Goal: Information Seeking & Learning: Learn about a topic

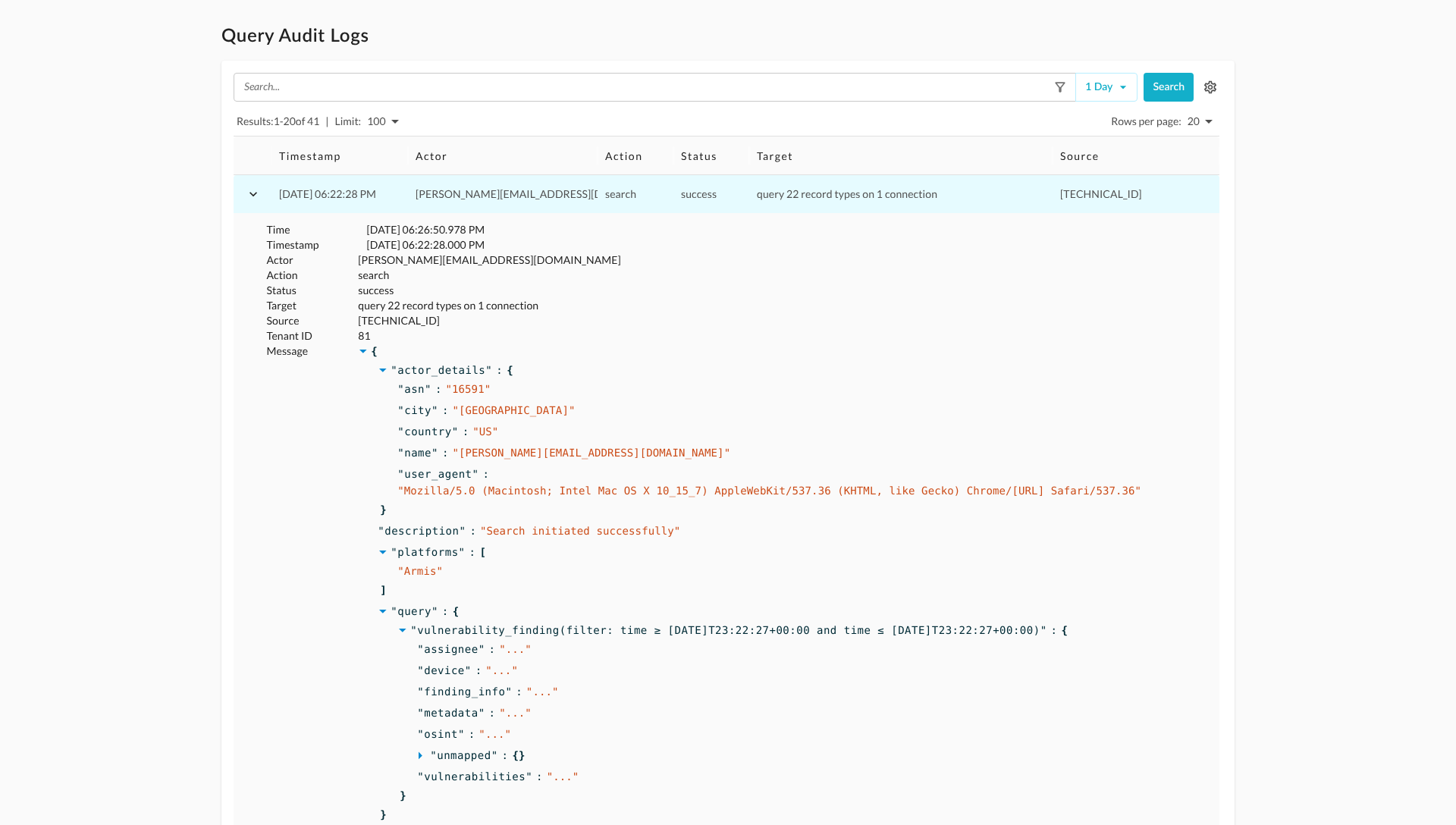
click at [250, 193] on icon "button" at bounding box center [254, 194] width 8 height 5
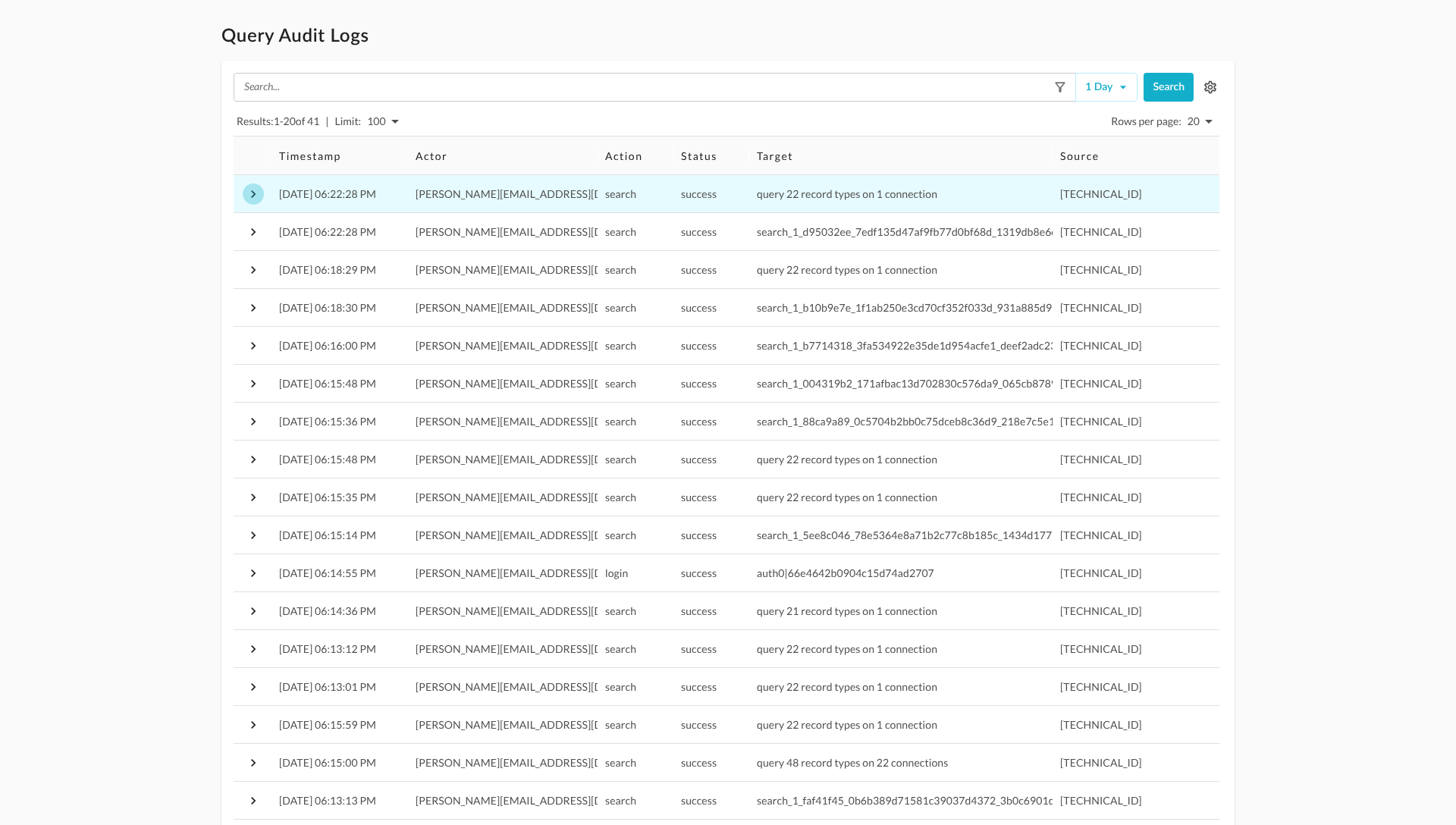
click at [252, 195] on icon "button" at bounding box center [253, 194] width 5 height 8
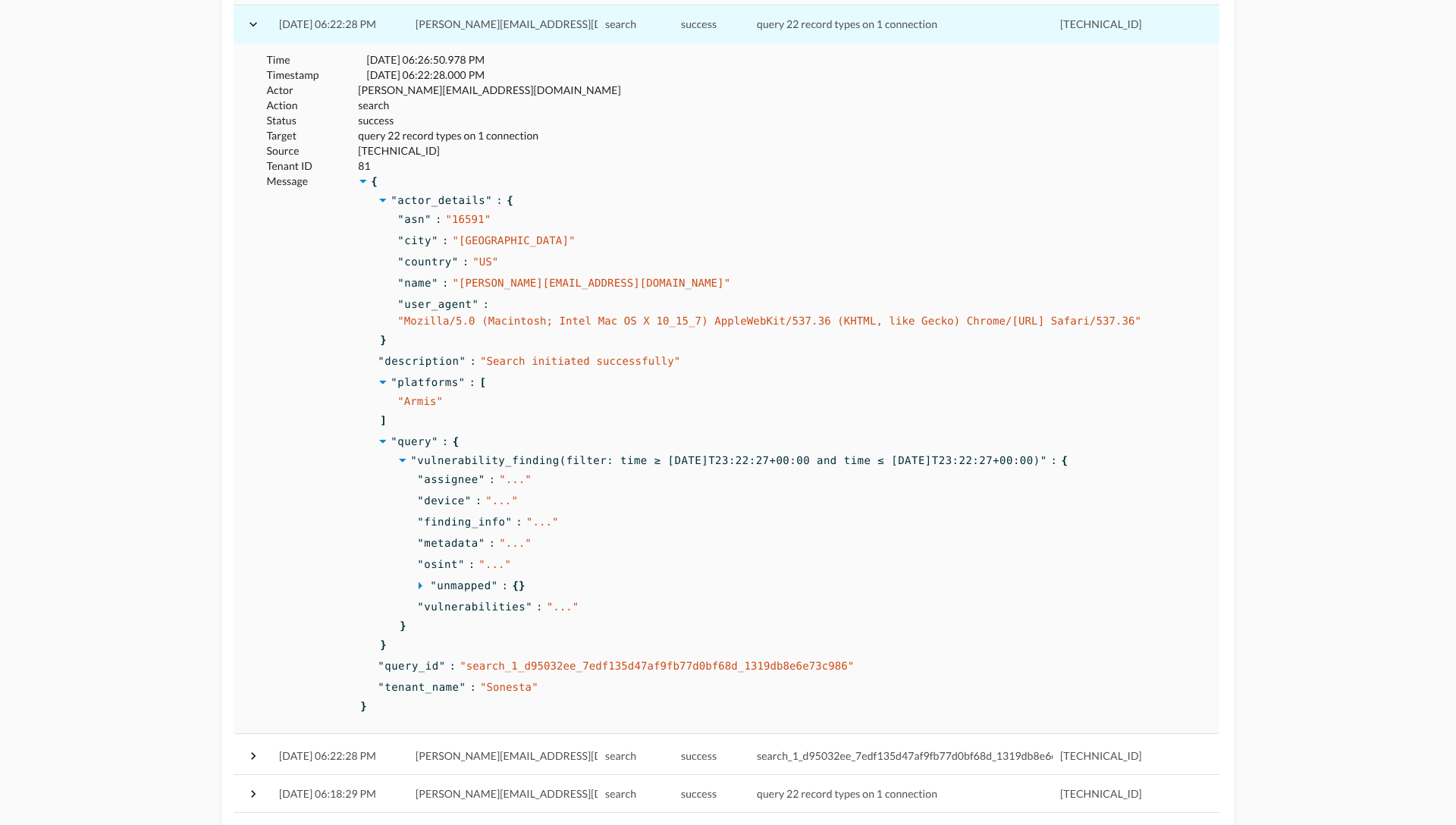
scroll to position [168, 0]
click at [372, 122] on span "success" at bounding box center [376, 122] width 36 height 13
click at [520, 366] on span "" Search initiated successfully "" at bounding box center [580, 362] width 201 height 12
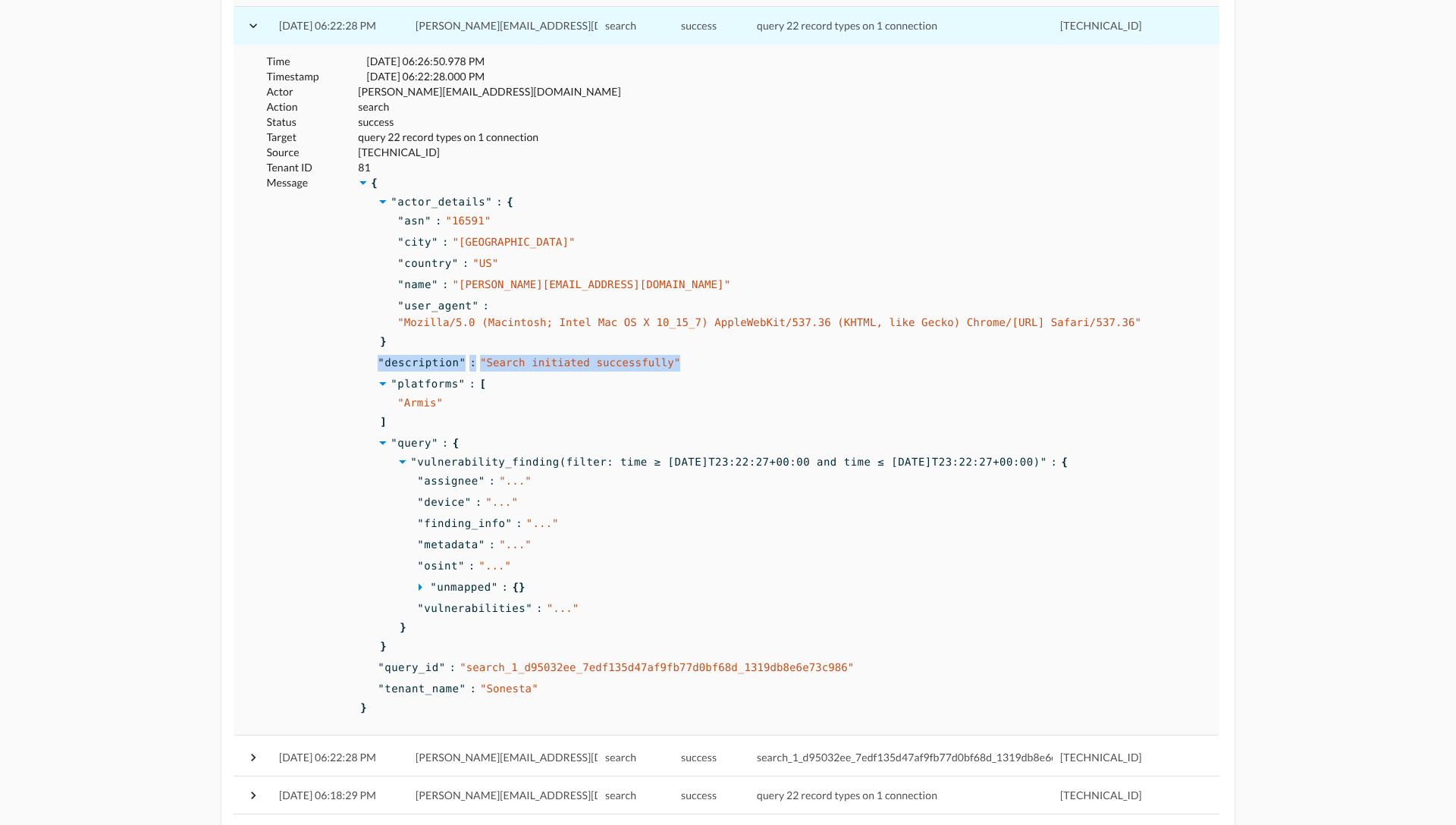
click at [520, 366] on span "" Search initiated successfully "" at bounding box center [580, 362] width 201 height 12
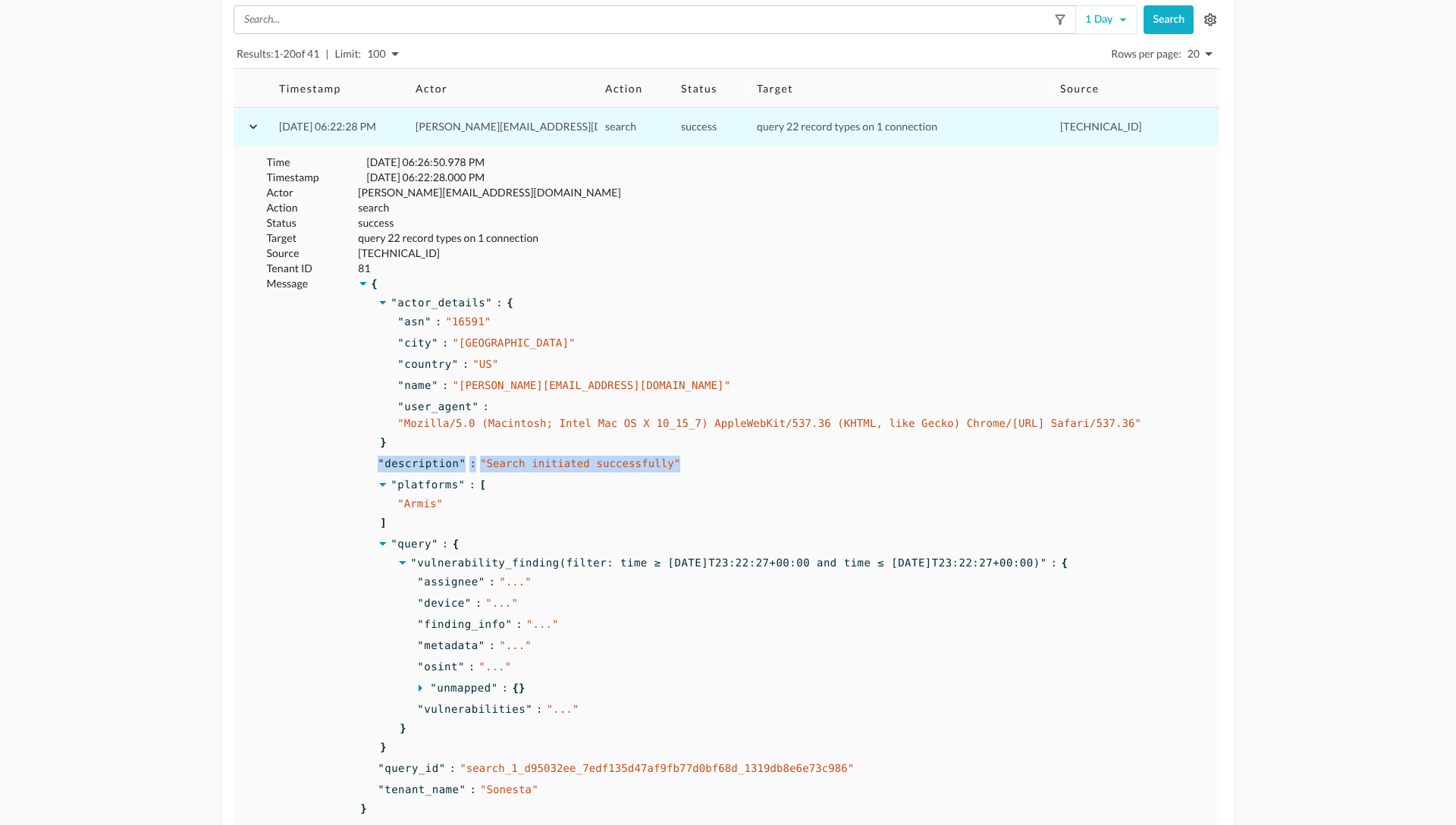
scroll to position [41, 0]
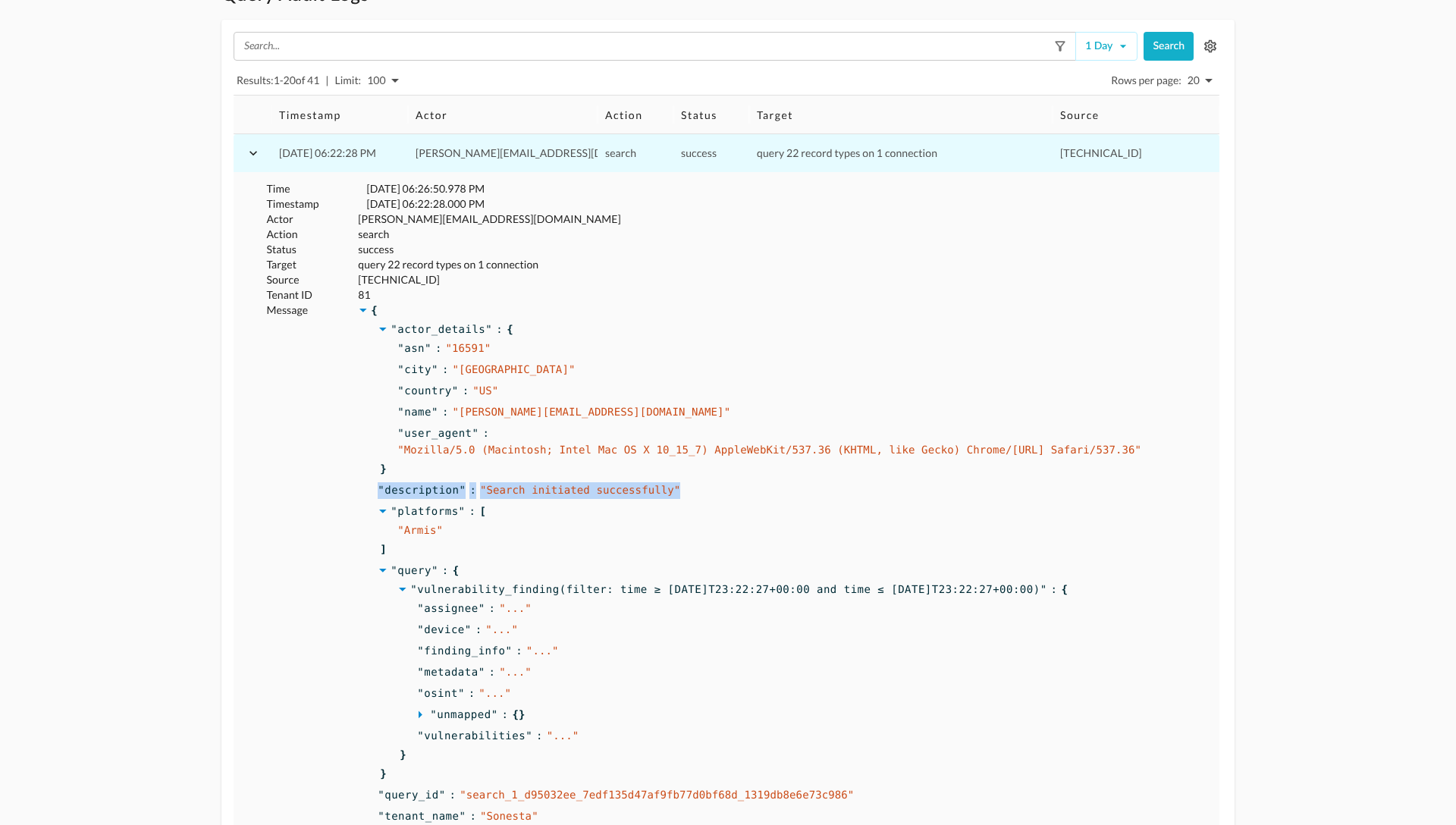
click at [251, 152] on icon "button" at bounding box center [254, 152] width 8 height 5
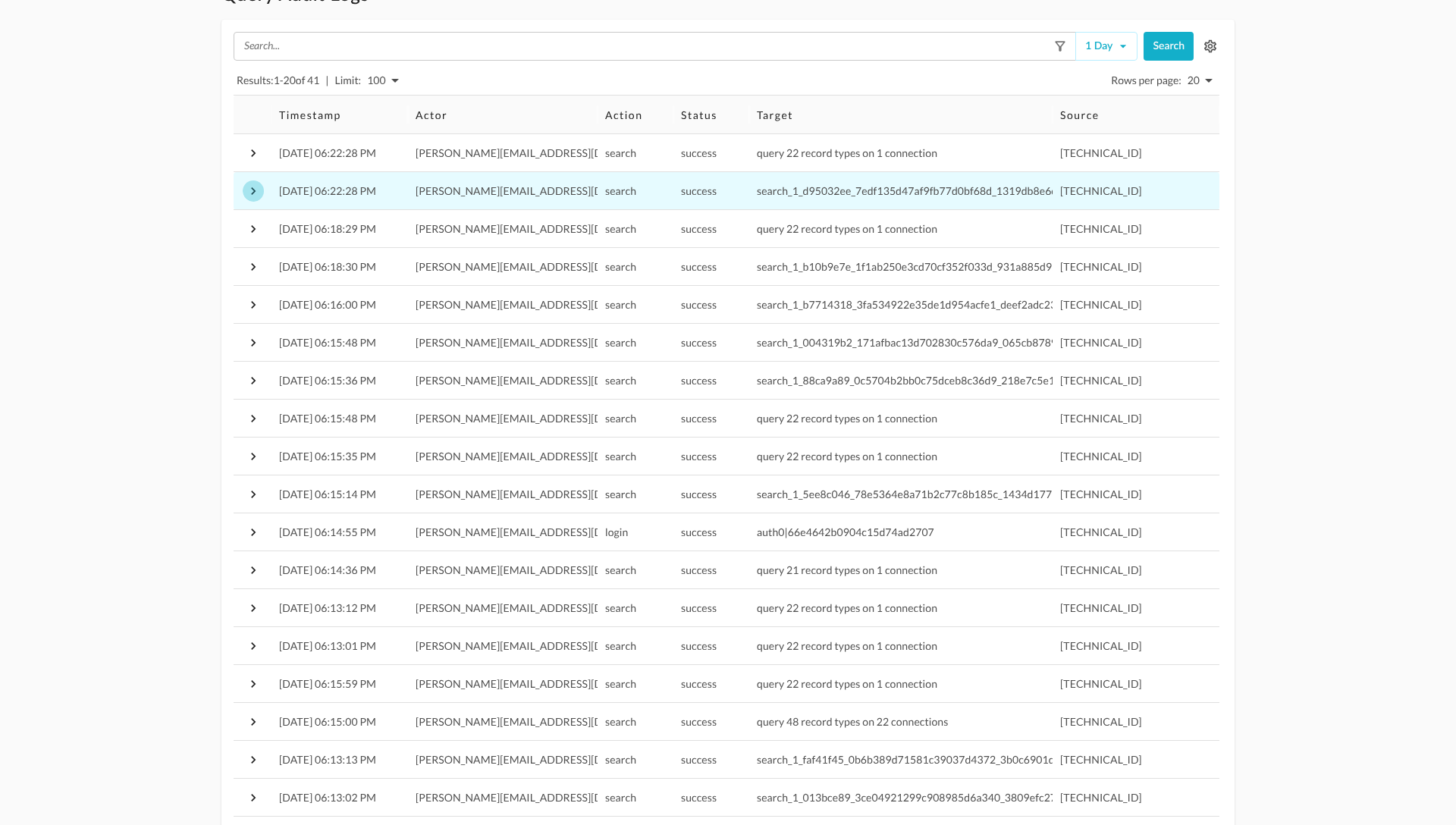
click at [252, 197] on icon "button" at bounding box center [254, 191] width 15 height 15
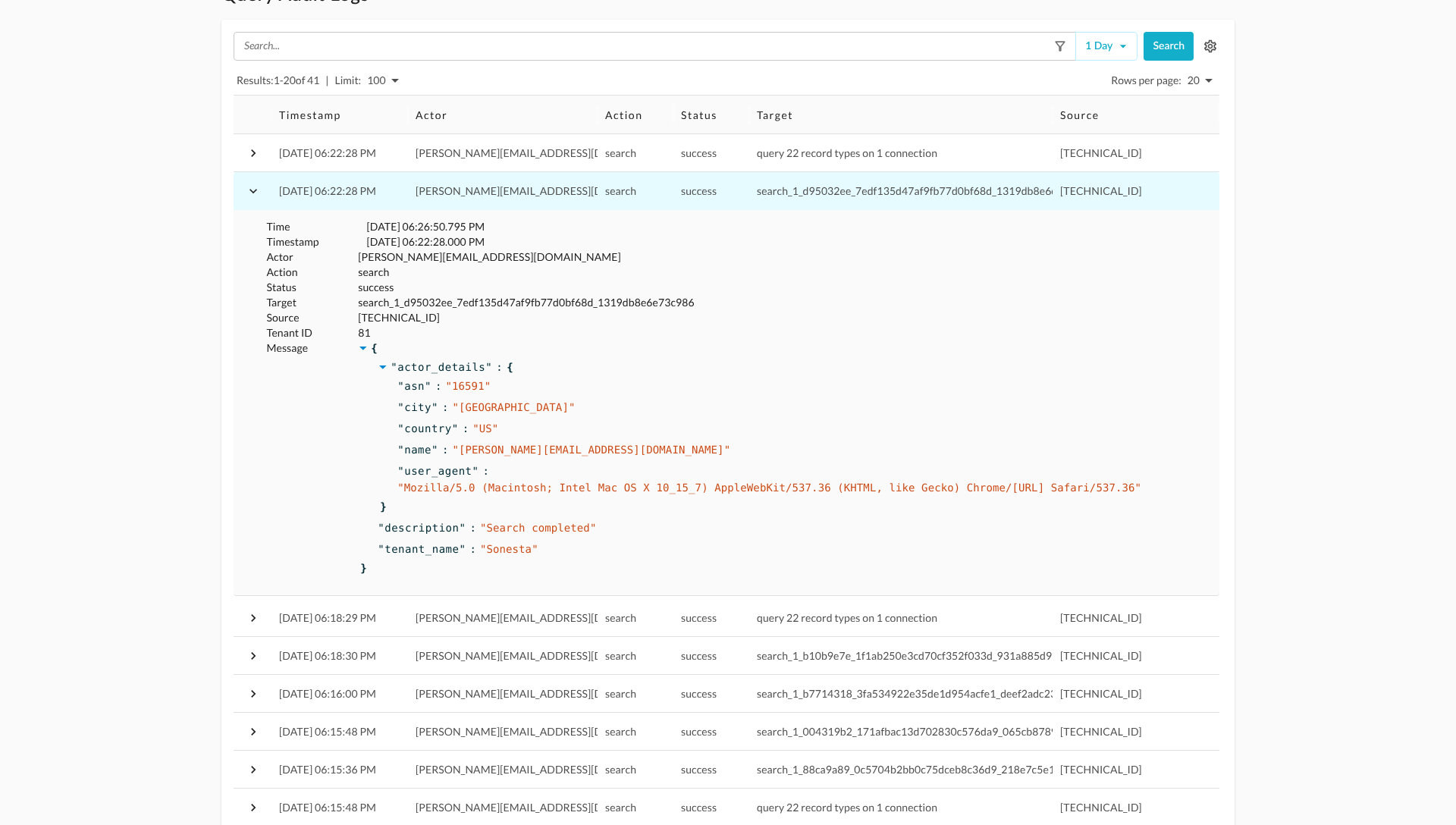
click at [521, 529] on span "" Search completed "" at bounding box center [537, 528] width 116 height 12
click at [559, 529] on span "" Search completed "" at bounding box center [537, 528] width 116 height 12
click at [373, 289] on span "success" at bounding box center [376, 288] width 36 height 13
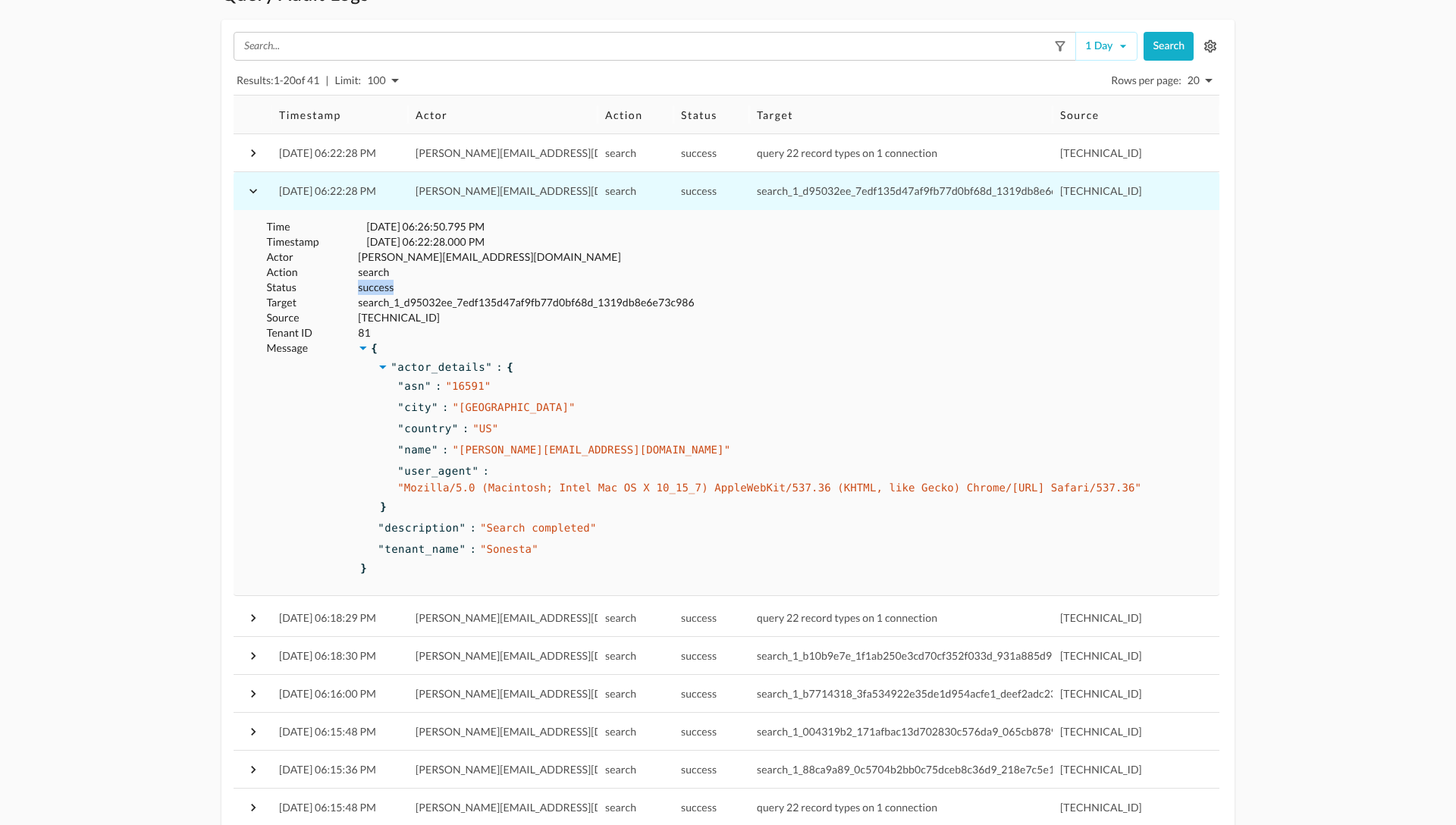
click at [373, 289] on span "success" at bounding box center [376, 288] width 36 height 13
click at [253, 187] on icon "button" at bounding box center [254, 191] width 15 height 15
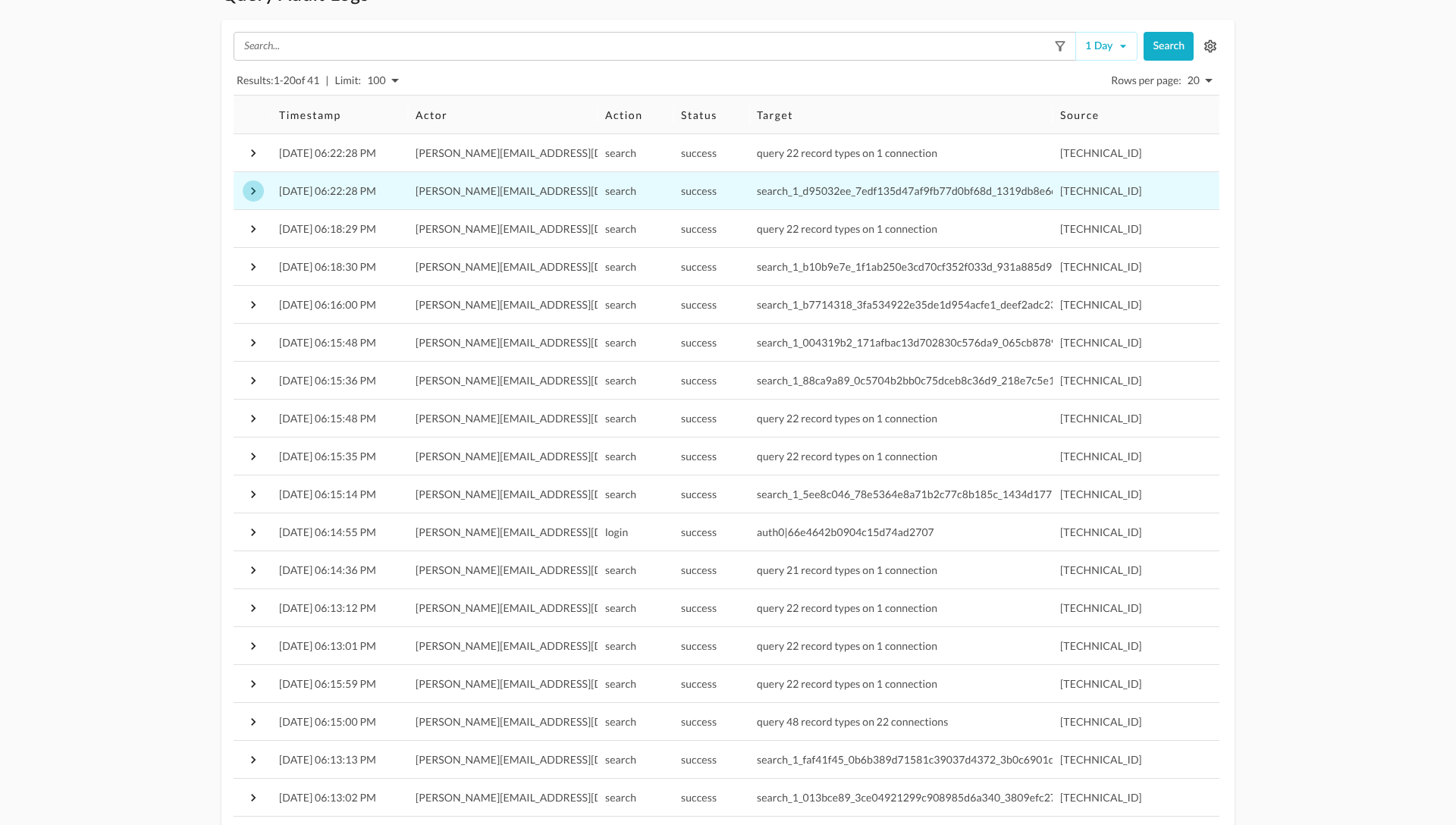
click at [254, 194] on icon "button" at bounding box center [254, 191] width 15 height 15
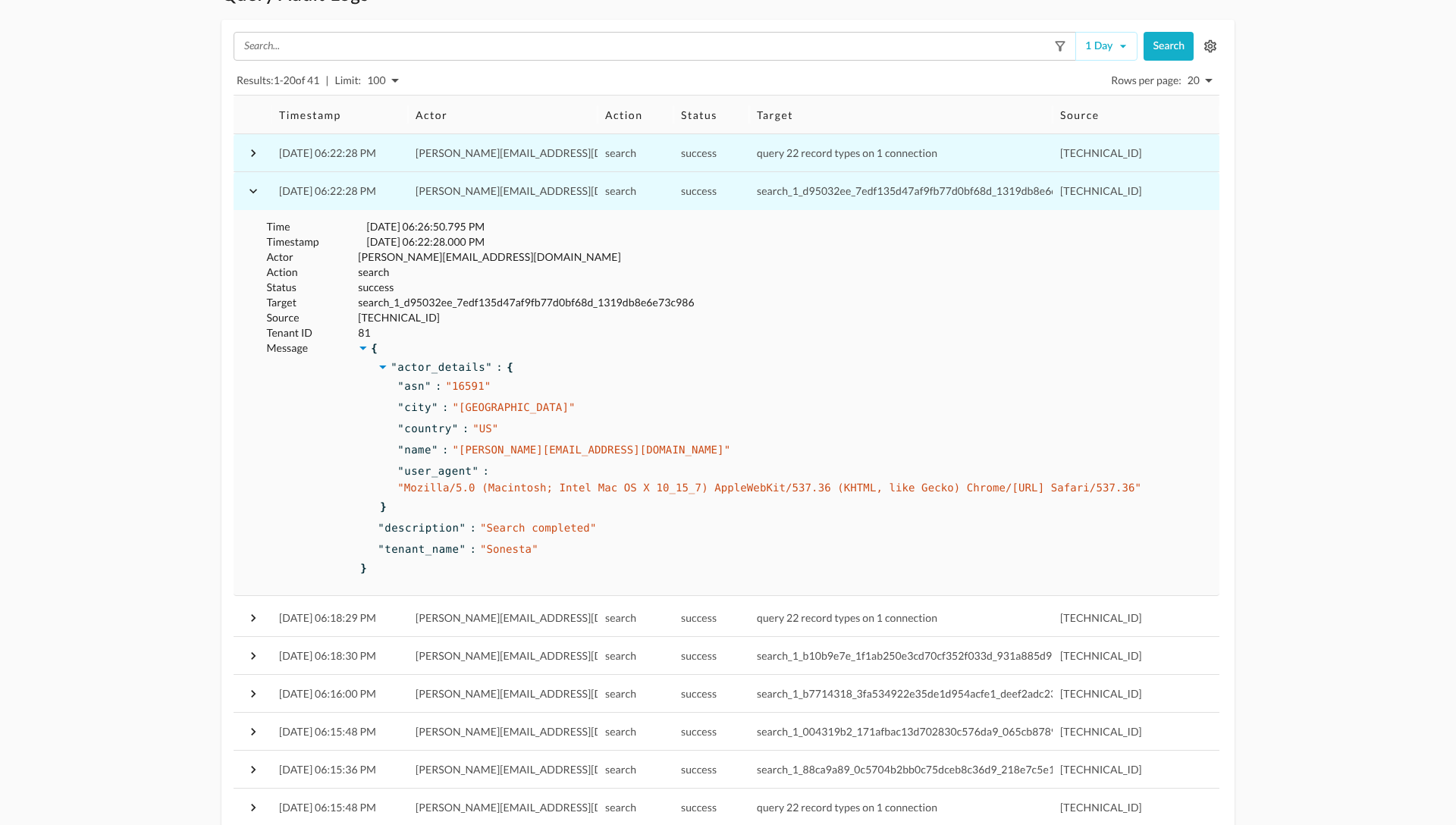
click at [254, 151] on icon "button" at bounding box center [253, 153] width 5 height 8
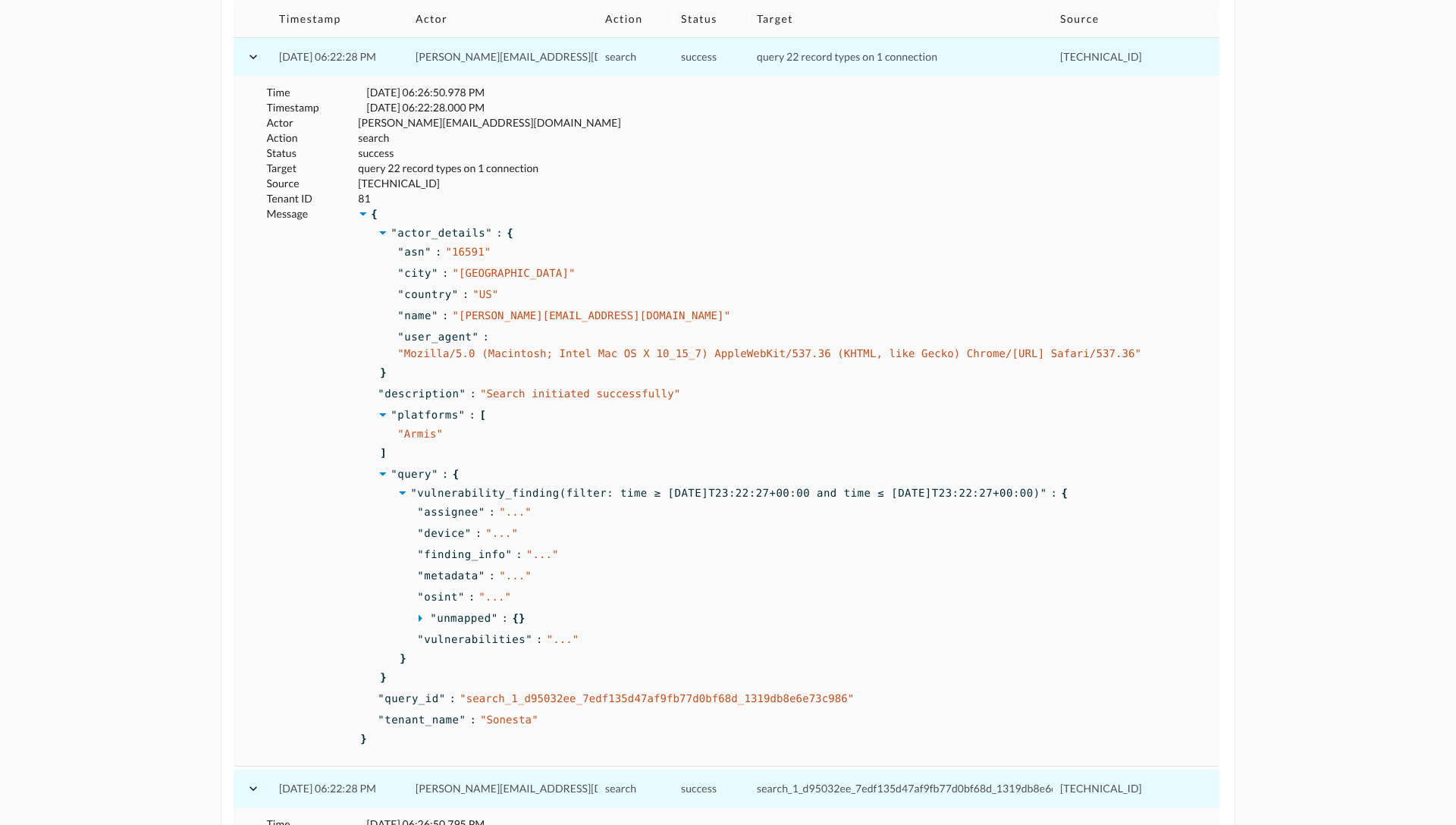
scroll to position [0, 0]
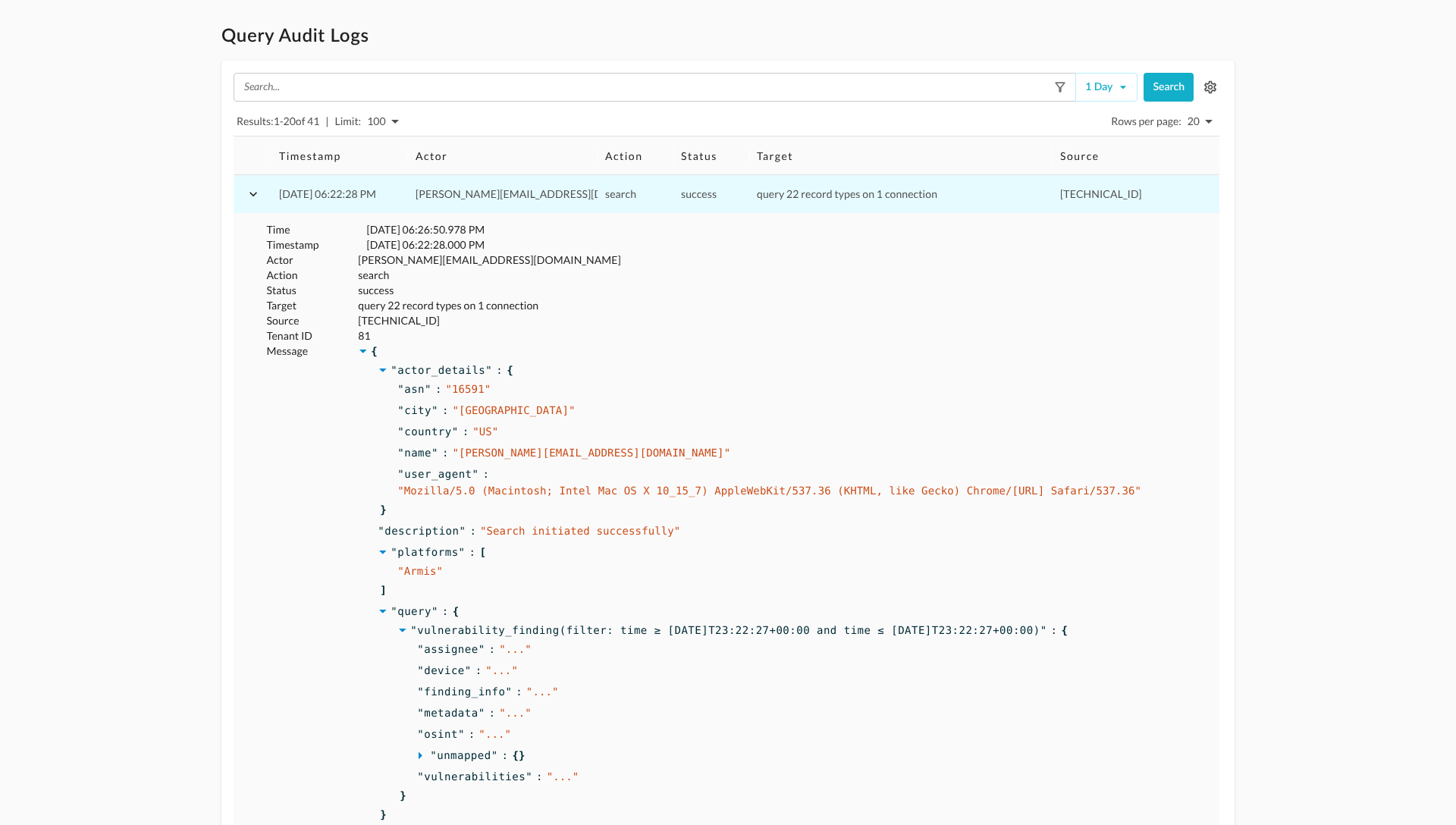
click at [250, 193] on icon "button" at bounding box center [254, 194] width 8 height 5
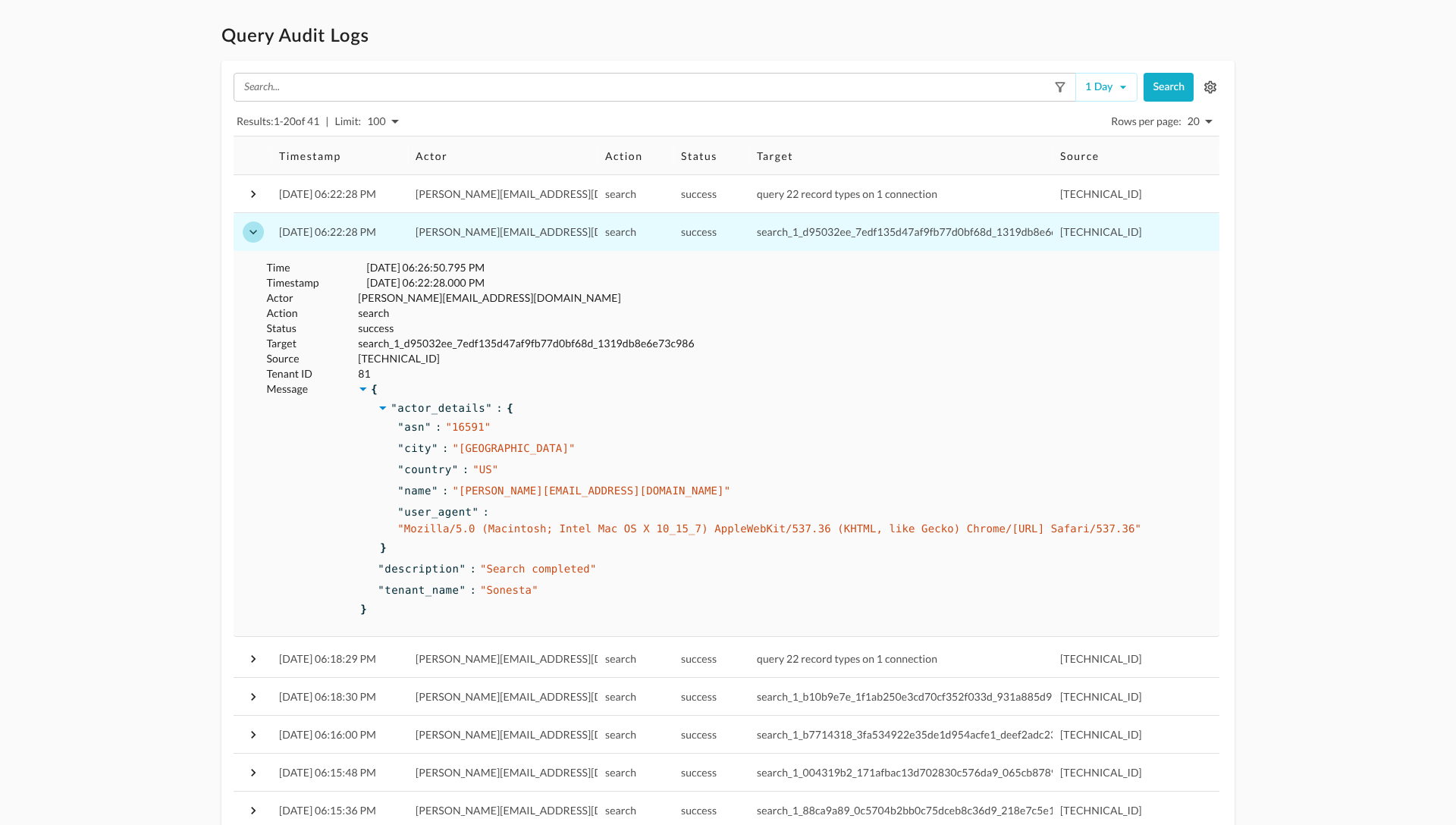
click at [254, 234] on icon "button" at bounding box center [254, 232] width 15 height 15
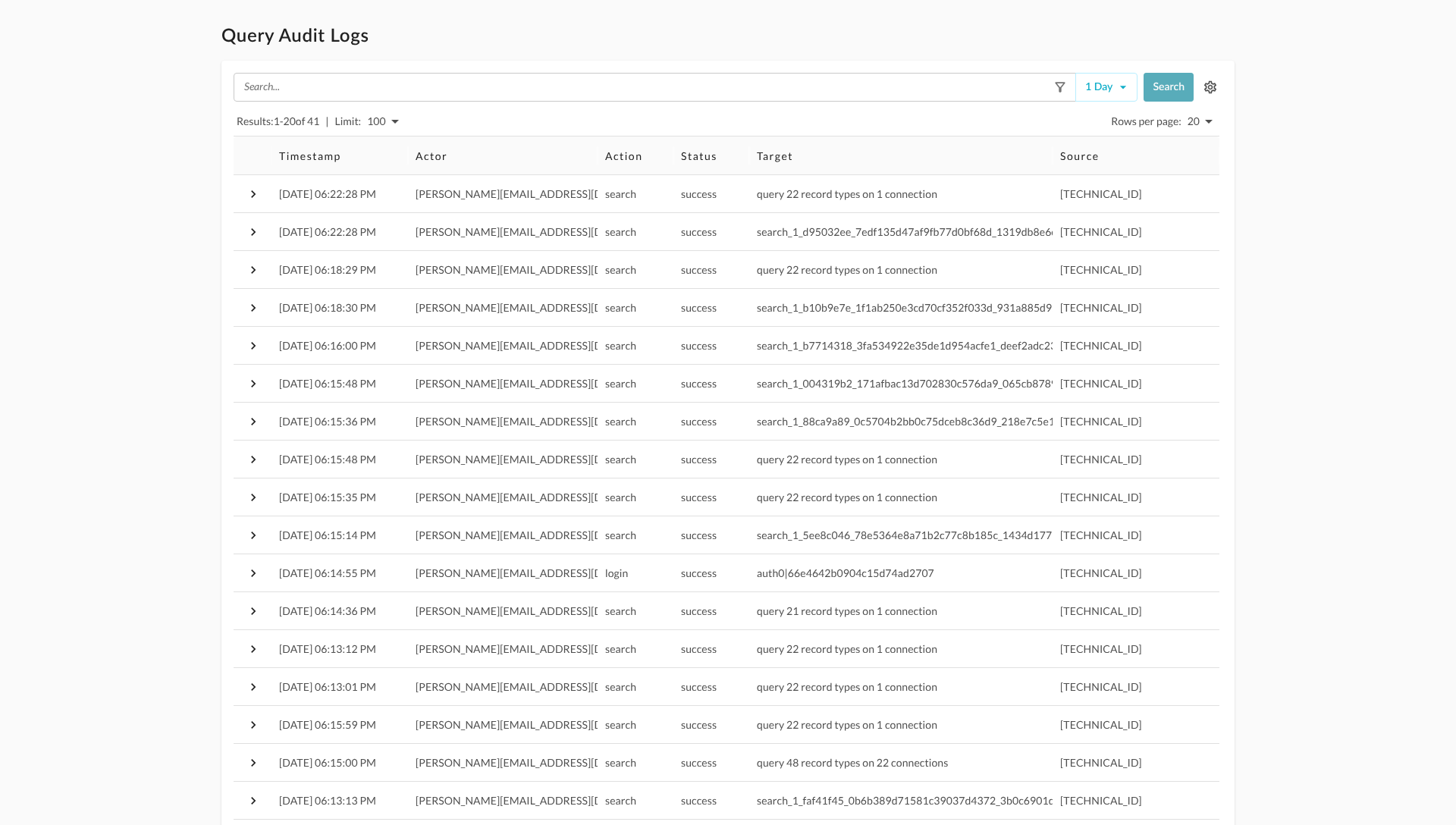
click at [1146, 81] on button "Search" at bounding box center [1167, 87] width 50 height 28
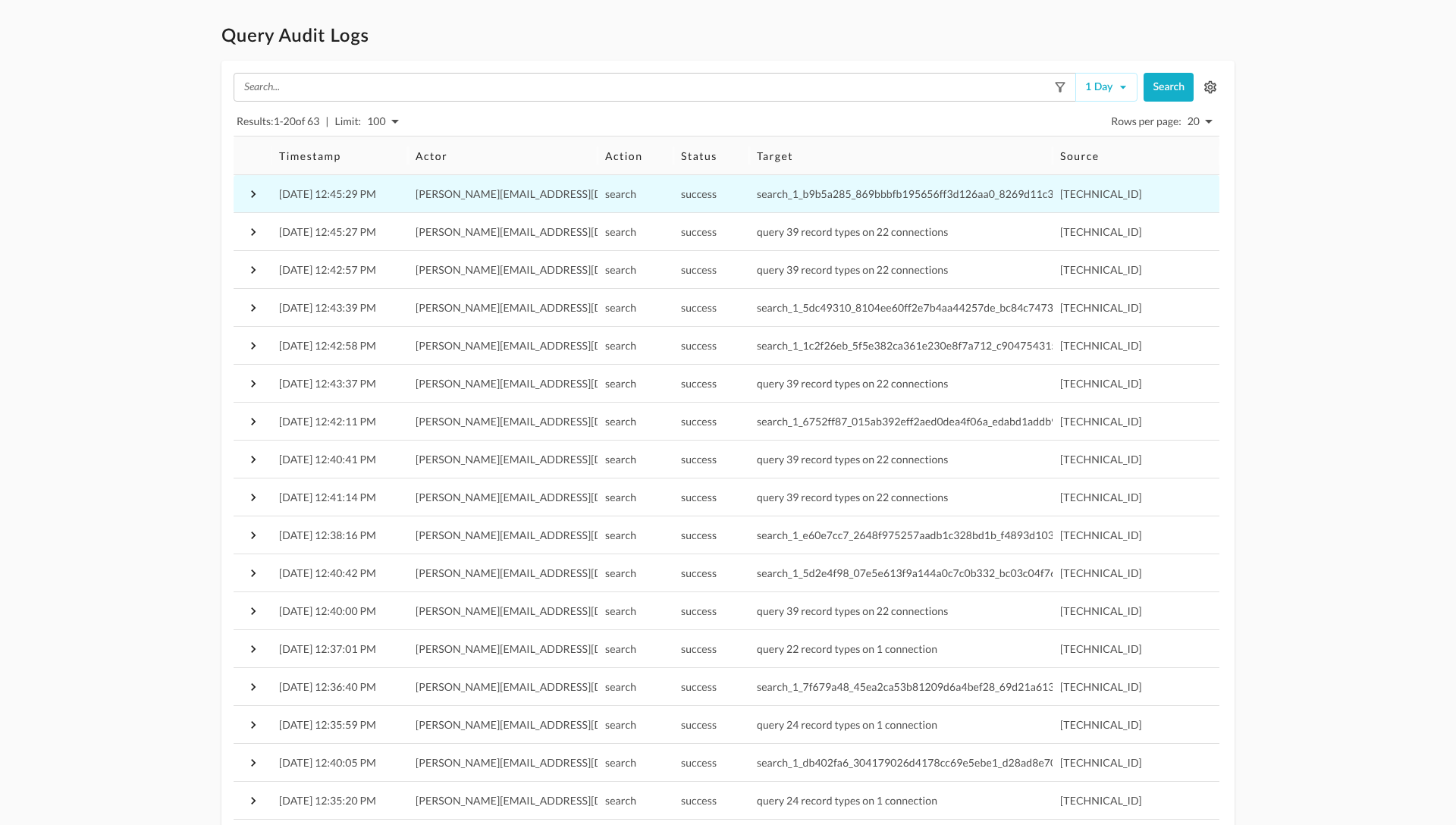
click at [793, 193] on span "search_1_b9b5a285_869bbbfb195656ff3d126aa0_8269d11c3cbb4ecb" at bounding box center [925, 194] width 337 height 13
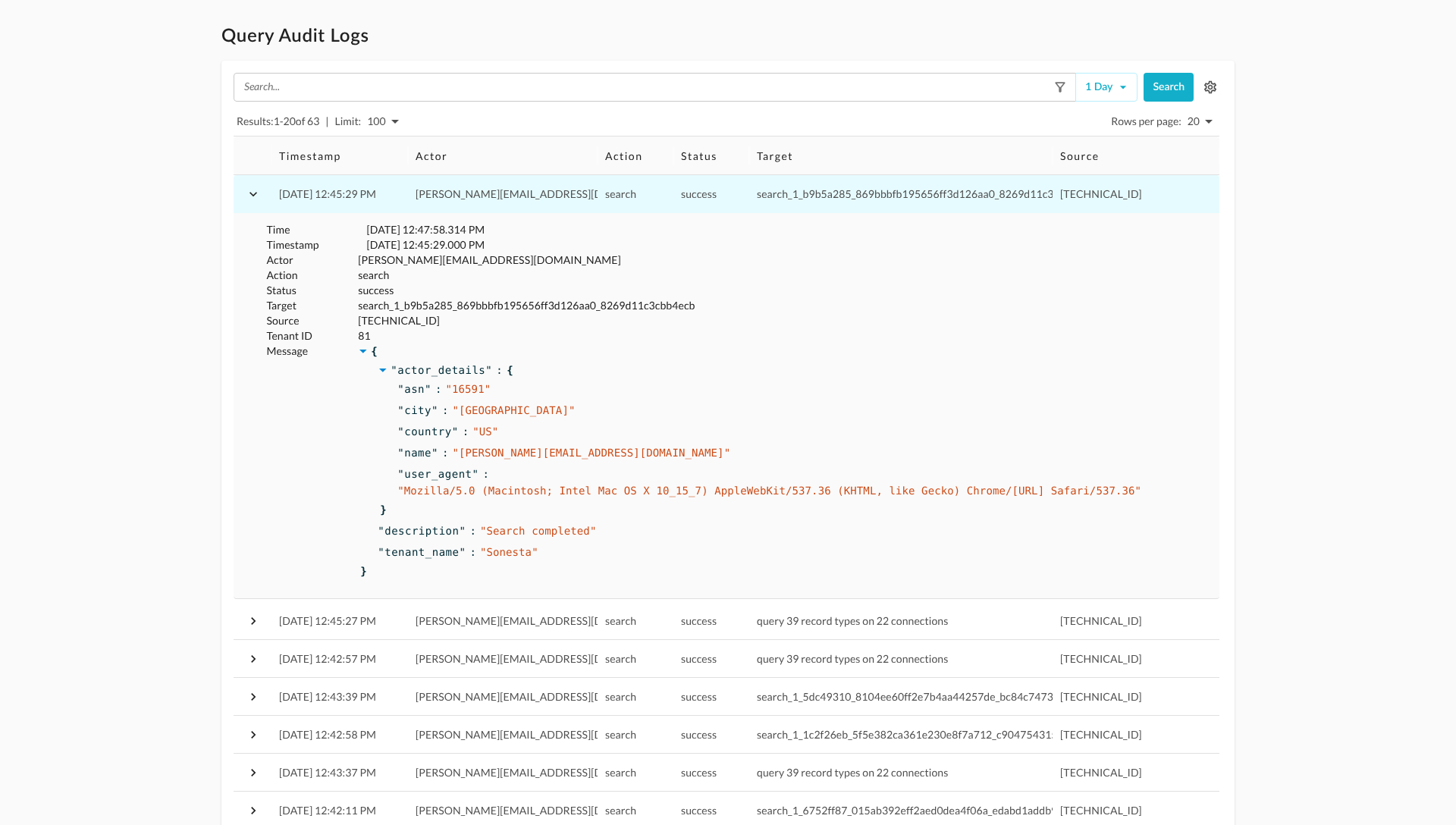
click at [355, 289] on div "success" at bounding box center [783, 290] width 858 height 21
click at [250, 195] on icon "button" at bounding box center [254, 194] width 15 height 15
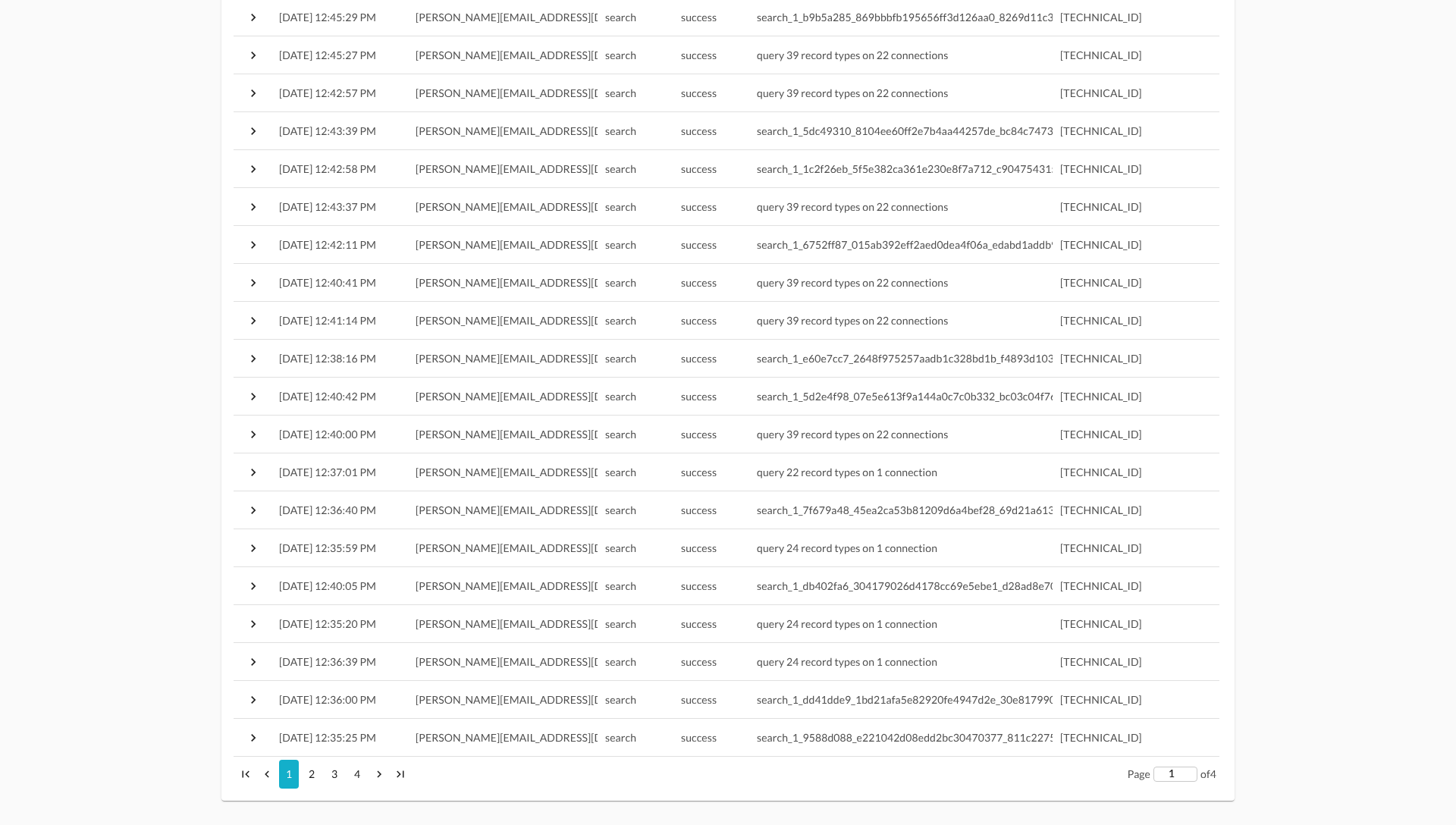
scroll to position [170, 0]
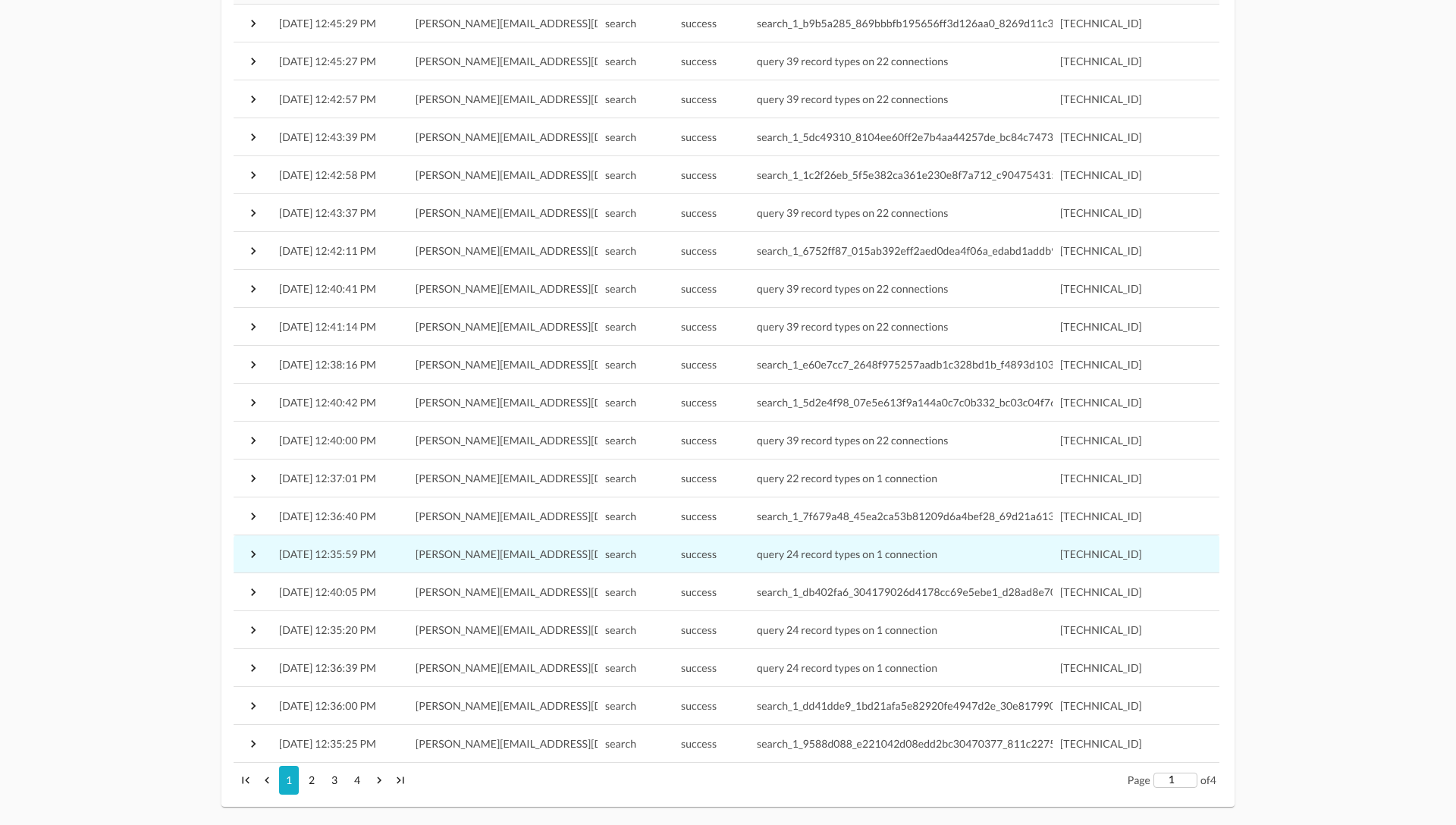
click at [253, 555] on icon "button" at bounding box center [253, 554] width 5 height 8
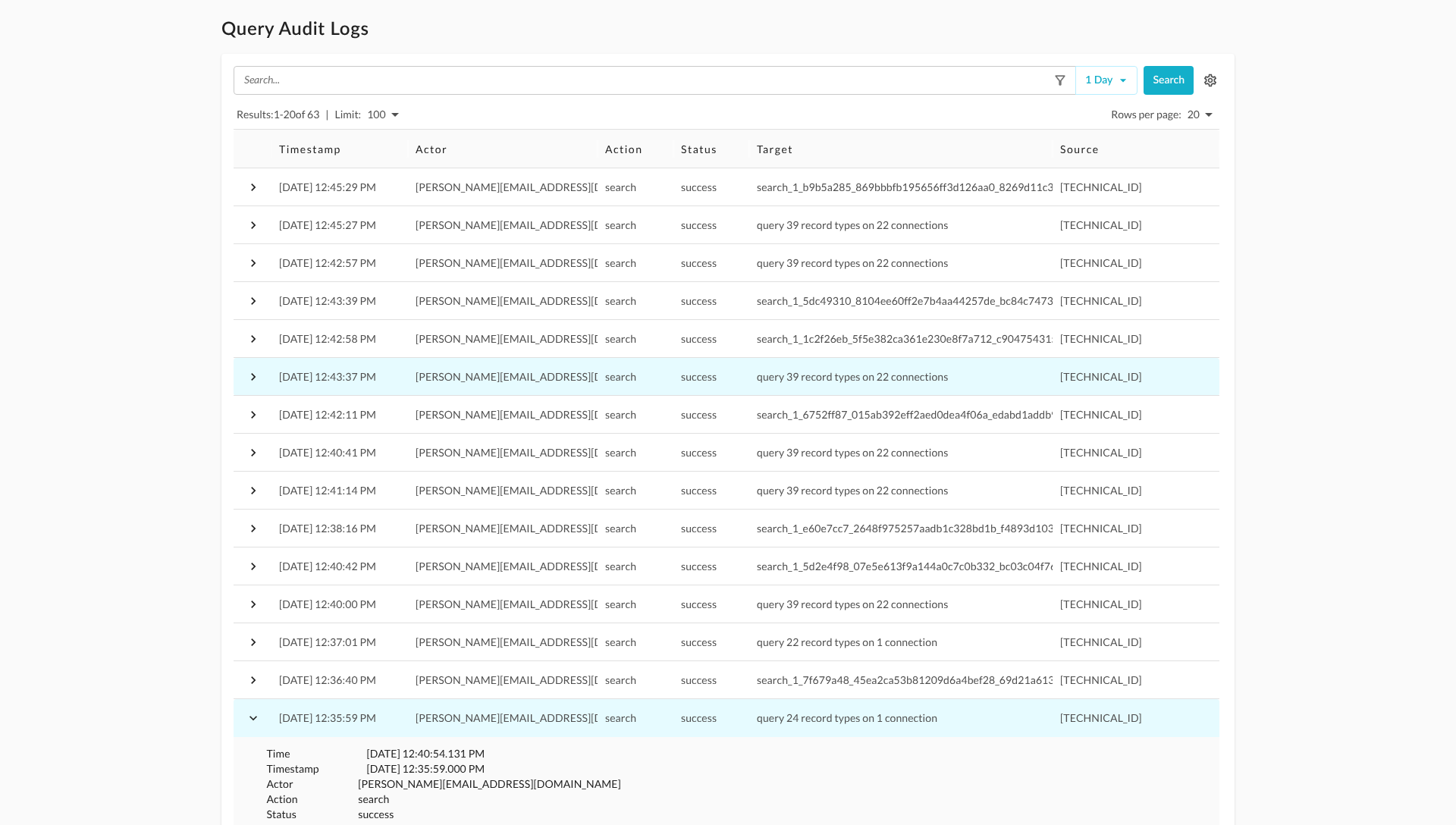
scroll to position [0, 0]
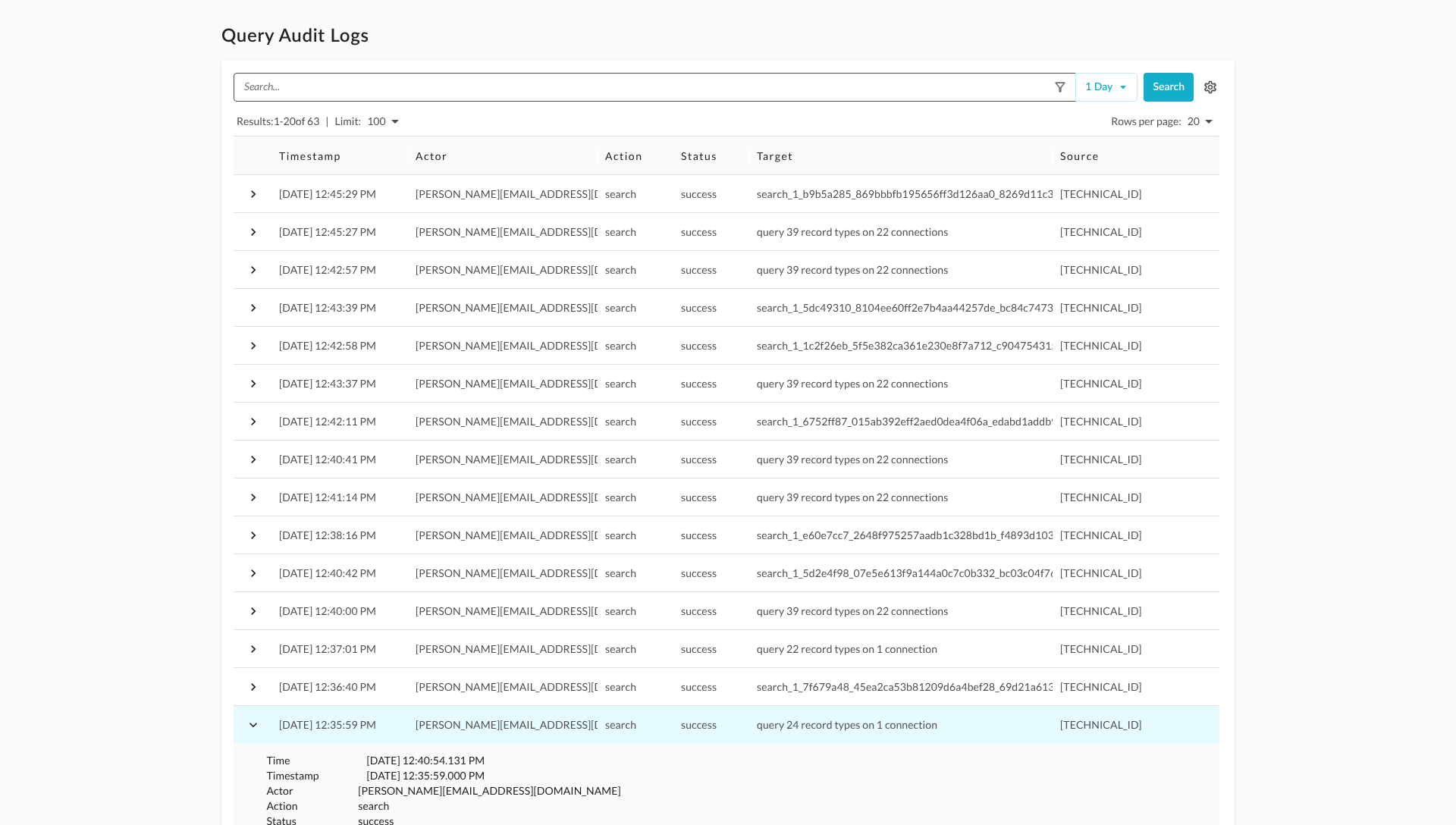
click at [499, 86] on input "text" at bounding box center [644, 87] width 812 height 15
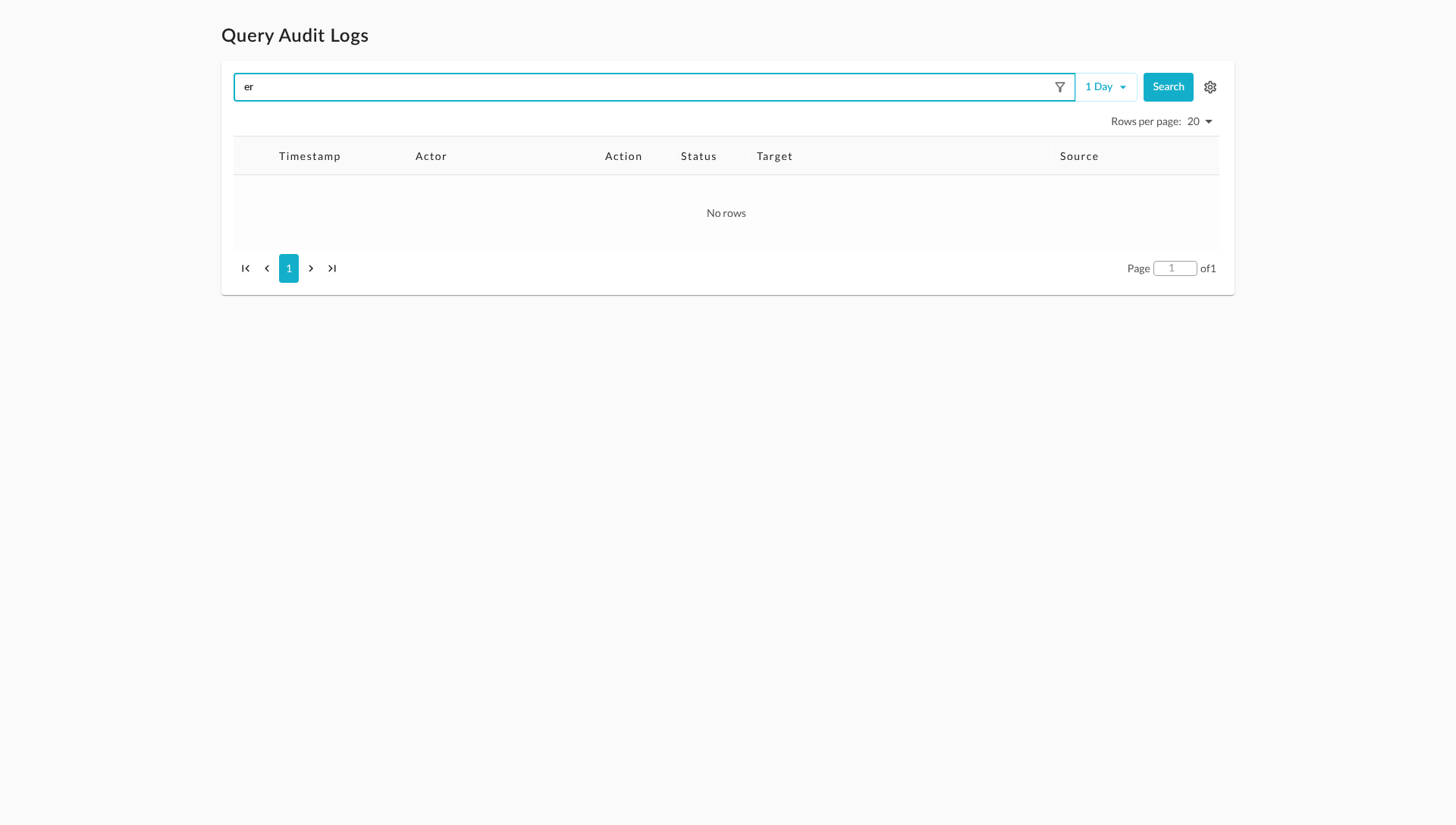
type input "e"
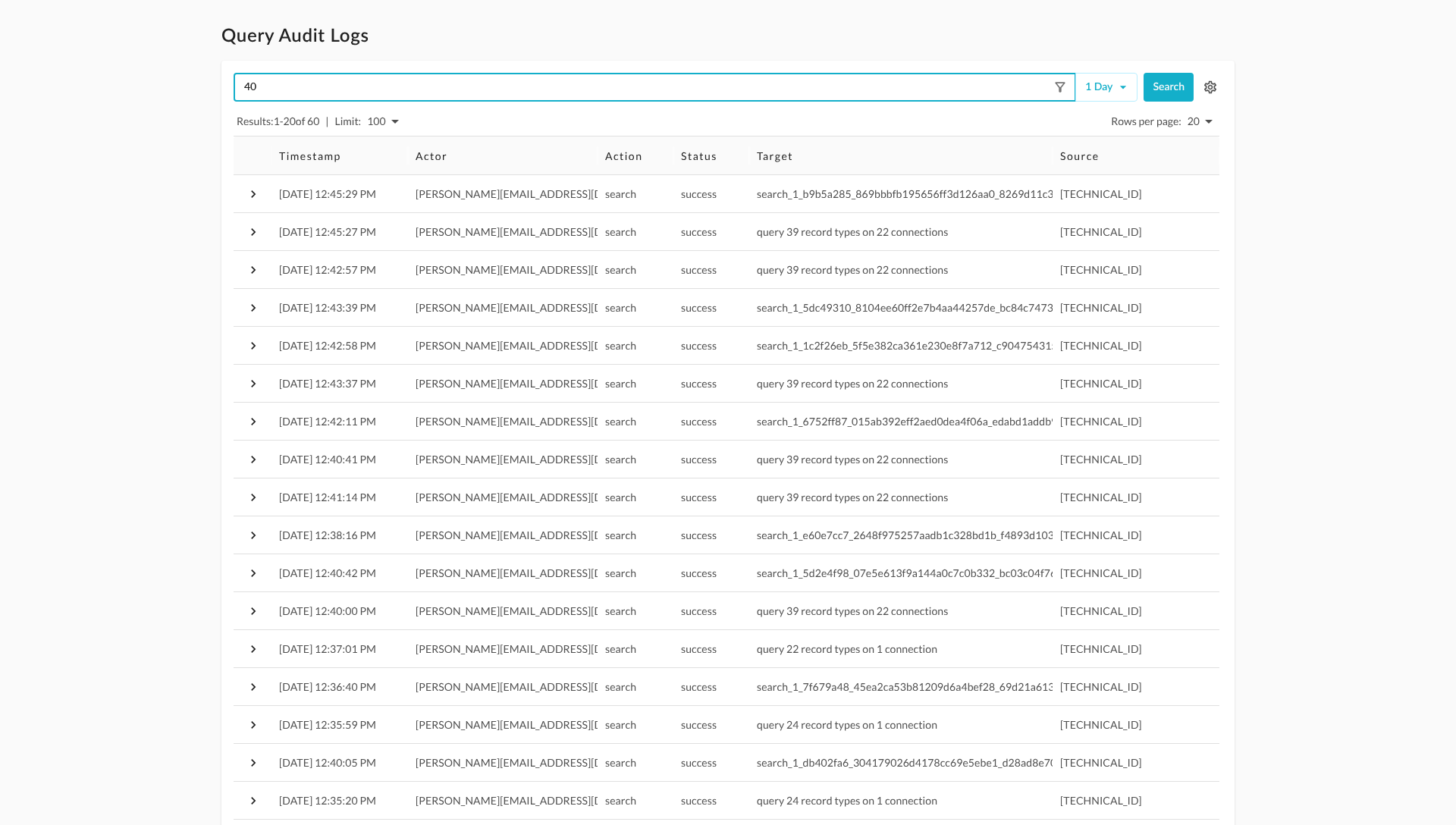
type input "401"
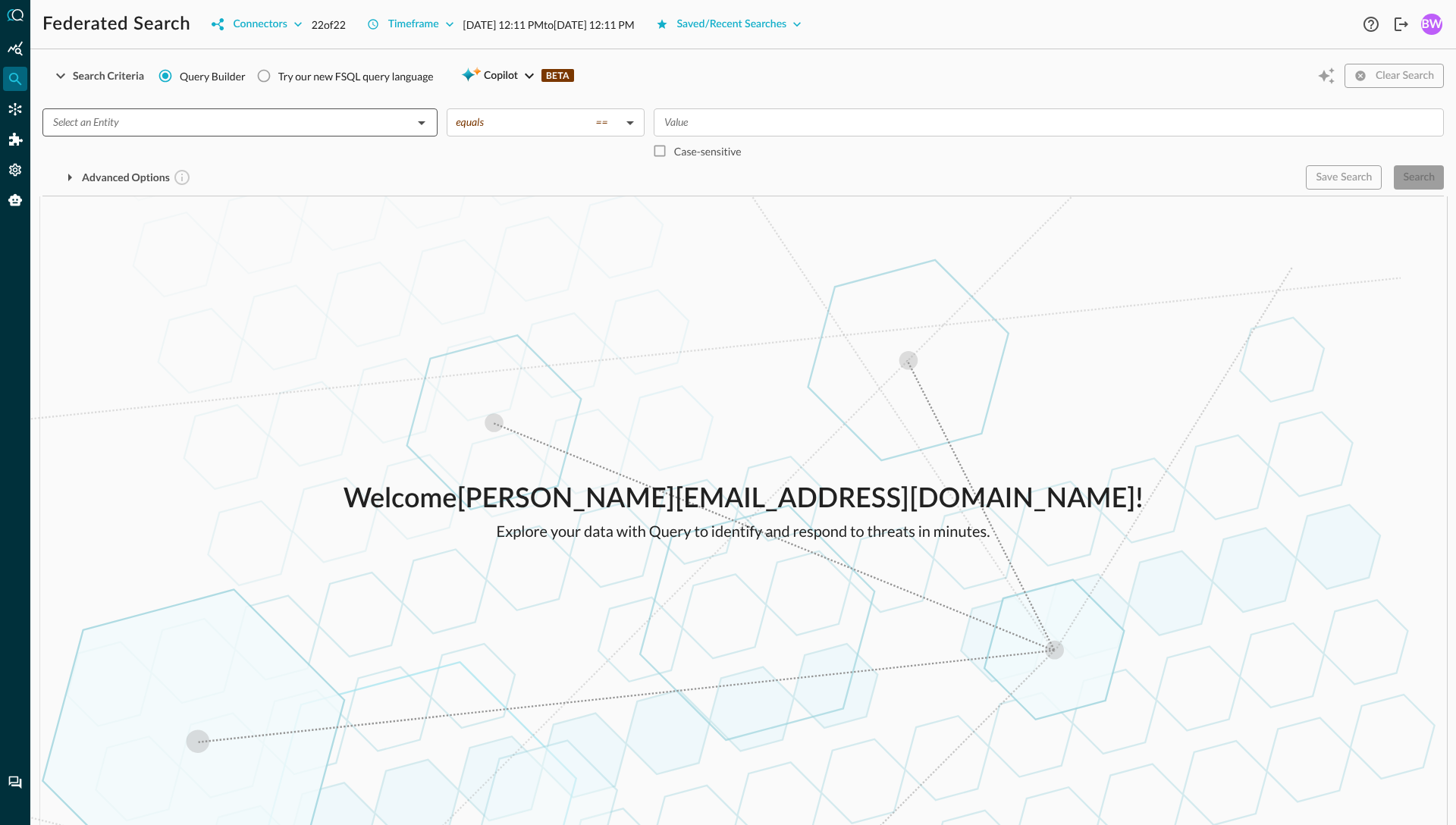
click at [319, 123] on input "text" at bounding box center [227, 122] width 360 height 19
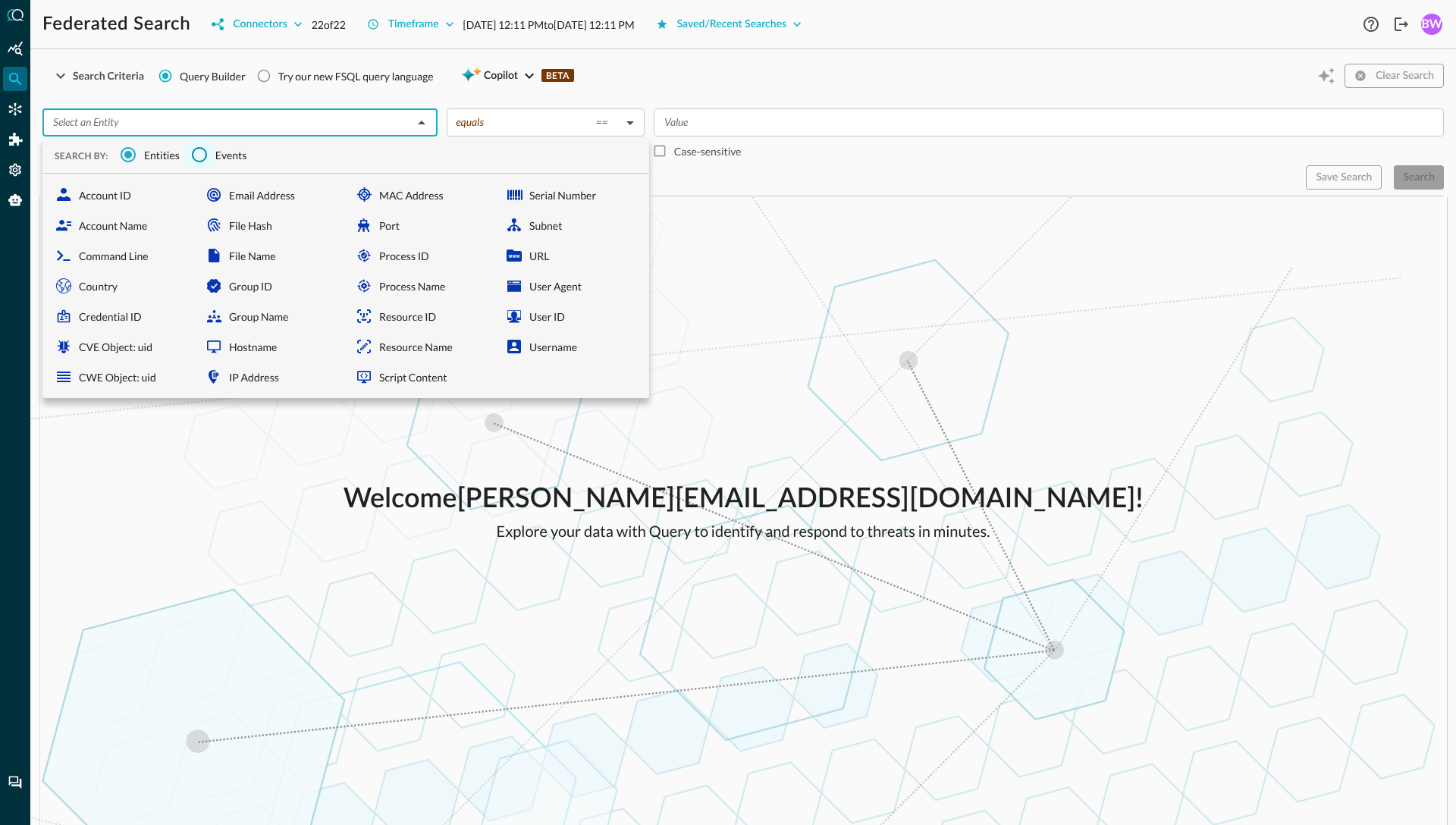
click at [212, 154] on input "Events" at bounding box center [200, 155] width 32 height 32
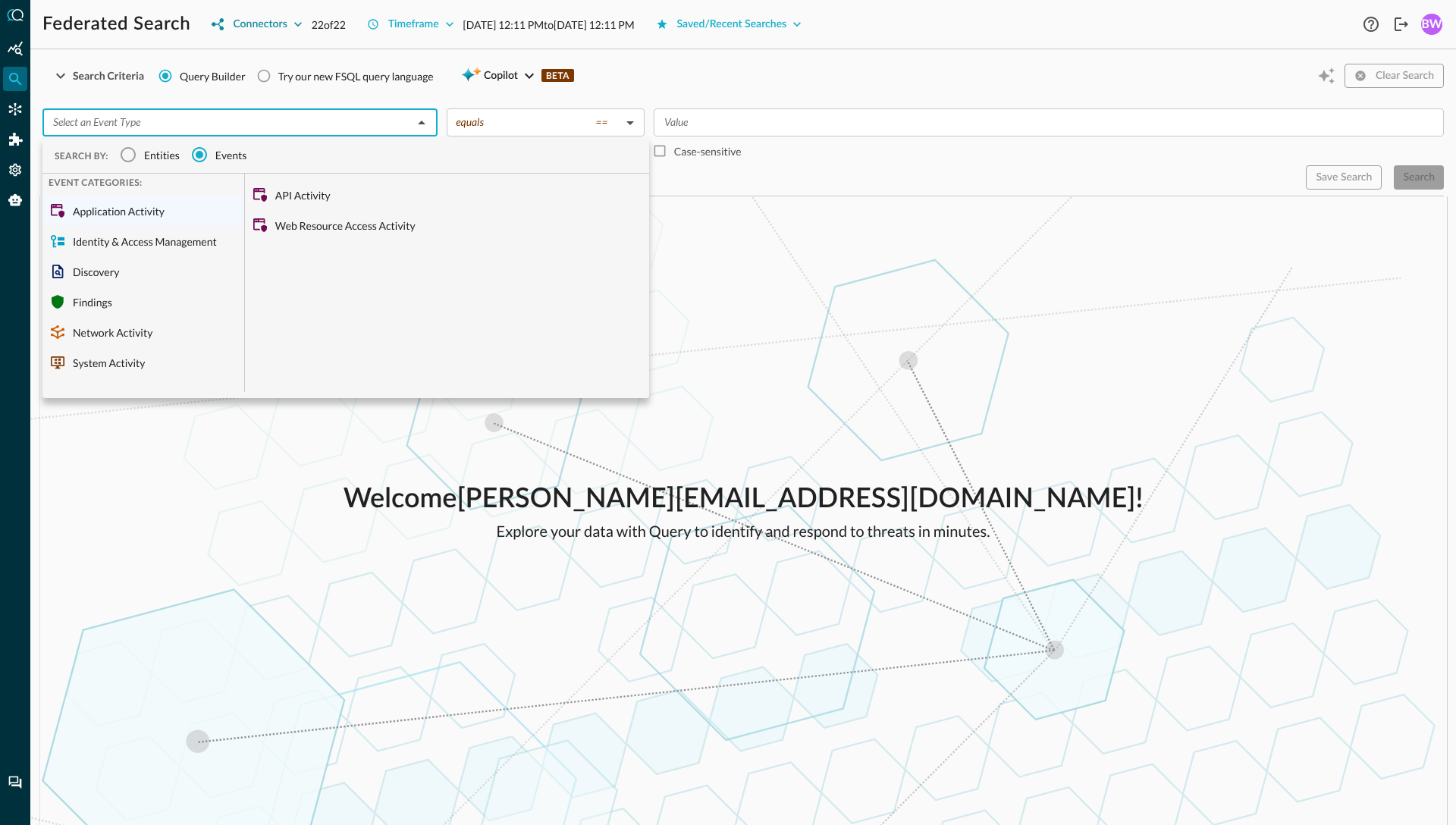
click at [285, 27] on div "Connectors" at bounding box center [259, 25] width 54 height 19
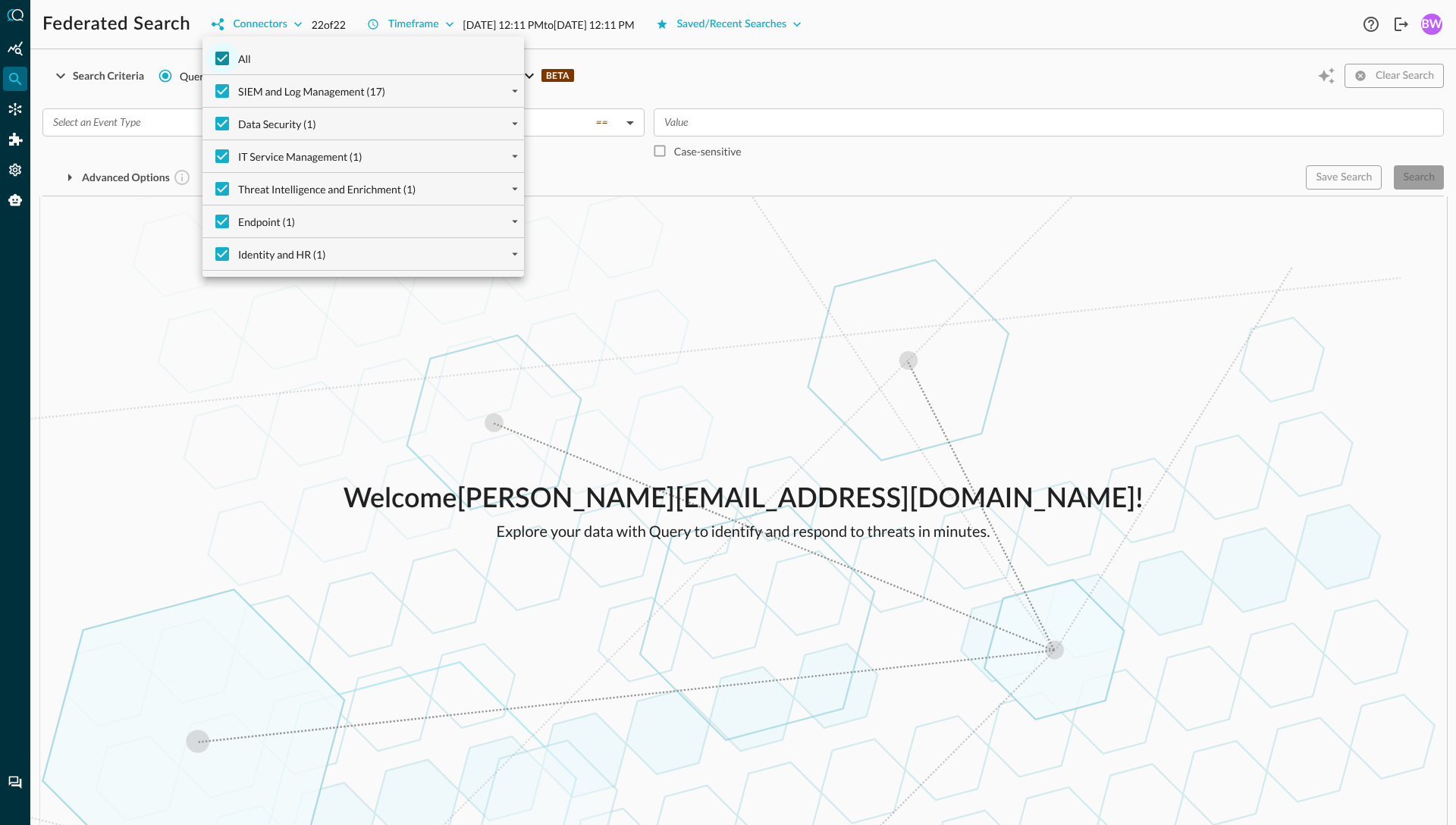
click at [221, 63] on input "All" at bounding box center [222, 59] width 32 height 32
checkbox input "false"
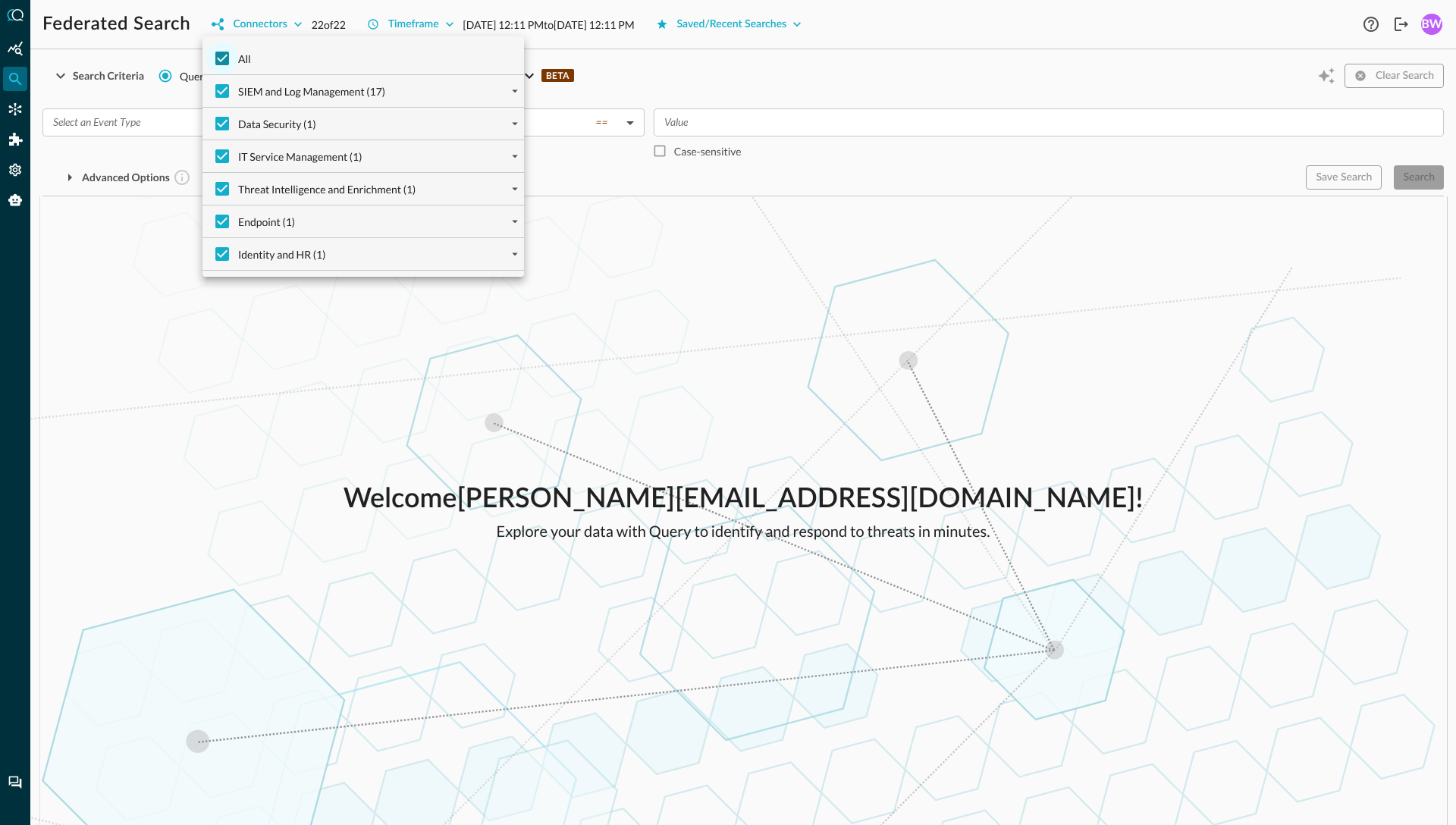
checkbox input "false"
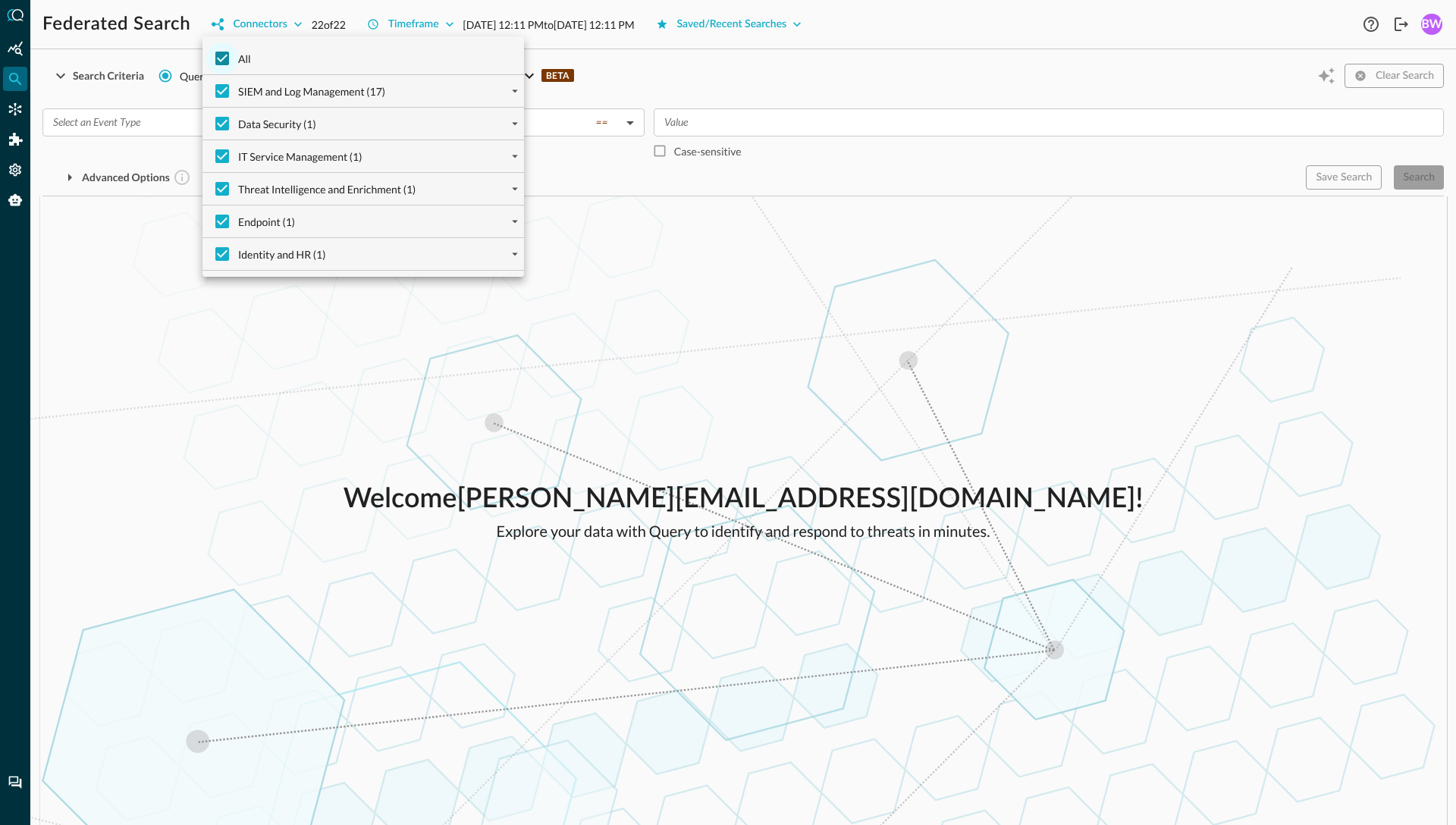
checkbox input "false"
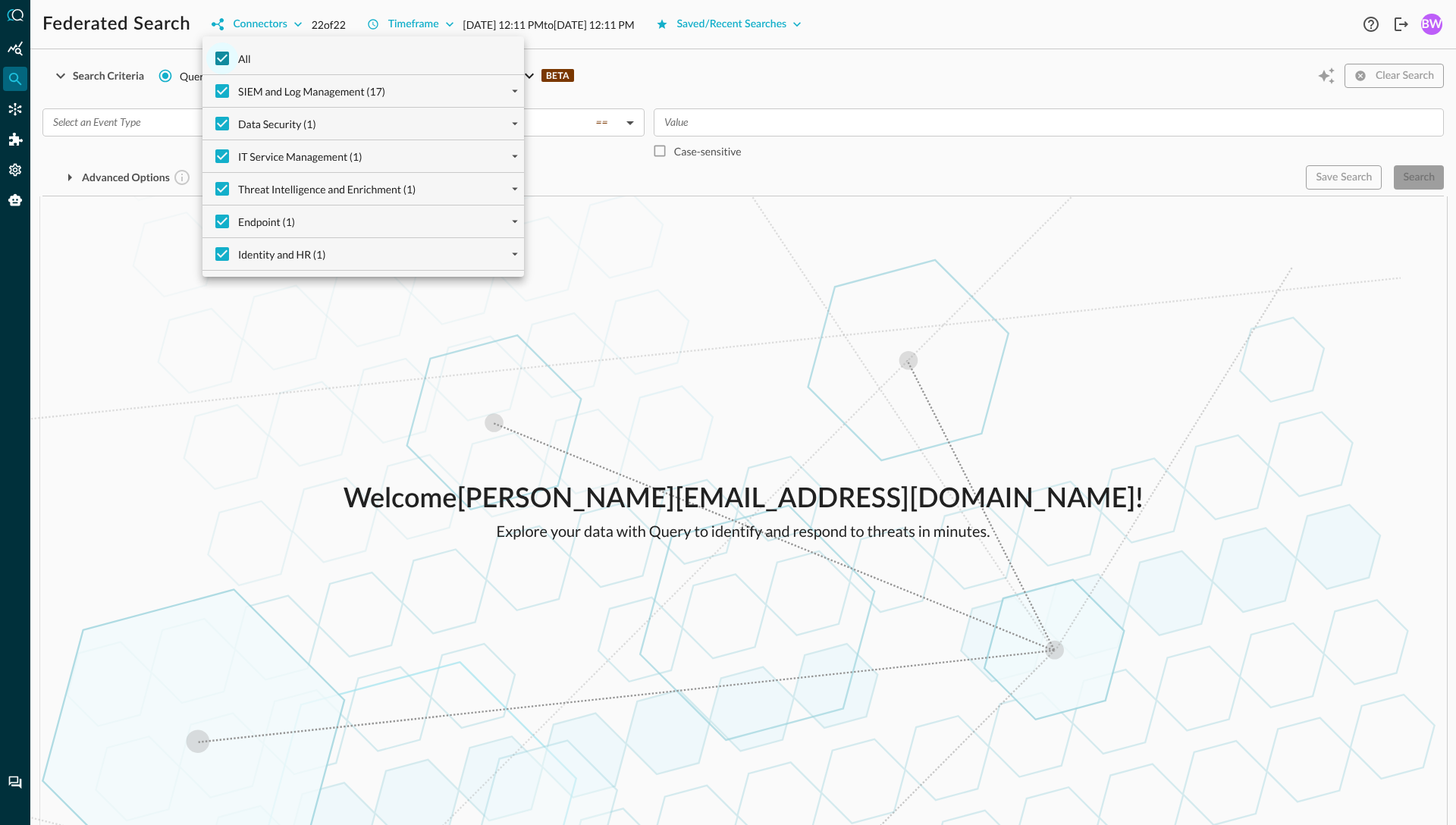
checkbox input "false"
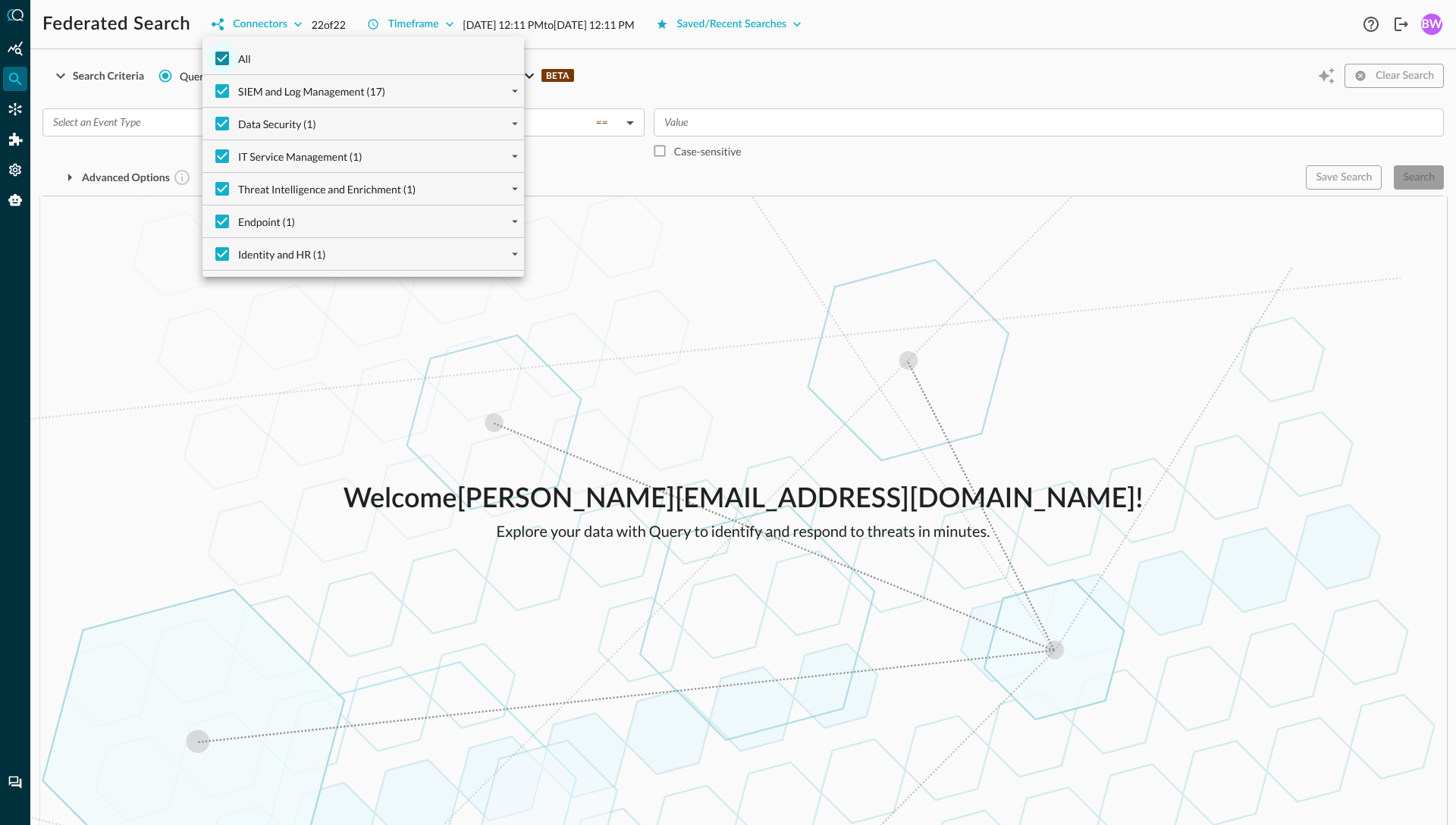
checkbox input "false"
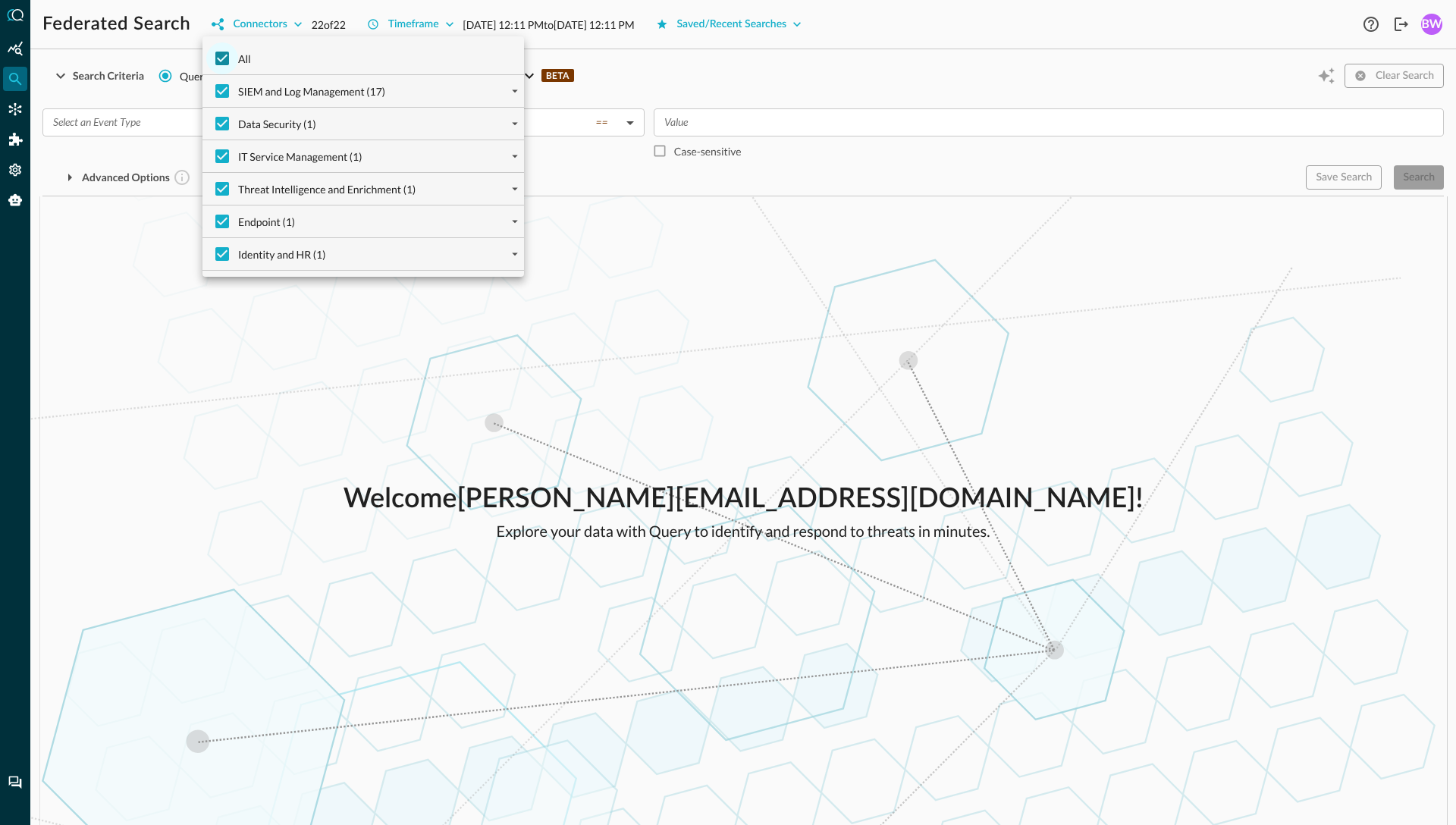
checkbox input "false"
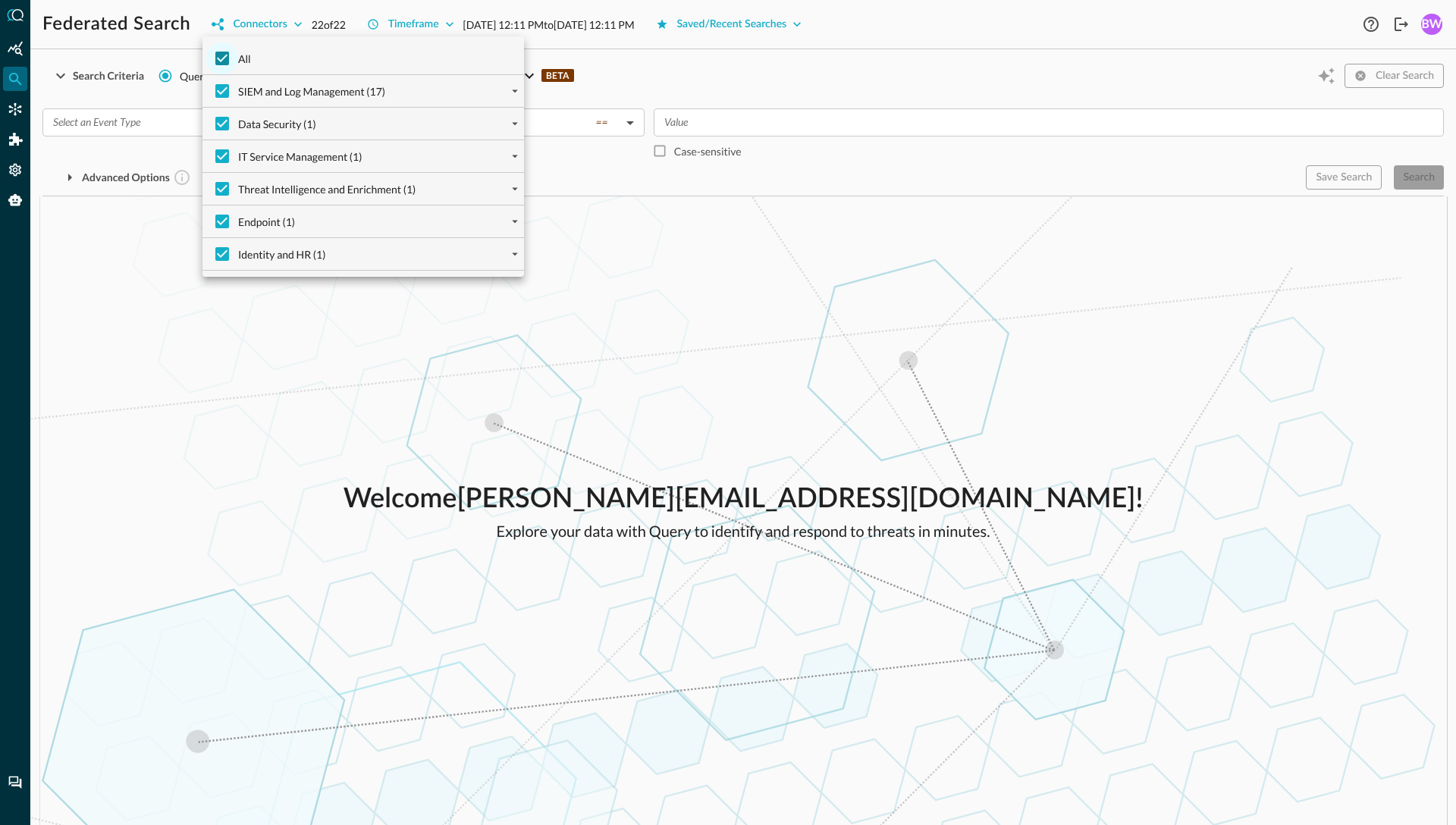
checkbox input "false"
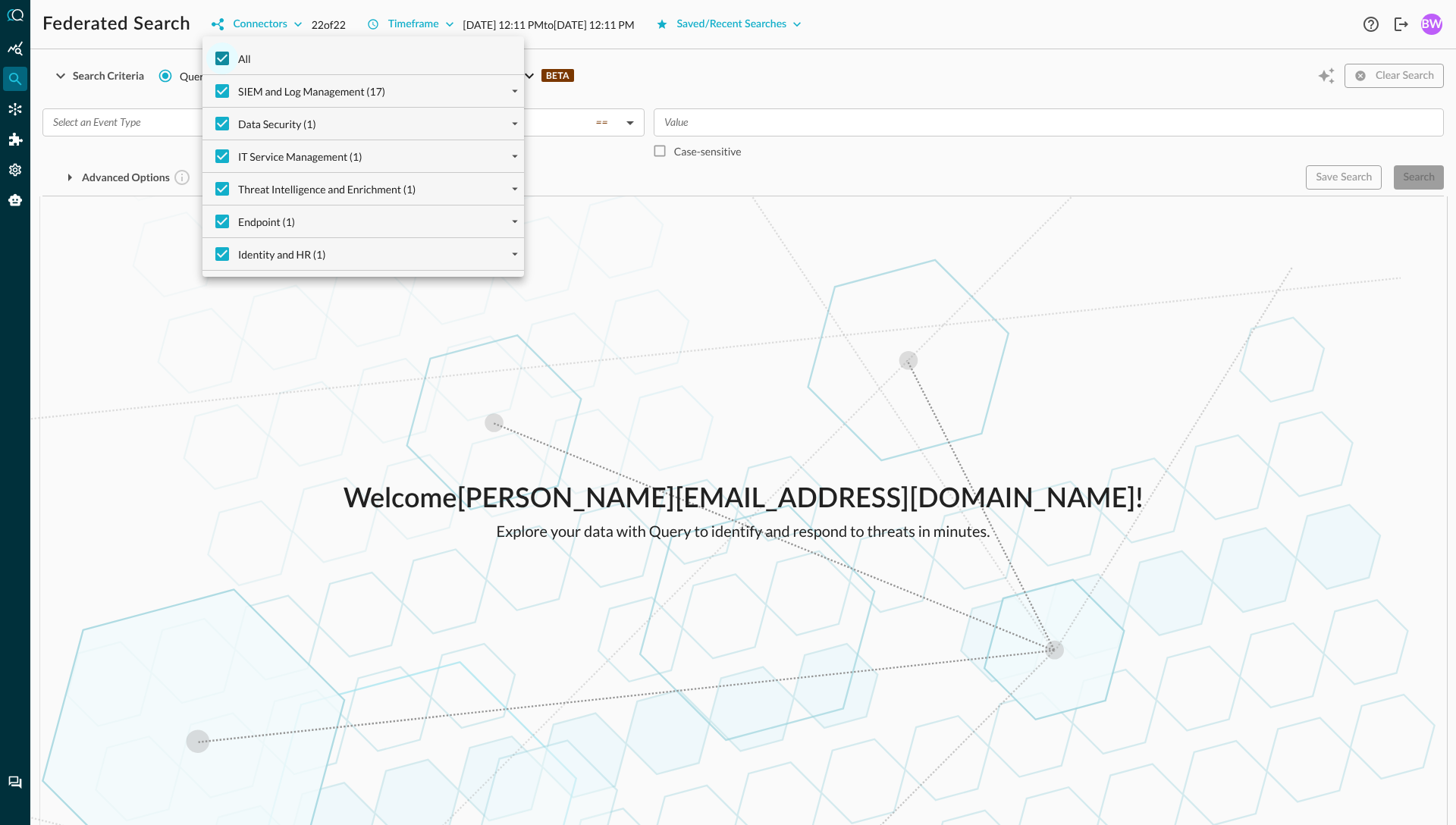
checkbox input "false"
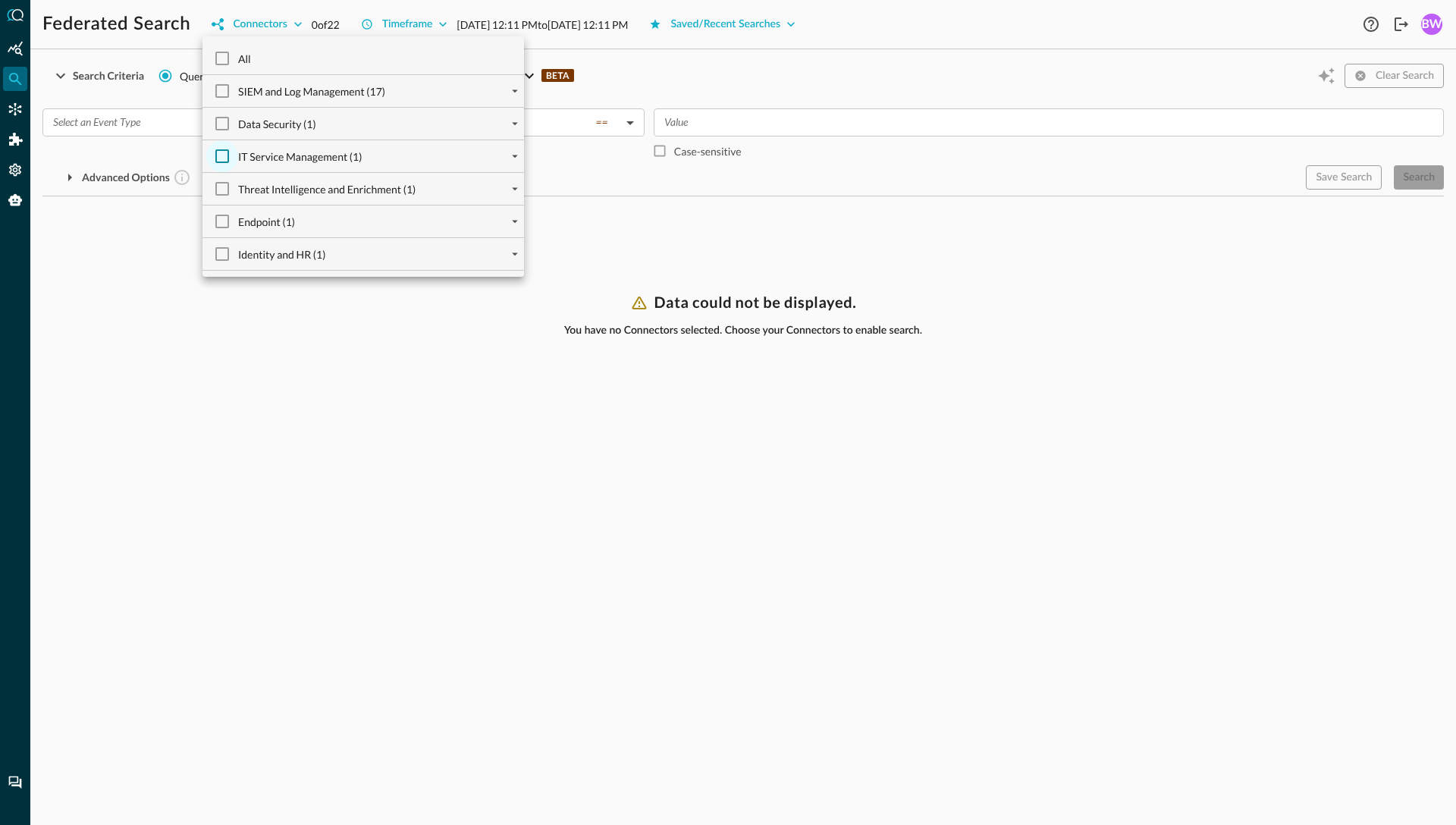
click at [224, 155] on input "IT Service Management (1)" at bounding box center [222, 156] width 32 height 32
checkbox input "true"
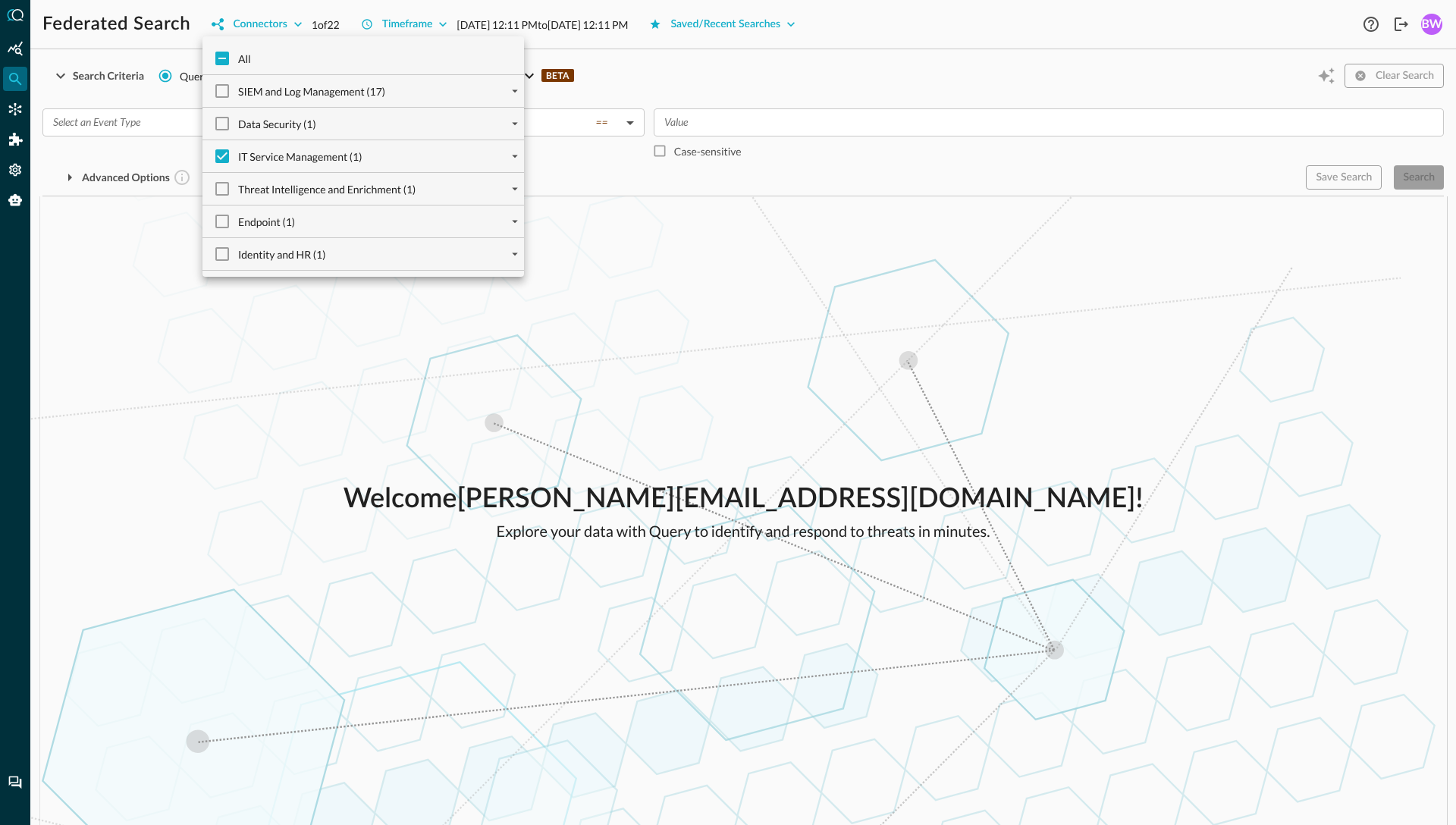
click at [675, 317] on div at bounding box center [728, 412] width 1456 height 825
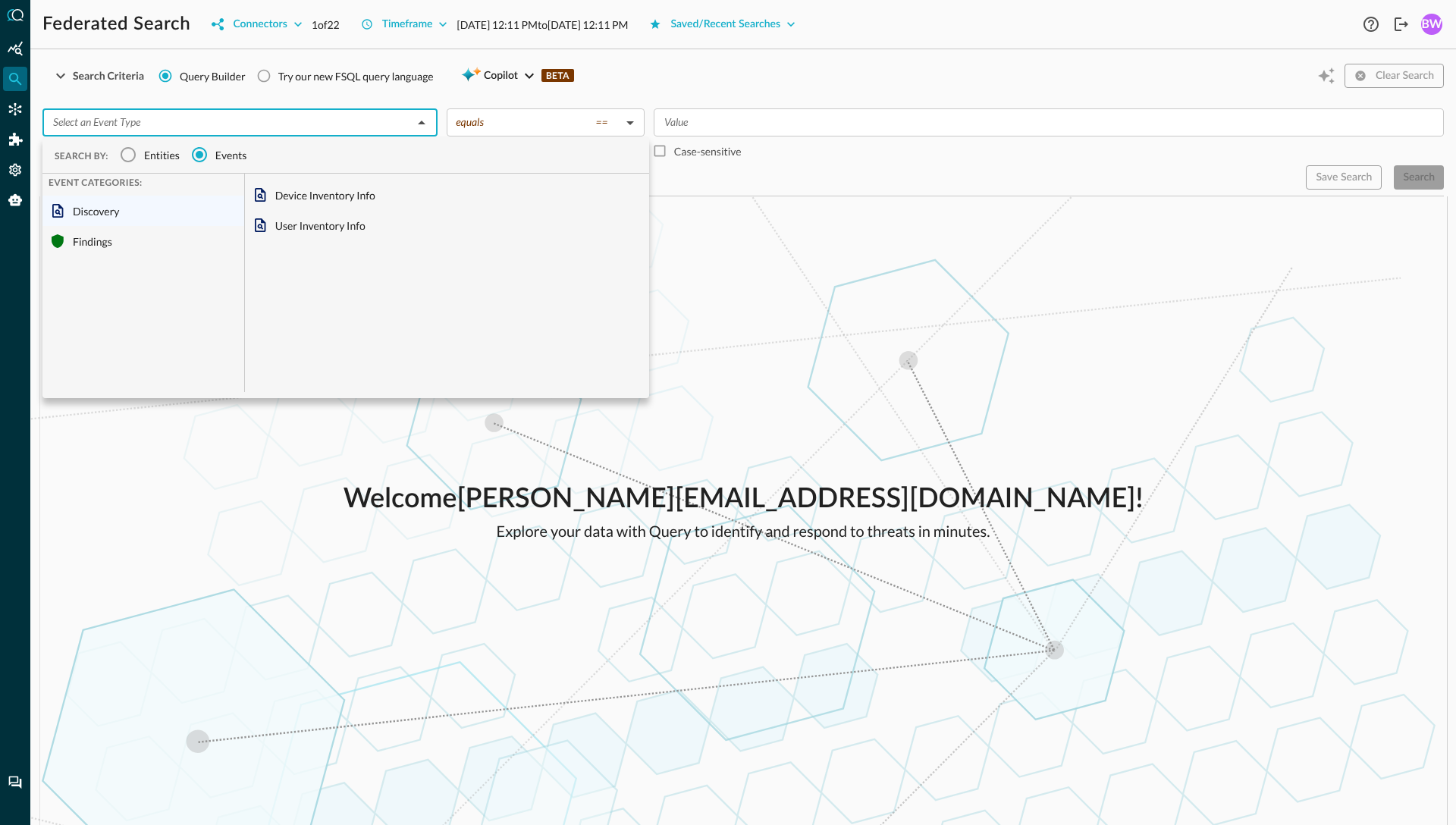
click at [361, 122] on input "text" at bounding box center [227, 122] width 360 height 19
click at [97, 243] on div "Findings" at bounding box center [143, 241] width 202 height 30
click at [313, 198] on div "Vulnerability Finding" at bounding box center [447, 195] width 404 height 30
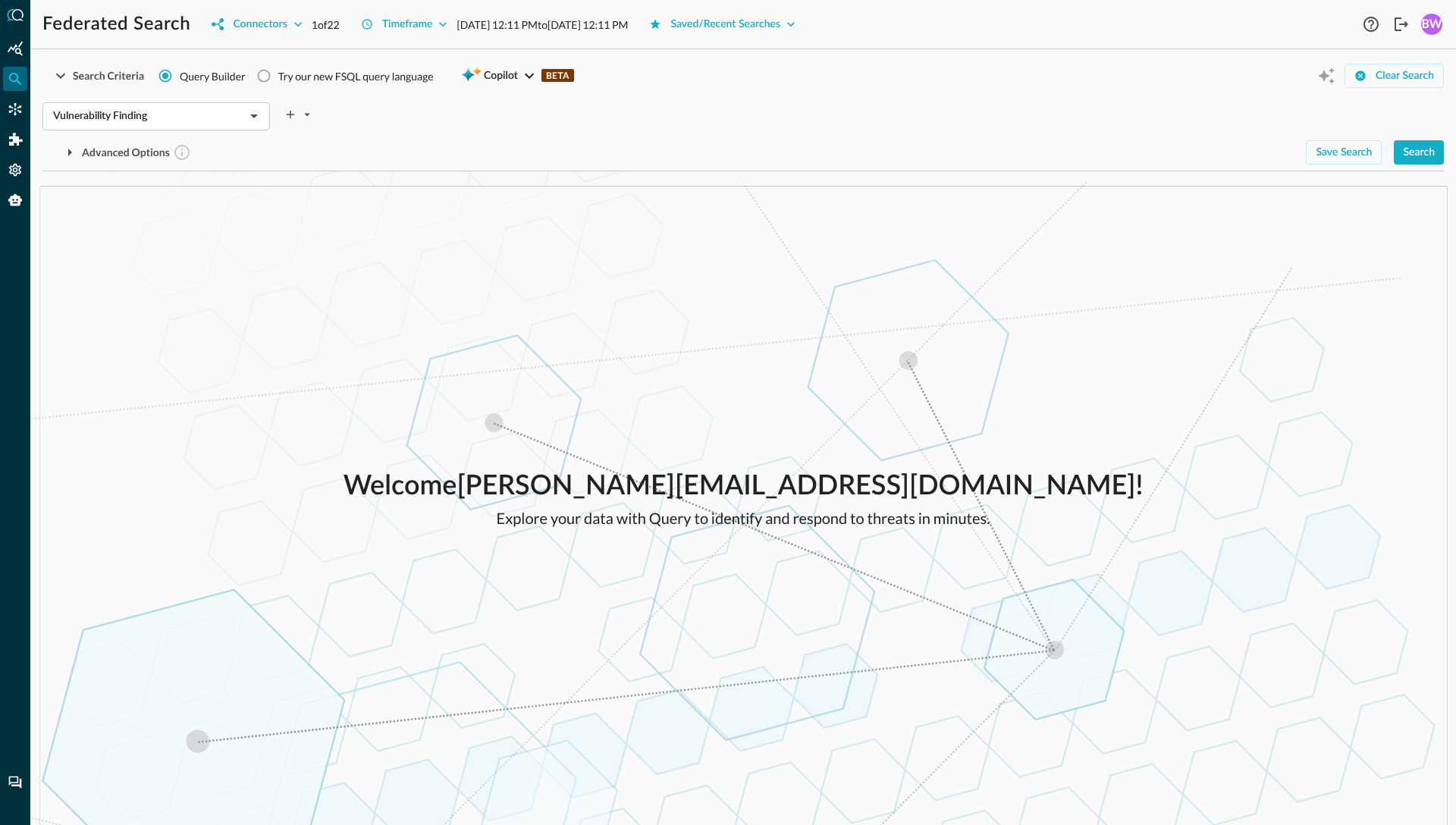
click at [838, 278] on div "Welcome brian.way+sonesta@secdataops.com ! Explore your data with Query to iden…" at bounding box center [743, 498] width 1426 height 654
click at [1423, 159] on div "Search" at bounding box center [1419, 152] width 32 height 19
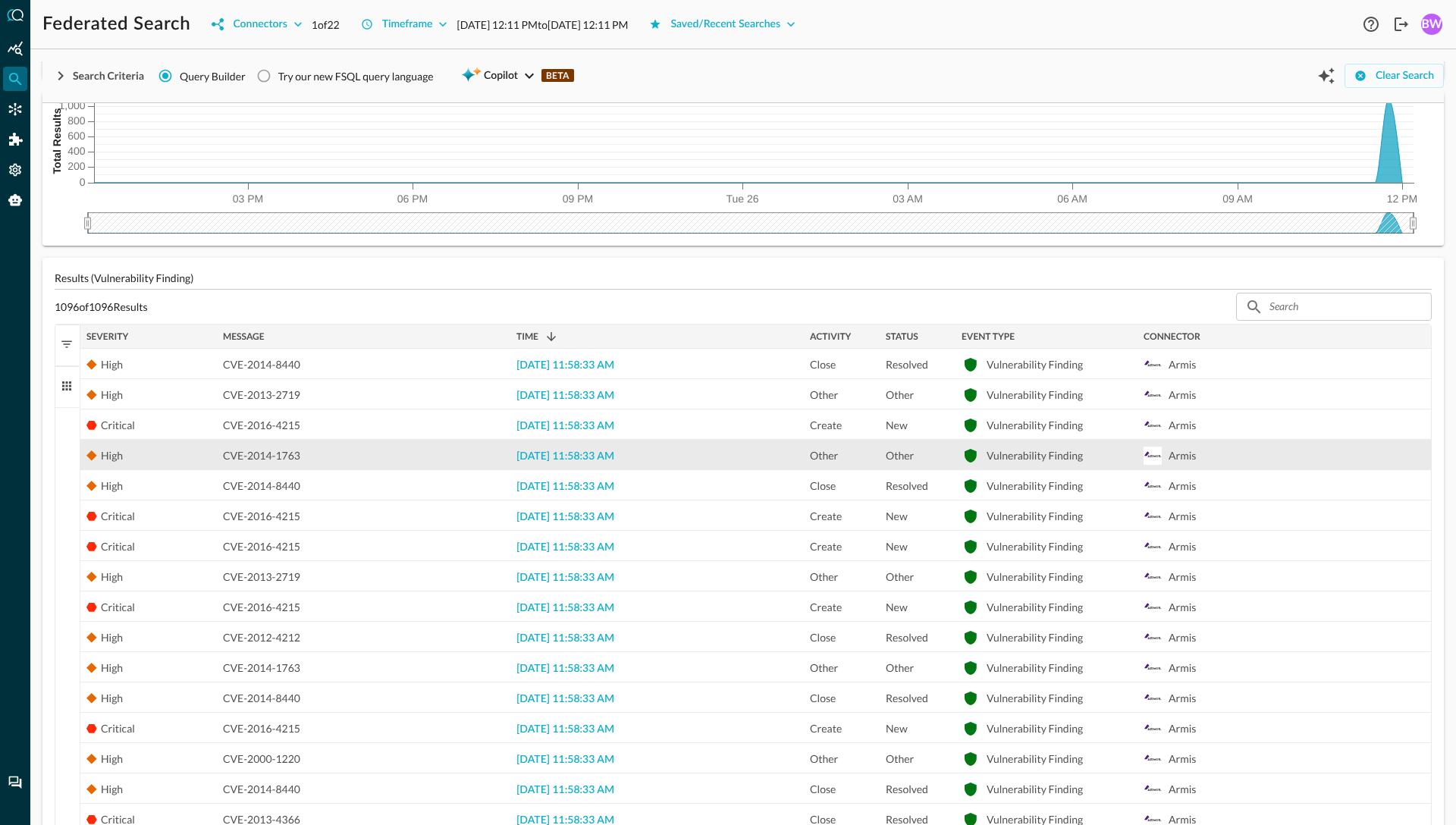
scroll to position [132, 0]
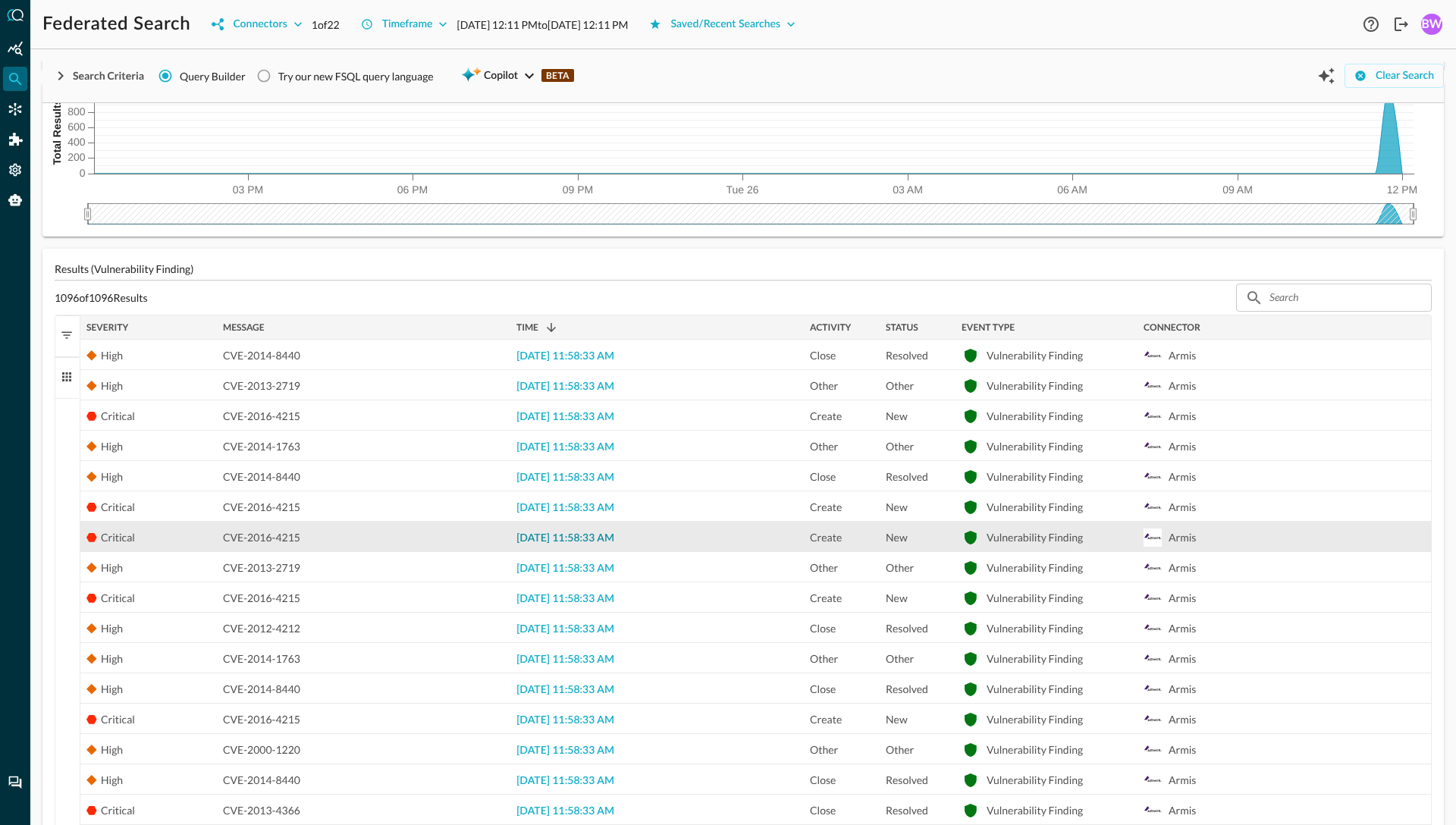
click at [573, 537] on span "2025-08-26 11:58:33 AM" at bounding box center [565, 537] width 97 height 10
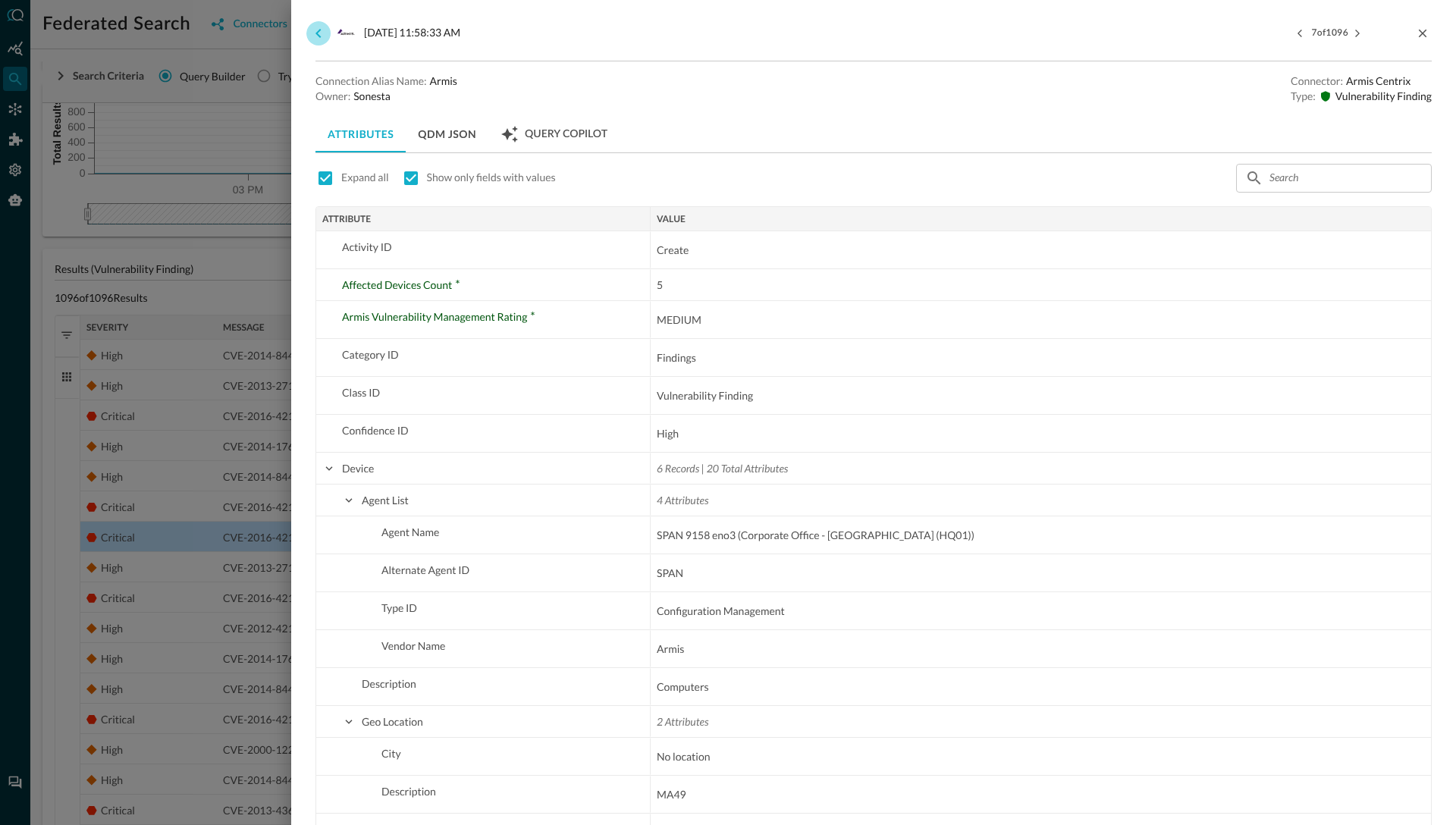
click at [318, 35] on icon "go back" at bounding box center [318, 33] width 6 height 9
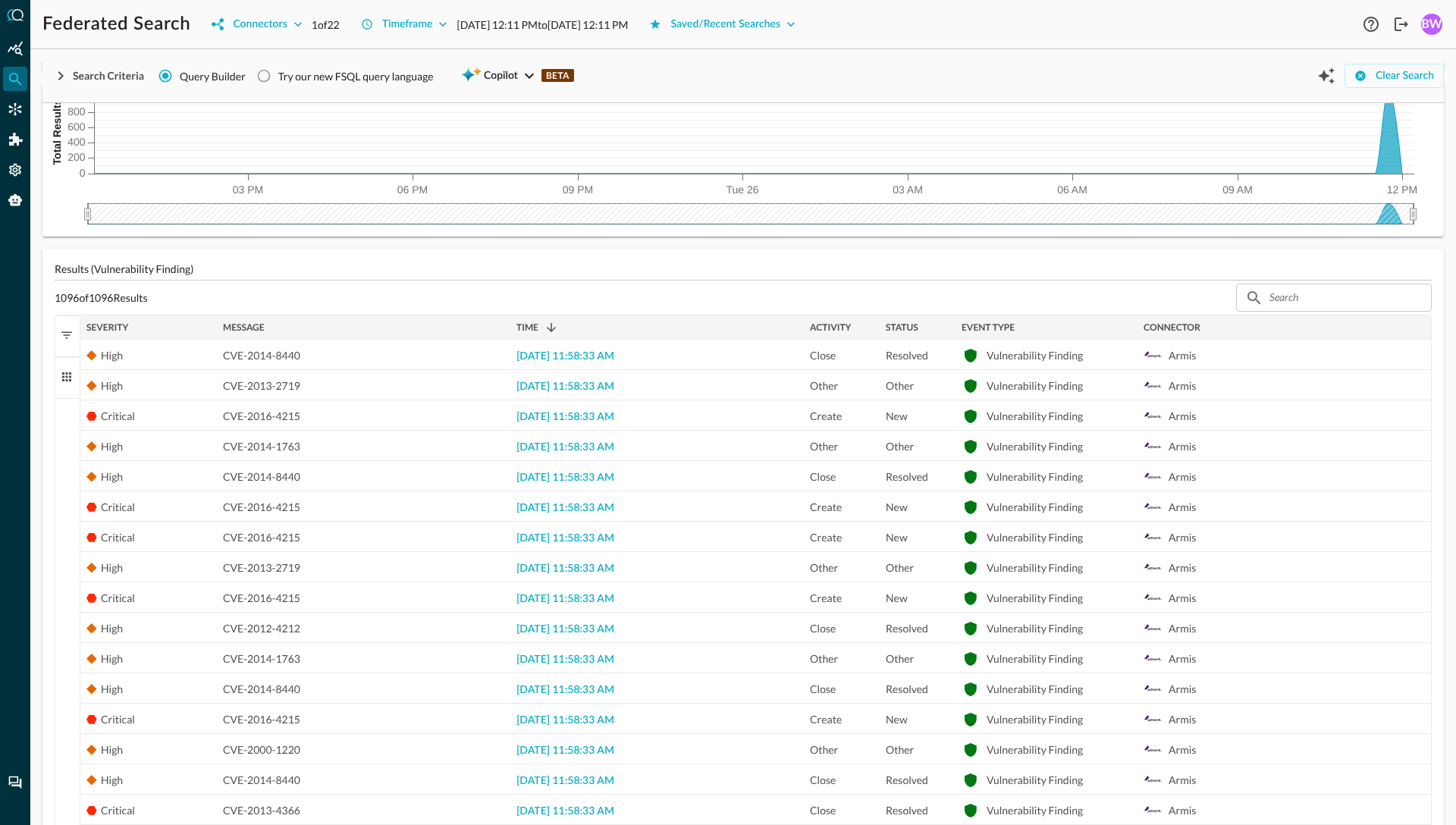
click at [395, 330] on div "Message" at bounding box center [363, 327] width 281 height 17
click at [395, 330] on div "Message 1" at bounding box center [363, 327] width 281 height 17
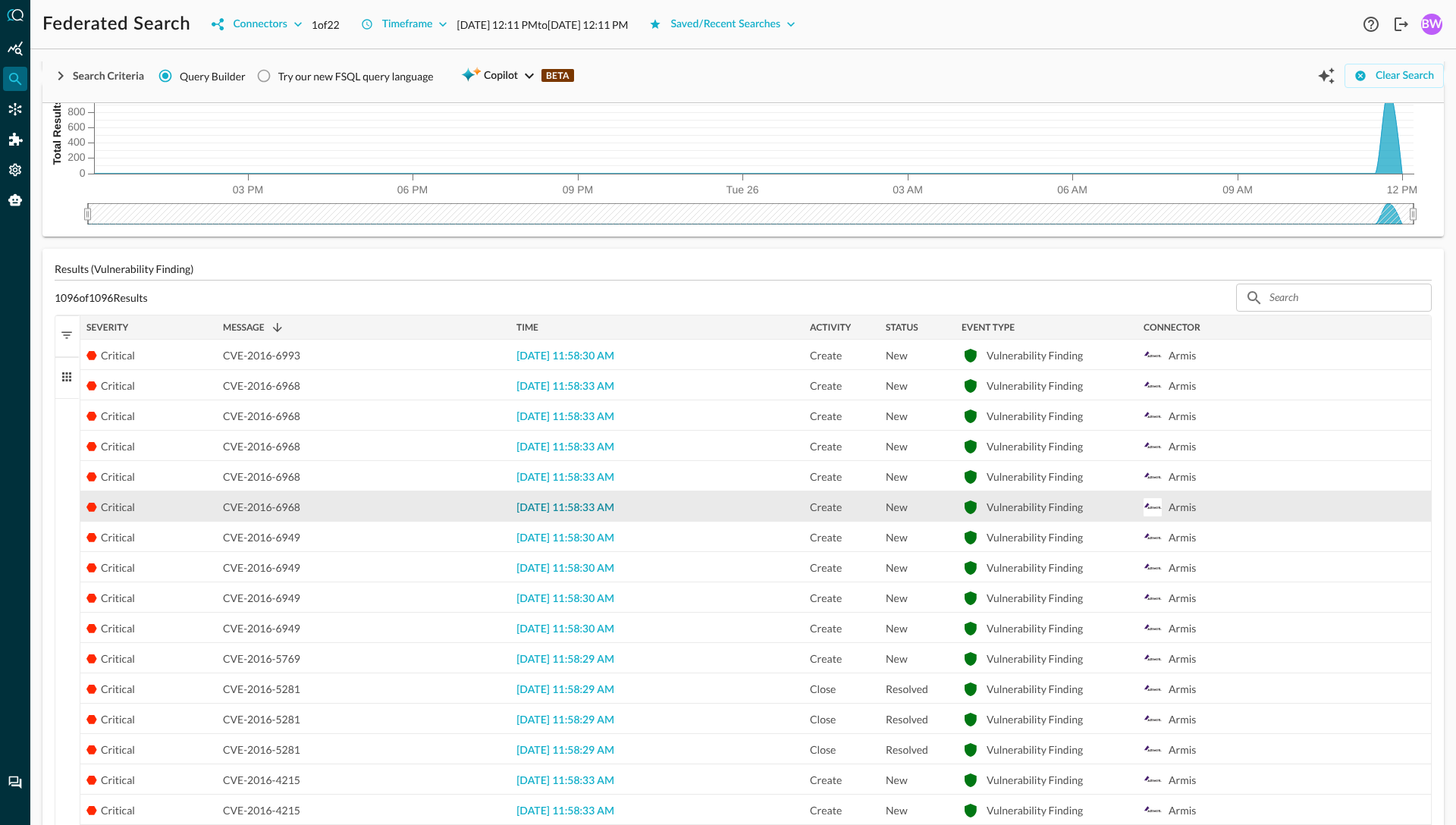
click at [554, 511] on span "2025-08-26 11:58:33 AM" at bounding box center [565, 507] width 97 height 10
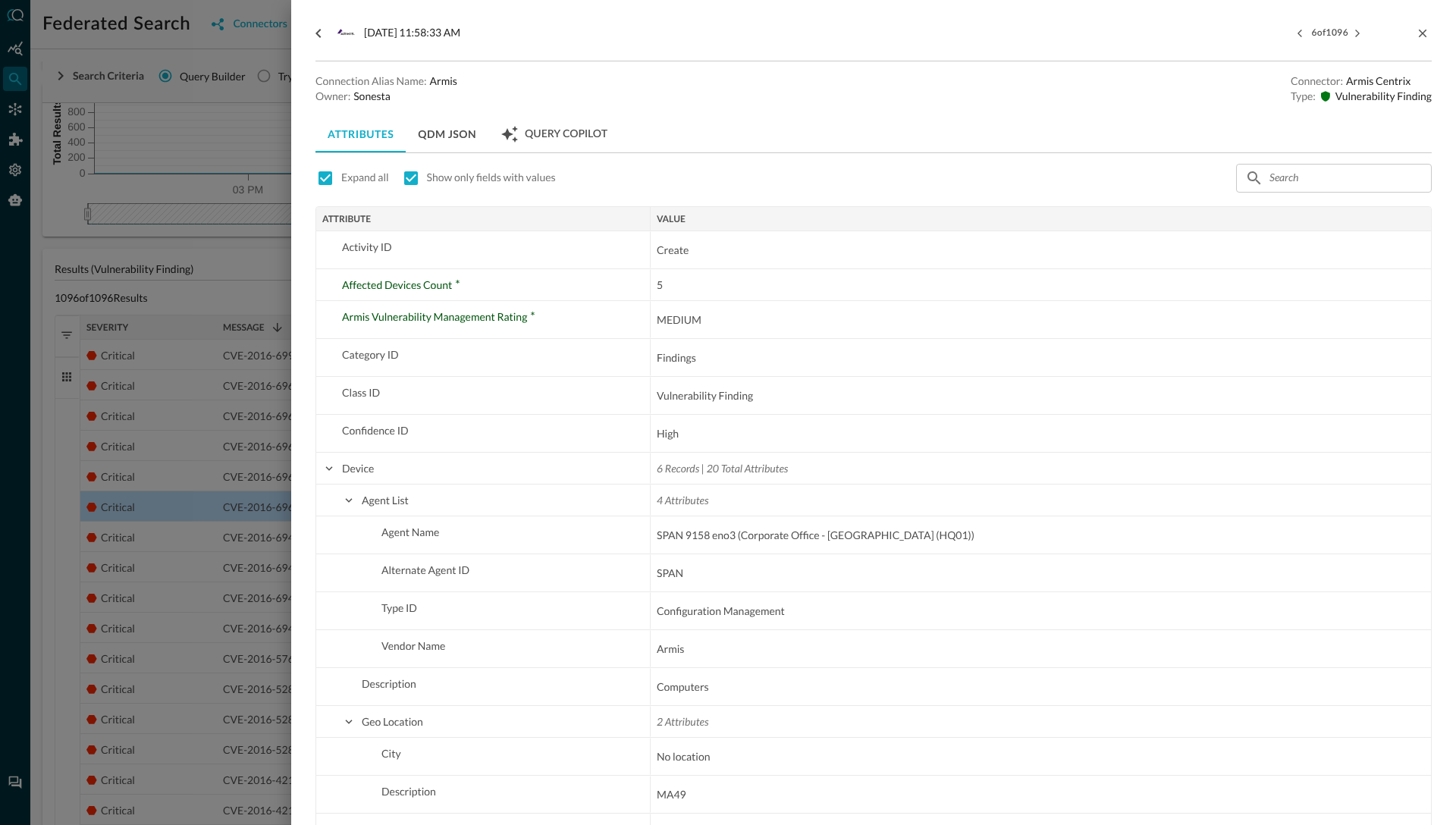
click at [268, 307] on div at bounding box center [728, 412] width 1456 height 825
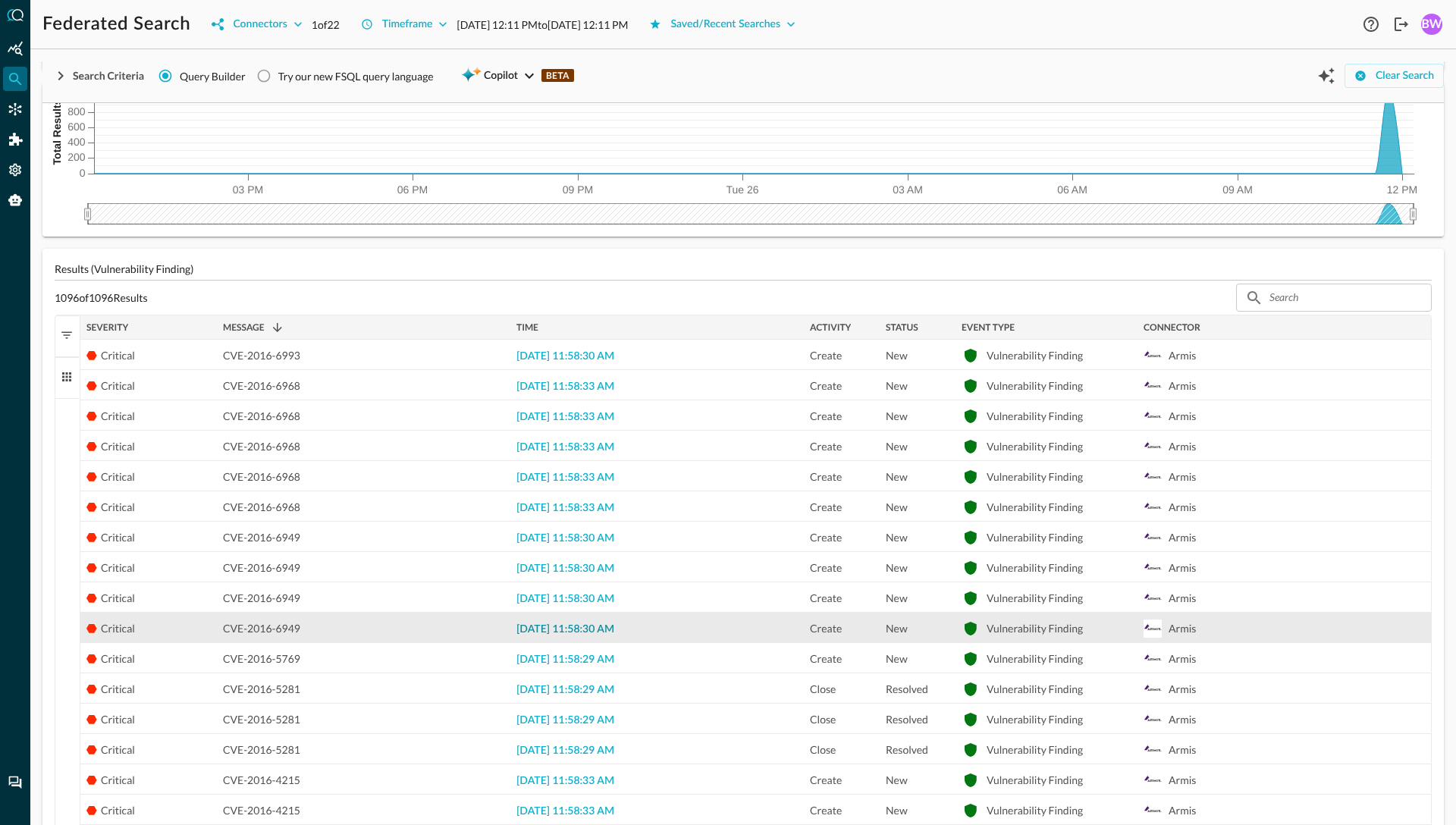
click at [536, 628] on span "2025-08-26 11:58:30 AM" at bounding box center [565, 629] width 97 height 10
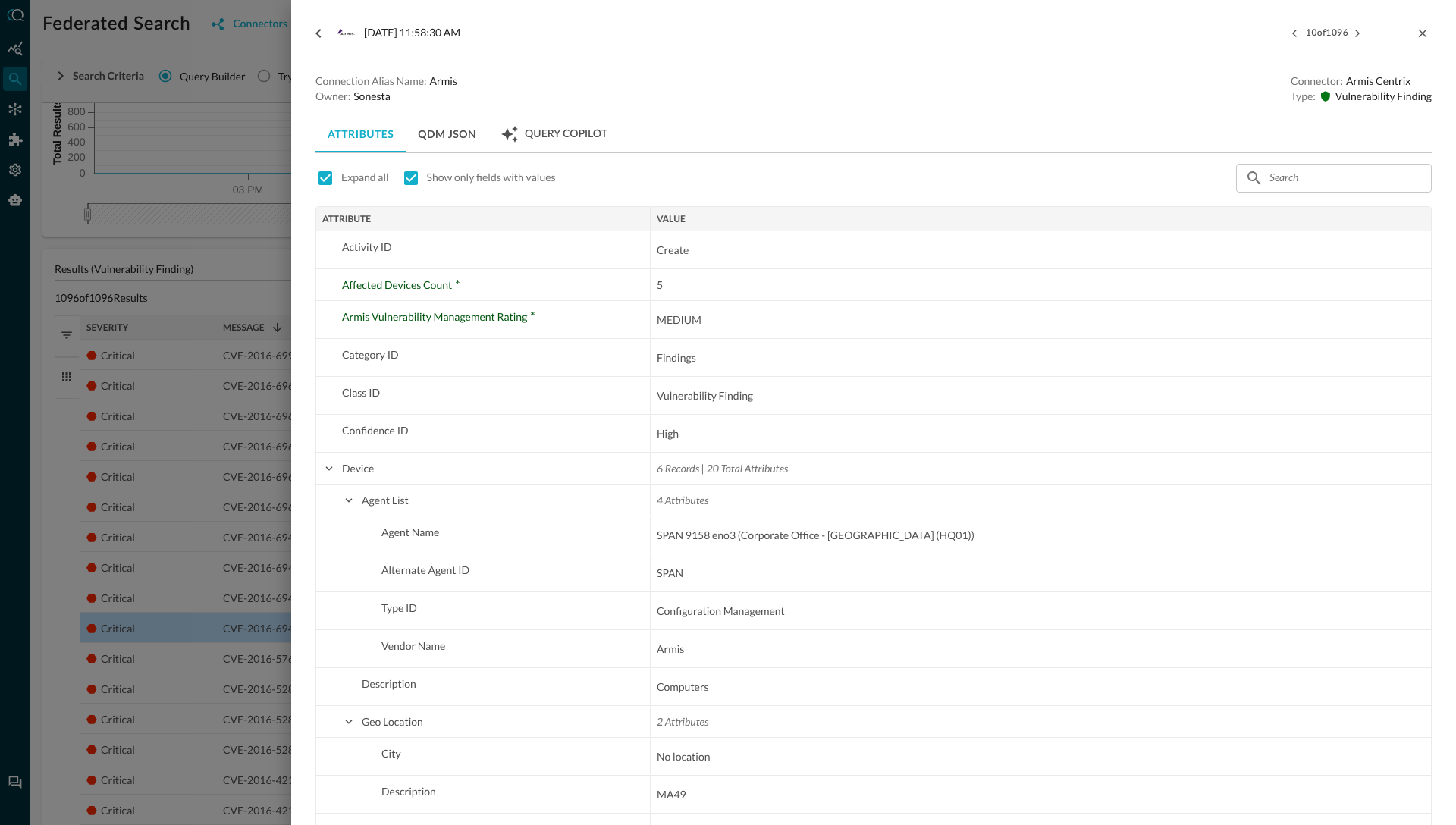
click at [260, 561] on div at bounding box center [728, 412] width 1456 height 825
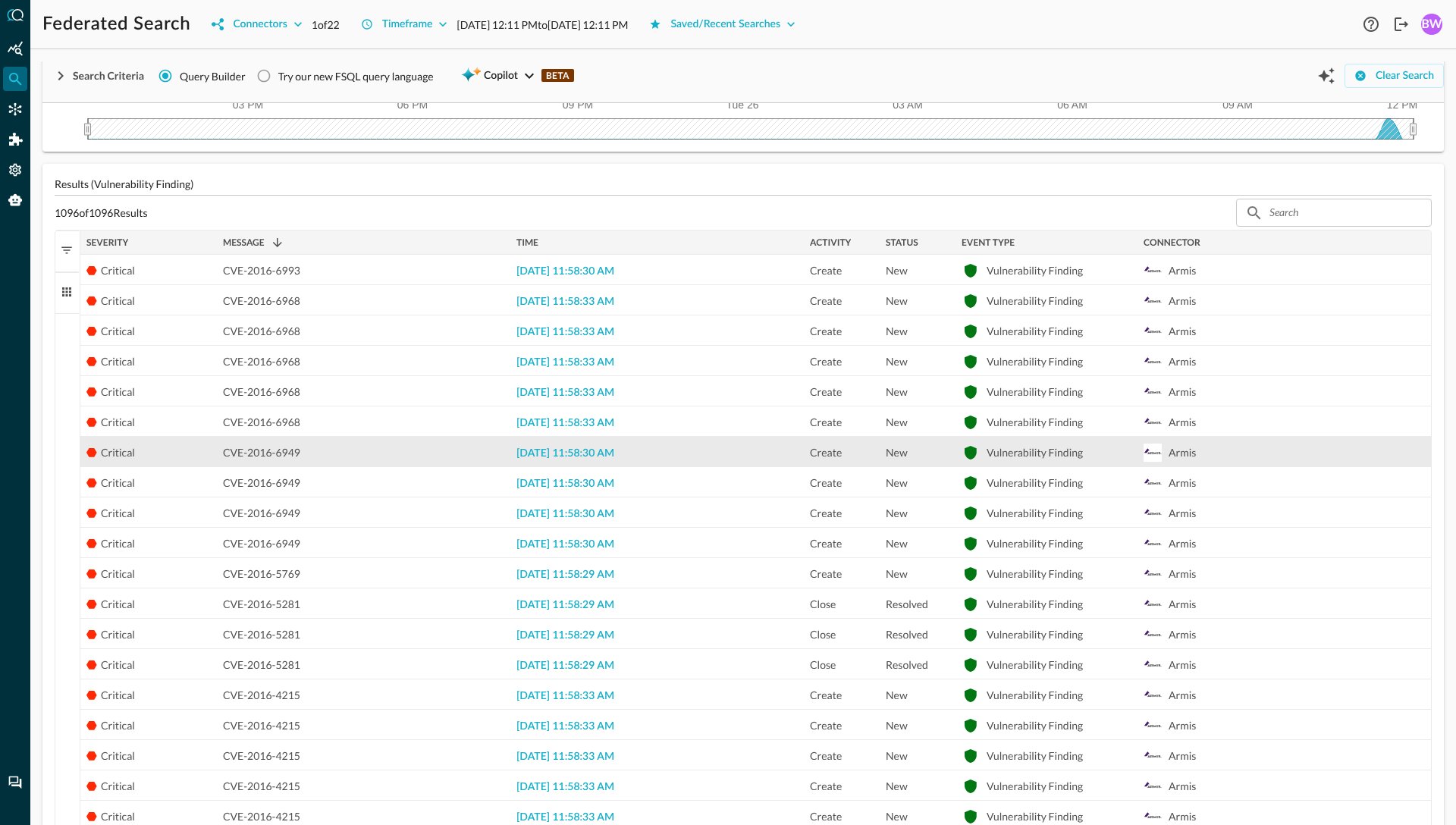
scroll to position [241, 0]
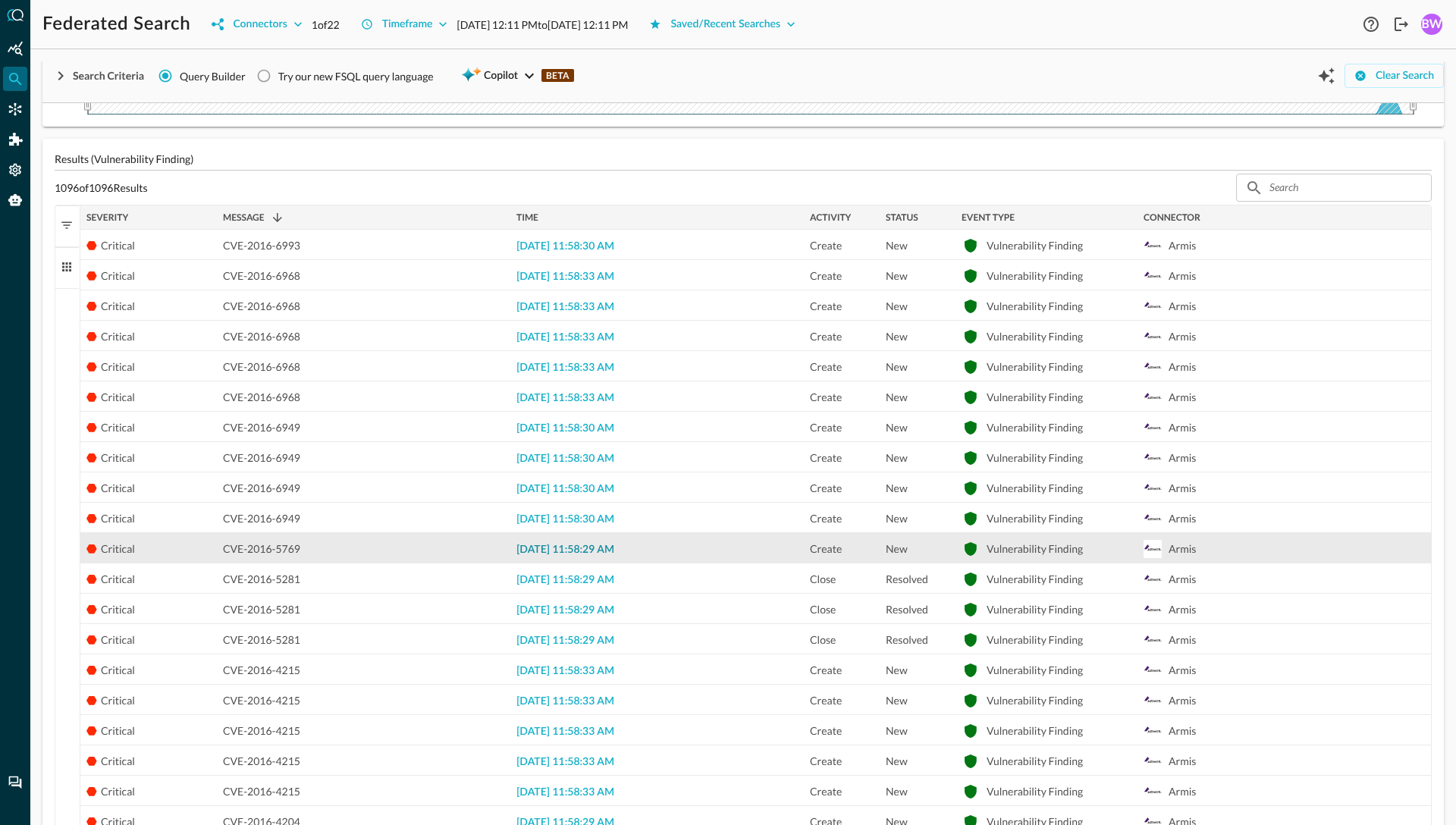
click at [554, 555] on span "2025-08-26 11:58:29 AM" at bounding box center [565, 549] width 97 height 10
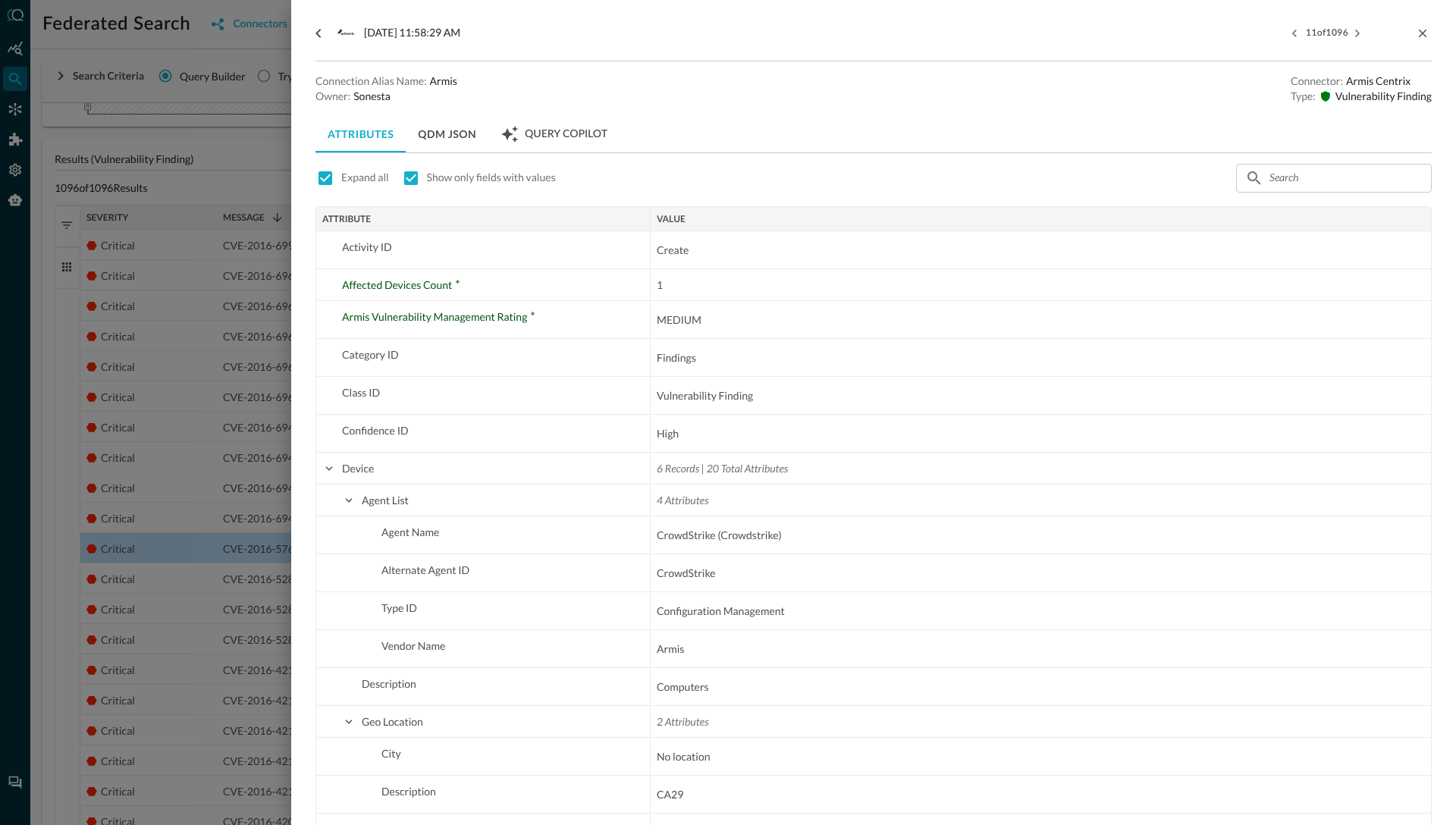
click at [261, 525] on div at bounding box center [728, 412] width 1456 height 825
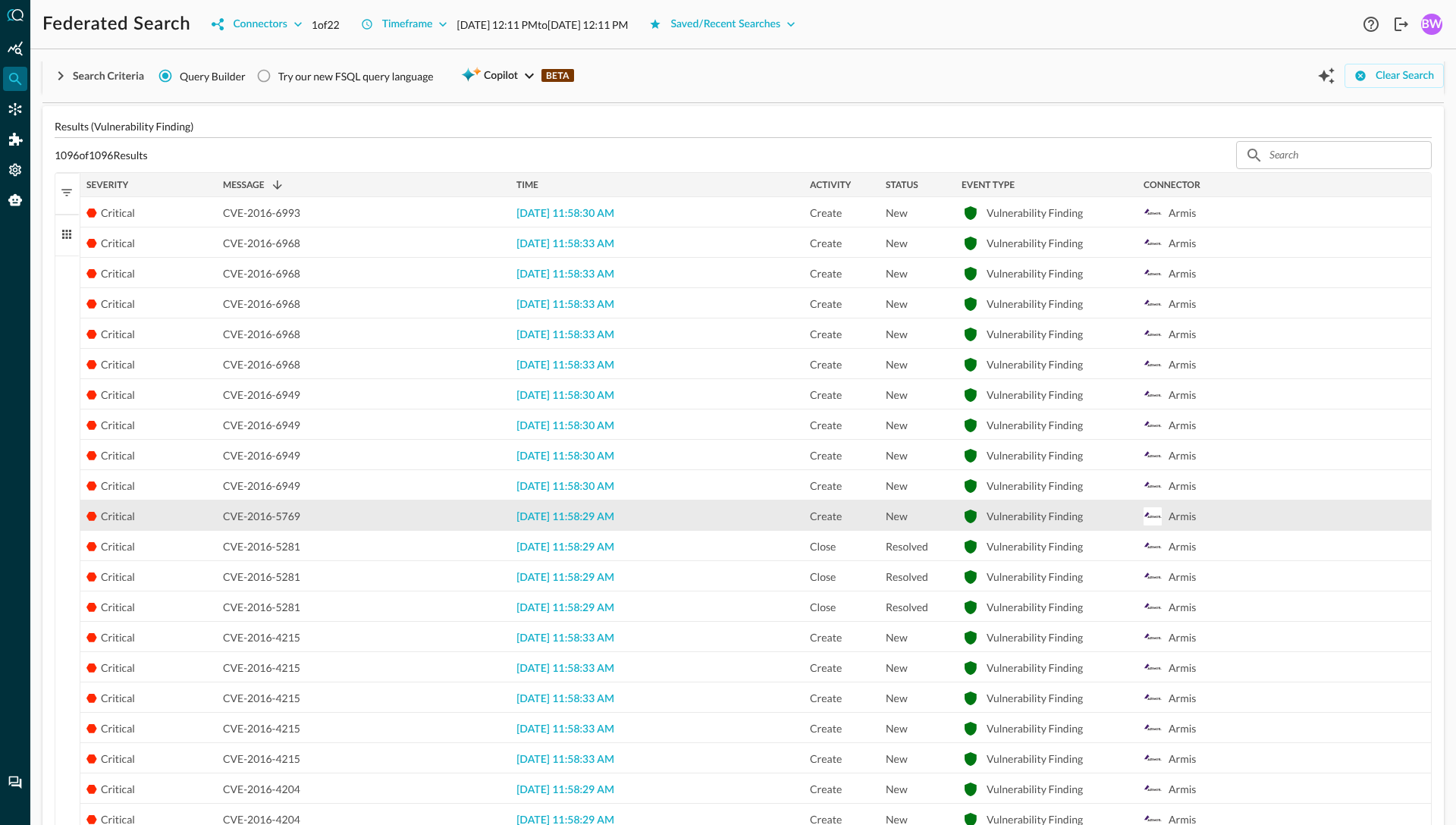
scroll to position [276, 0]
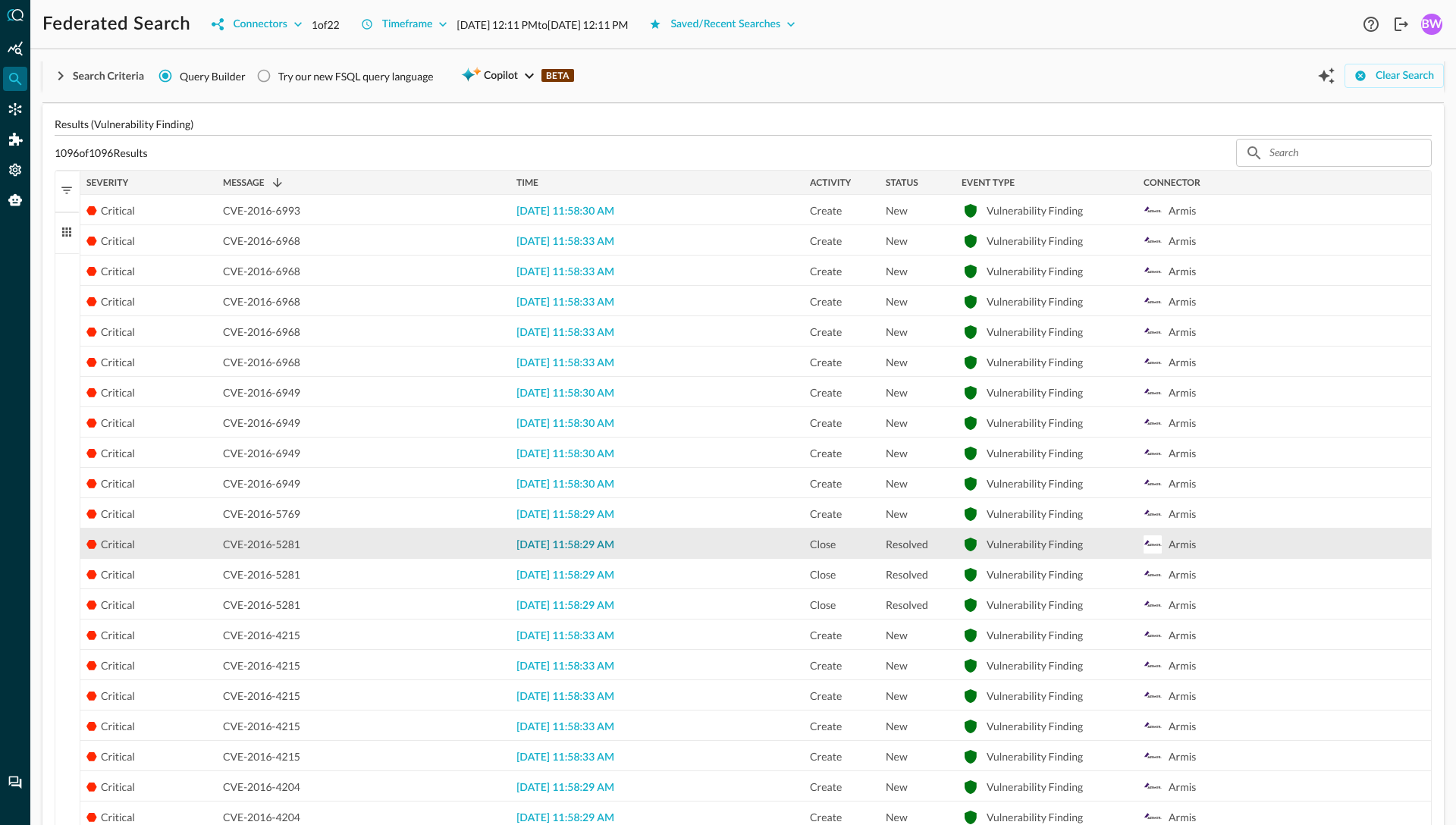
click at [546, 541] on span "2025-08-26 11:58:29 AM" at bounding box center [565, 545] width 97 height 10
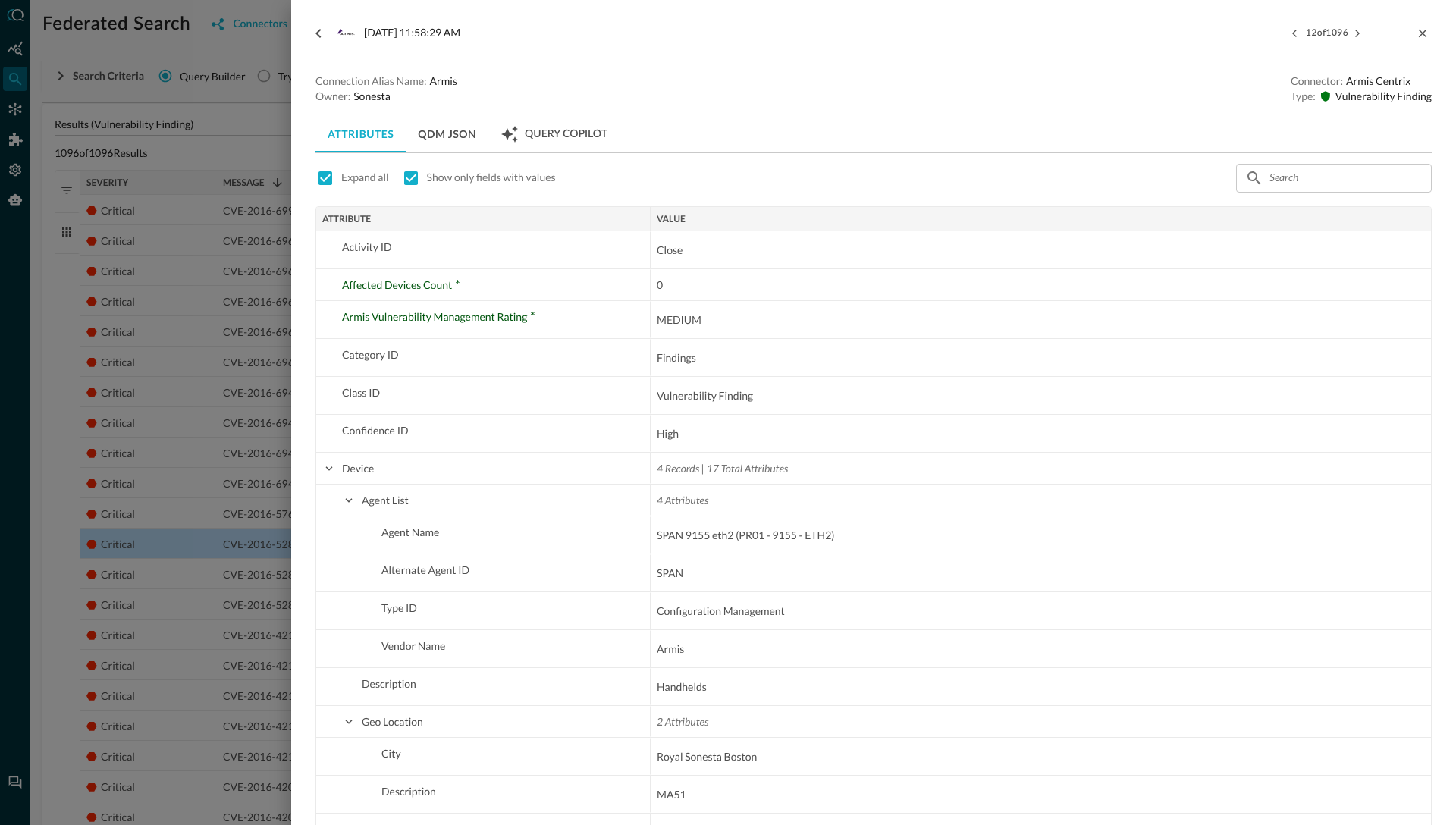
click at [219, 550] on div at bounding box center [728, 412] width 1456 height 825
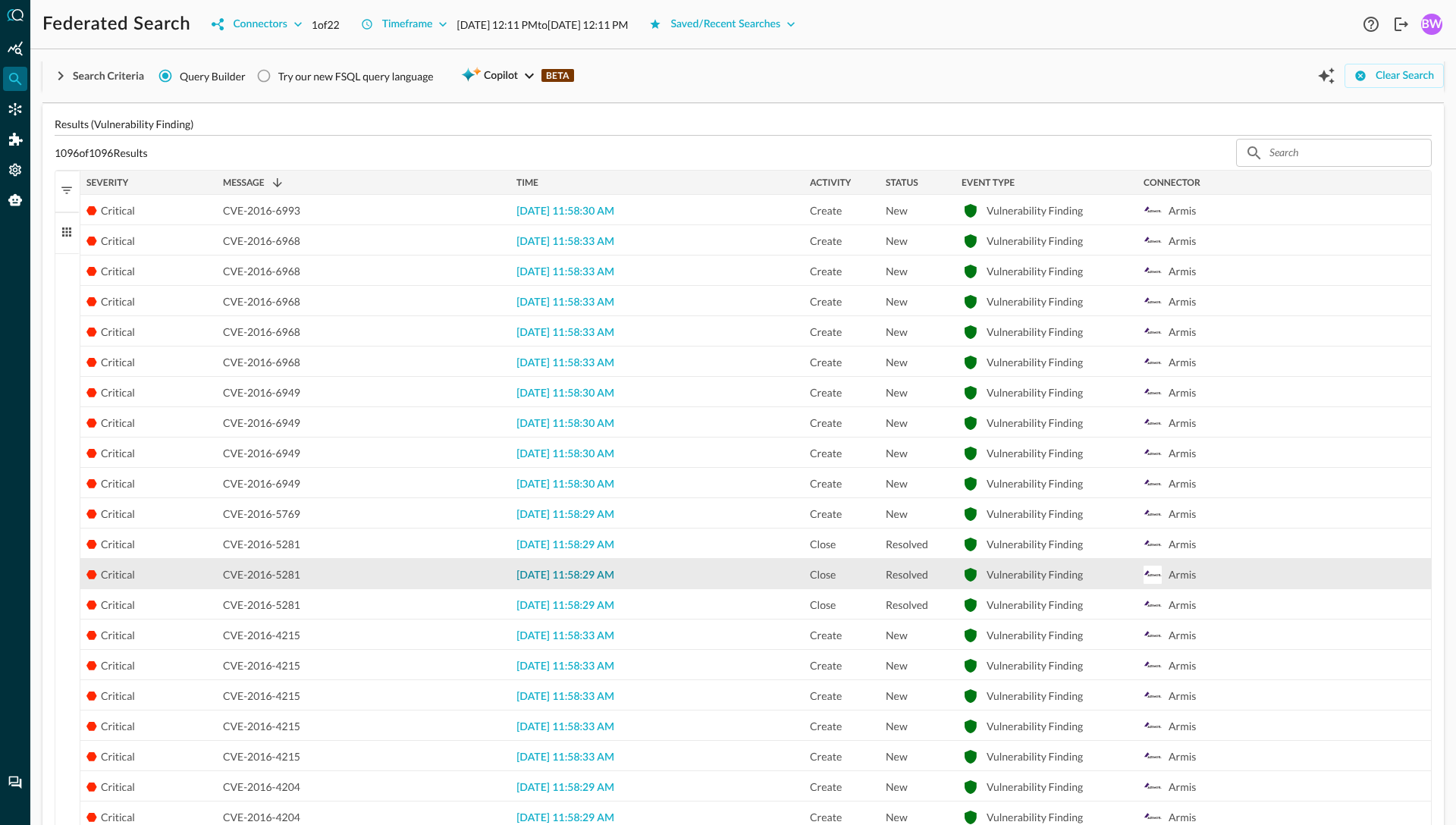
click at [552, 578] on span "2025-08-26 11:58:29 AM" at bounding box center [565, 575] width 97 height 10
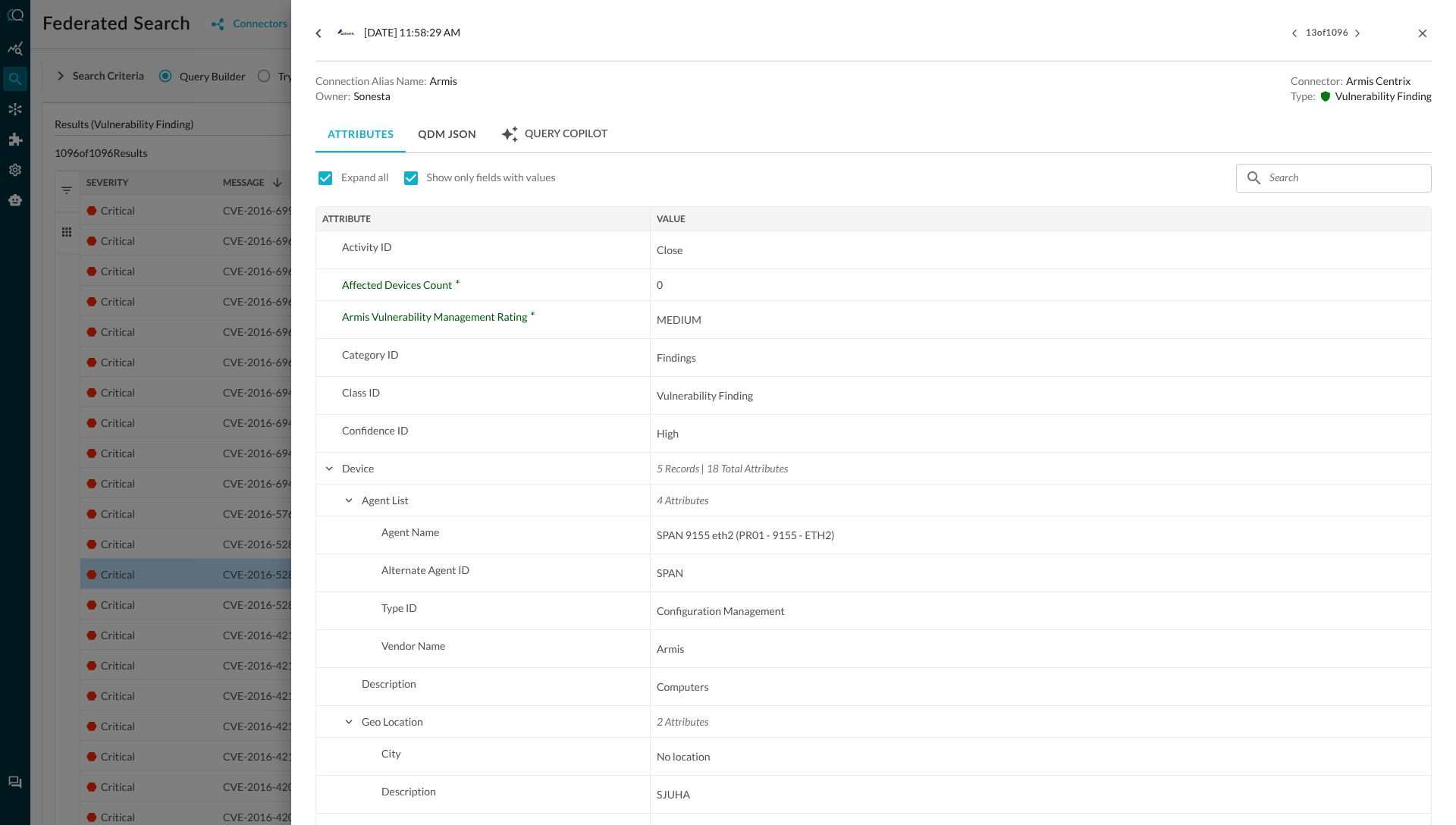
click at [258, 529] on div at bounding box center [728, 412] width 1456 height 825
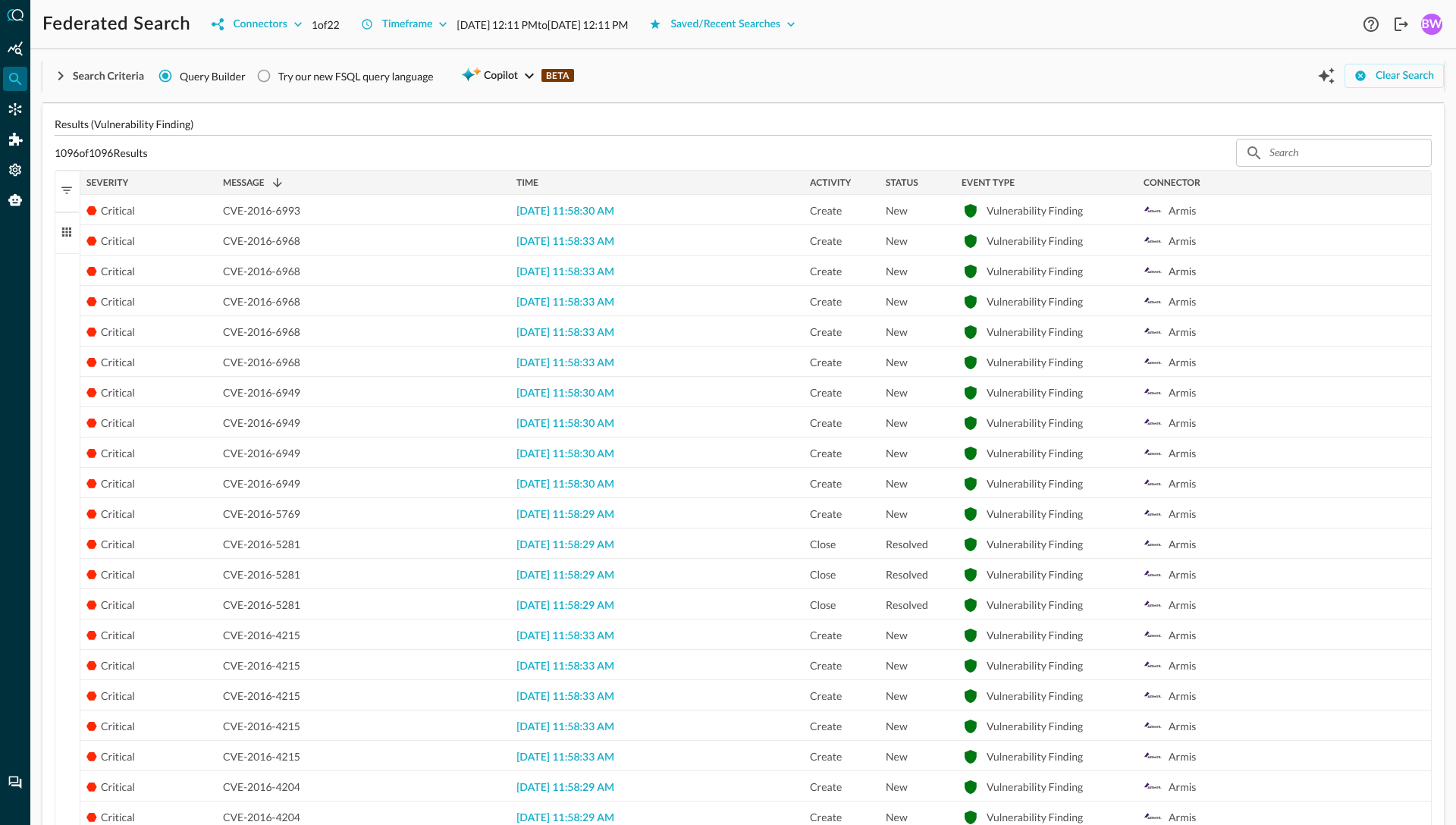
click at [64, 189] on span "button" at bounding box center [66, 190] width 13 height 13
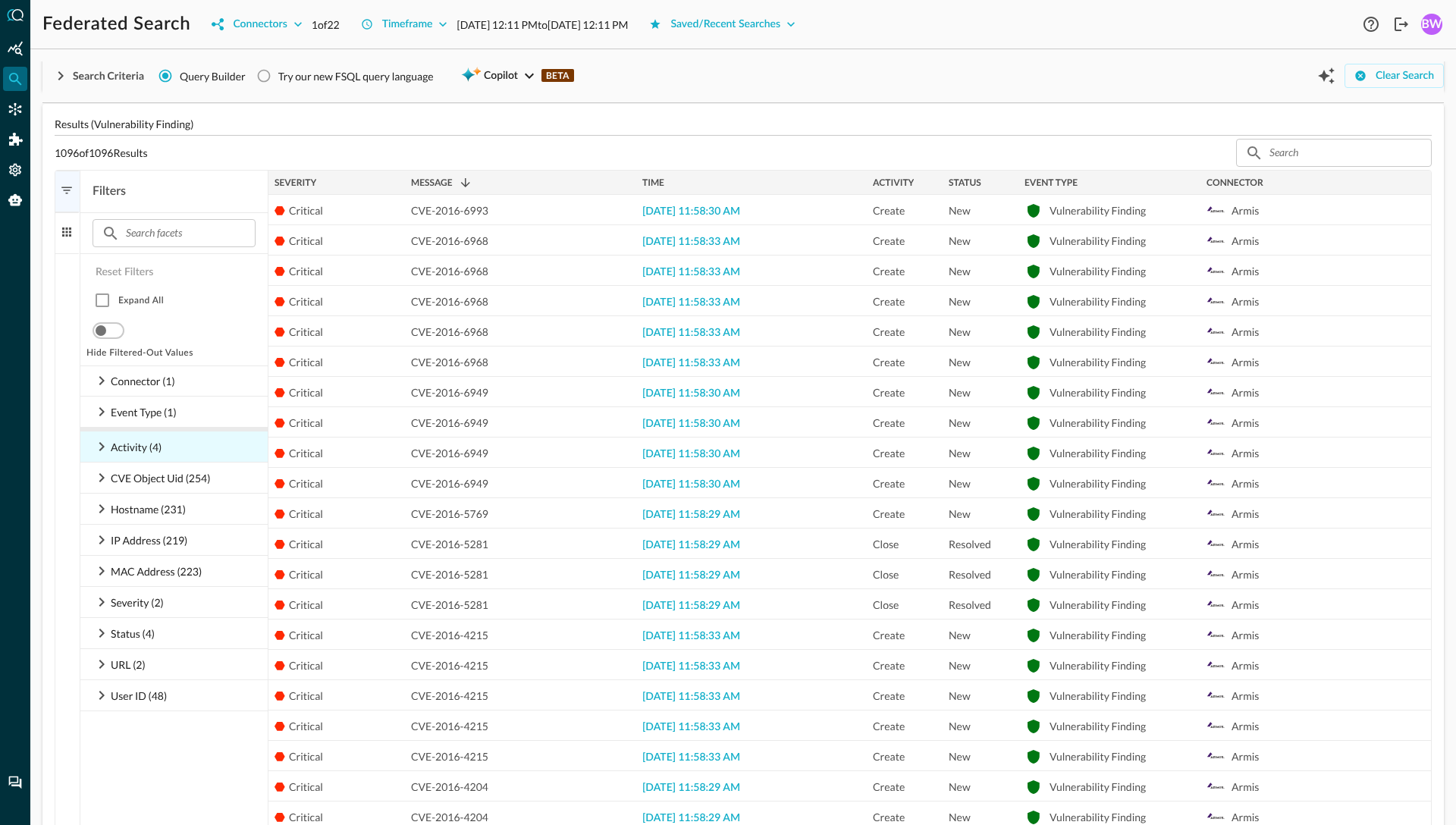
click at [101, 448] on icon at bounding box center [102, 447] width 6 height 9
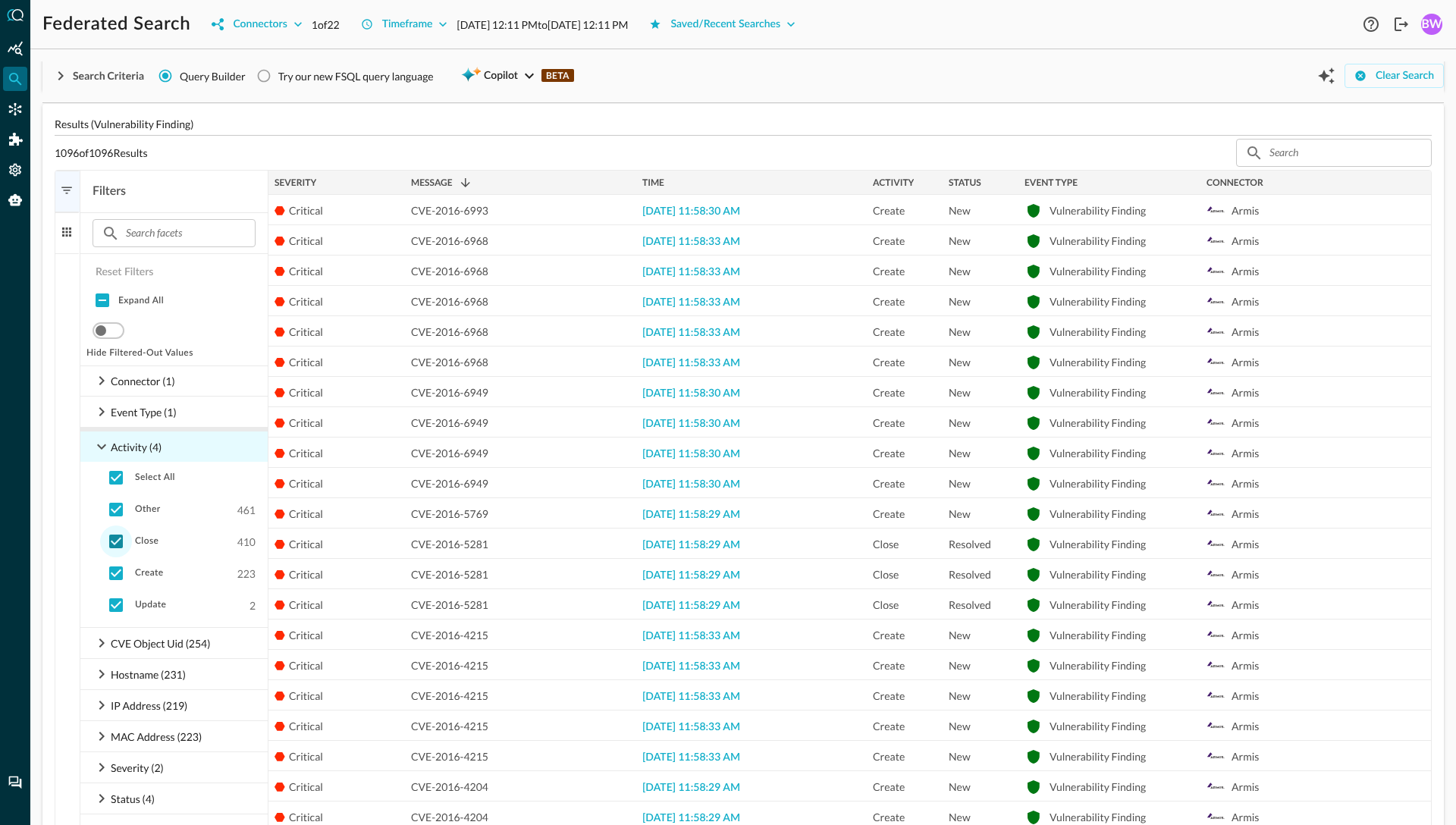
click at [115, 539] on input "checkbox" at bounding box center [116, 541] width 32 height 32
checkbox input "false"
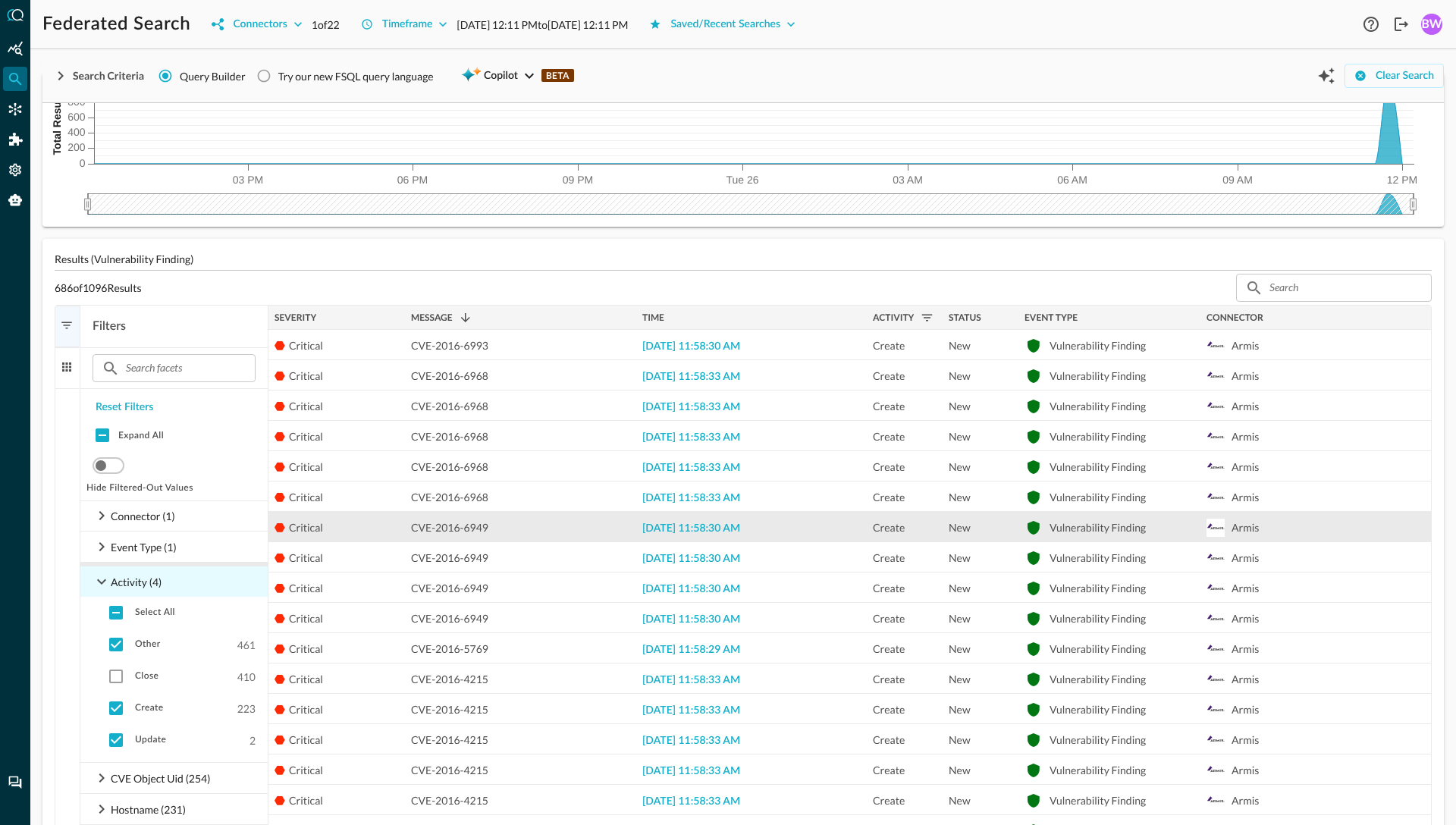
scroll to position [140, 0]
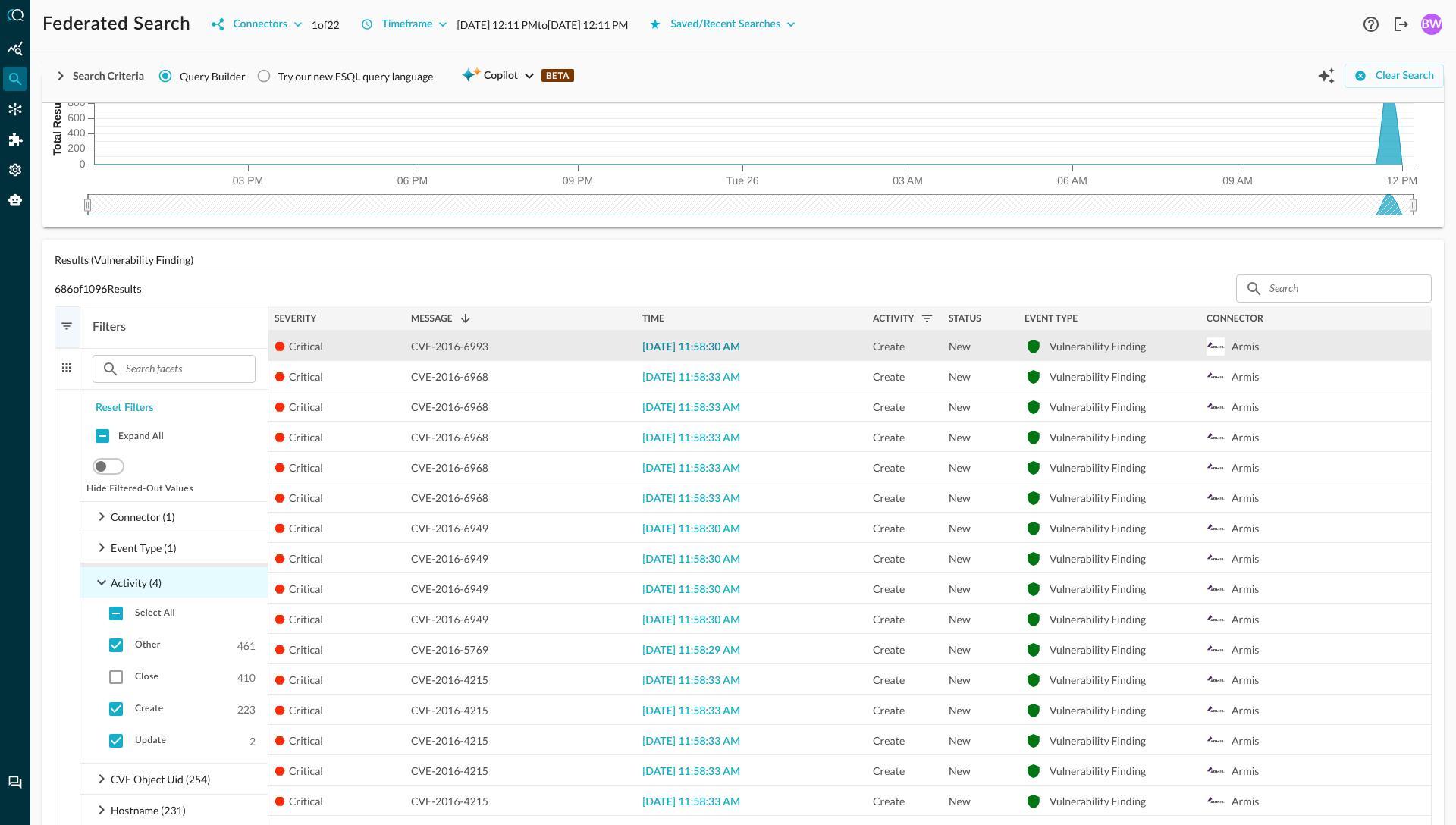
click at [682, 346] on span "2025-08-26 11:58:30 AM" at bounding box center [691, 346] width 97 height 10
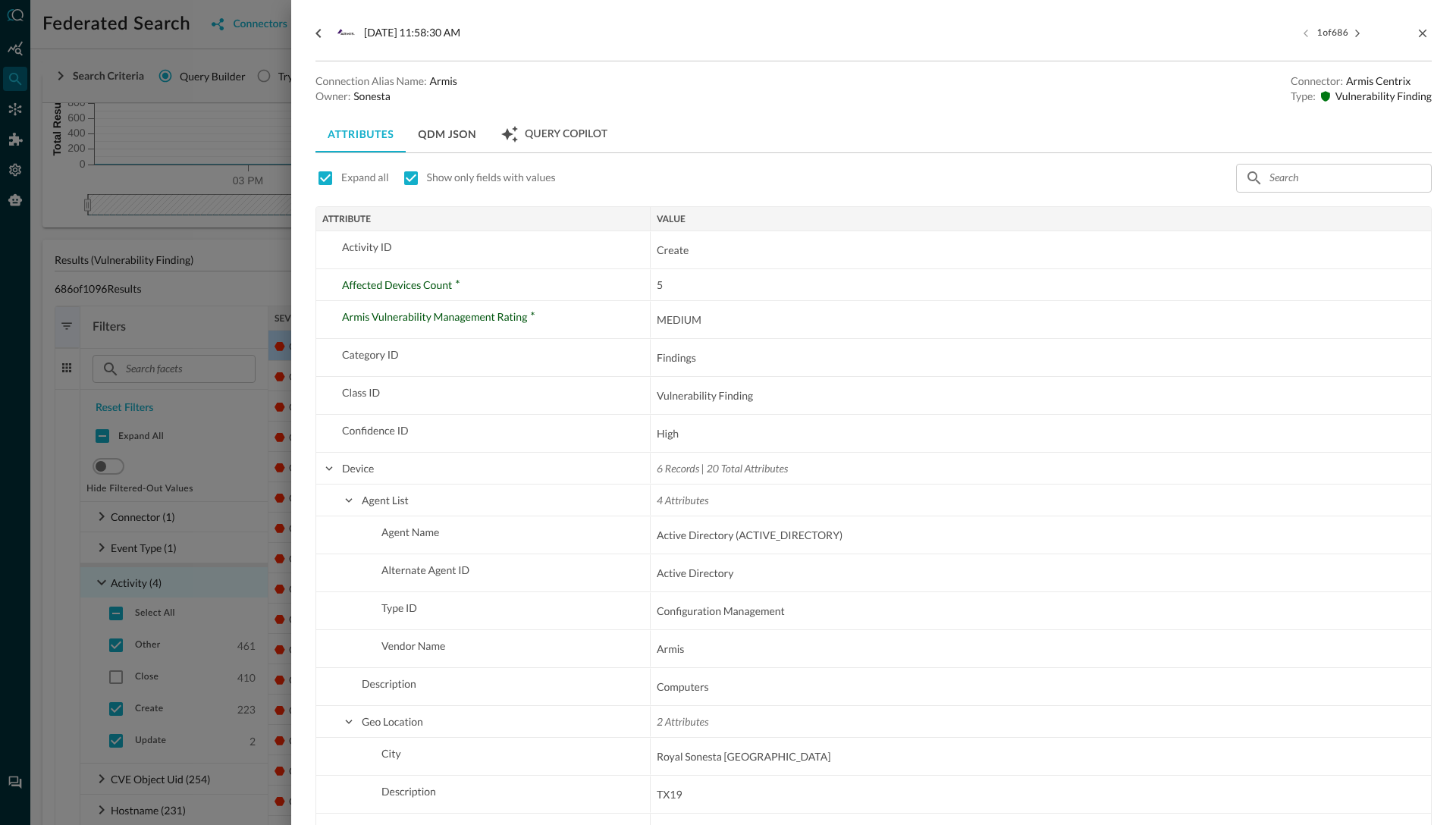
click at [256, 415] on div at bounding box center [728, 412] width 1456 height 825
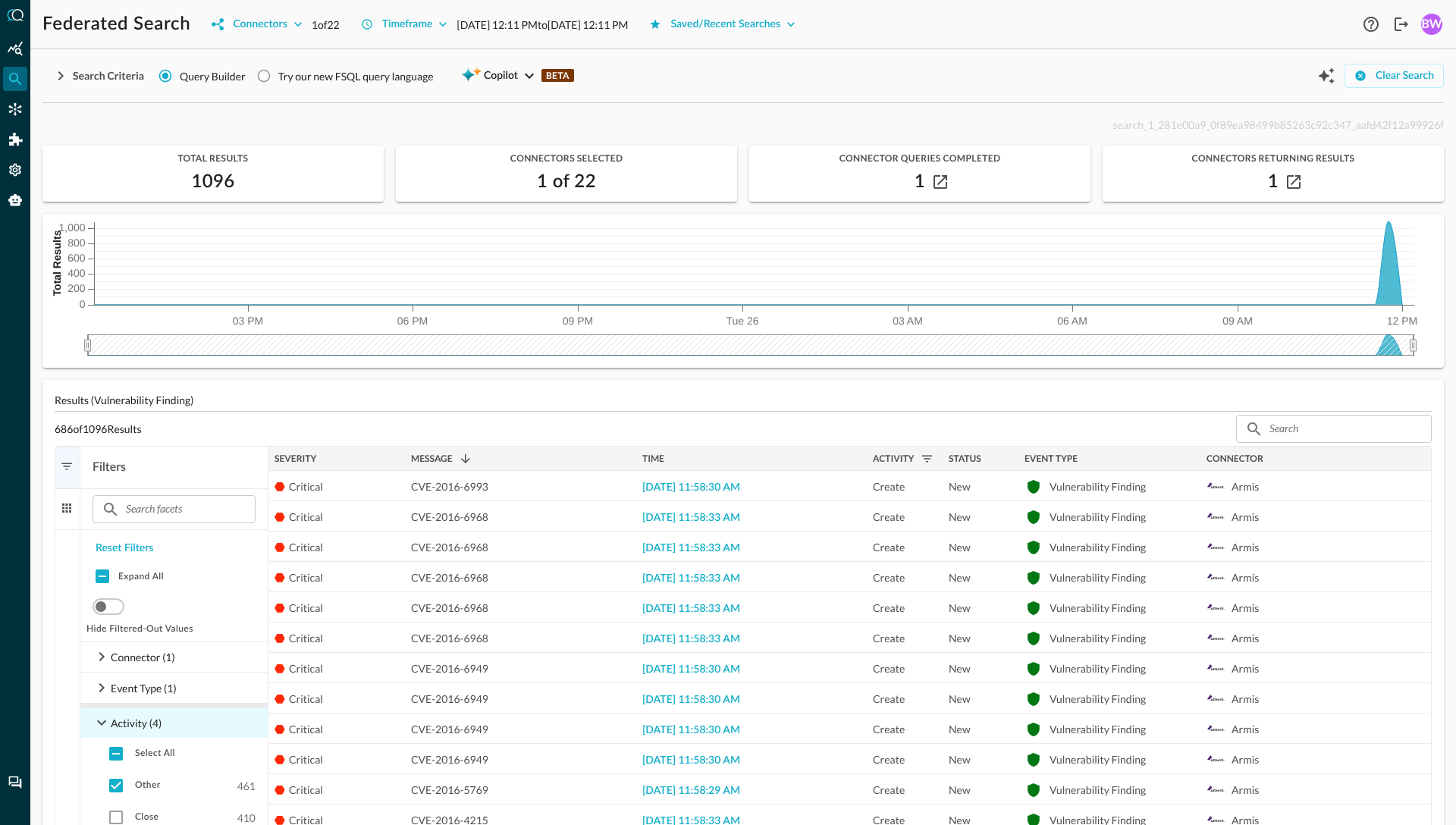
click at [663, 78] on div "Search Criteria Query Builder Try our new FSQL query language Copilot BETA Clea…" at bounding box center [743, 76] width 1401 height 28
click at [817, 414] on div "686 of 1096 Results ​ ​" at bounding box center [743, 429] width 1377 height 28
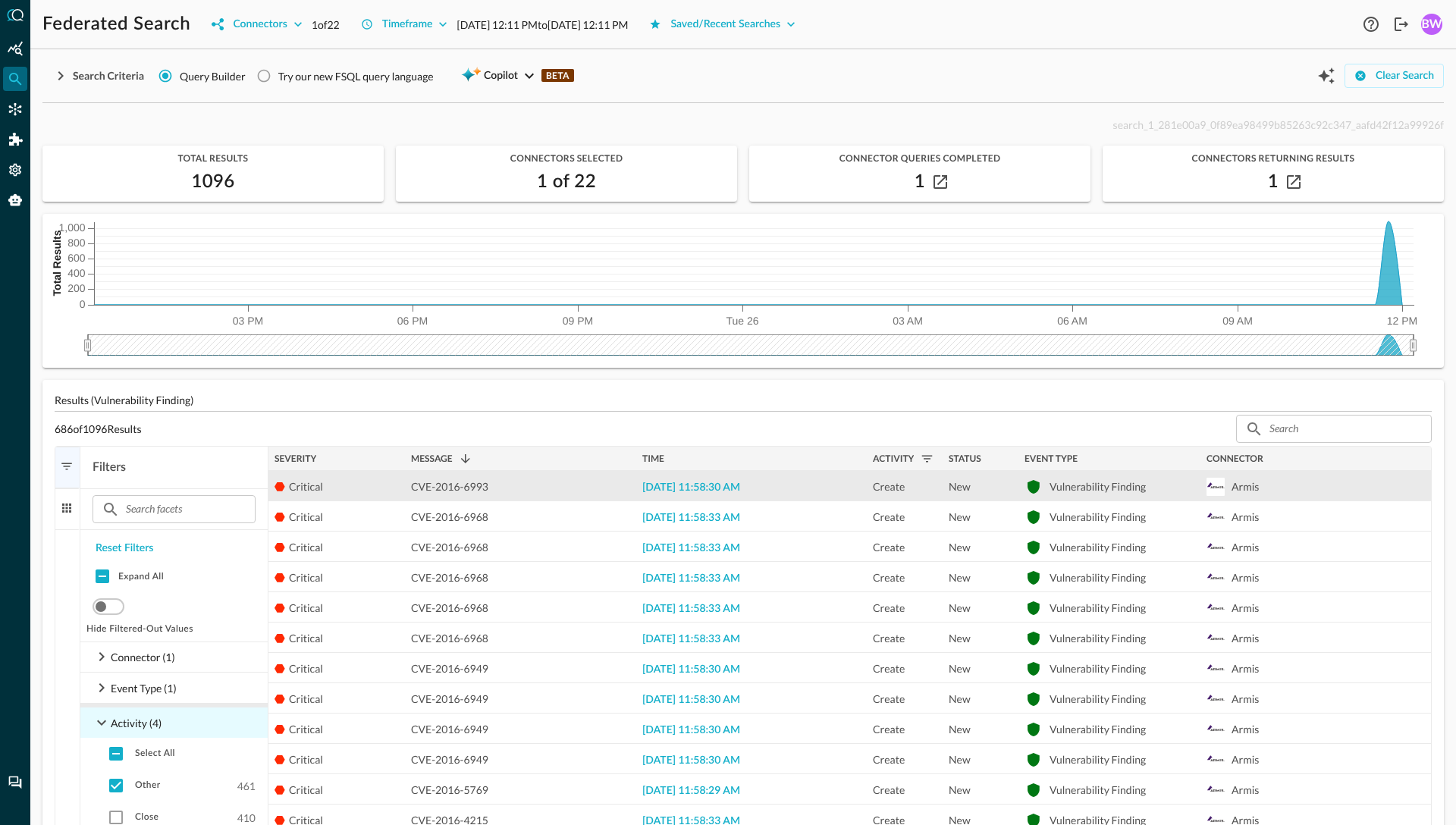
click at [551, 485] on div "CVE-2016-6993" at bounding box center [520, 486] width 219 height 30
click at [721, 483] on span "2025-08-26 11:58:30 AM" at bounding box center [691, 487] width 97 height 10
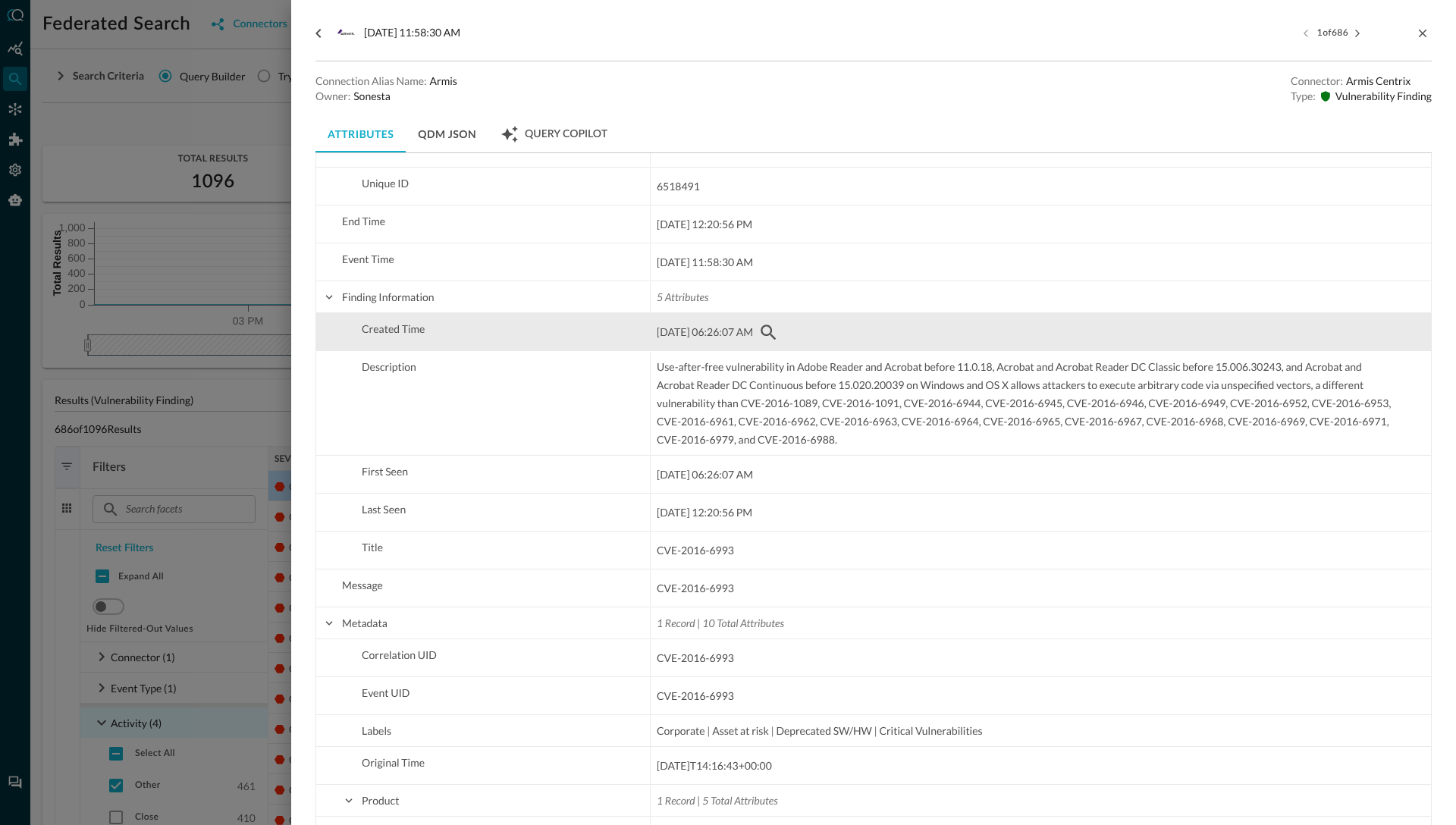
scroll to position [1230, 0]
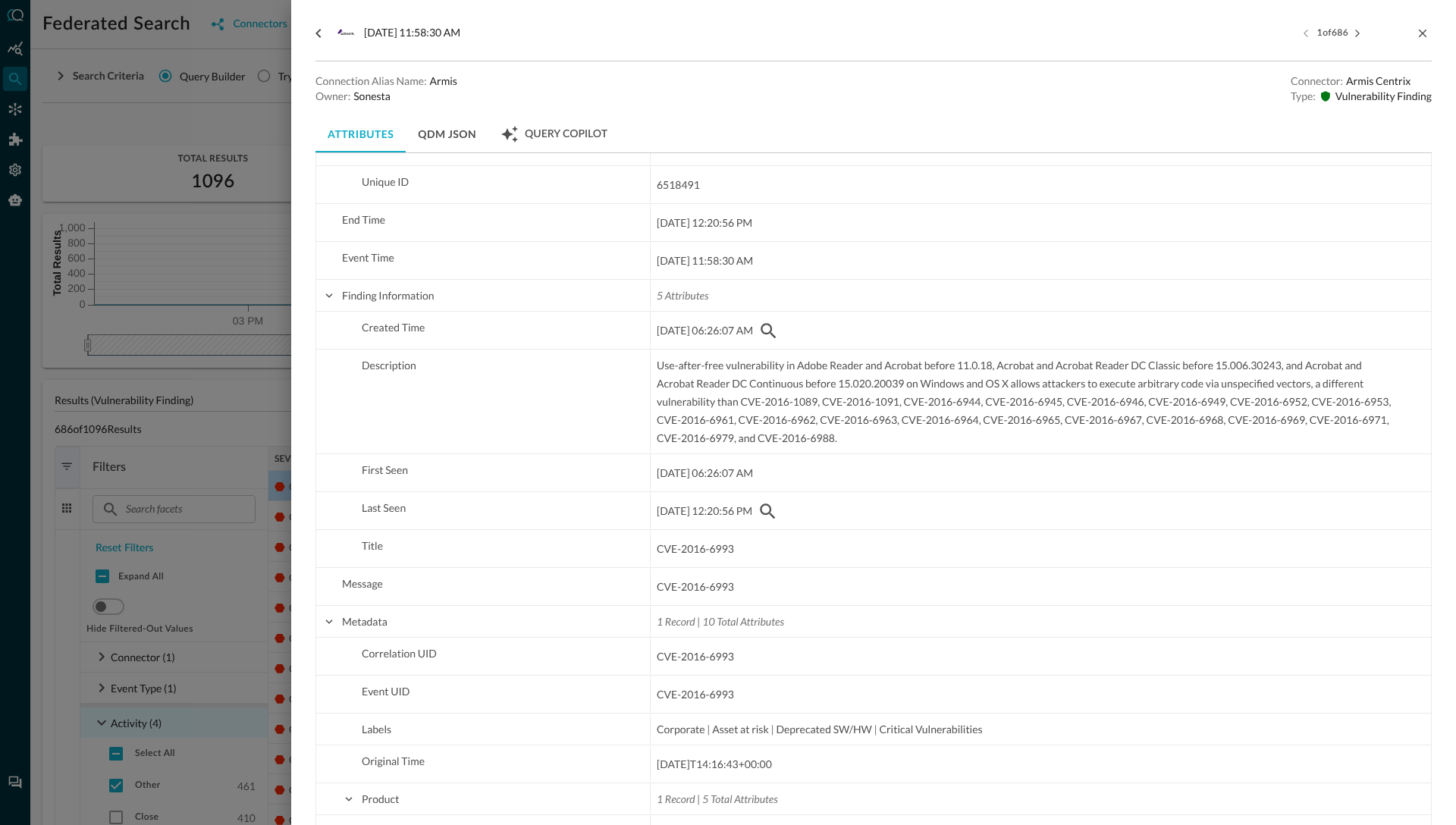
click at [257, 405] on div at bounding box center [728, 412] width 1456 height 825
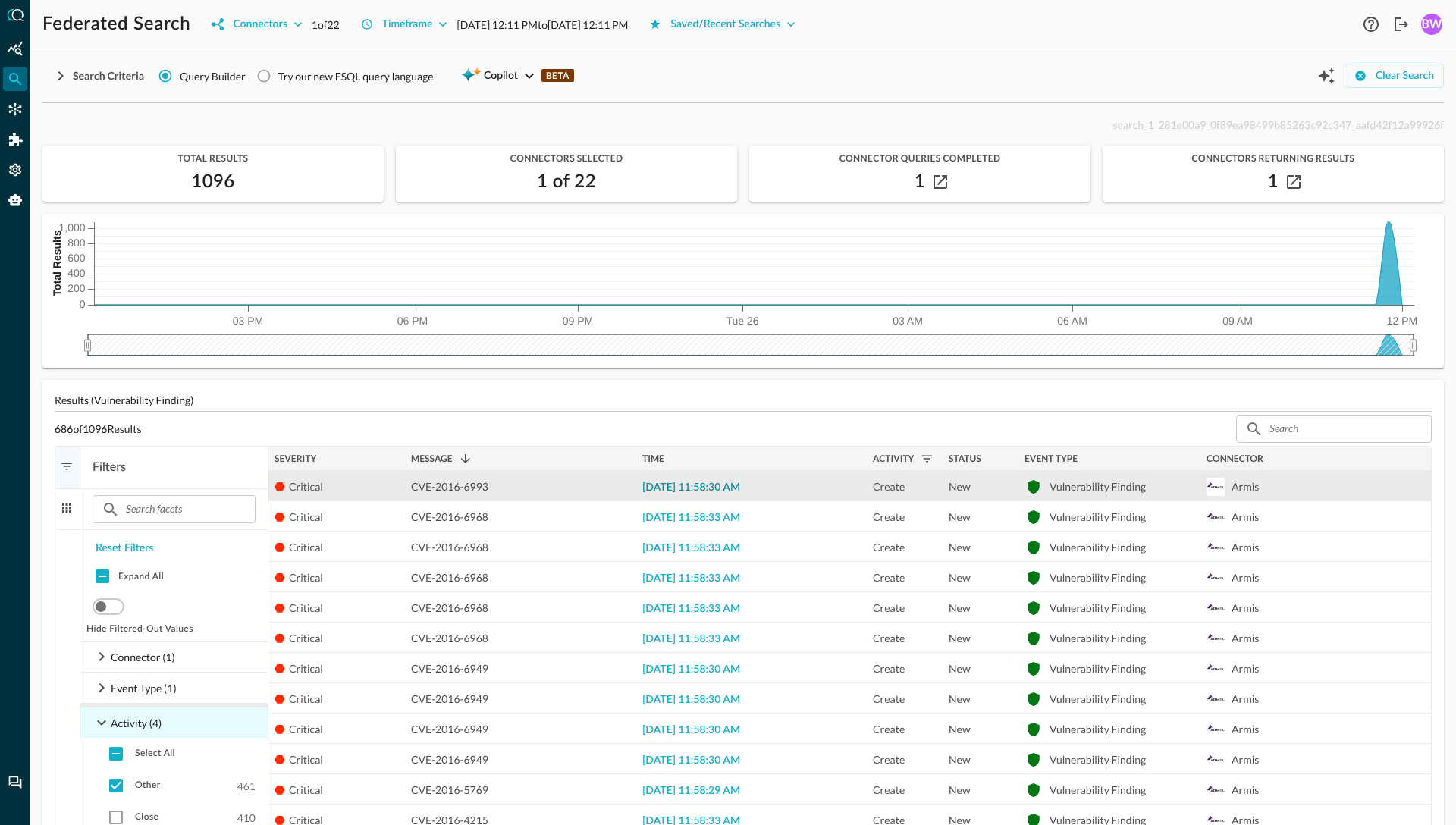
click at [715, 487] on span "2025-08-26 11:58:30 AM" at bounding box center [691, 487] width 97 height 10
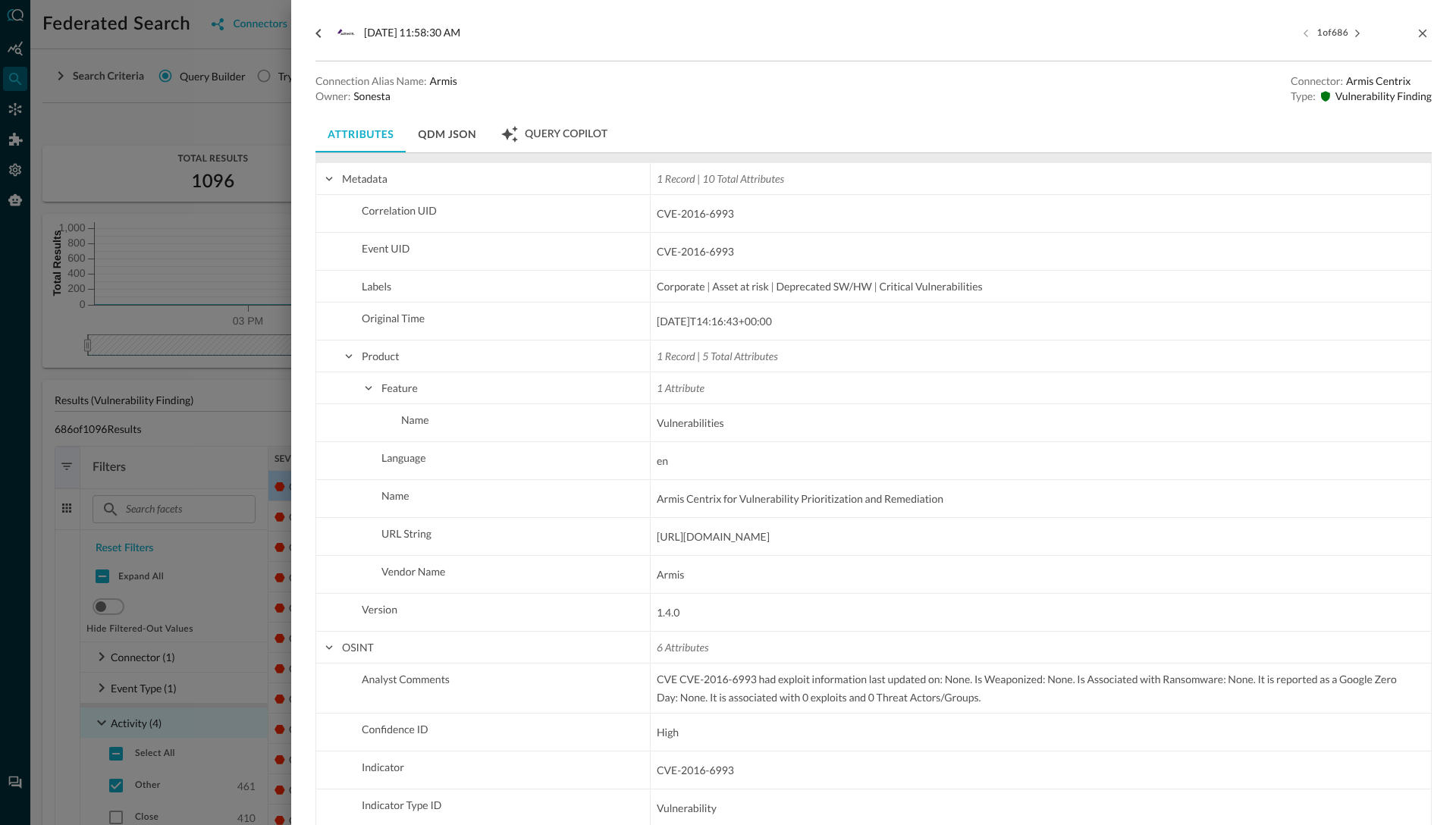
scroll to position [1709, 0]
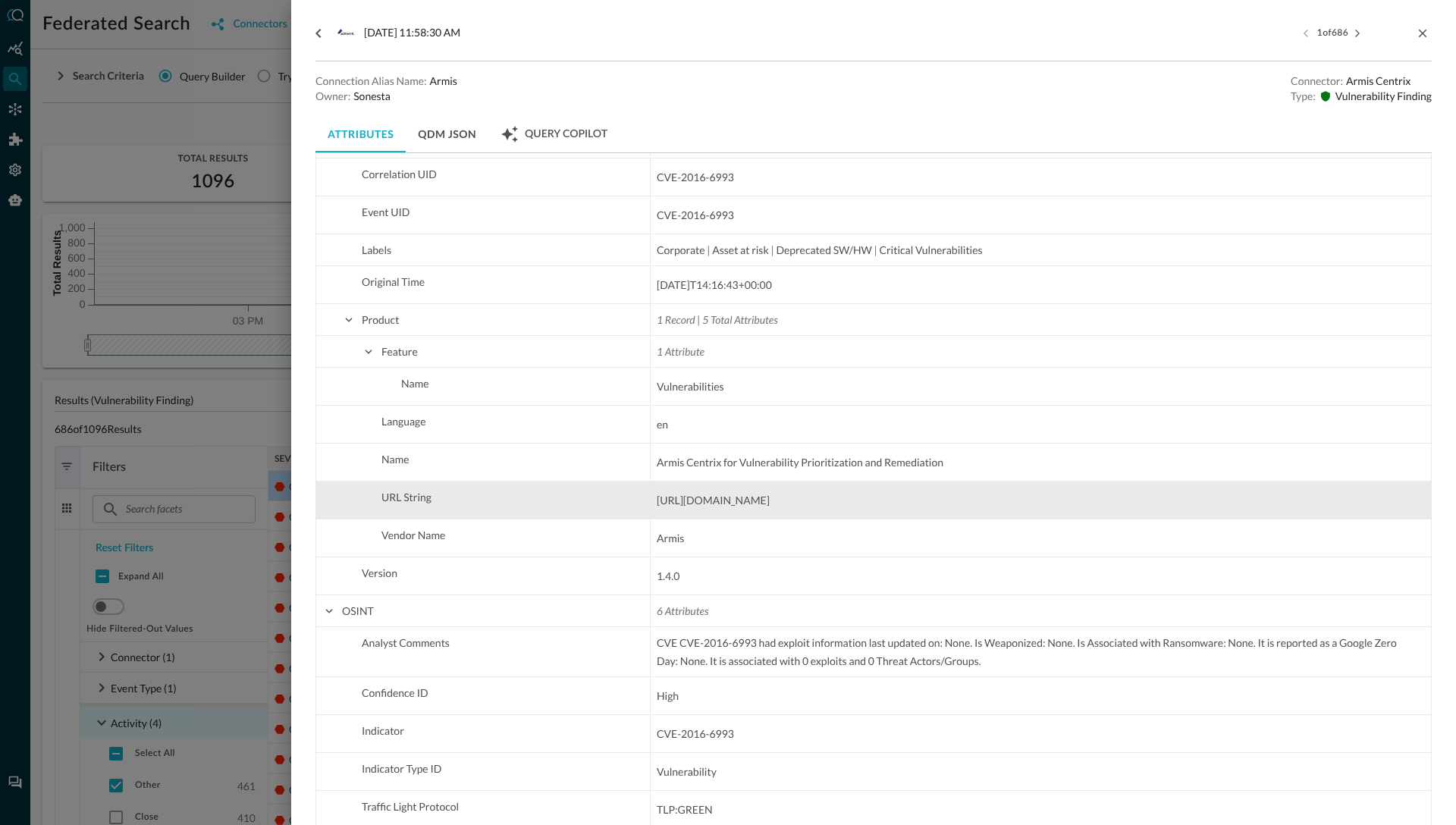
click at [758, 498] on span "https://www.armis.com" at bounding box center [712, 500] width 113 height 18
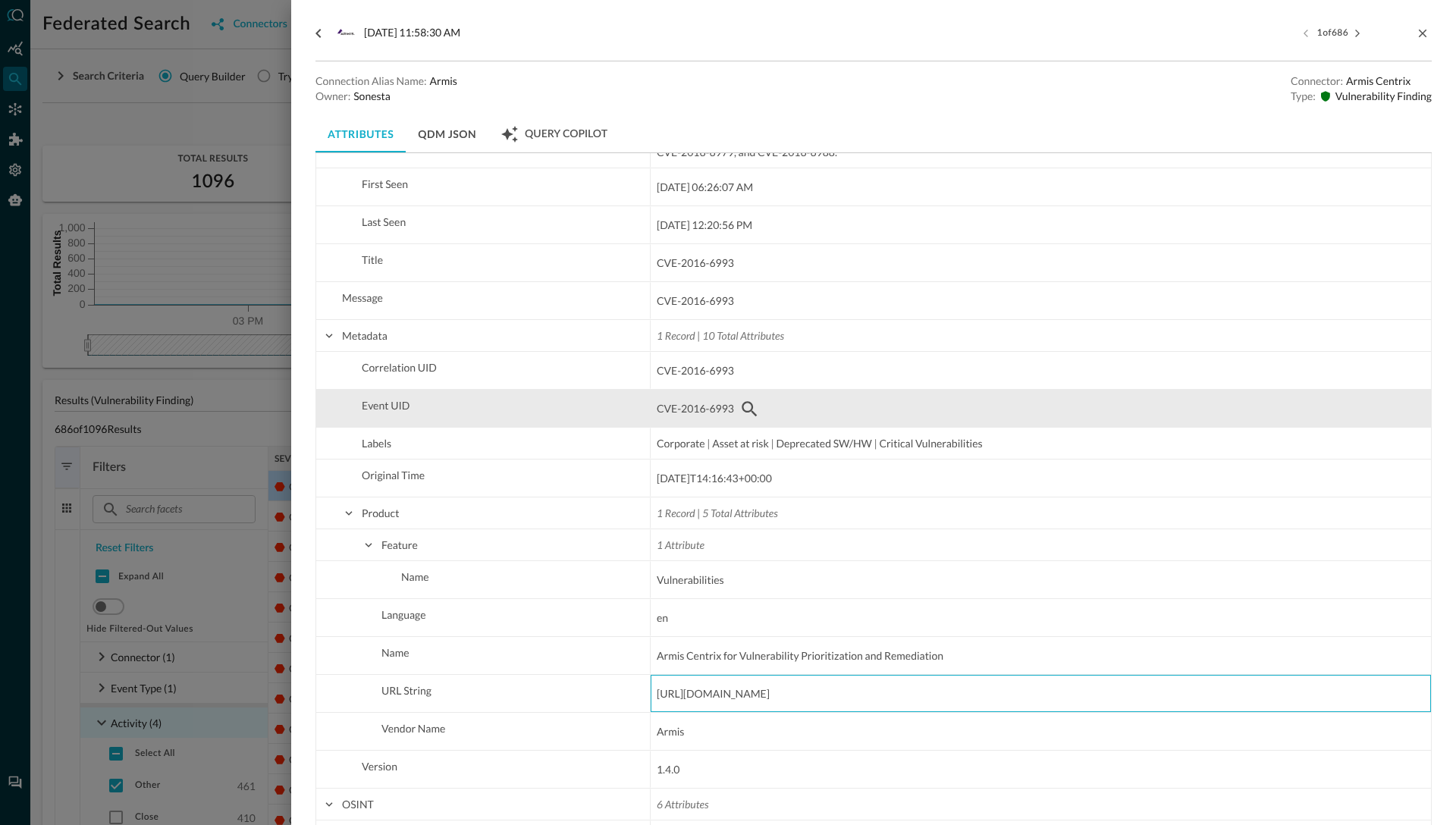
scroll to position [1510, 0]
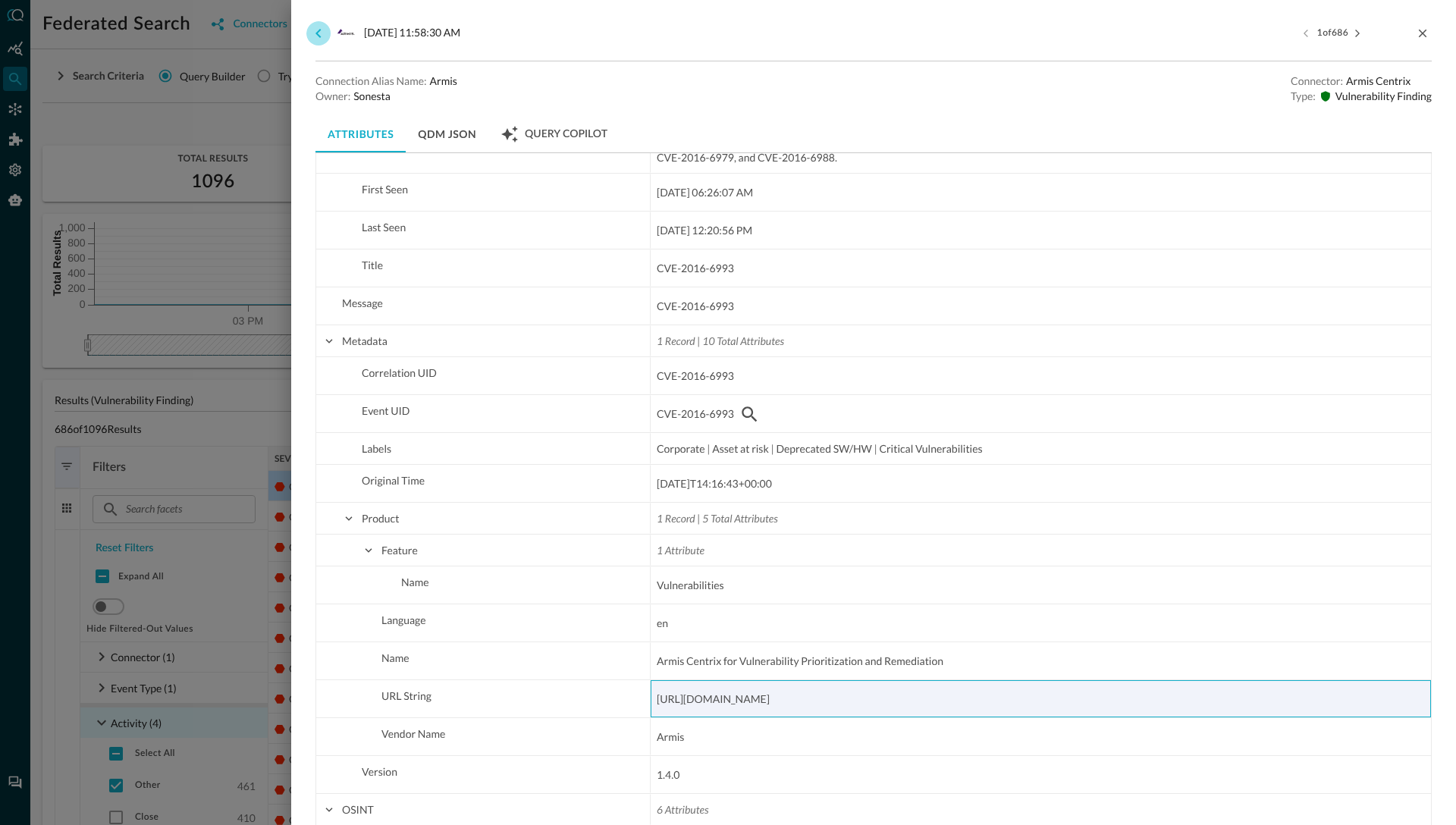
click at [319, 31] on icon "go back" at bounding box center [318, 33] width 6 height 9
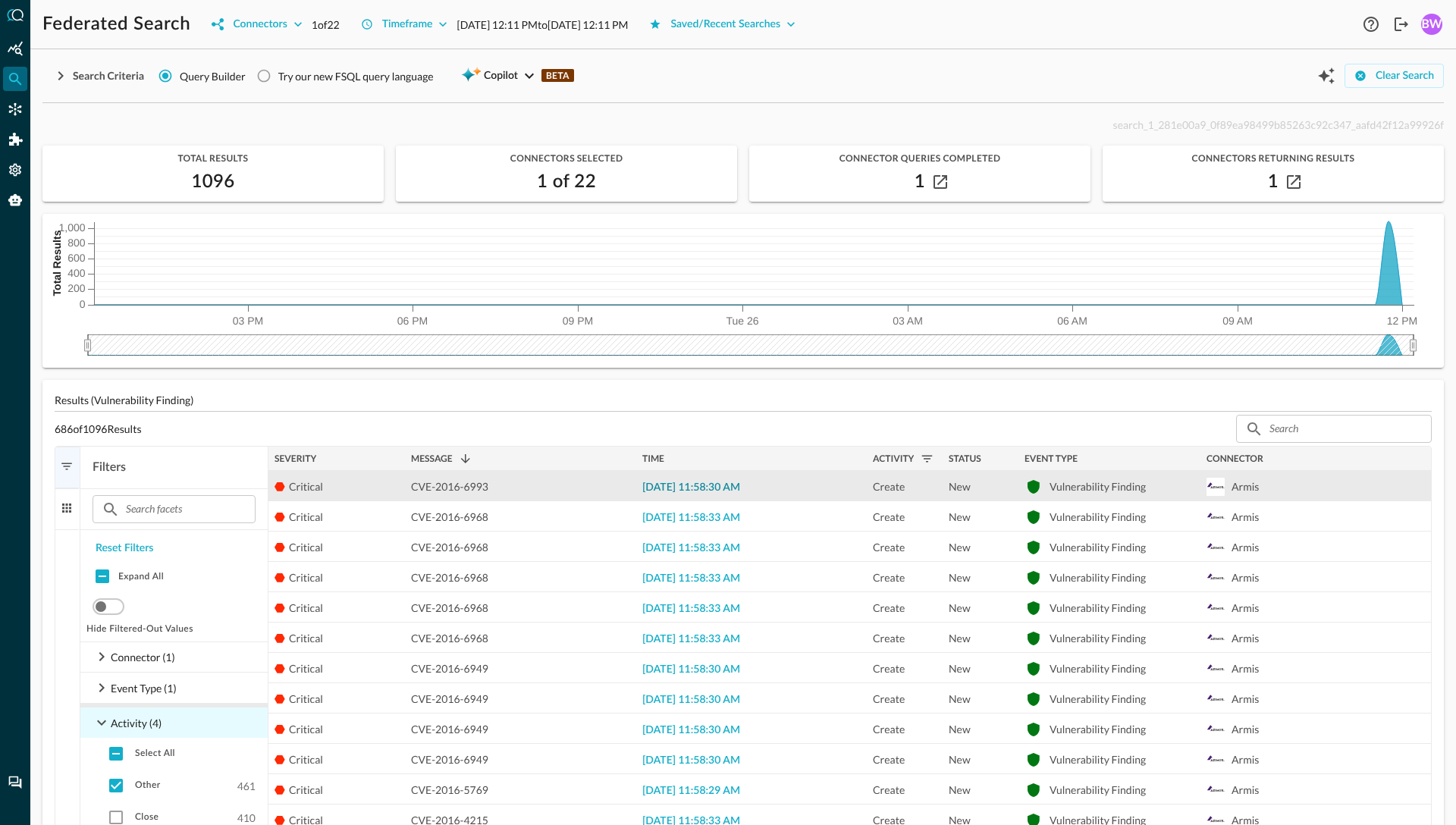
click at [689, 490] on span "2025-08-26 11:58:30 AM" at bounding box center [691, 487] width 97 height 10
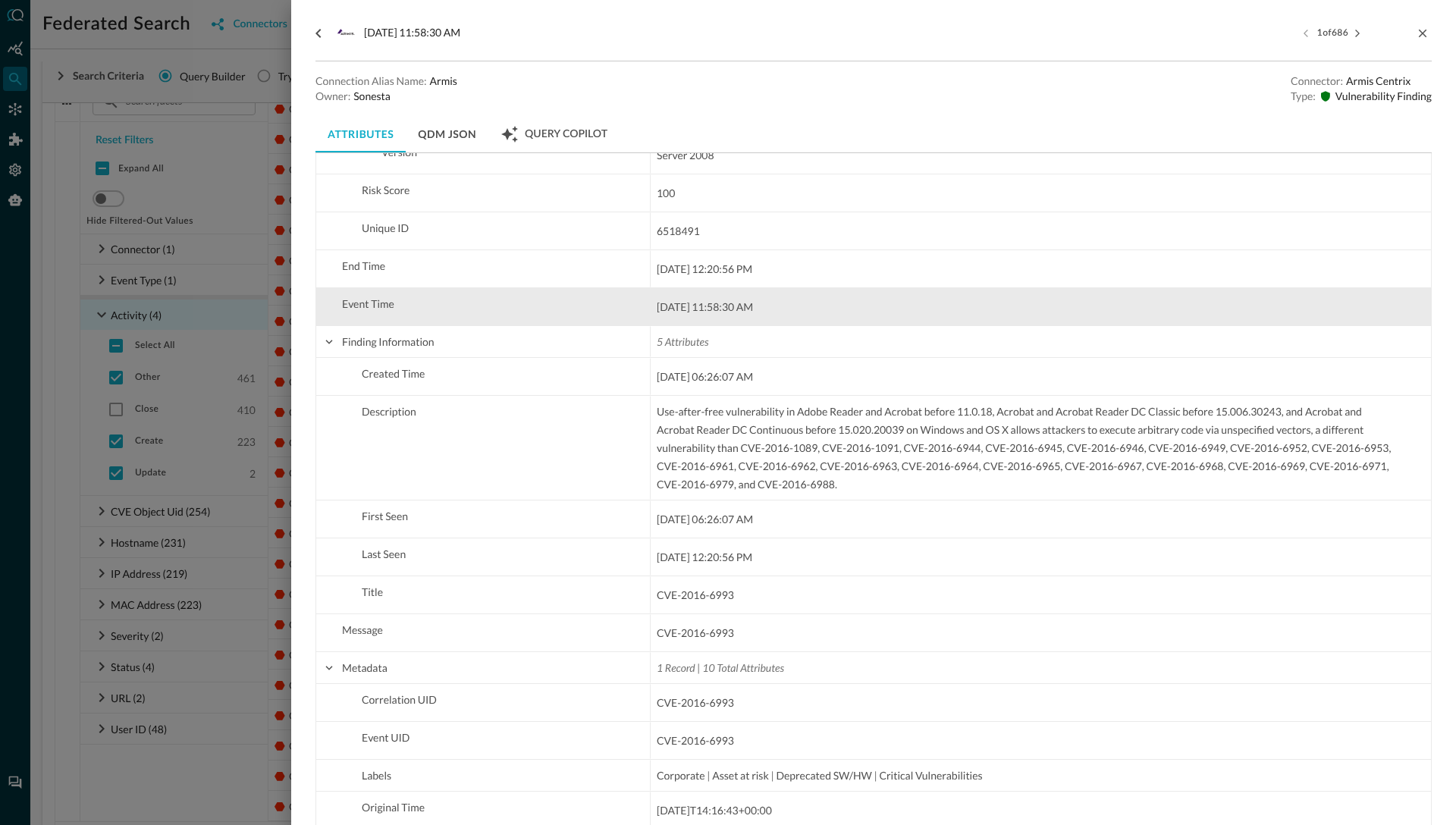
scroll to position [1146, 0]
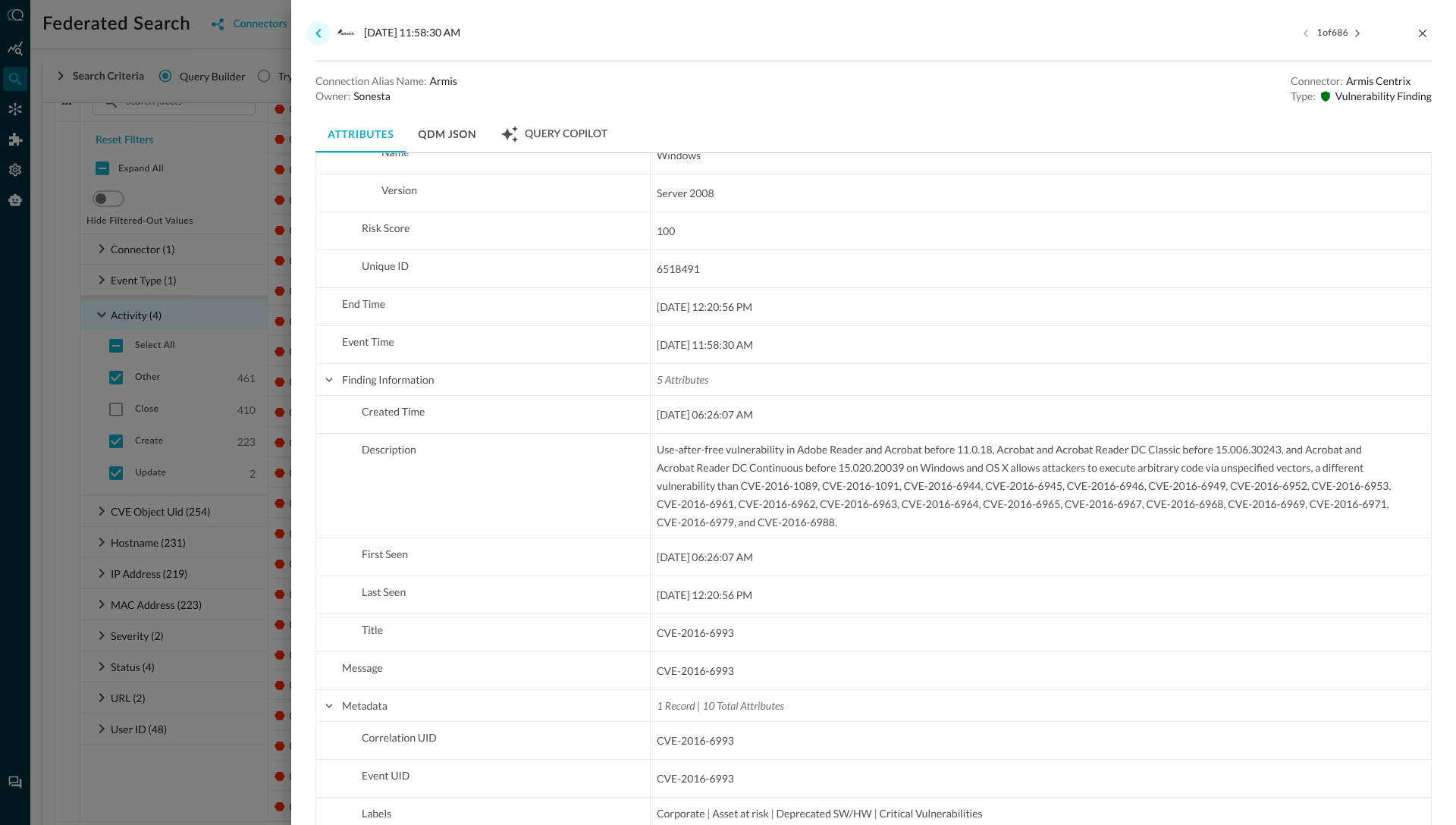
click at [318, 30] on icon "go back" at bounding box center [318, 33] width 6 height 9
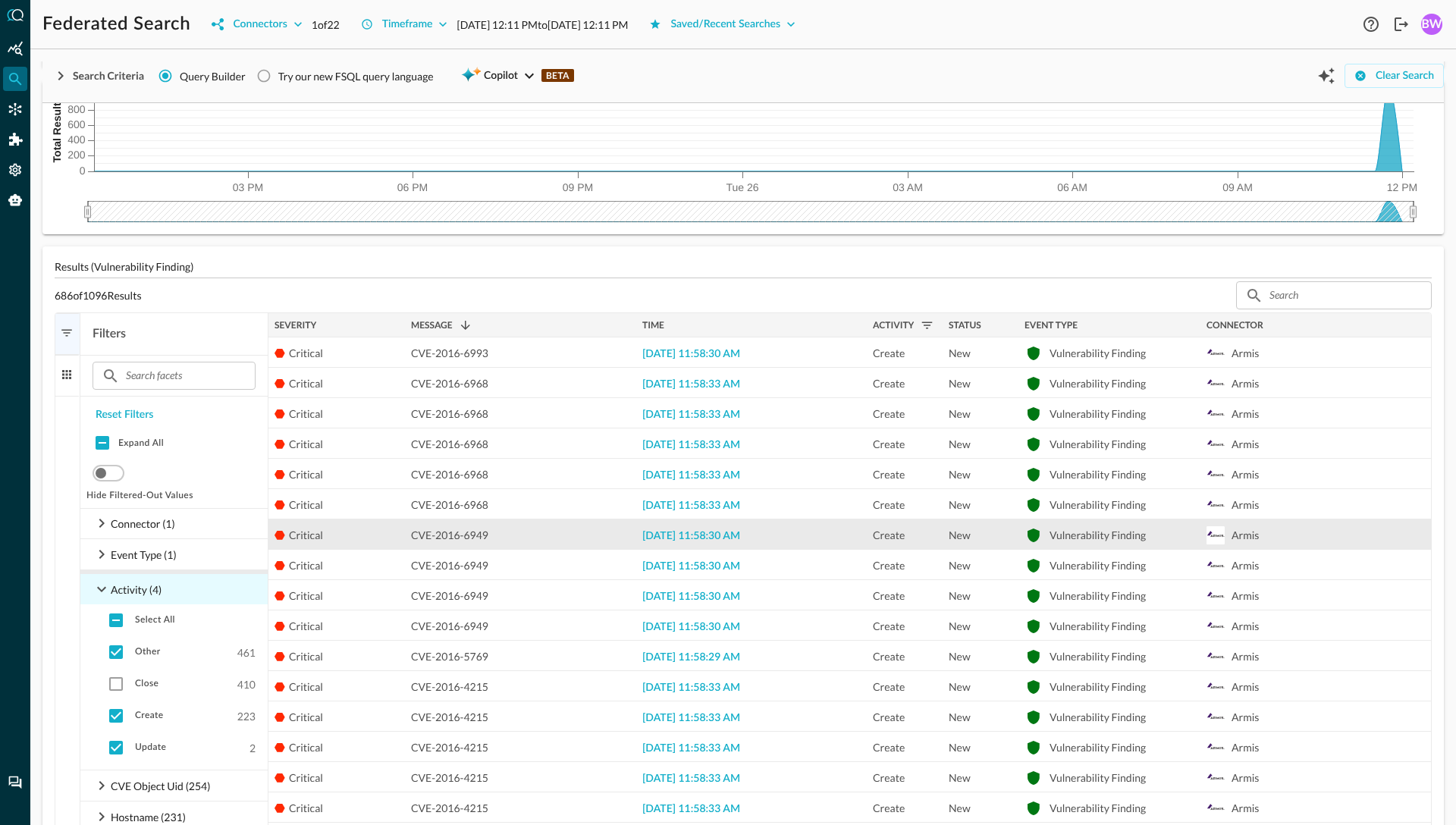
scroll to position [67, 0]
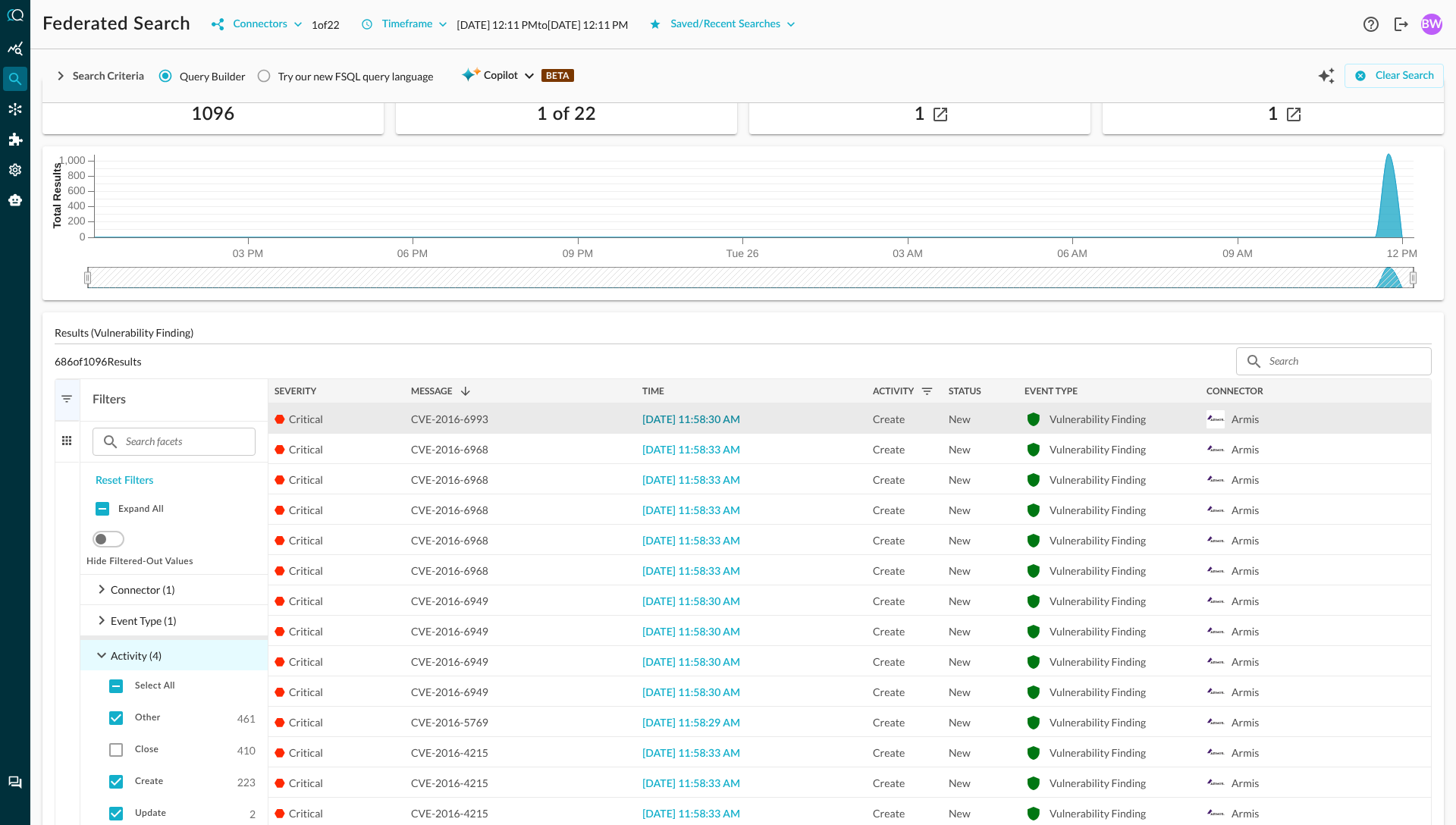
click at [662, 420] on span "2025-08-26 11:58:30 AM" at bounding box center [691, 419] width 97 height 10
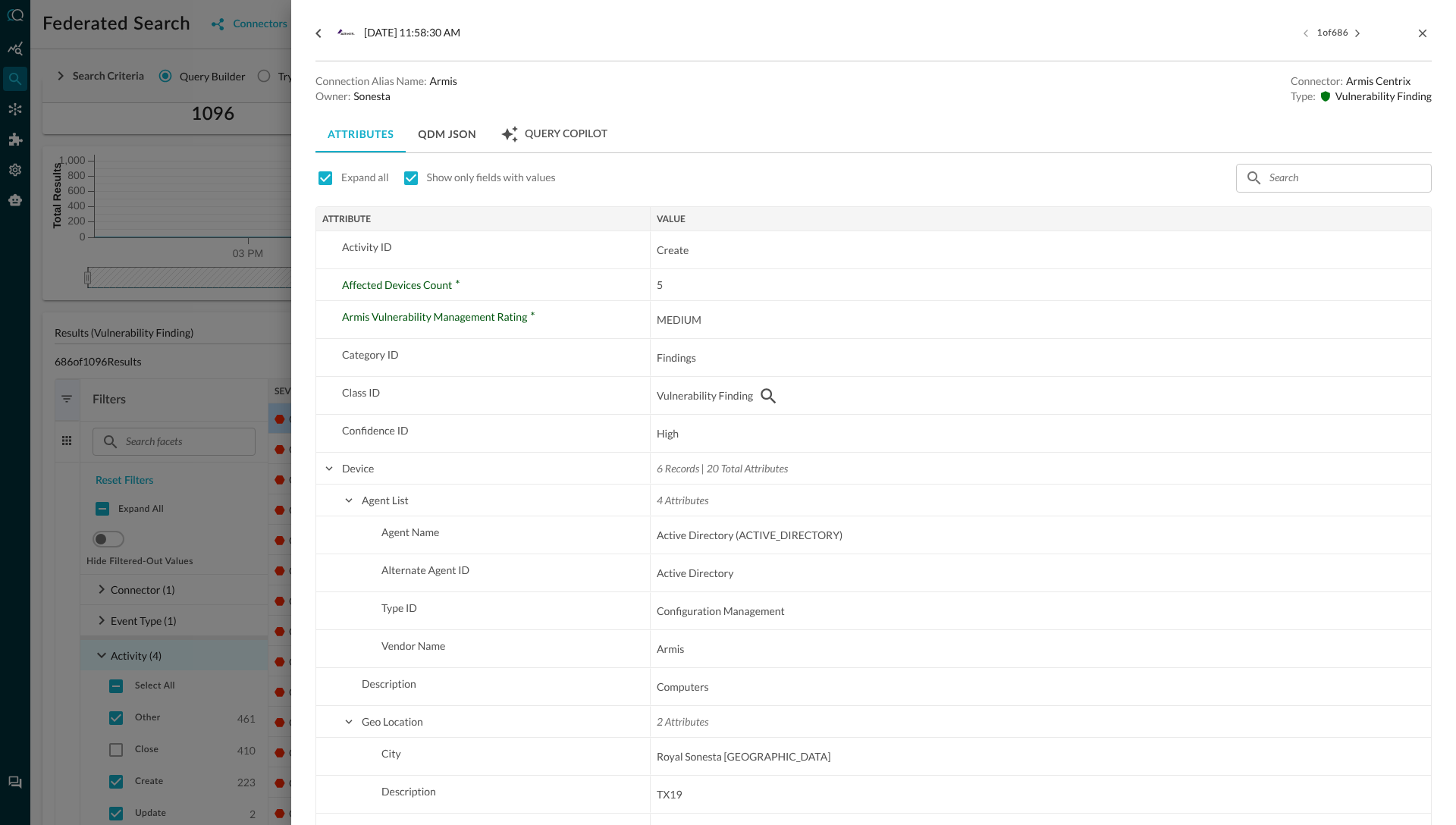
click at [175, 208] on div at bounding box center [728, 412] width 1456 height 825
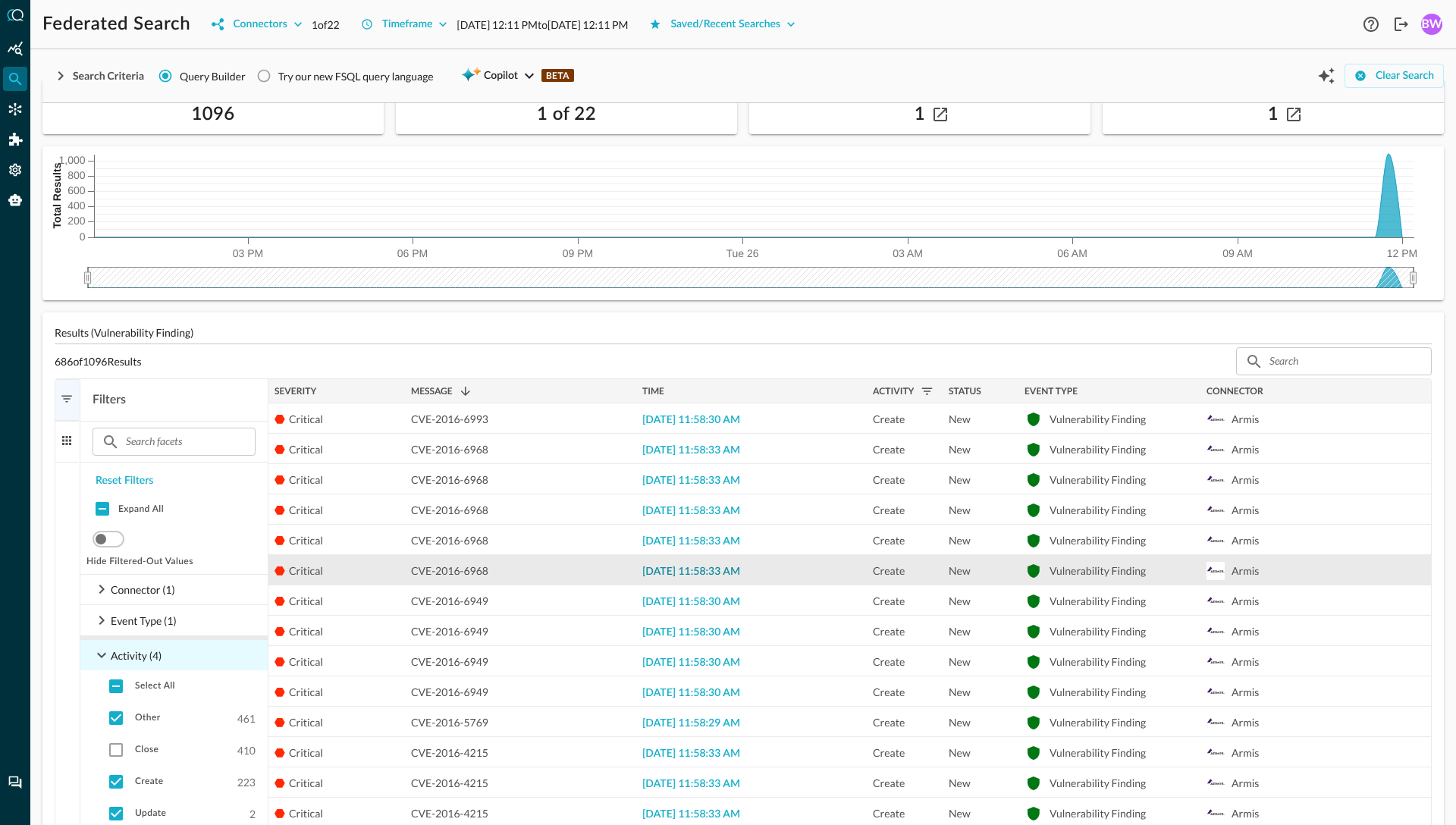
click at [708, 571] on span "2025-08-26 11:58:33 AM" at bounding box center [691, 571] width 97 height 10
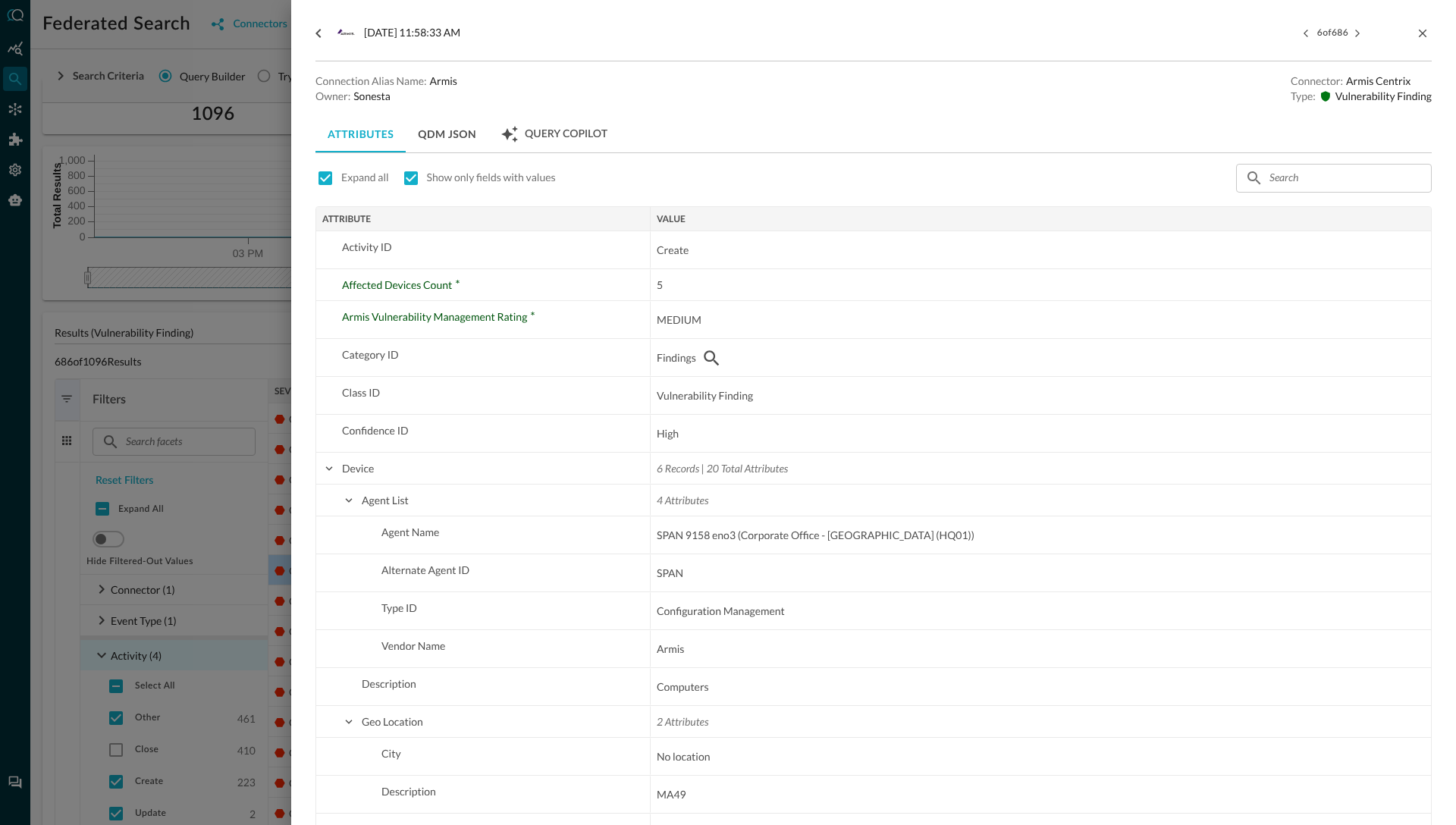
click at [230, 358] on div at bounding box center [728, 412] width 1456 height 825
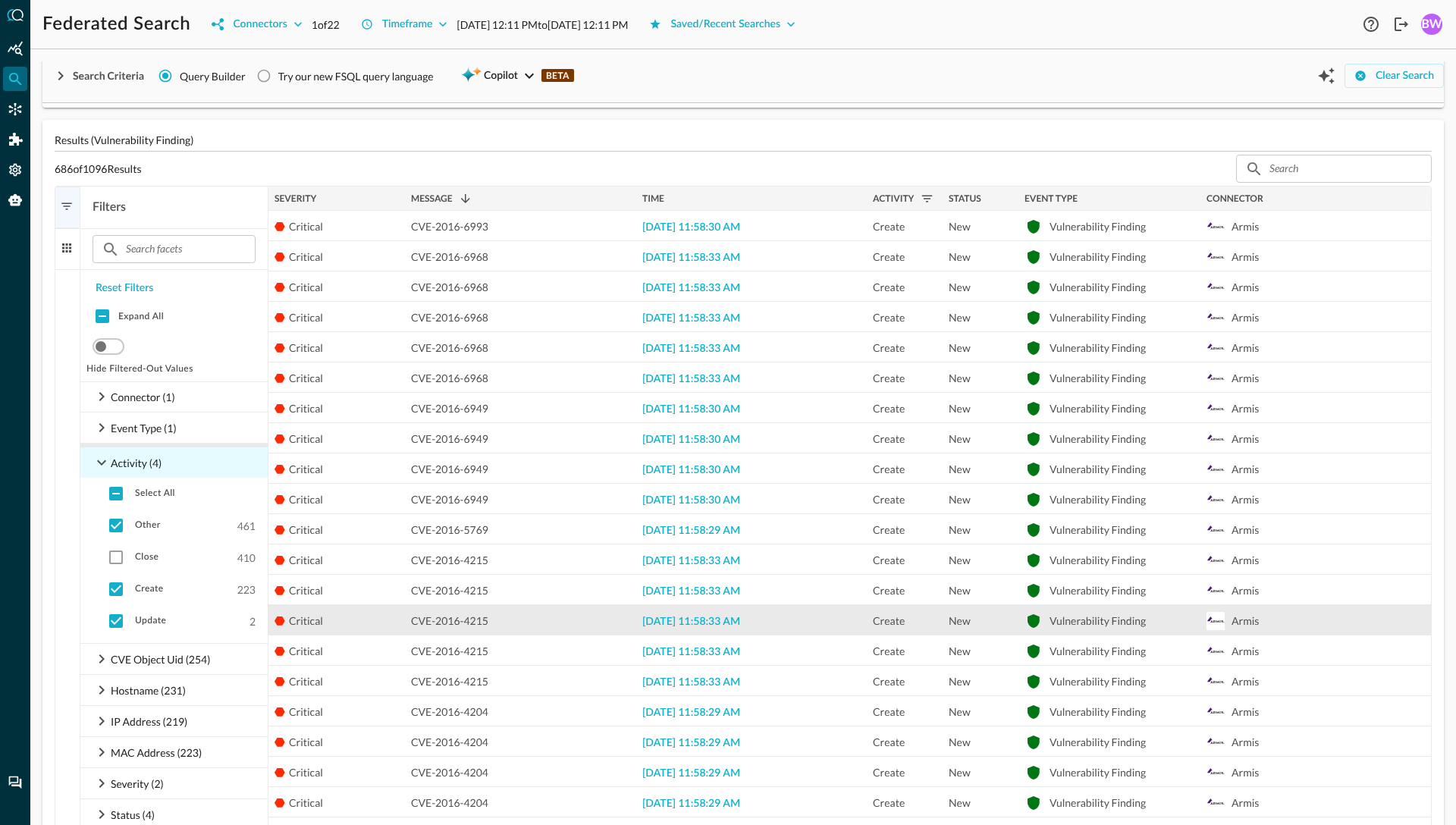
scroll to position [261, 0]
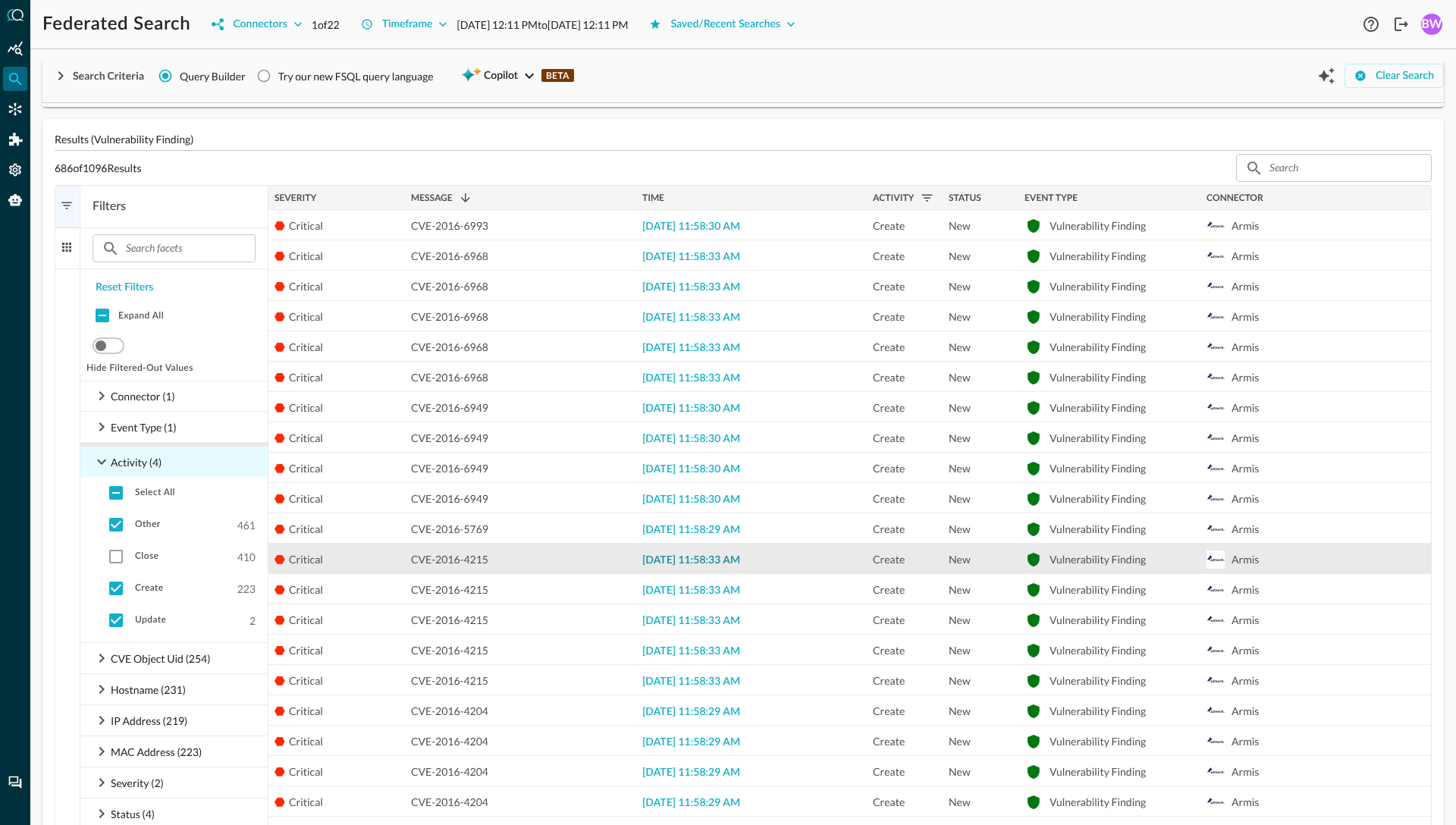
click at [701, 555] on span "2025-08-26 11:58:33 AM" at bounding box center [691, 560] width 97 height 10
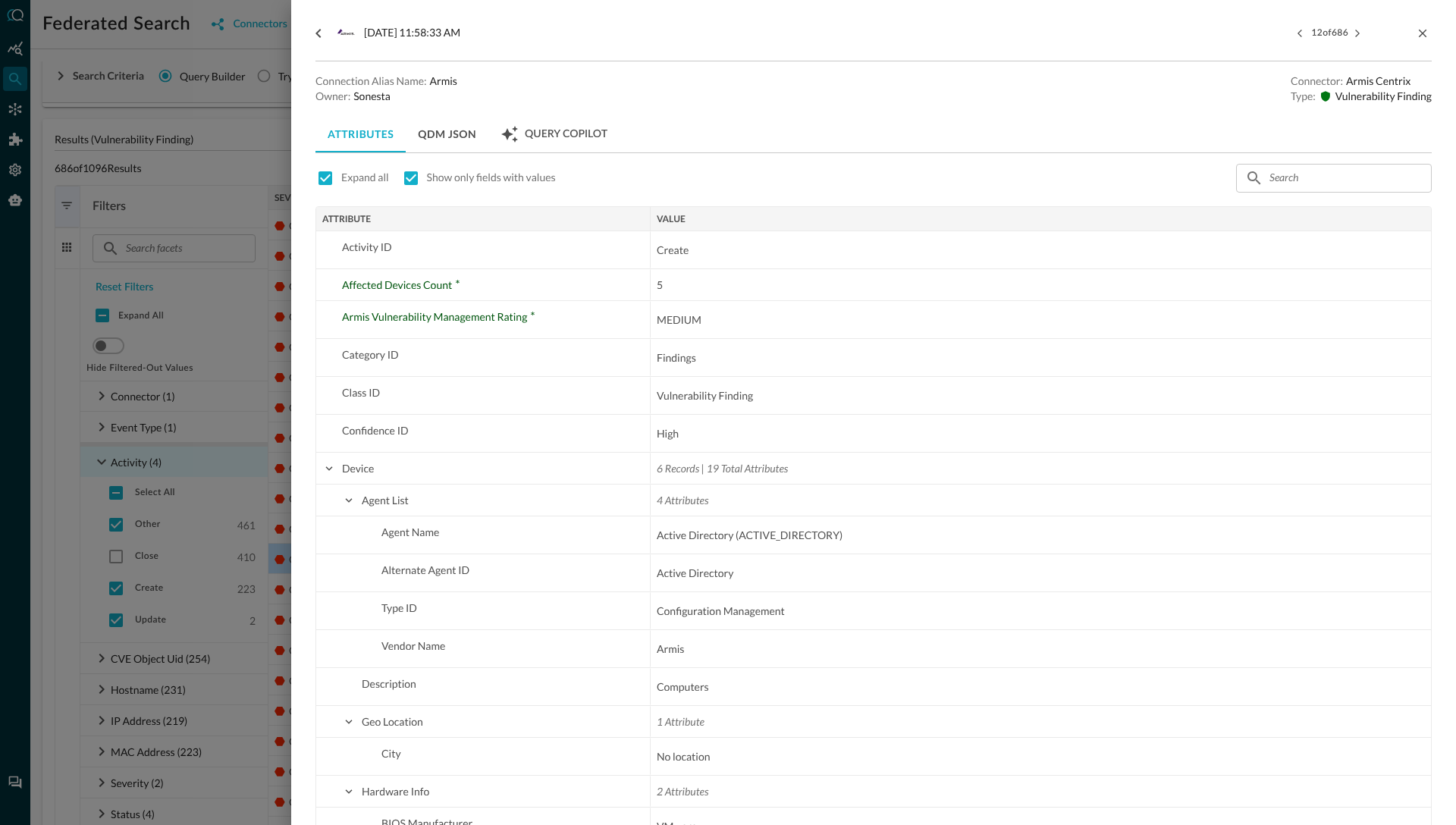
click at [236, 392] on div at bounding box center [728, 412] width 1456 height 825
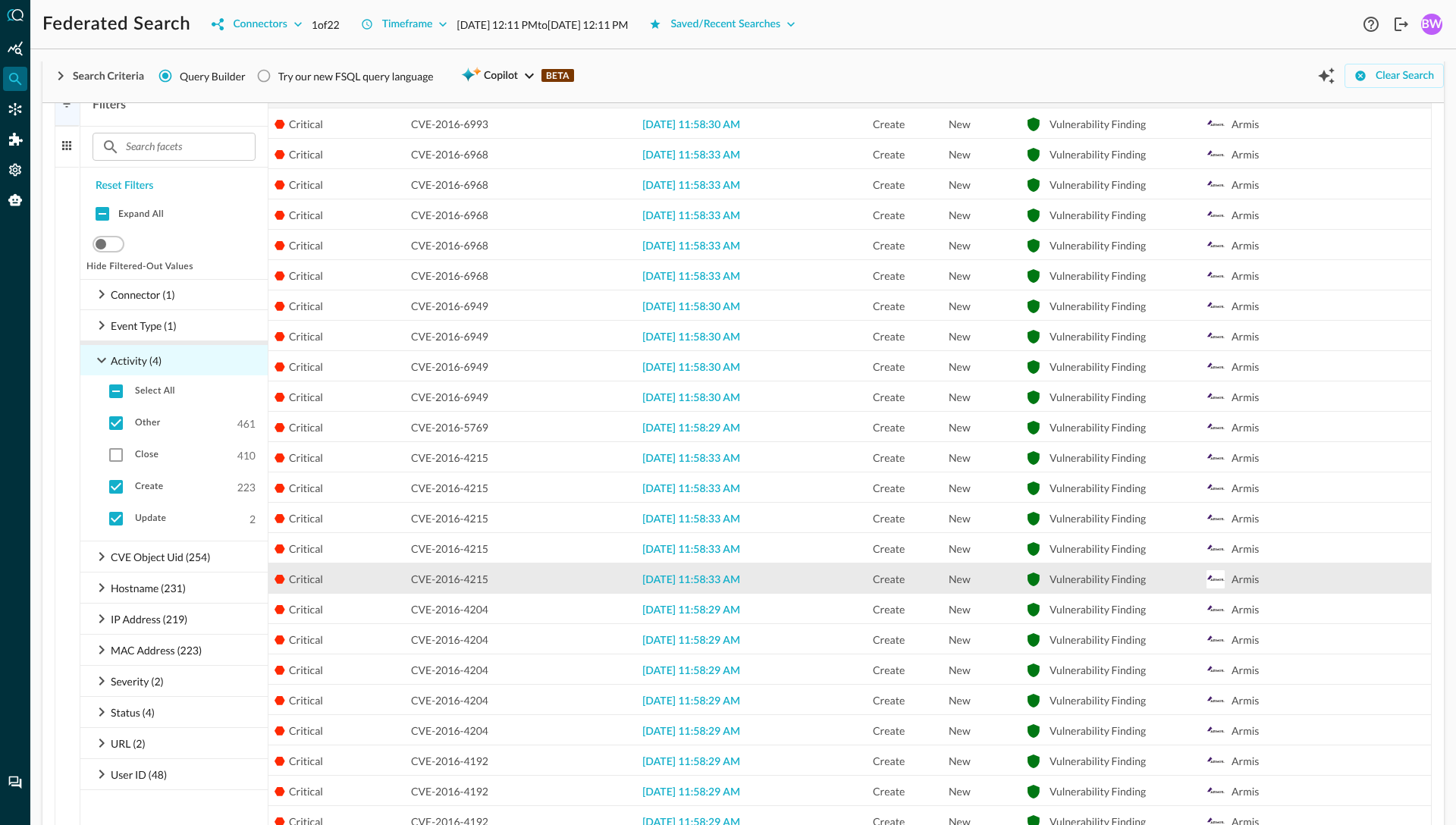
scroll to position [380, 0]
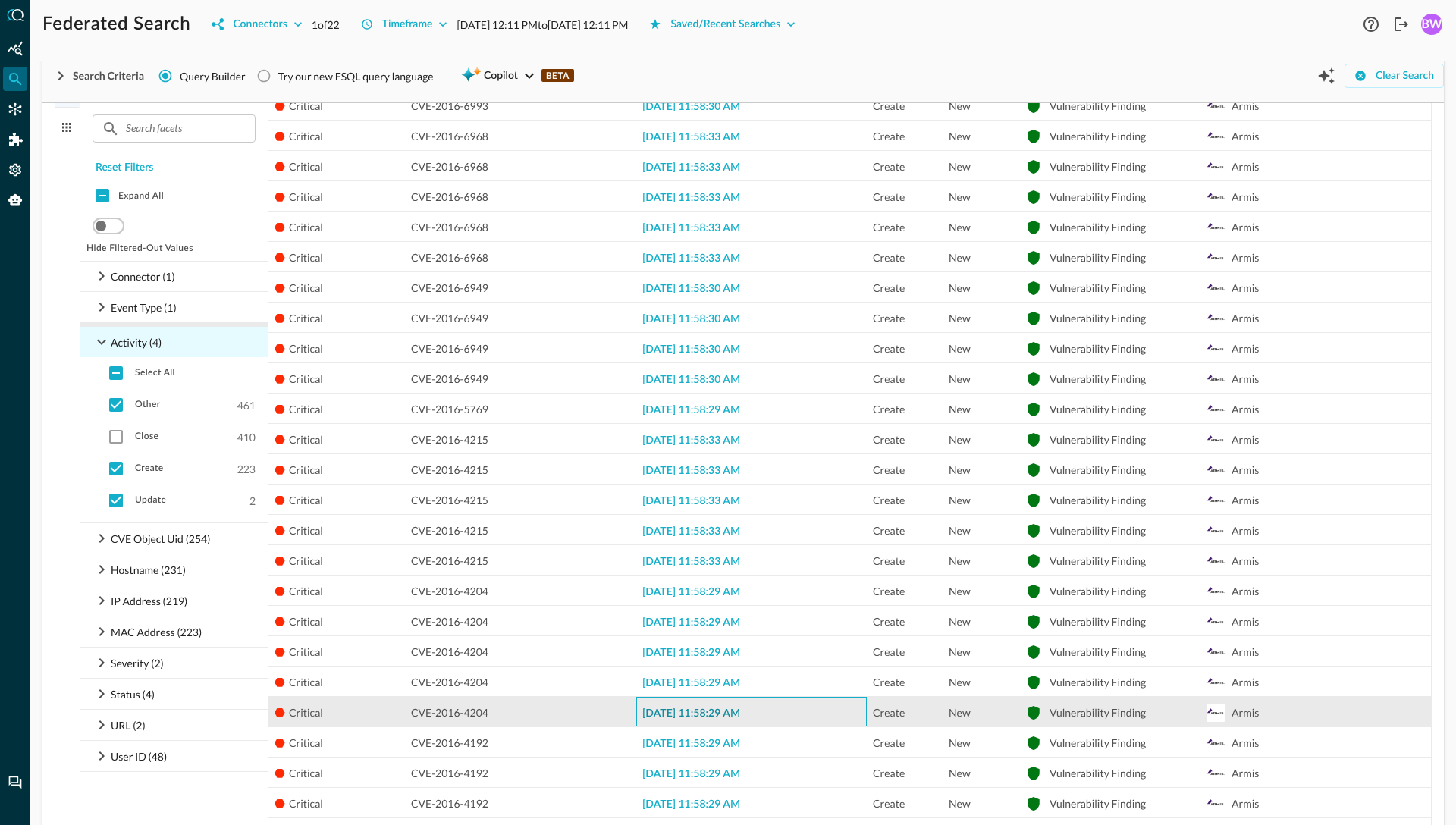
click at [672, 710] on span "2025-08-26 11:58:29 AM" at bounding box center [691, 712] width 97 height 10
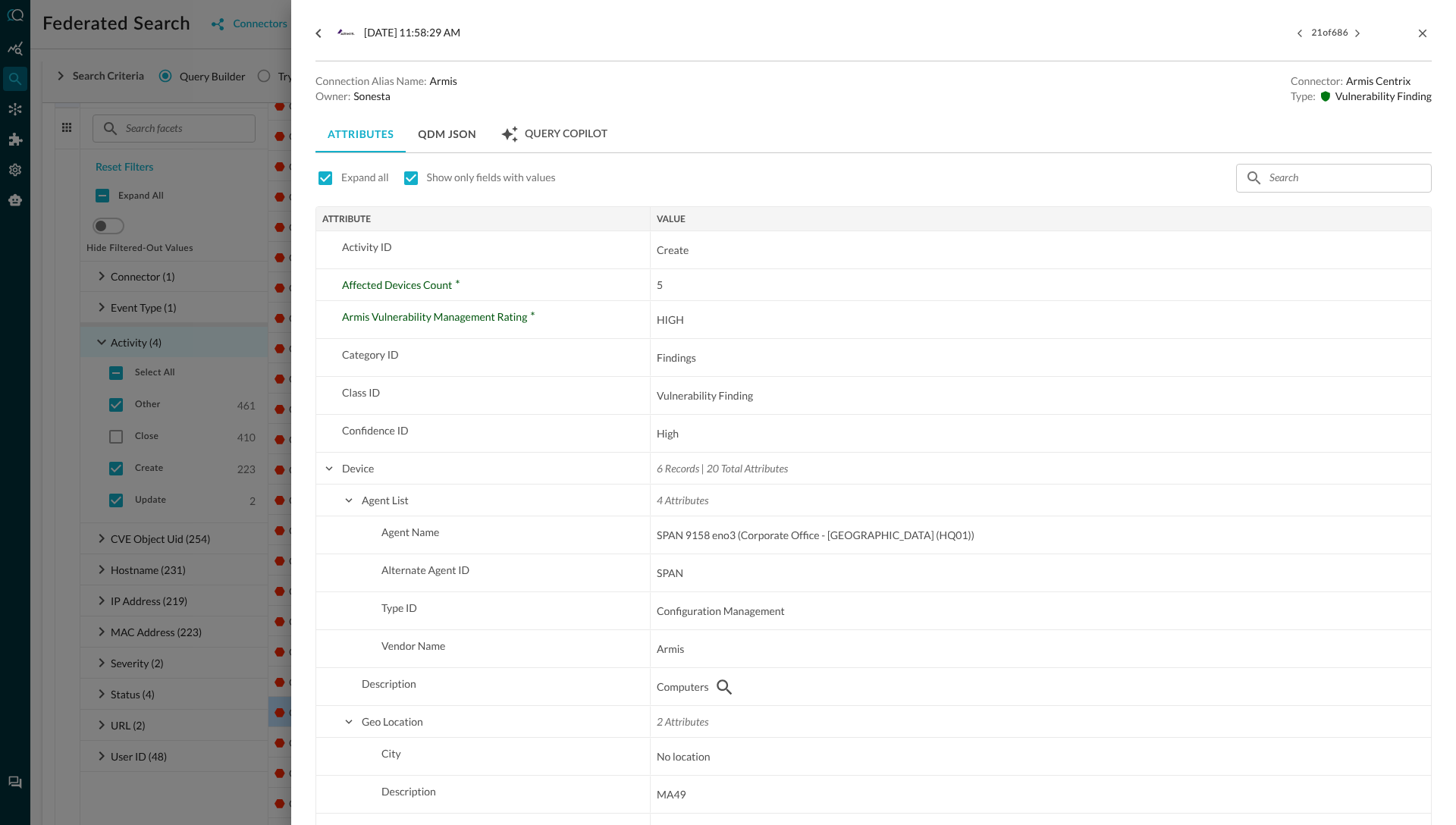
click at [251, 265] on div at bounding box center [728, 412] width 1456 height 825
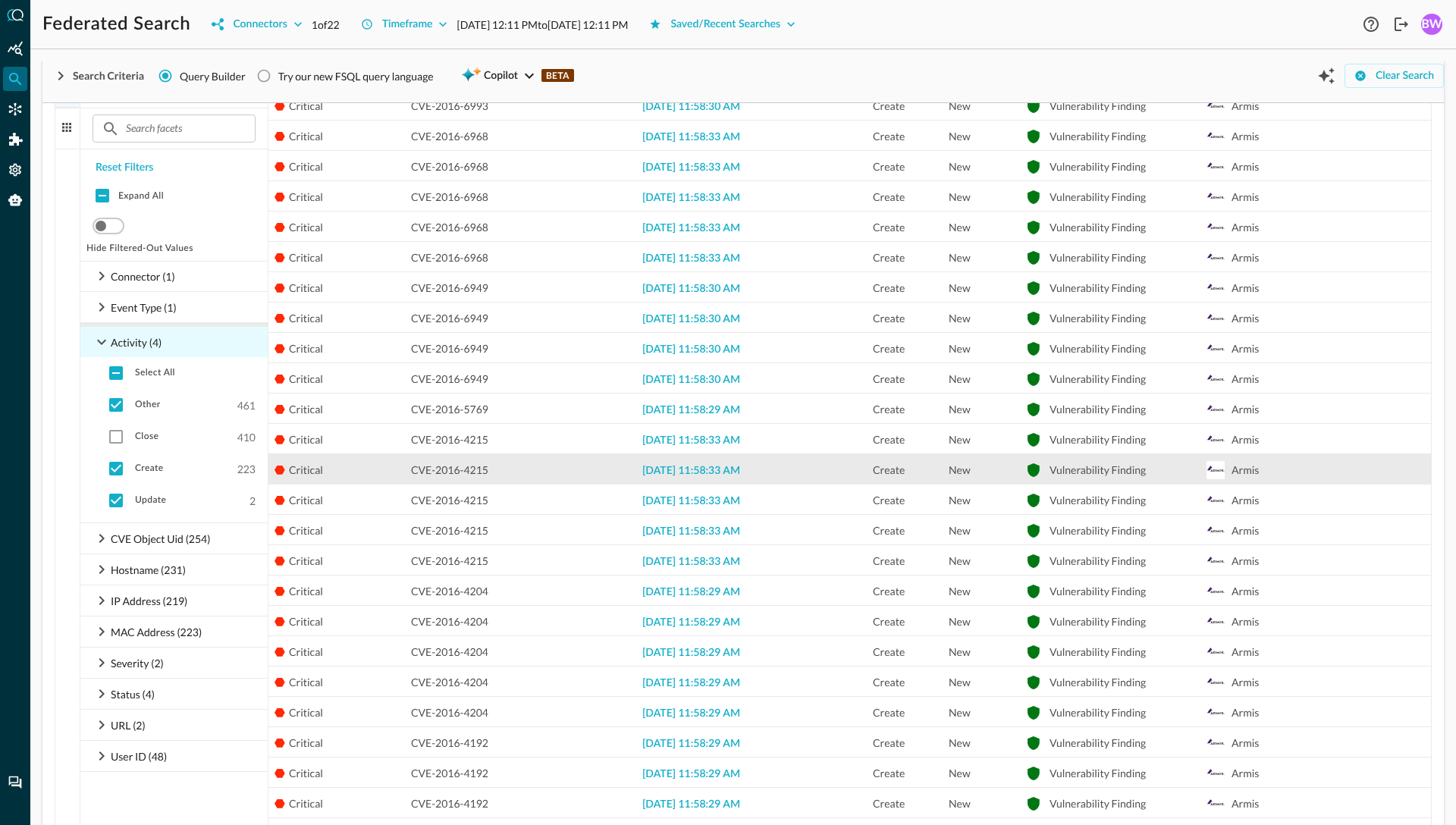
scroll to position [471, 0]
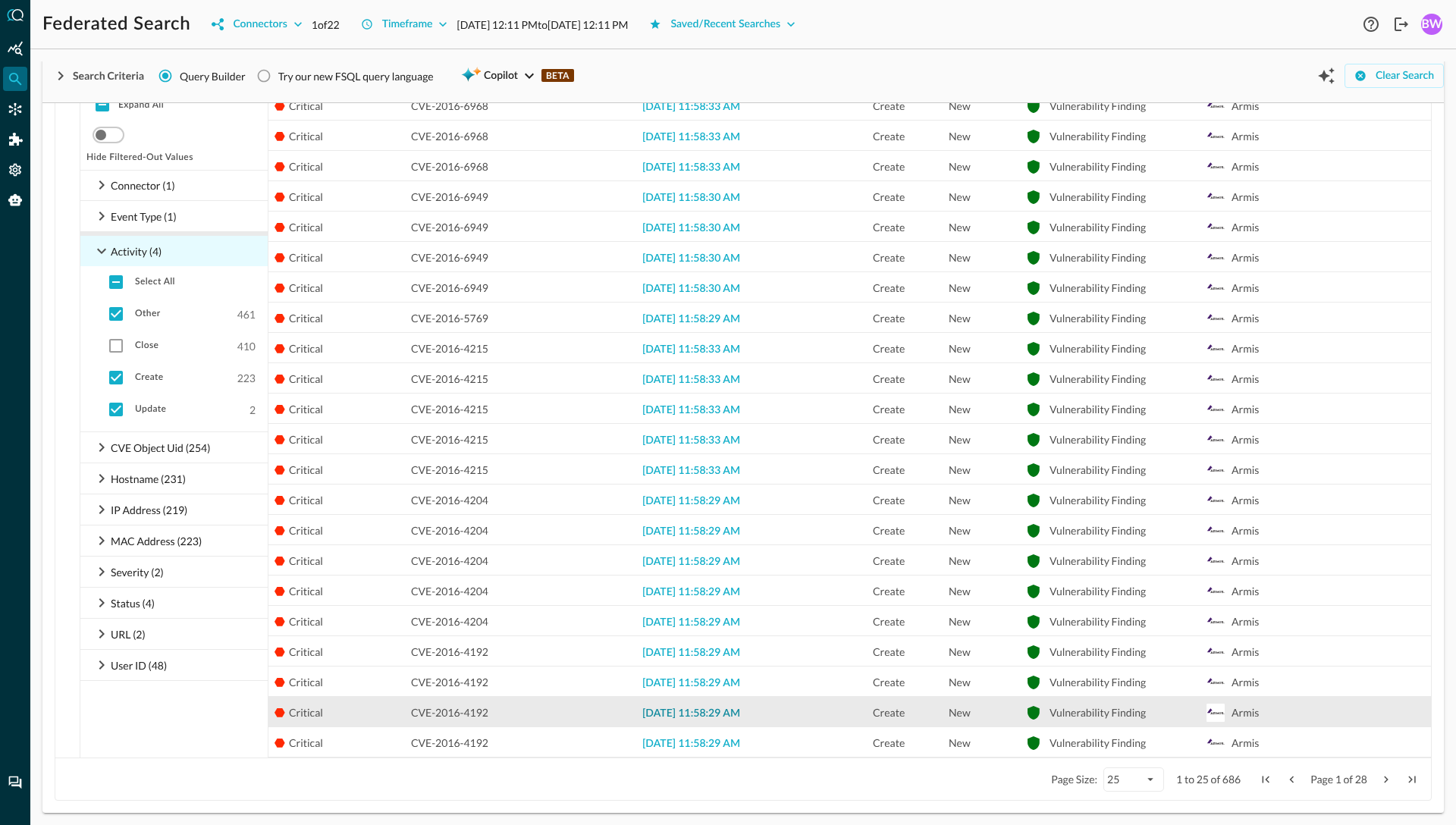
click at [669, 714] on span "2025-08-26 11:58:29 AM" at bounding box center [691, 712] width 97 height 10
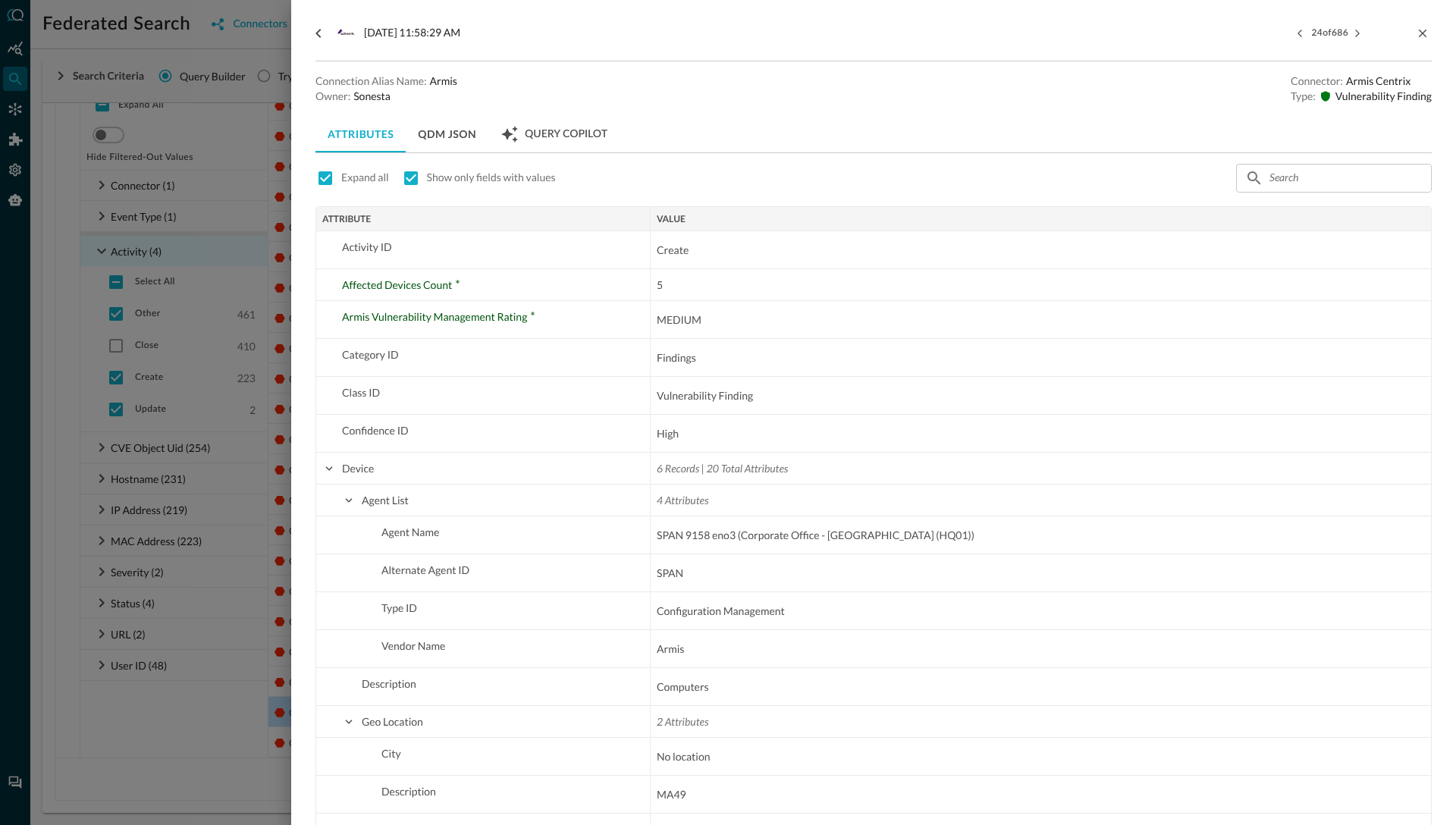
click at [288, 555] on div at bounding box center [728, 412] width 1456 height 825
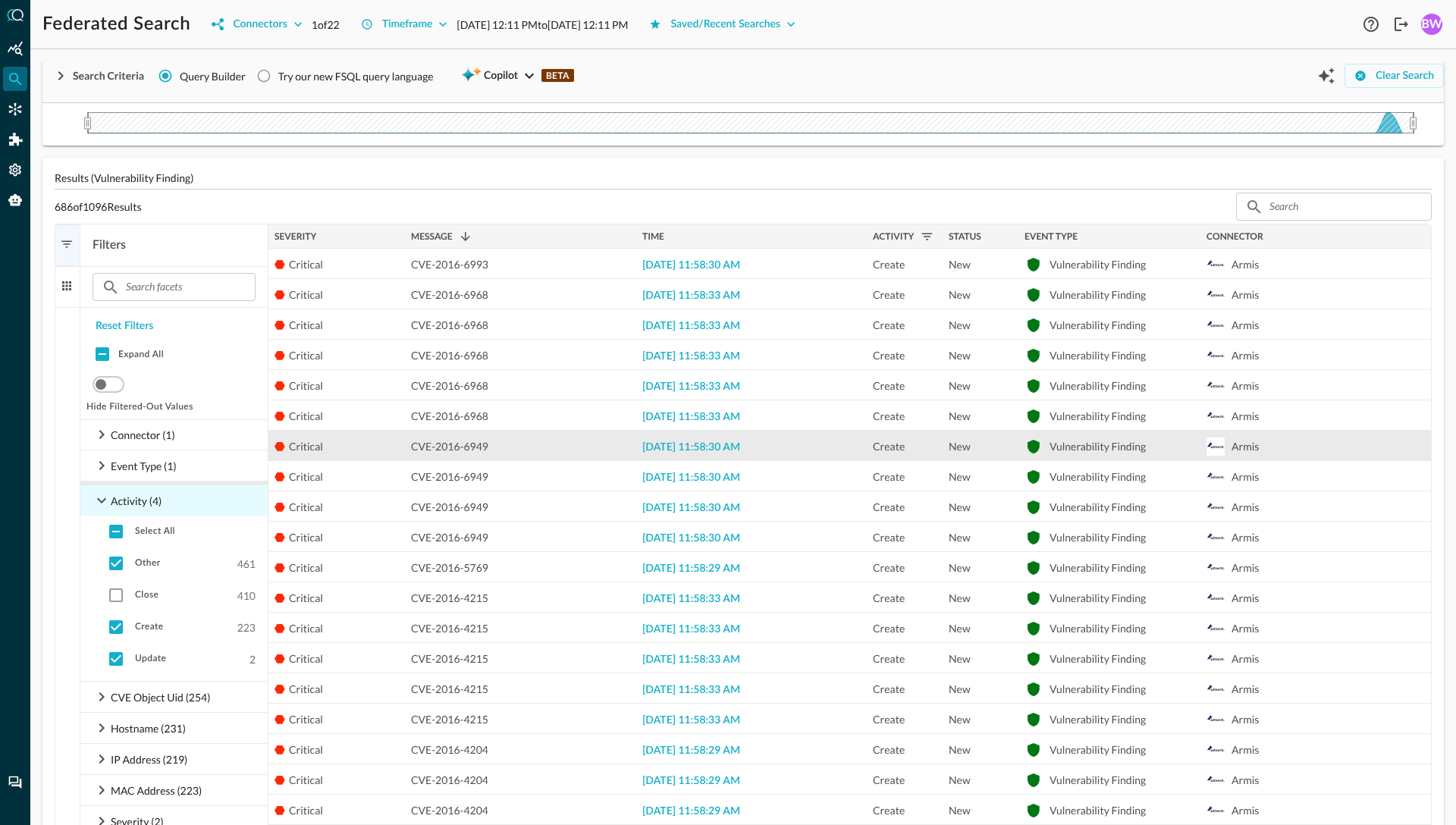
scroll to position [212, 0]
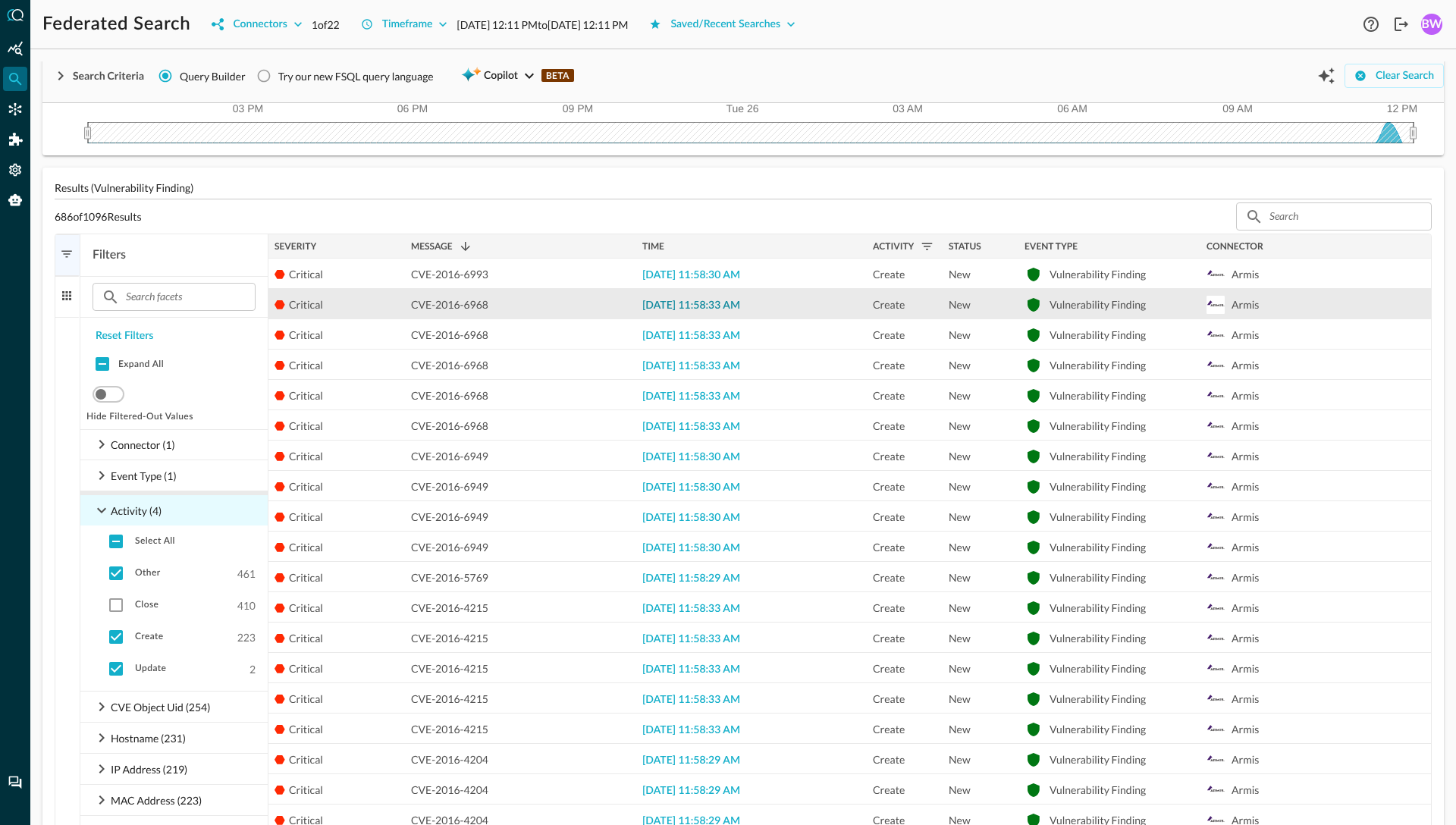
click at [674, 307] on span "2025-08-26 11:58:33 AM" at bounding box center [691, 305] width 97 height 10
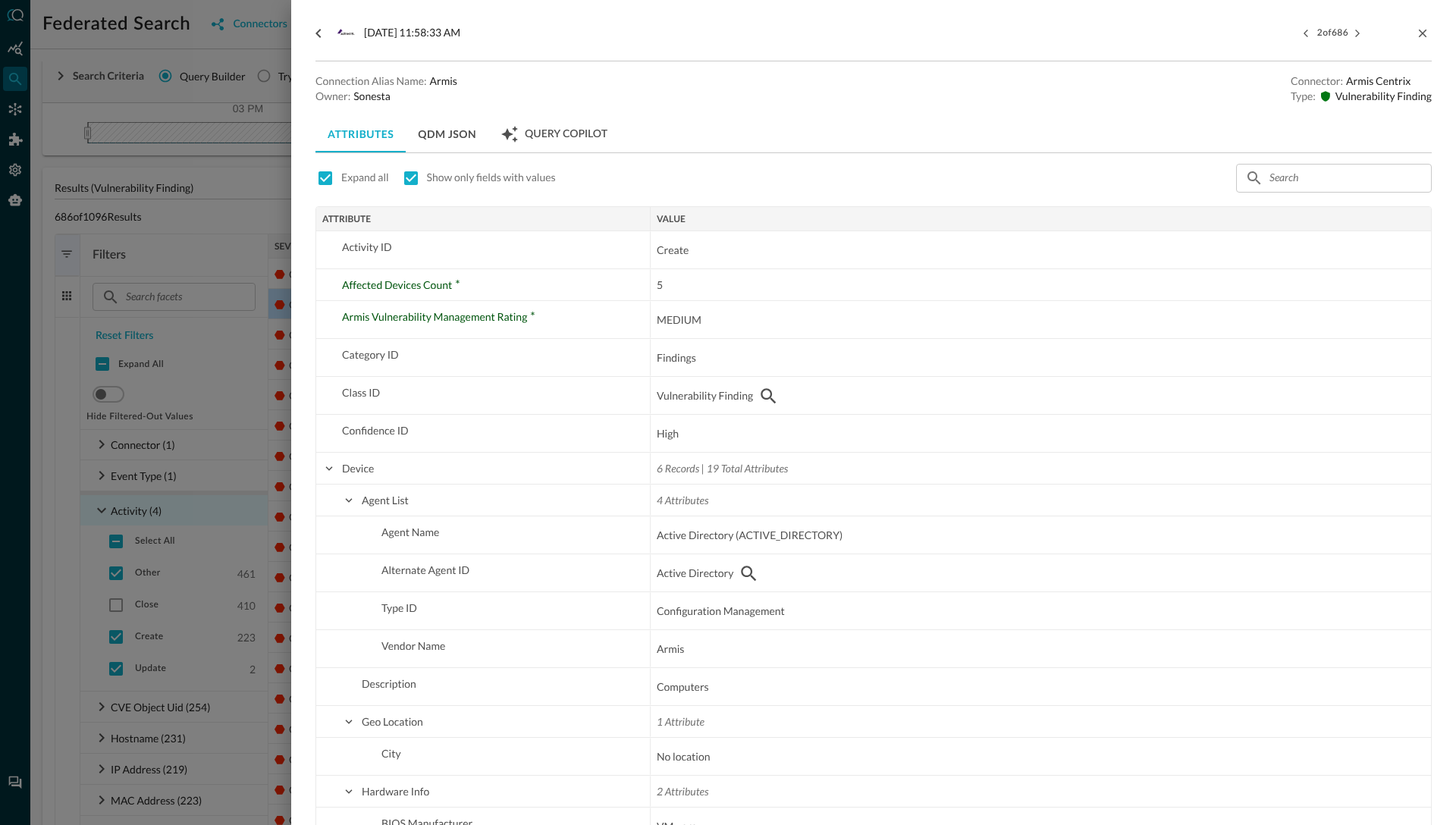
click at [284, 430] on div at bounding box center [728, 412] width 1456 height 825
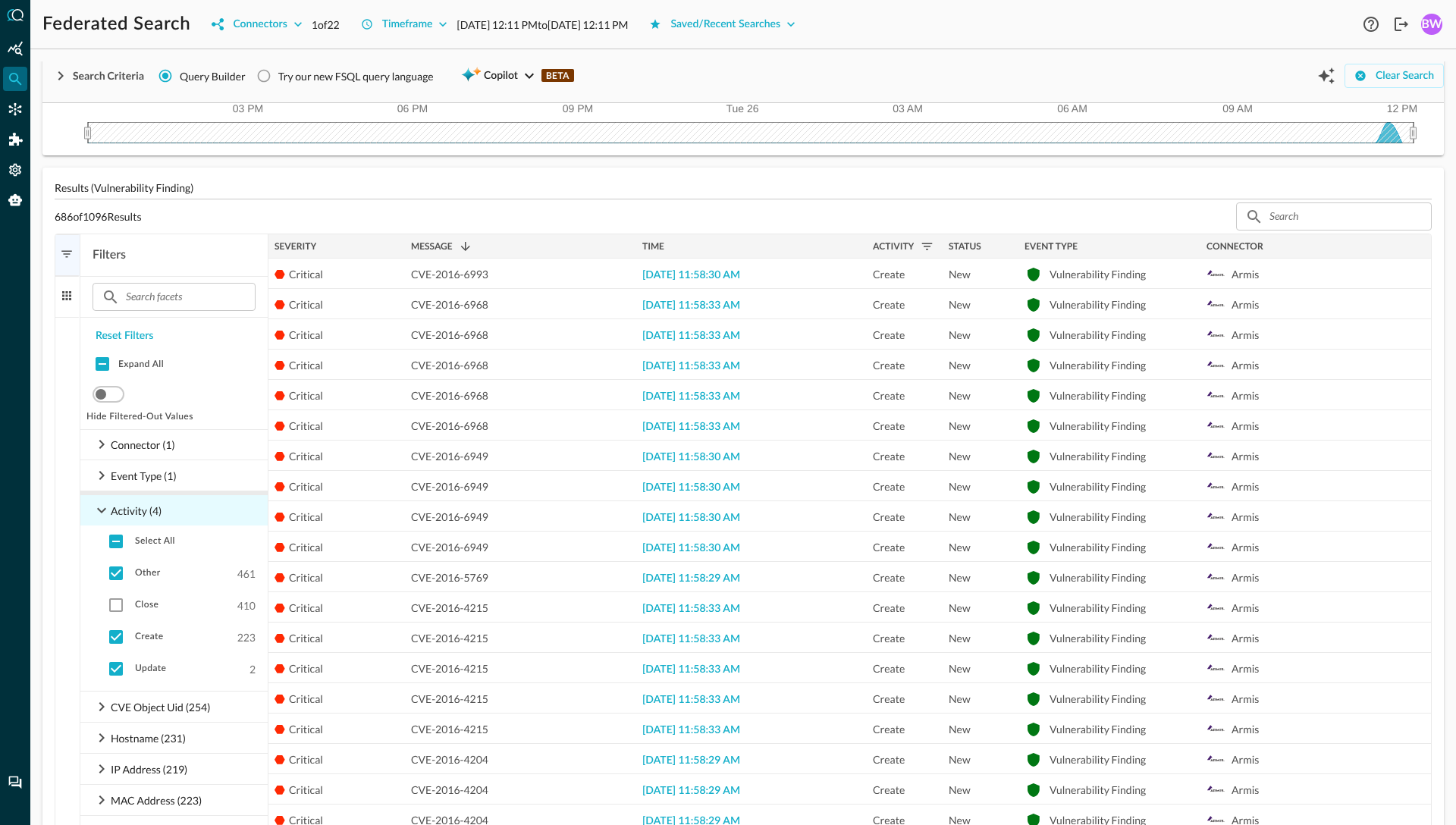
click at [494, 246] on div "Message 1" at bounding box center [520, 247] width 219 height 17
click at [494, 246] on div "Message" at bounding box center [520, 247] width 219 height 17
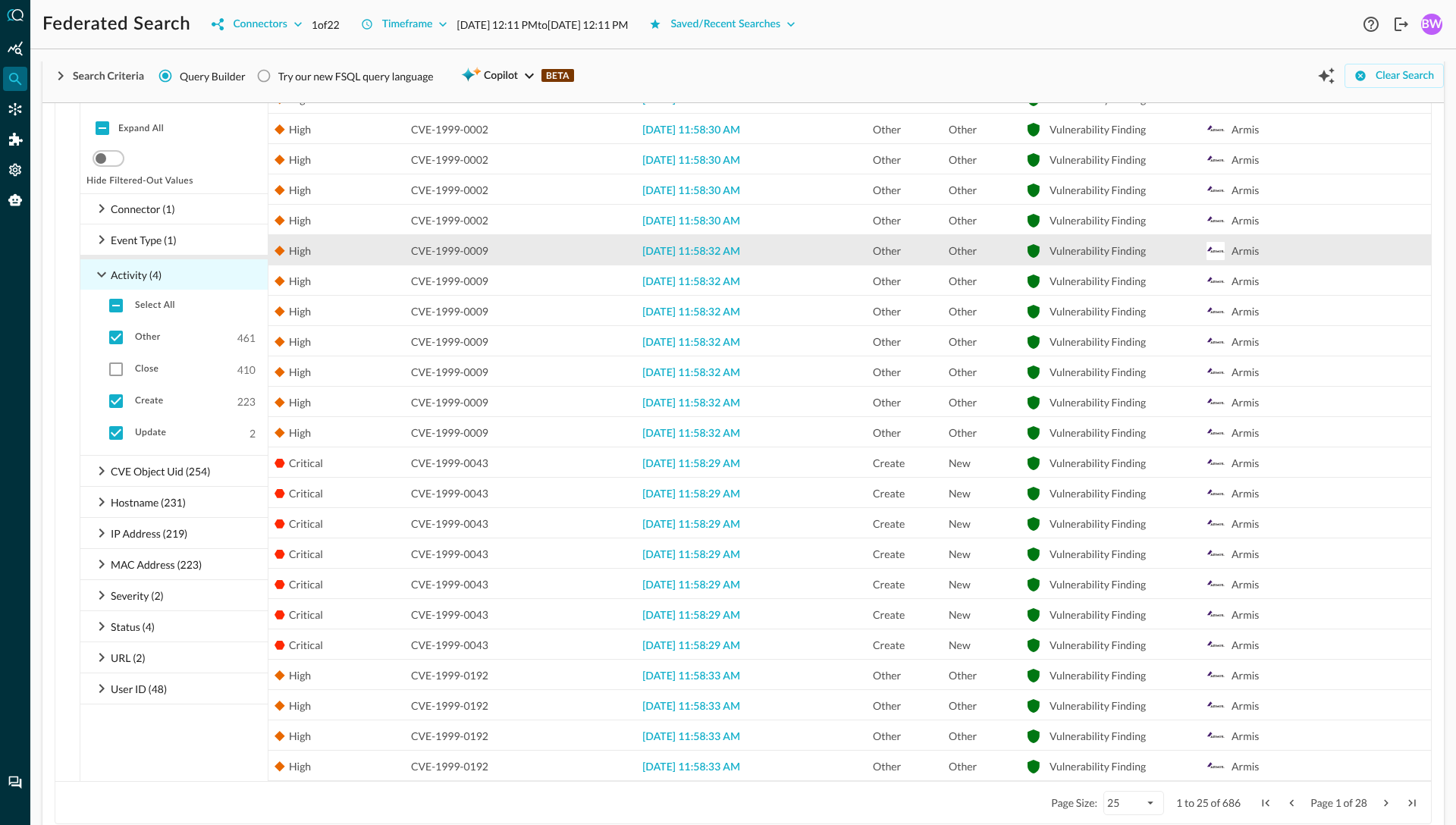
scroll to position [471, 0]
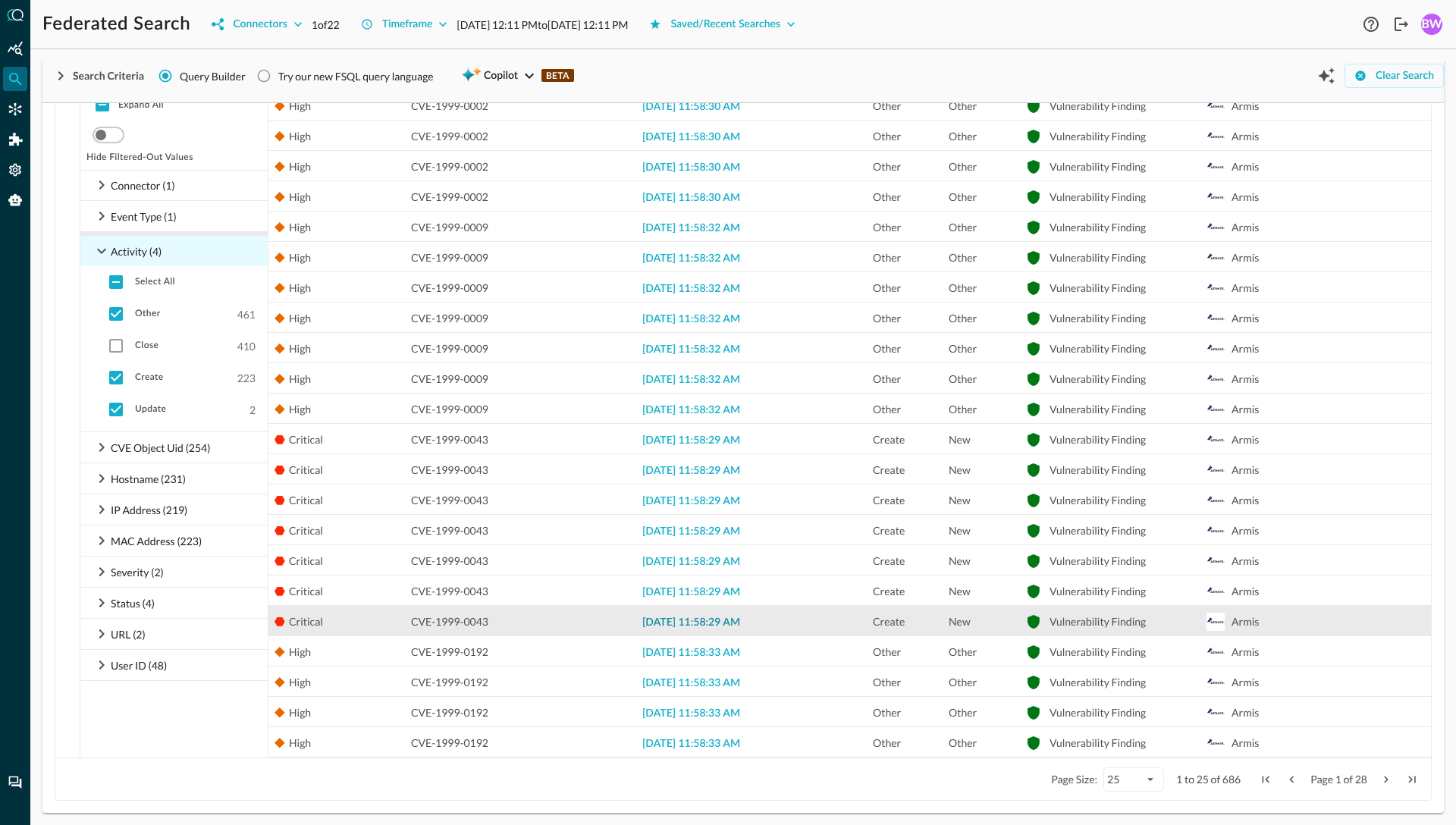
click at [706, 624] on span "2025-08-26 11:58:29 AM" at bounding box center [691, 622] width 97 height 10
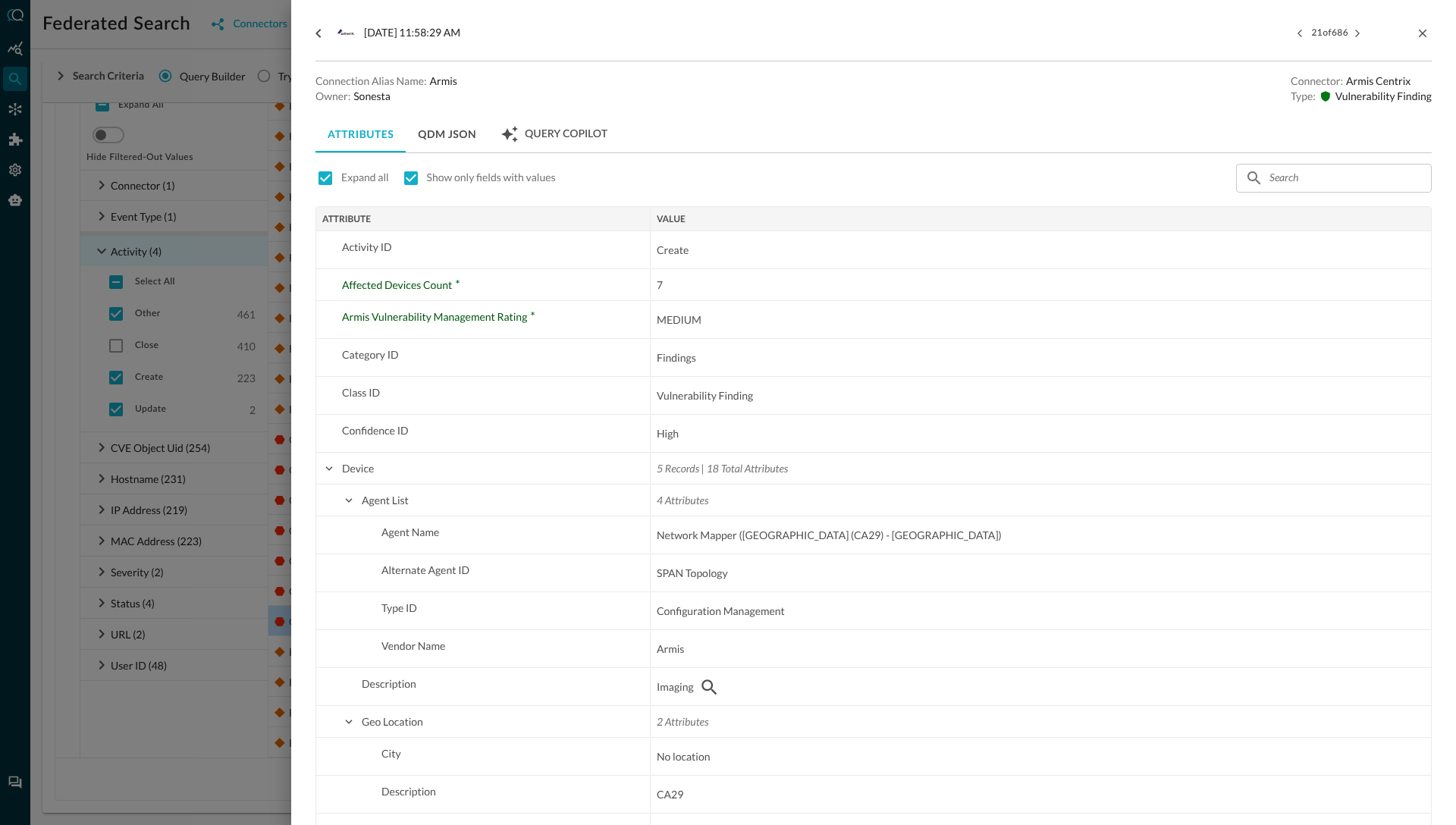
click at [275, 309] on div at bounding box center [728, 412] width 1456 height 825
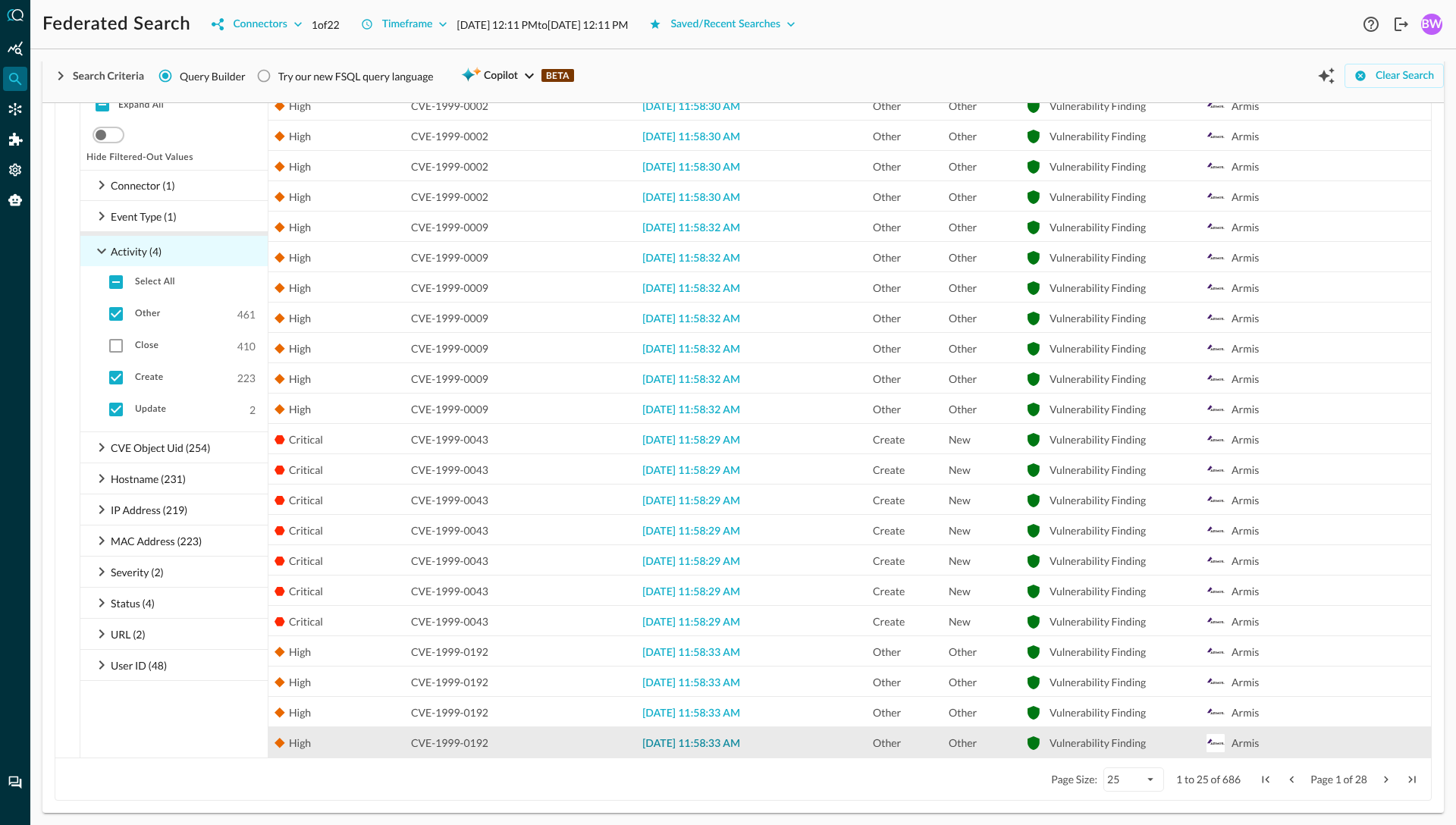
click at [677, 742] on span "2025-08-26 11:58:33 AM" at bounding box center [691, 744] width 97 height 10
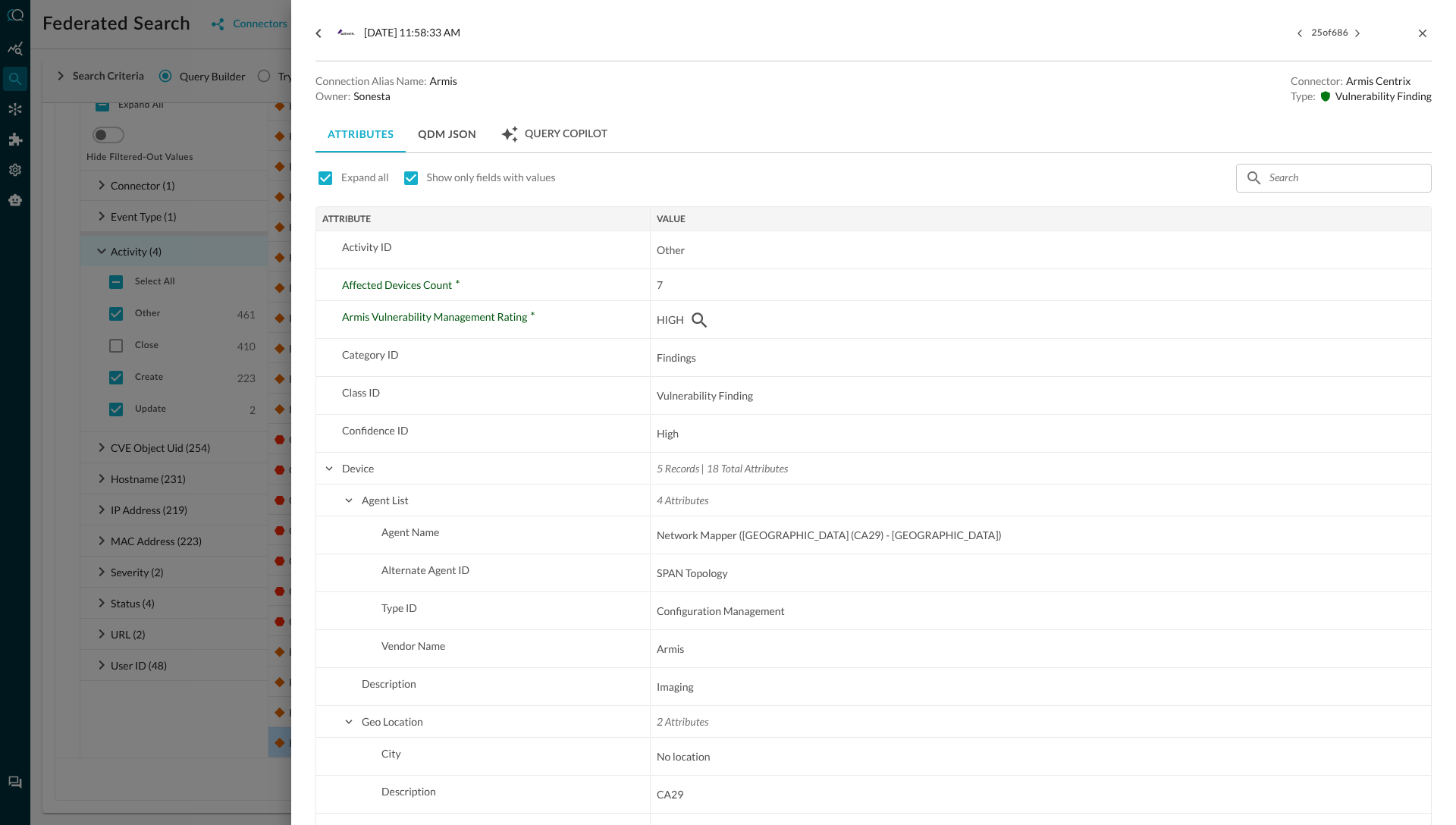
click at [249, 731] on div at bounding box center [728, 412] width 1456 height 825
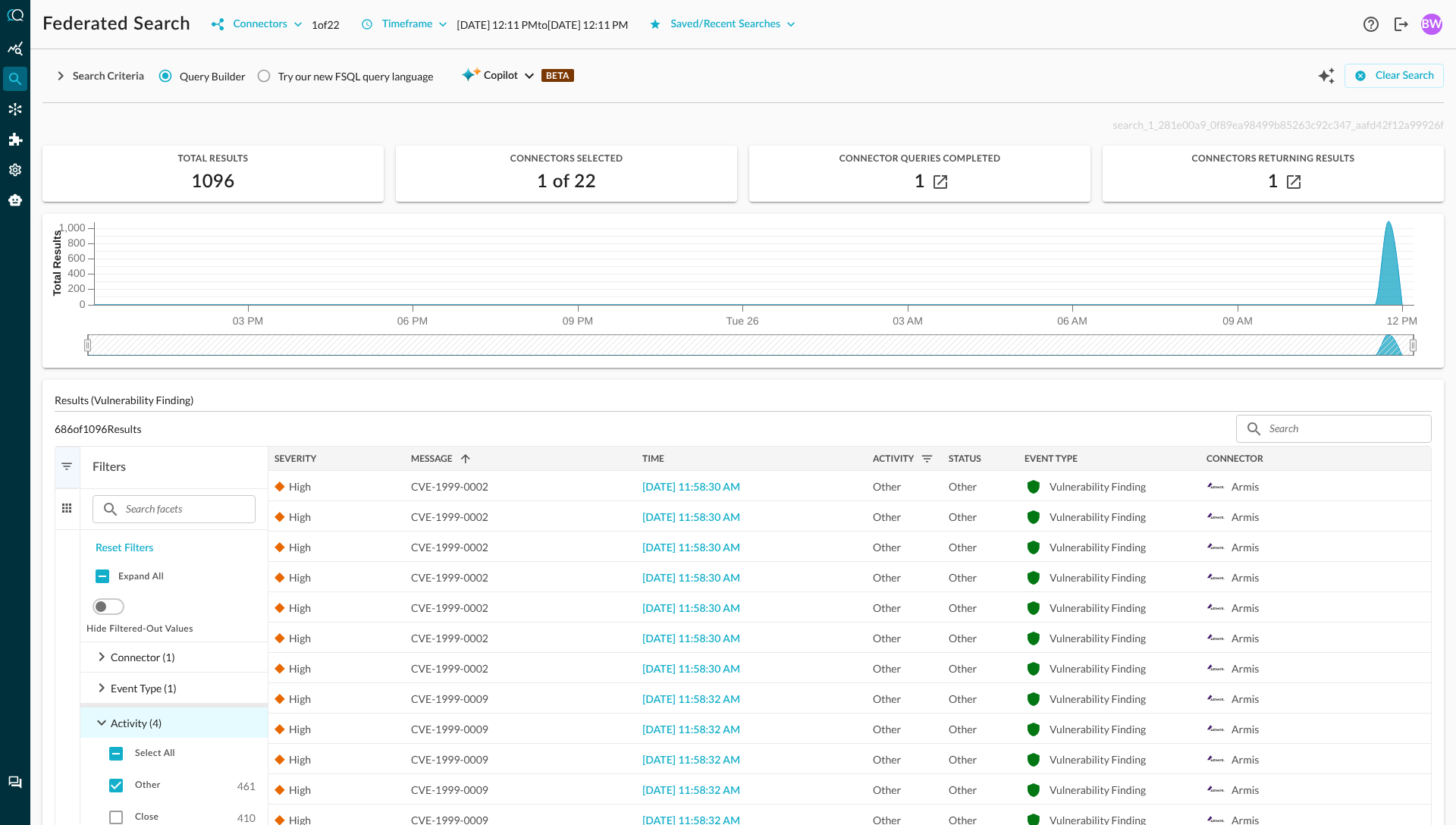
click at [494, 456] on div "Message 1" at bounding box center [520, 459] width 219 height 17
click at [62, 73] on icon "button" at bounding box center [60, 76] width 18 height 18
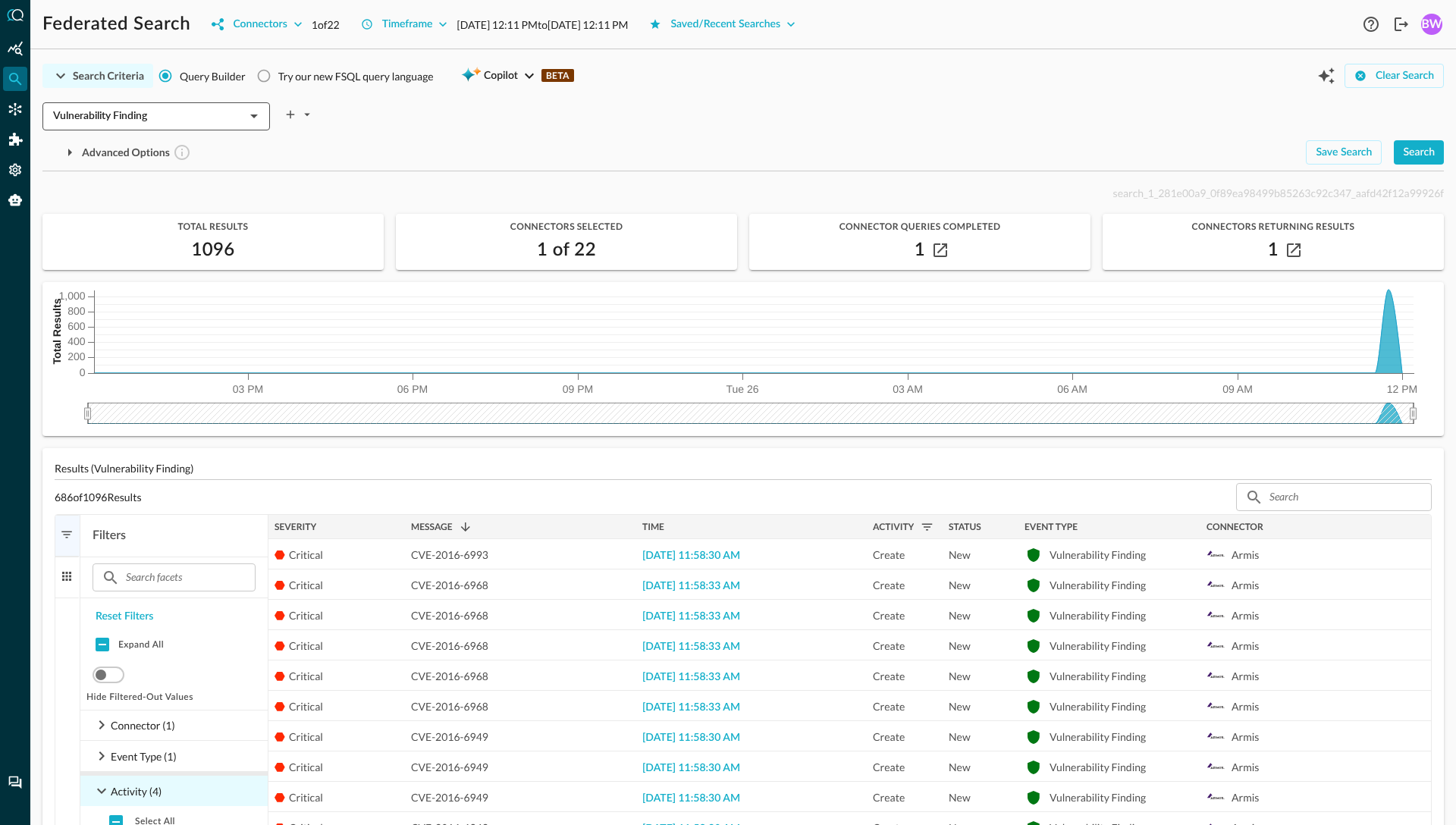
click at [156, 115] on input "Vulnerability Finding" at bounding box center [144, 116] width 193 height 19
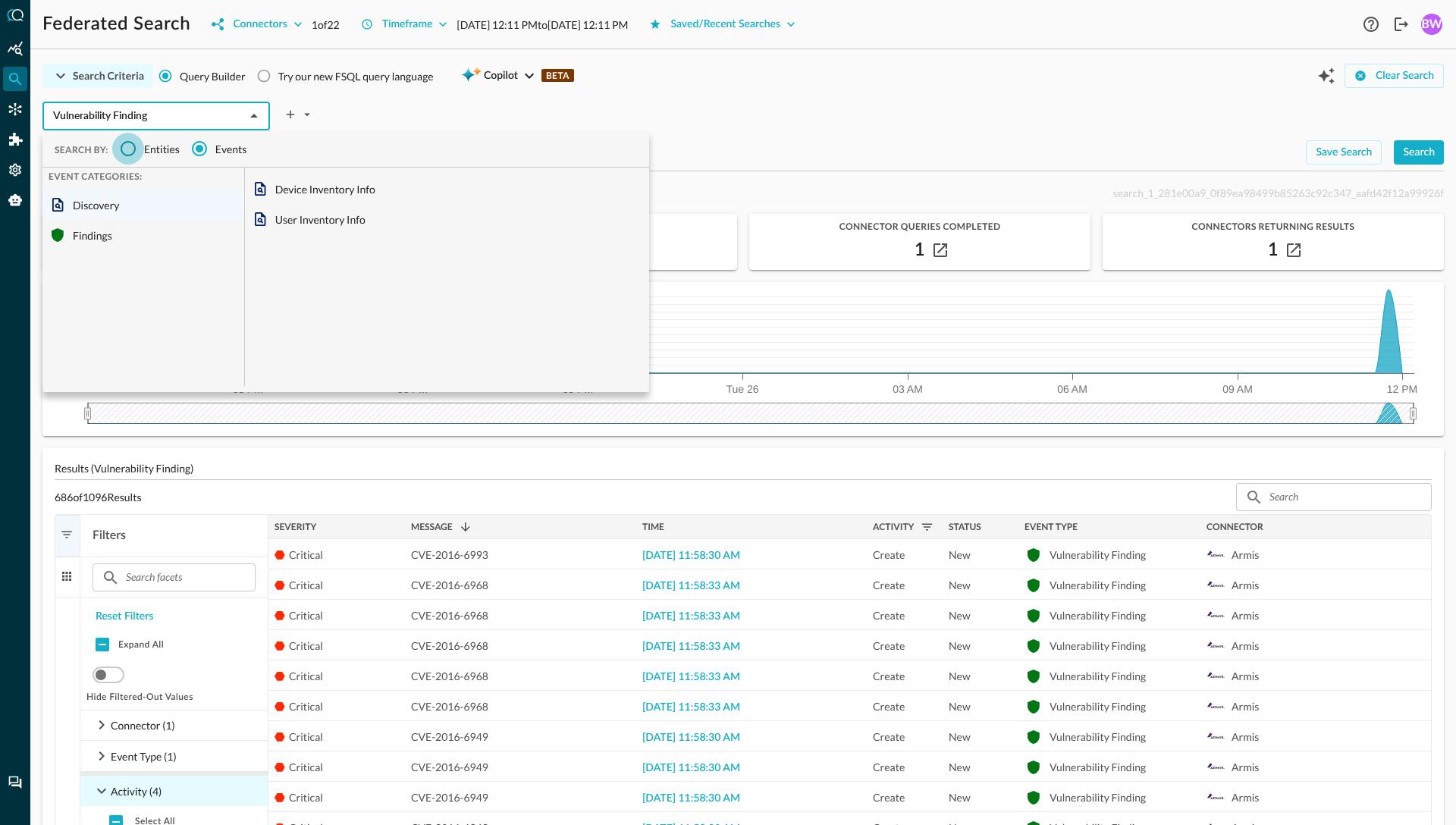
click at [126, 146] on input "Entities" at bounding box center [129, 149] width 32 height 32
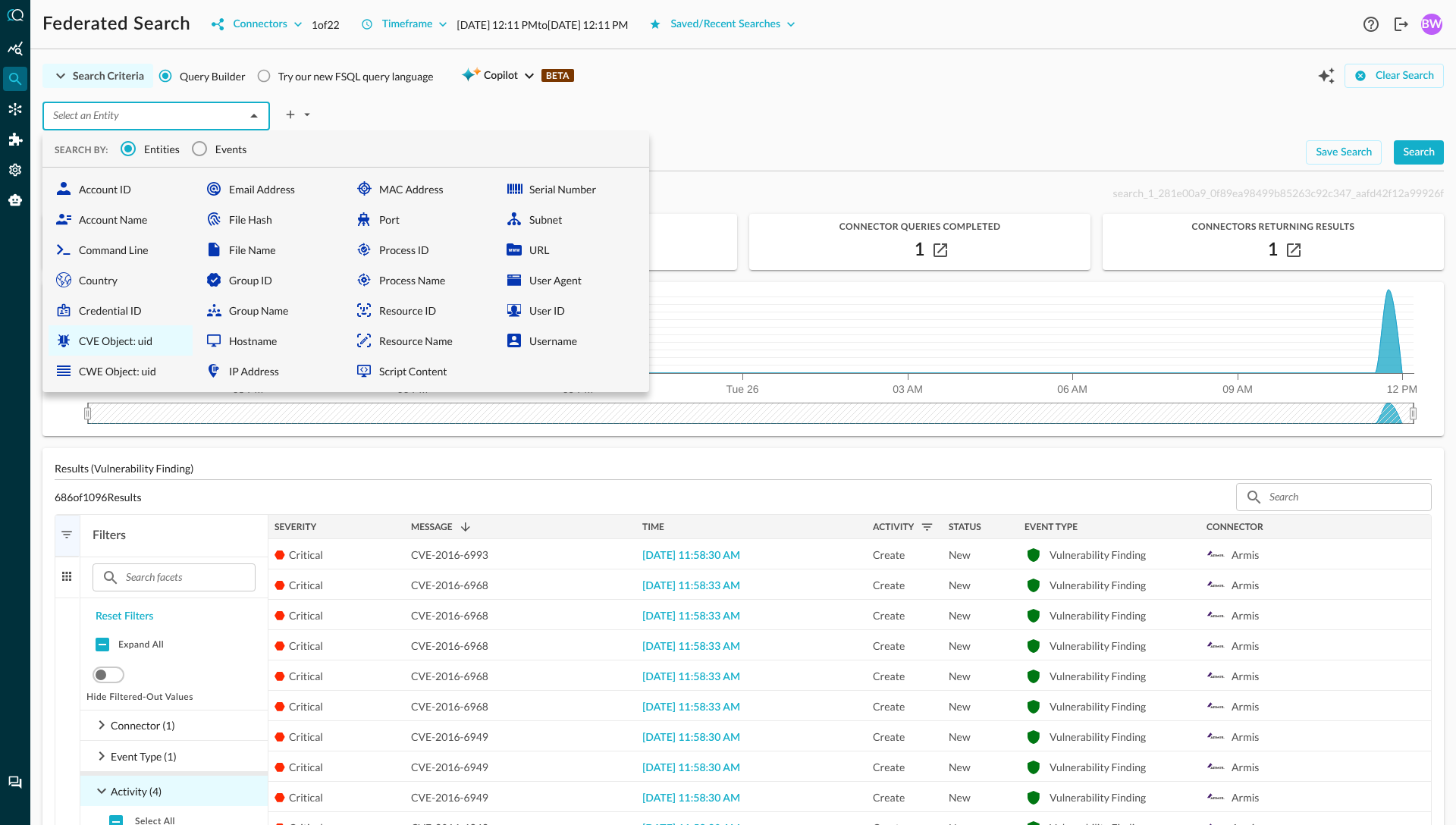
click at [96, 343] on div "CVE Object: uid" at bounding box center [120, 341] width 144 height 30
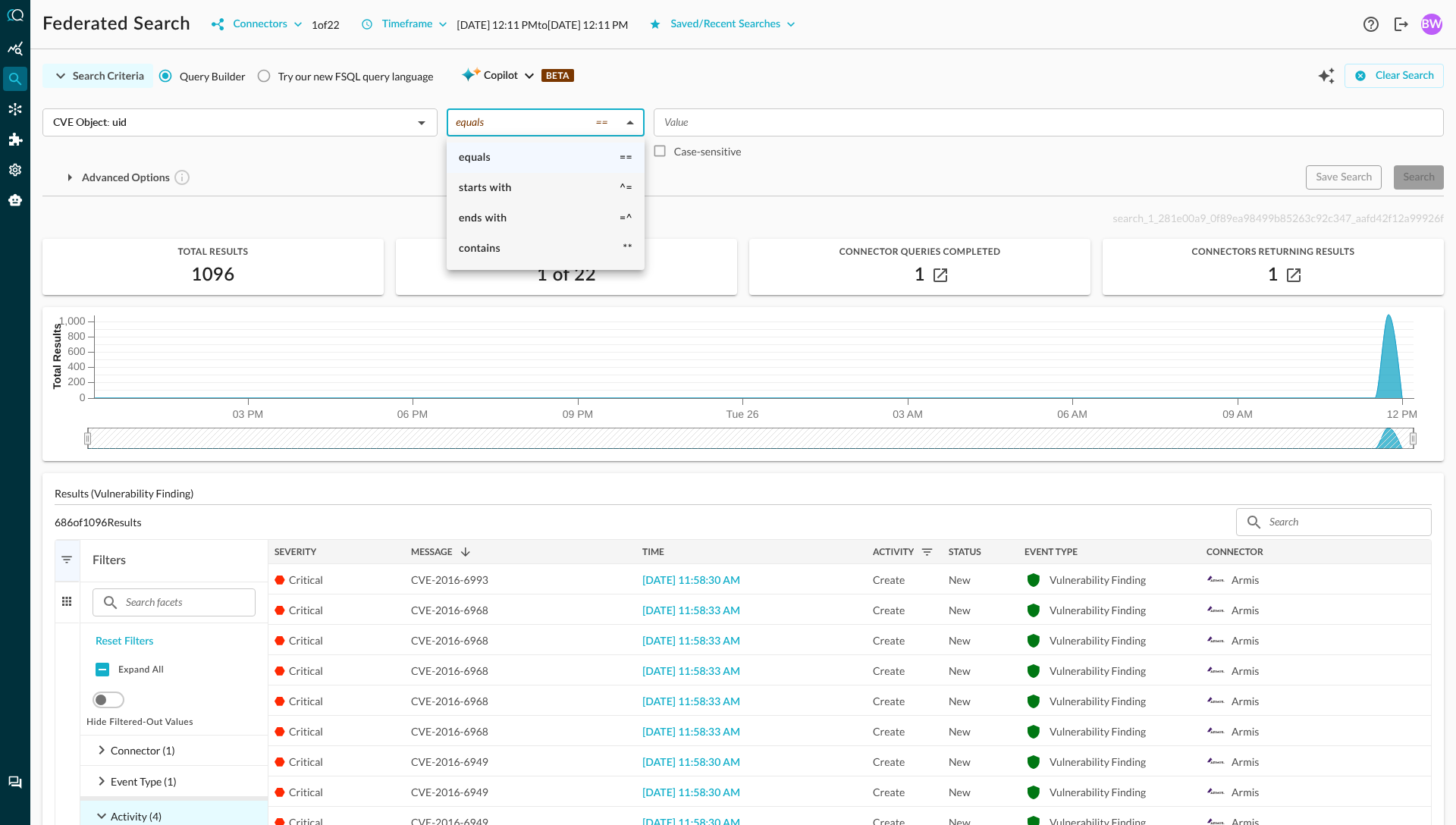
click at [617, 125] on body "Federated Search Connectors 1 of 22 Timeframe Aug 25, 2025 12:11 PM to Aug 26, …" at bounding box center [728, 412] width 1456 height 825
click at [504, 250] on li "contains **" at bounding box center [545, 249] width 198 height 30
type input "contains"
click at [700, 116] on input "Value" at bounding box center [1047, 122] width 779 height 19
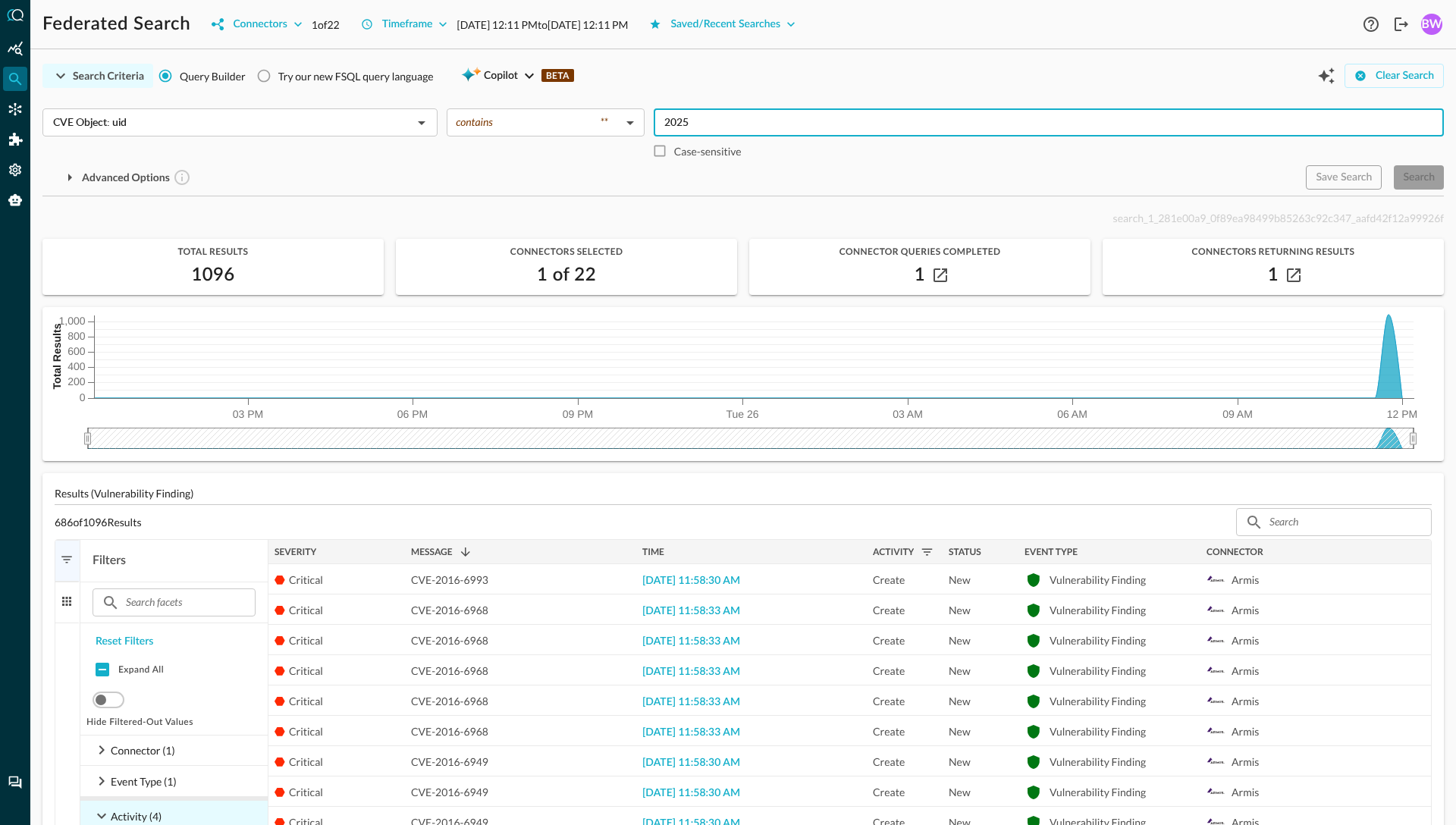
type input "2025"
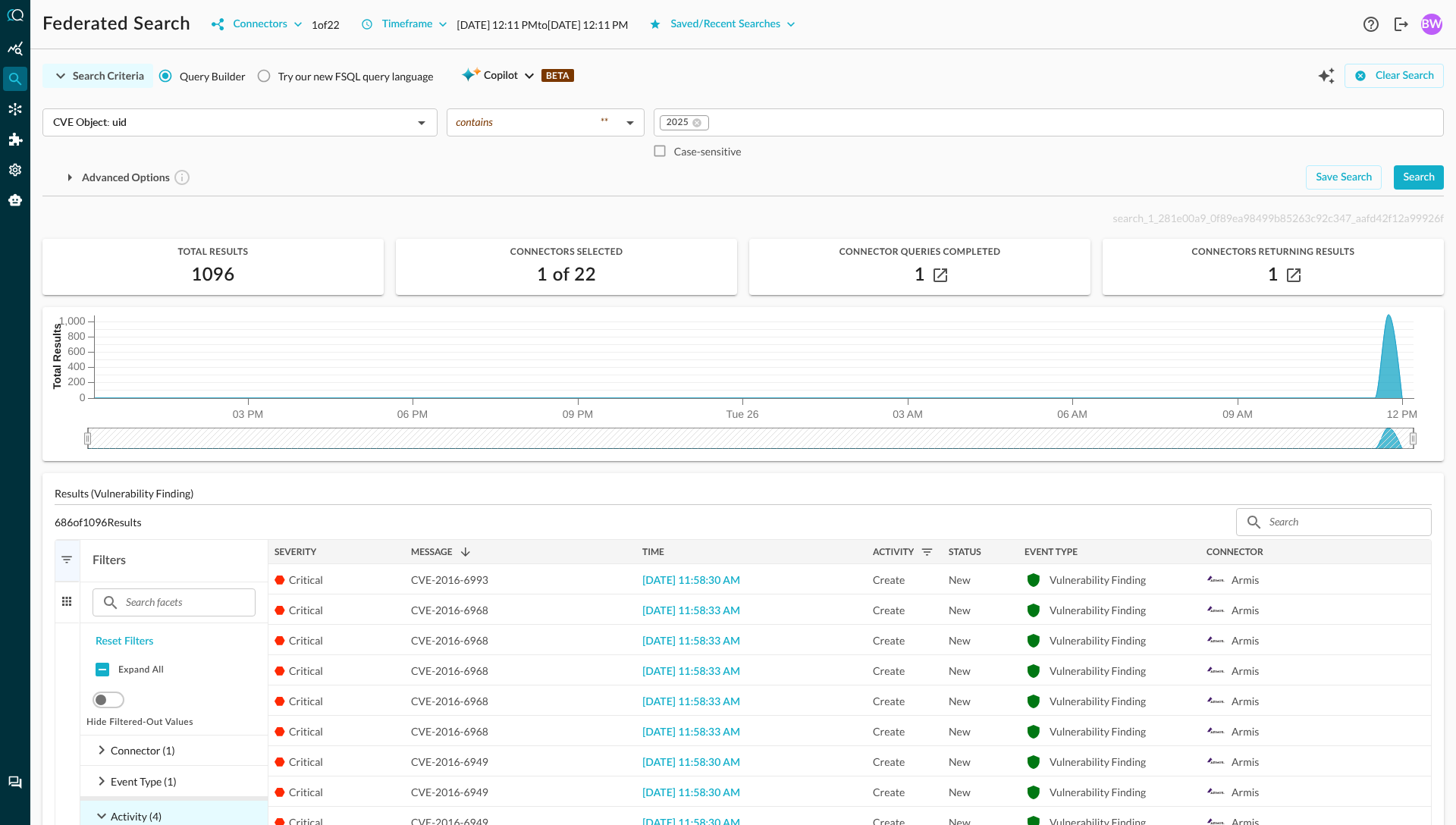
click at [960, 144] on div "2025 ​ Case-sensitive" at bounding box center [1048, 137] width 790 height 57
click at [1417, 175] on div "Search" at bounding box center [1419, 178] width 32 height 19
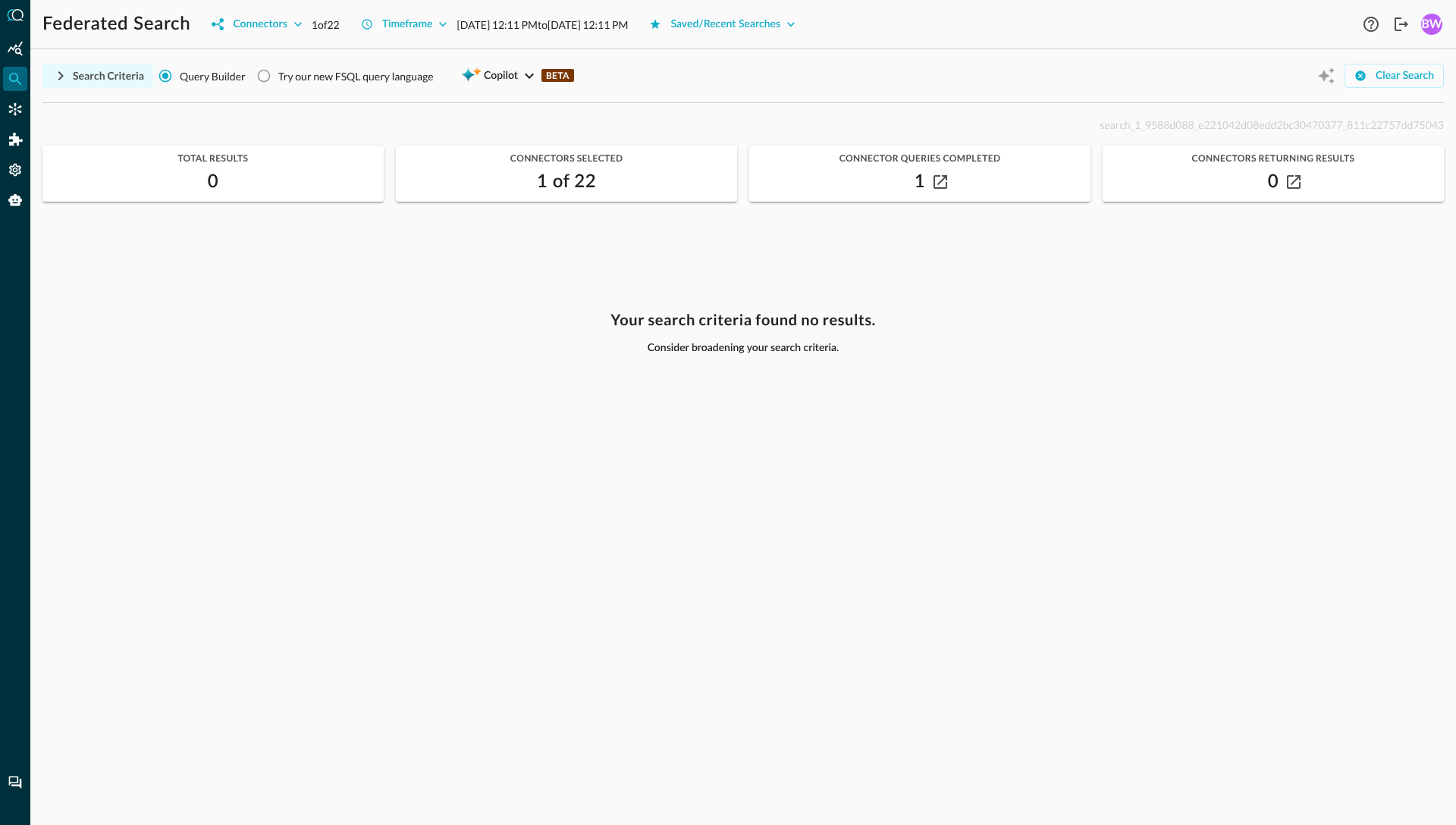
click at [1037, 111] on div "Search Criteria Query Builder Try our new FSQL query language Copilot BETA Clea…" at bounding box center [743, 443] width 1401 height 764
click at [1085, 71] on div "Search Criteria Query Builder Try our new FSQL query language Copilot BETA Clea…" at bounding box center [743, 76] width 1401 height 28
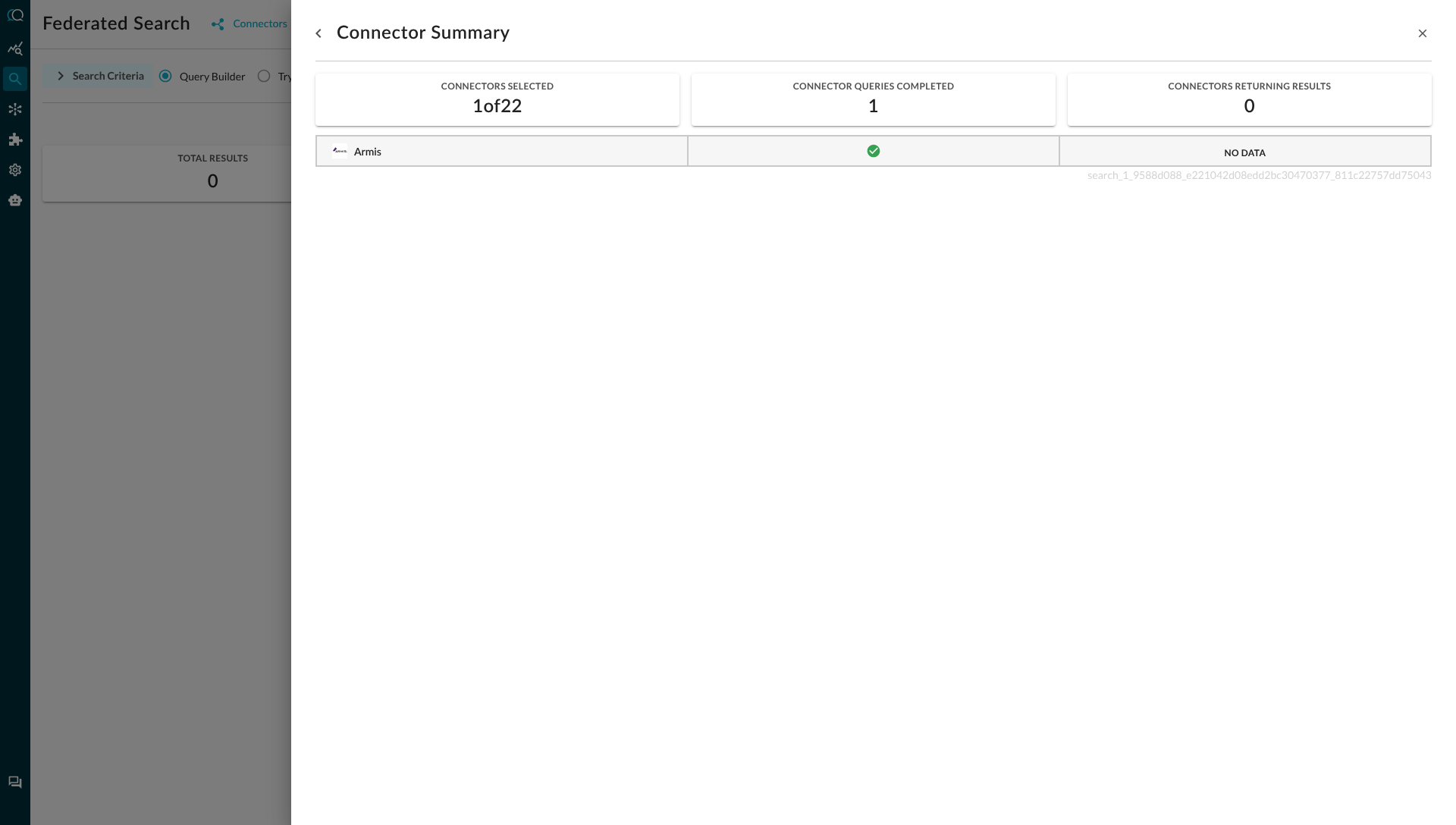
click at [1129, 178] on span "search_1_9588d088_e221042d08edd2bc30470377_811c22757dd75043" at bounding box center [1259, 175] width 344 height 13
click at [219, 366] on div at bounding box center [728, 412] width 1456 height 825
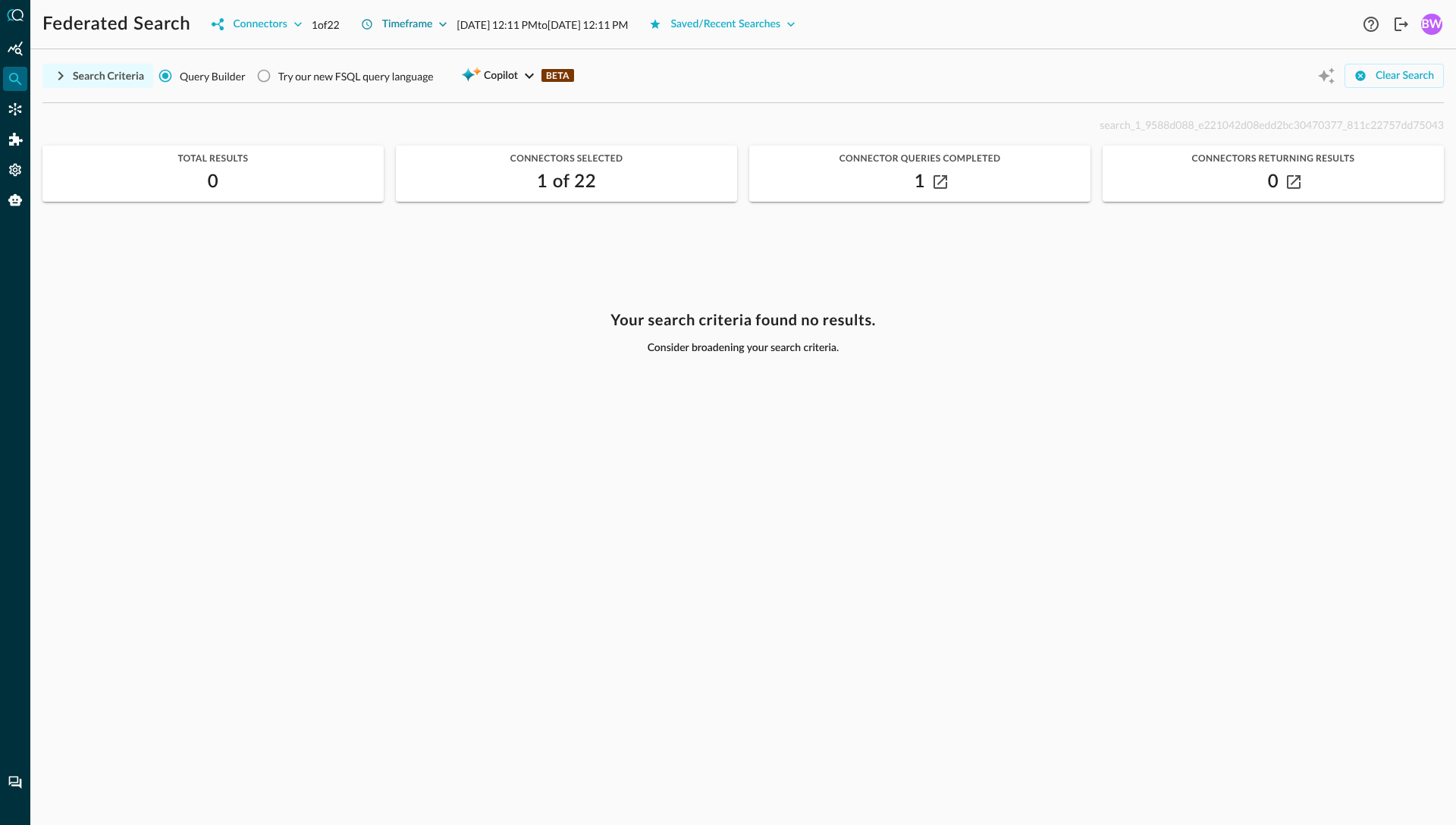
click at [420, 27] on div "Timeframe" at bounding box center [408, 25] width 51 height 19
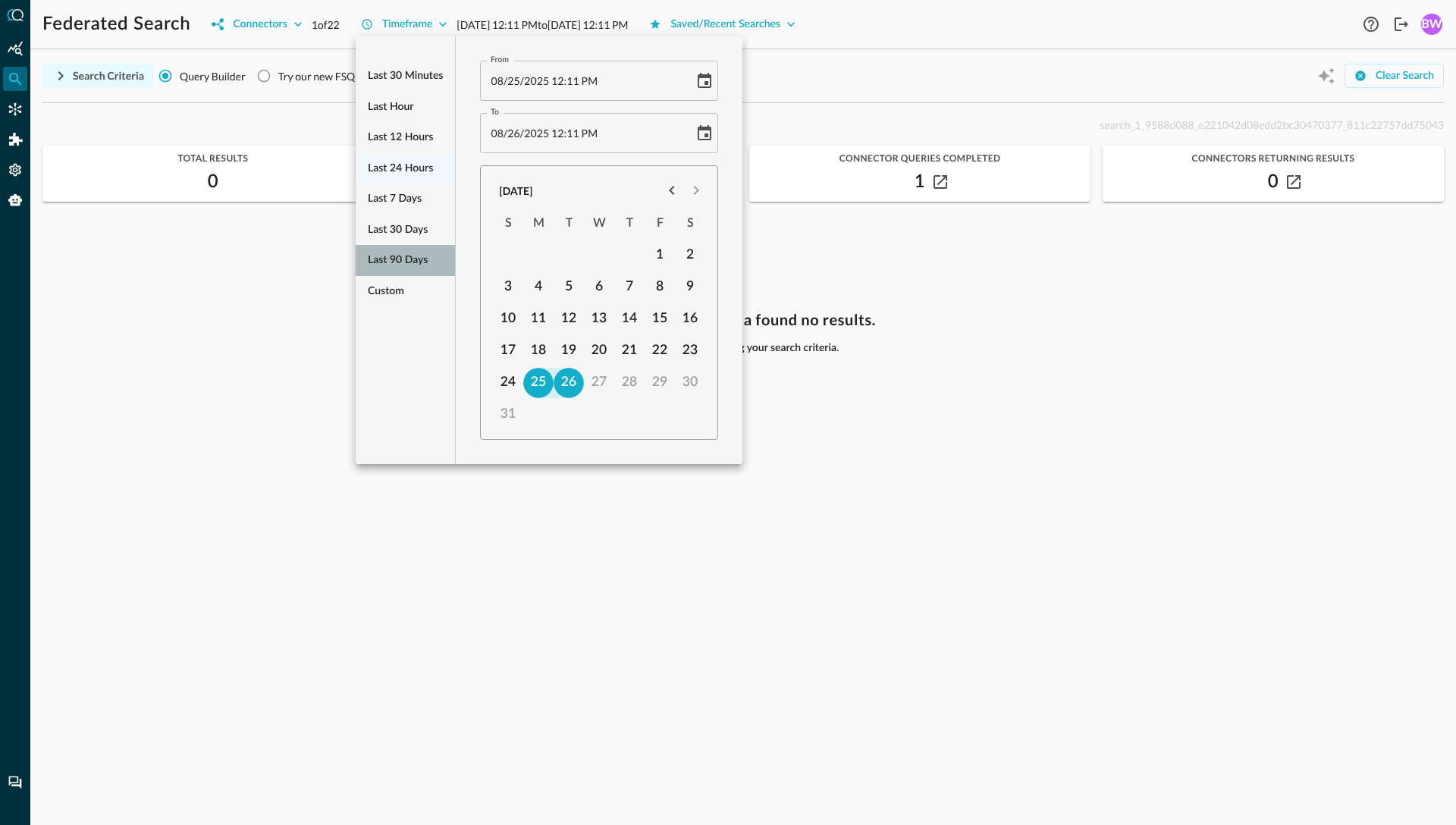
click at [409, 265] on span "Last 90 days" at bounding box center [397, 260] width 60 height 19
type input "05/28/2025 12:35 PM"
type input "08/26/2025 12:35 PM"
click at [251, 303] on div at bounding box center [728, 412] width 1456 height 825
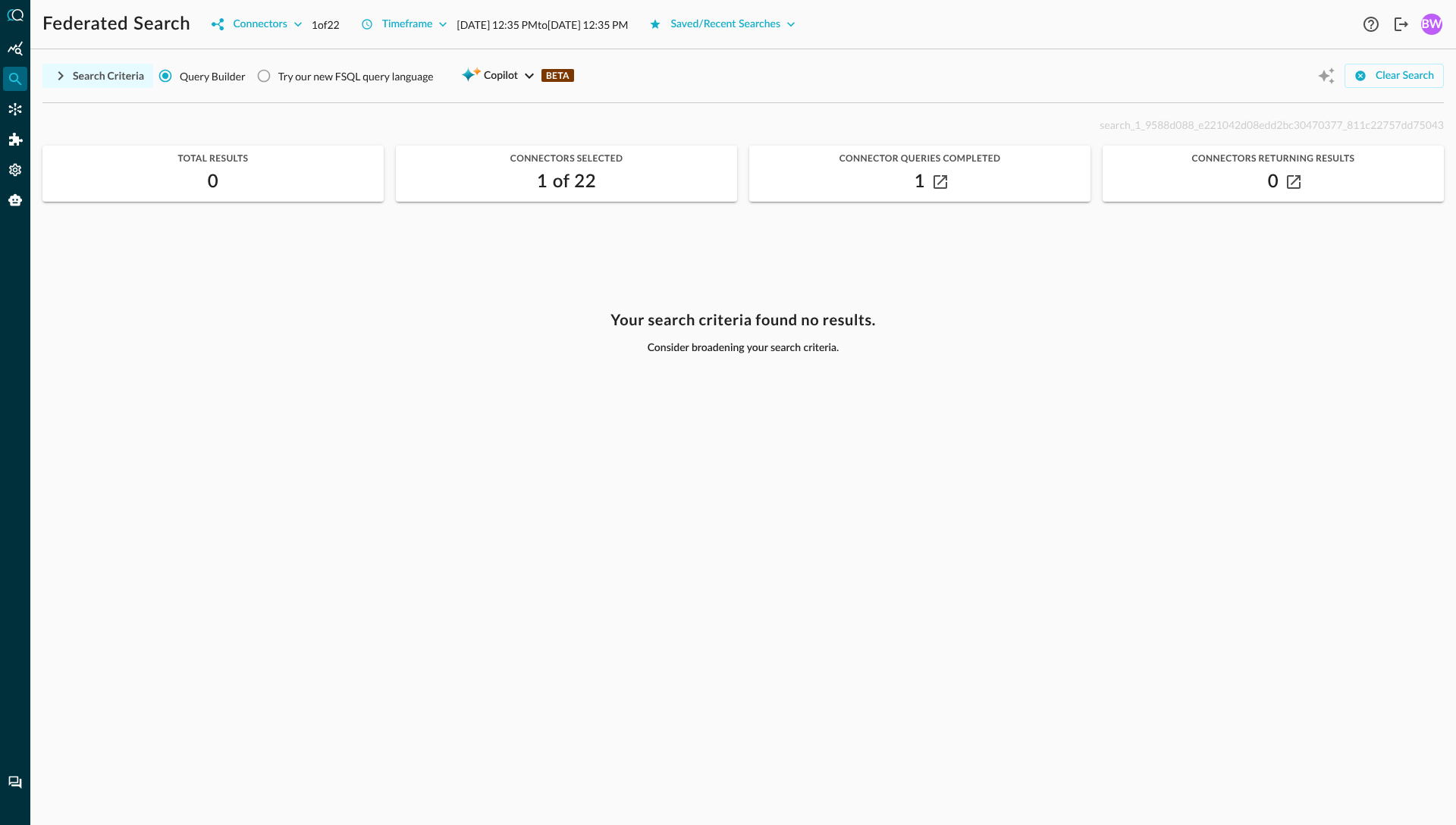
click at [62, 79] on icon "button" at bounding box center [60, 76] width 18 height 18
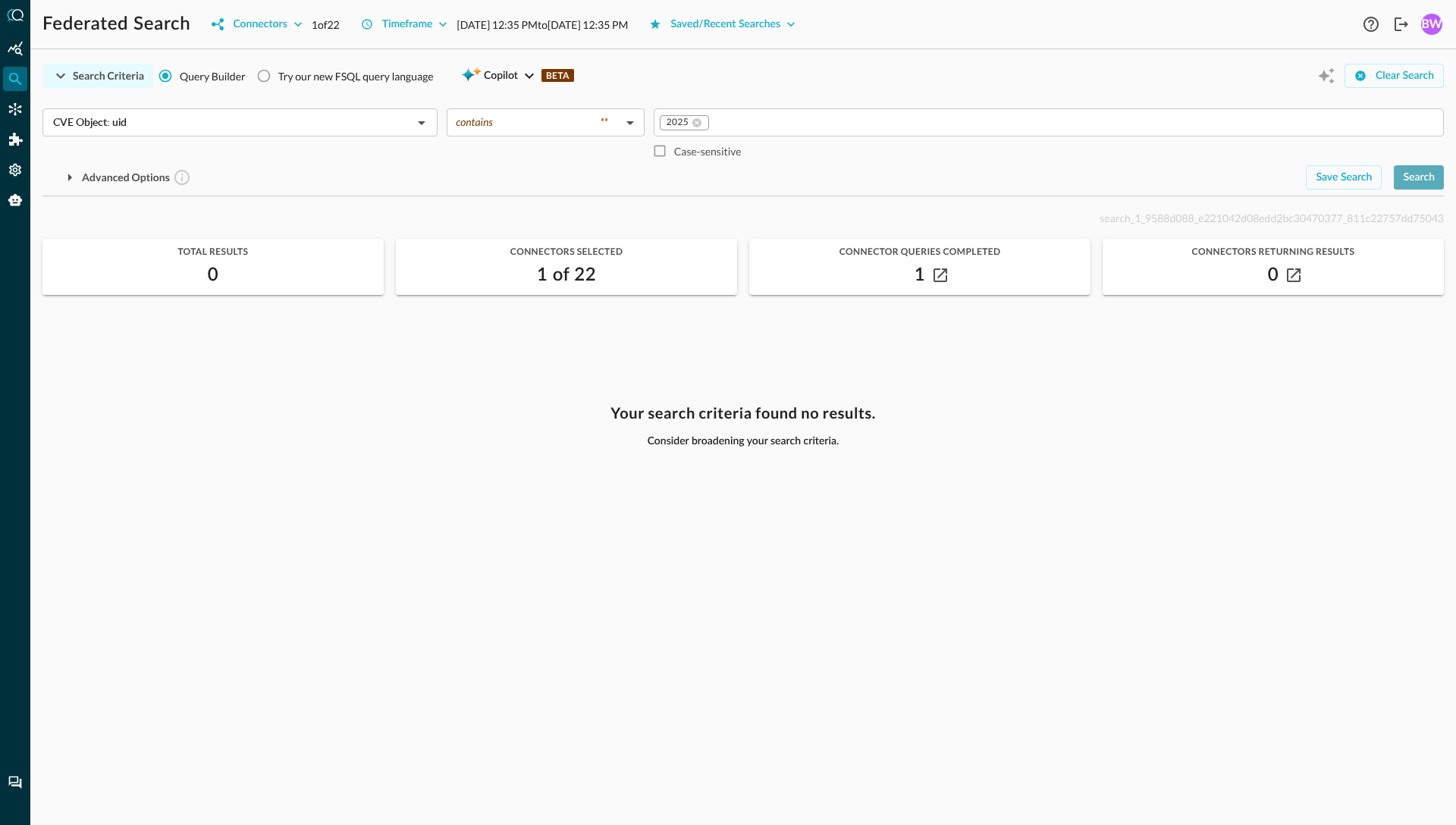
click at [1416, 181] on div "Search" at bounding box center [1419, 178] width 32 height 19
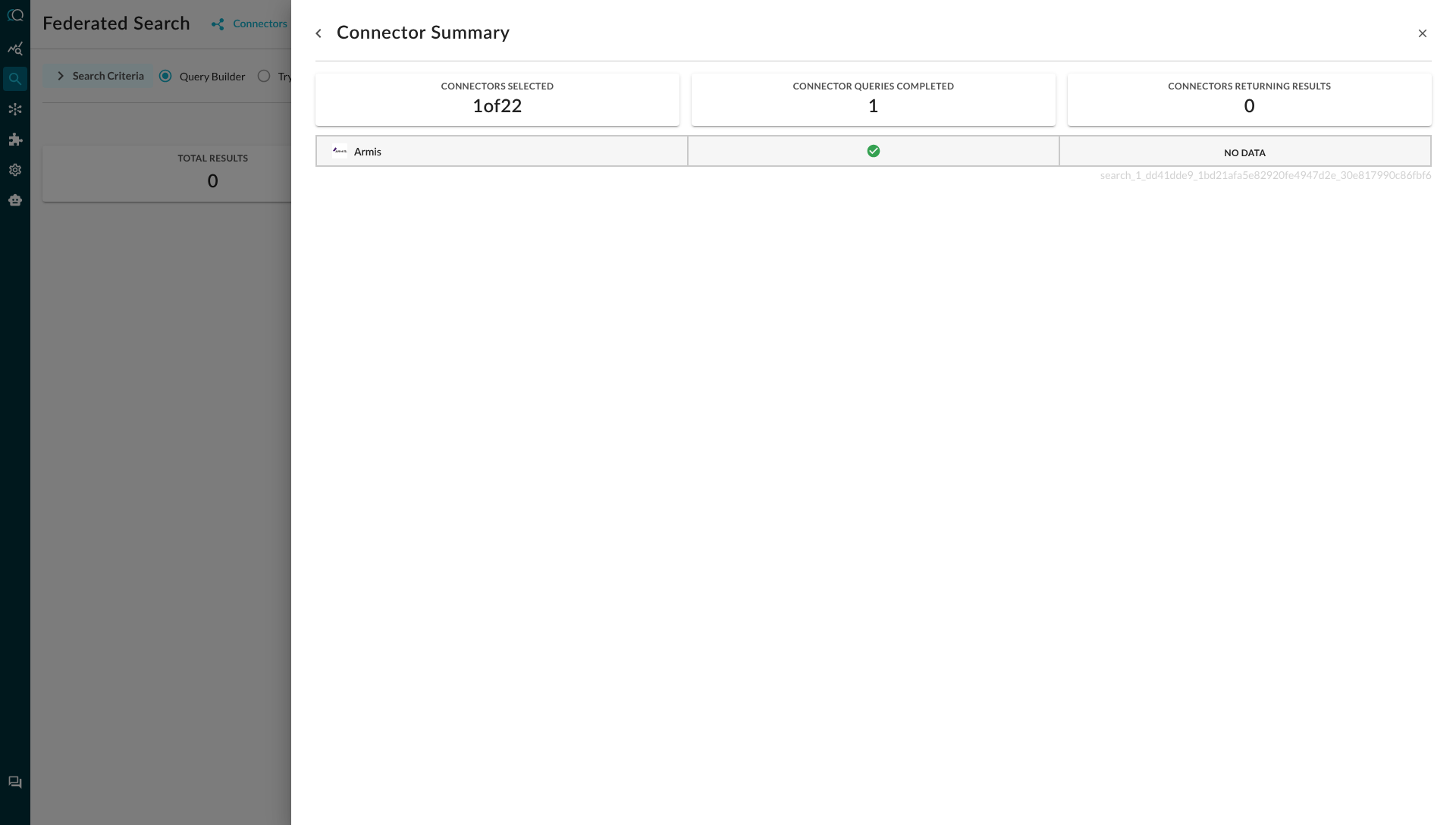
click at [122, 291] on div at bounding box center [728, 412] width 1456 height 825
click at [208, 301] on div at bounding box center [728, 412] width 1456 height 825
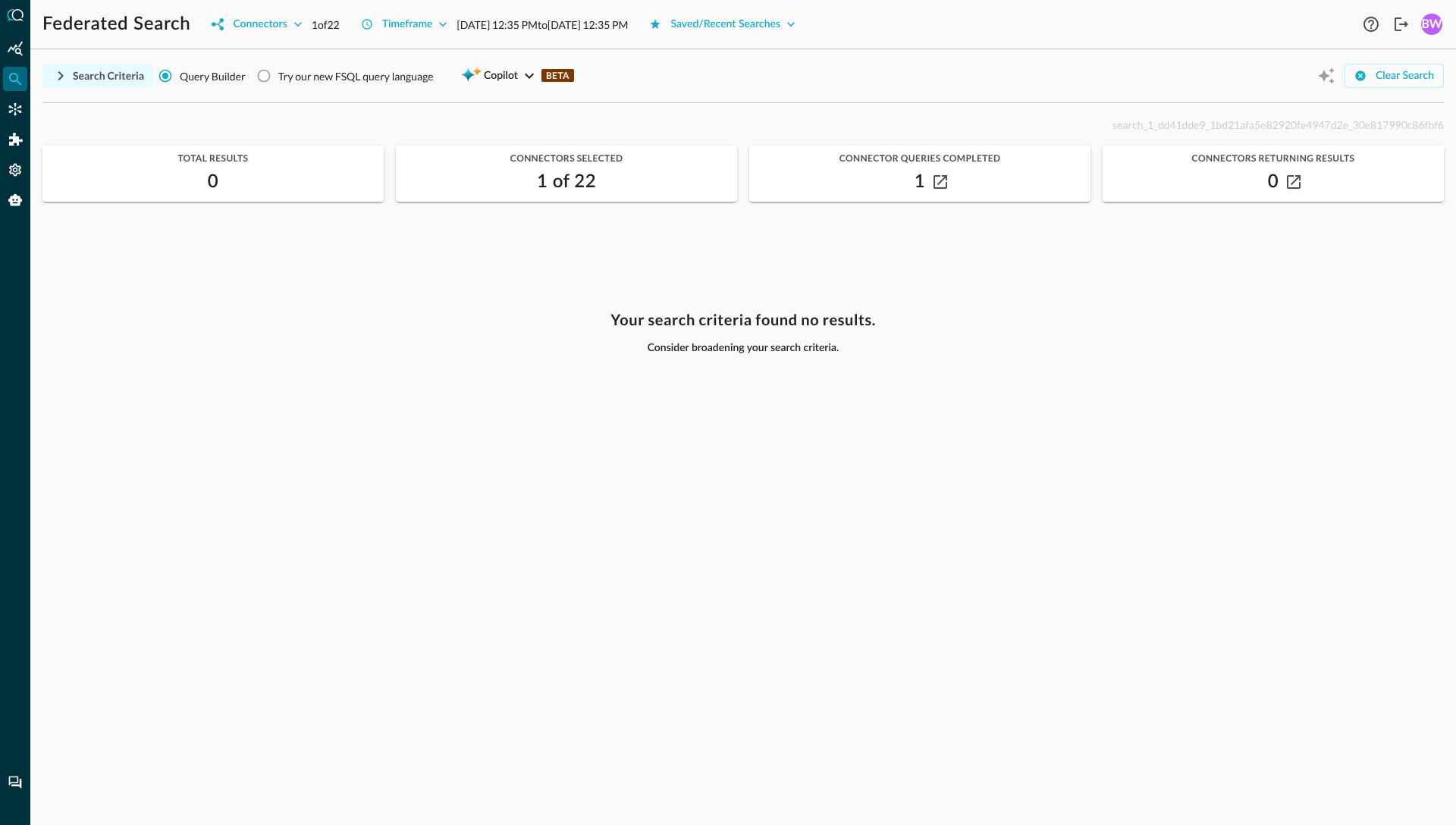
click at [60, 75] on icon "button" at bounding box center [60, 76] width 18 height 18
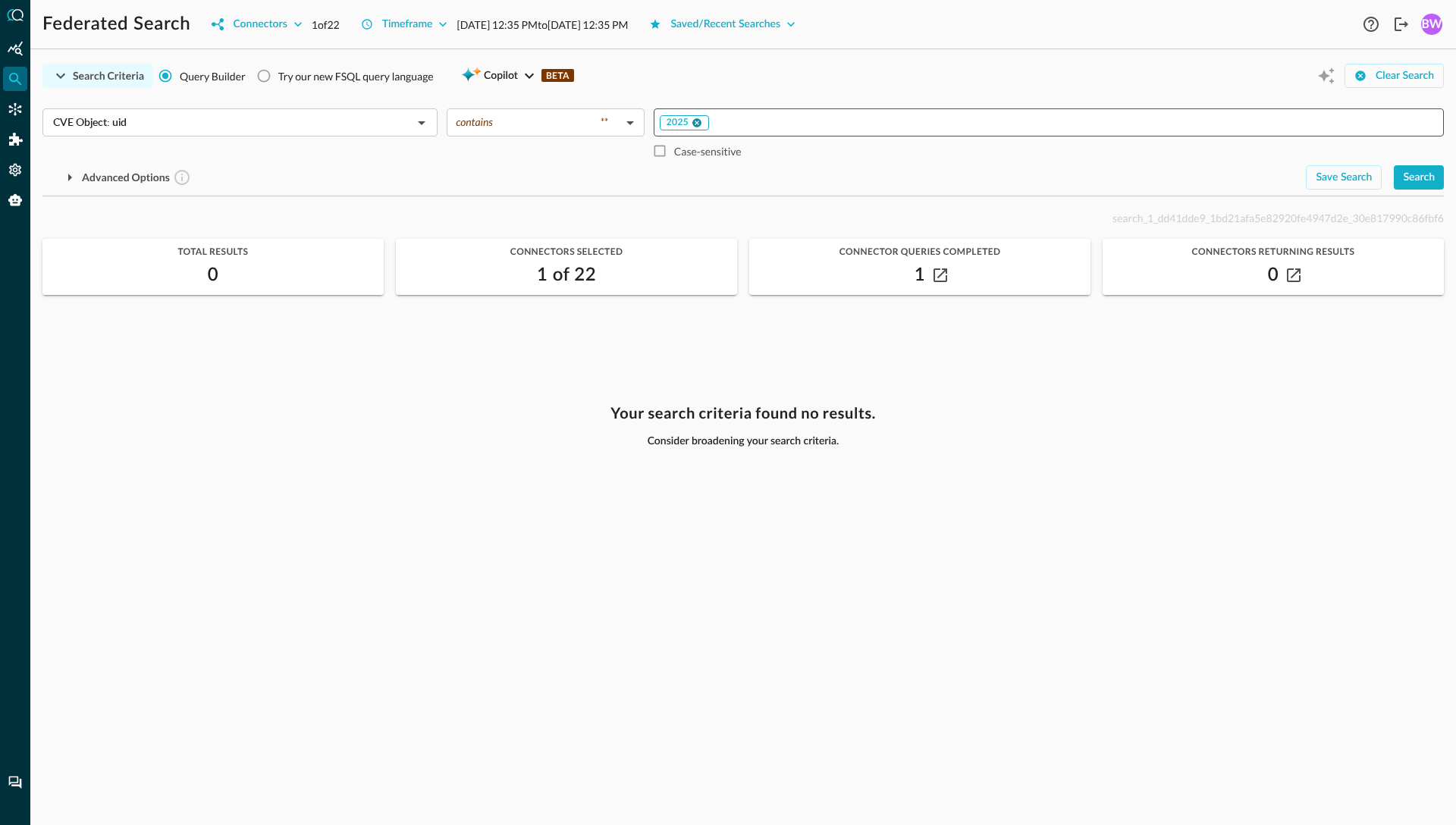
click at [697, 127] on icon at bounding box center [696, 122] width 10 height 10
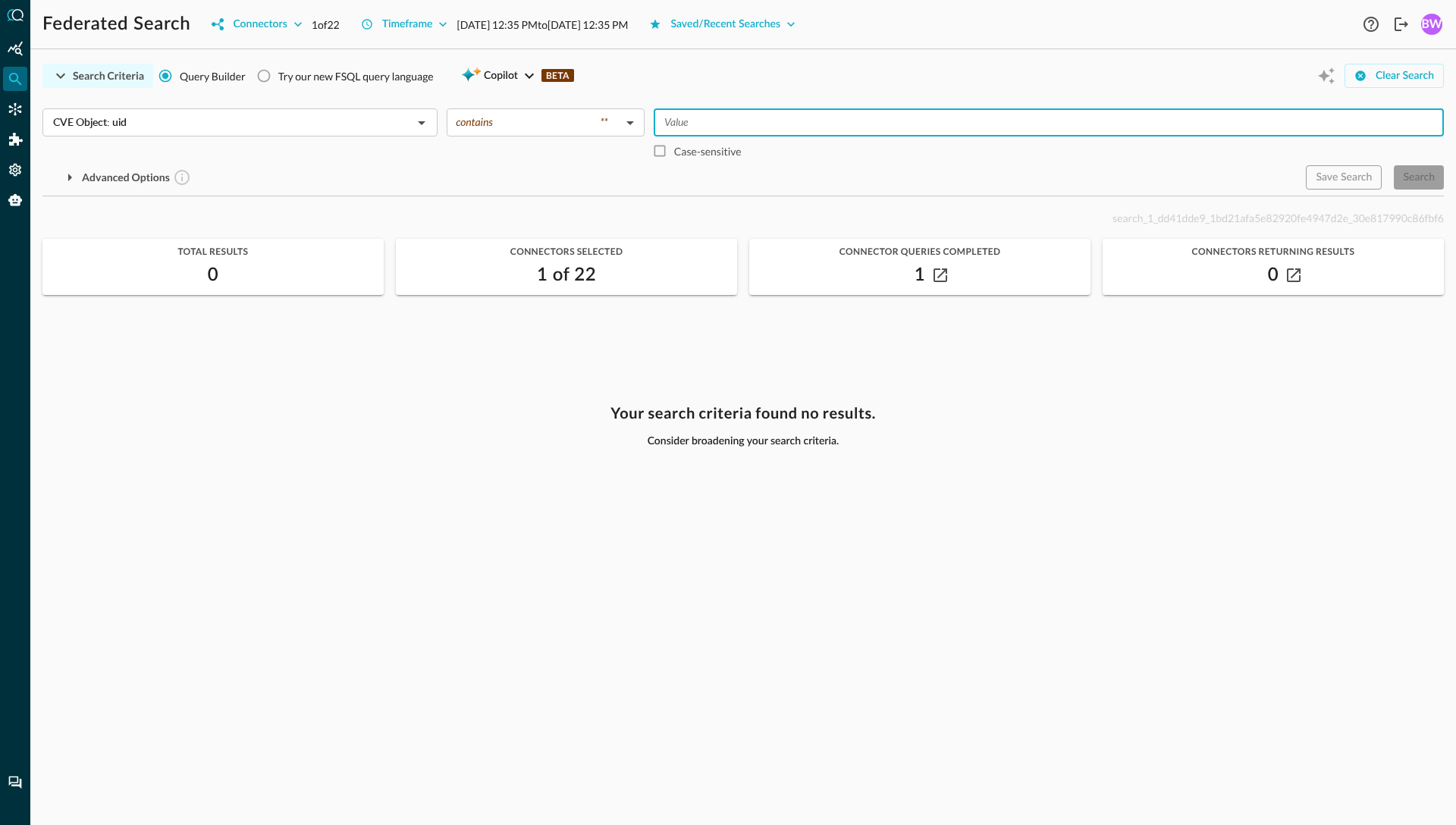
click at [710, 123] on input "Value" at bounding box center [1047, 122] width 779 height 19
type input "CVE-2025"
click at [793, 176] on div "Advanced Options" at bounding box center [668, 178] width 1251 height 25
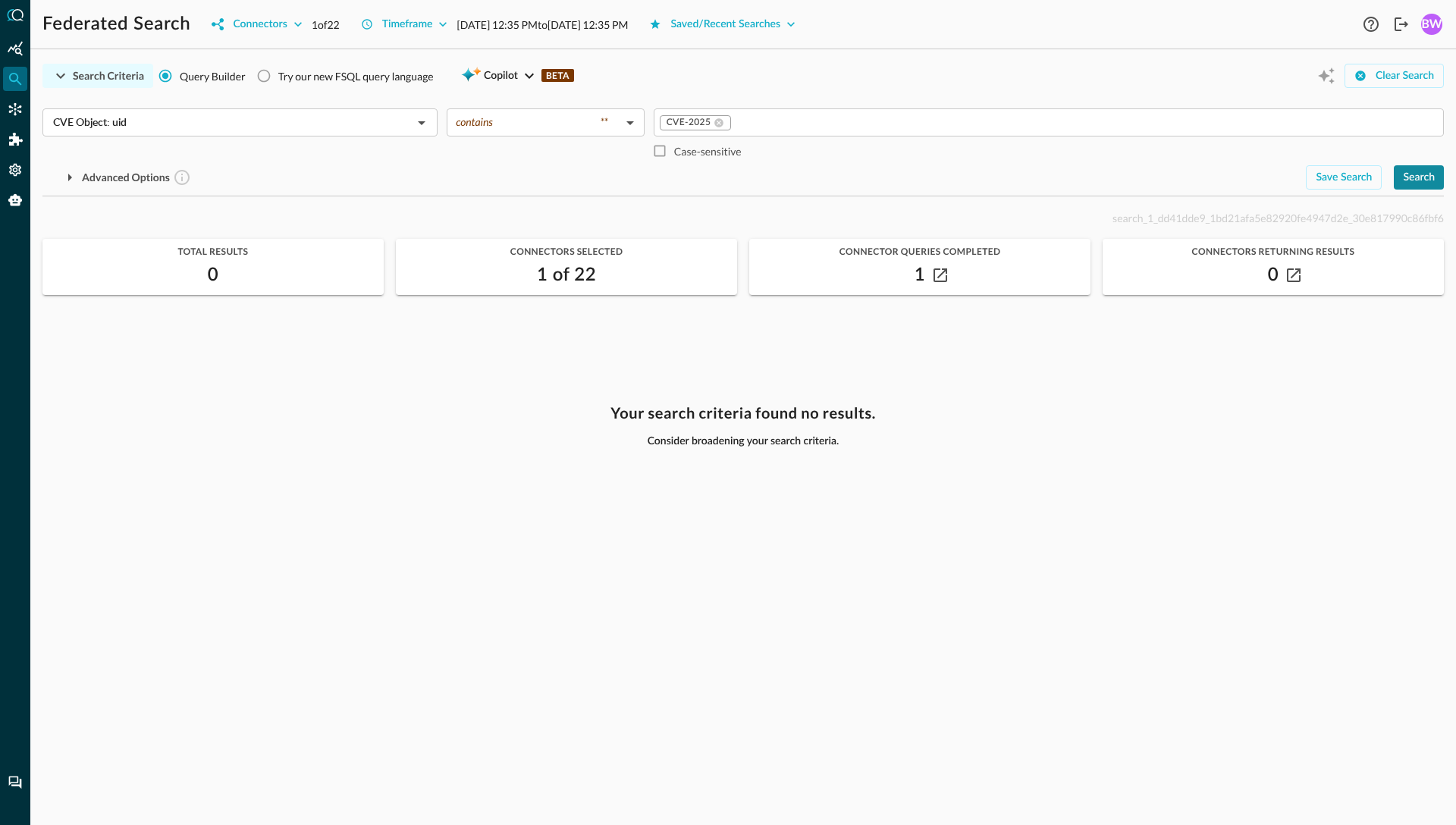
click at [1419, 180] on div "Search" at bounding box center [1419, 178] width 32 height 19
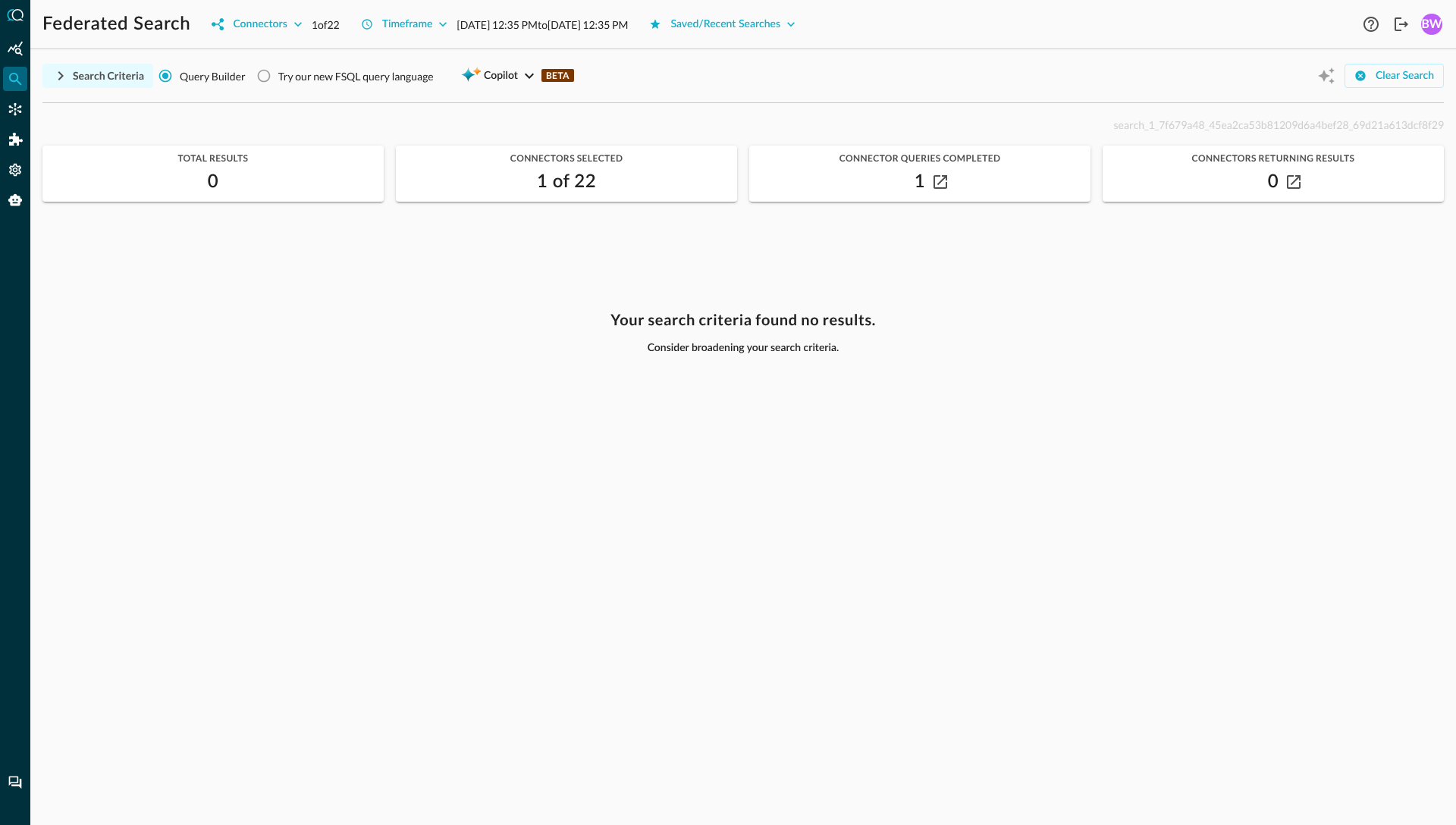
click at [76, 74] on div "Search Criteria" at bounding box center [108, 77] width 71 height 19
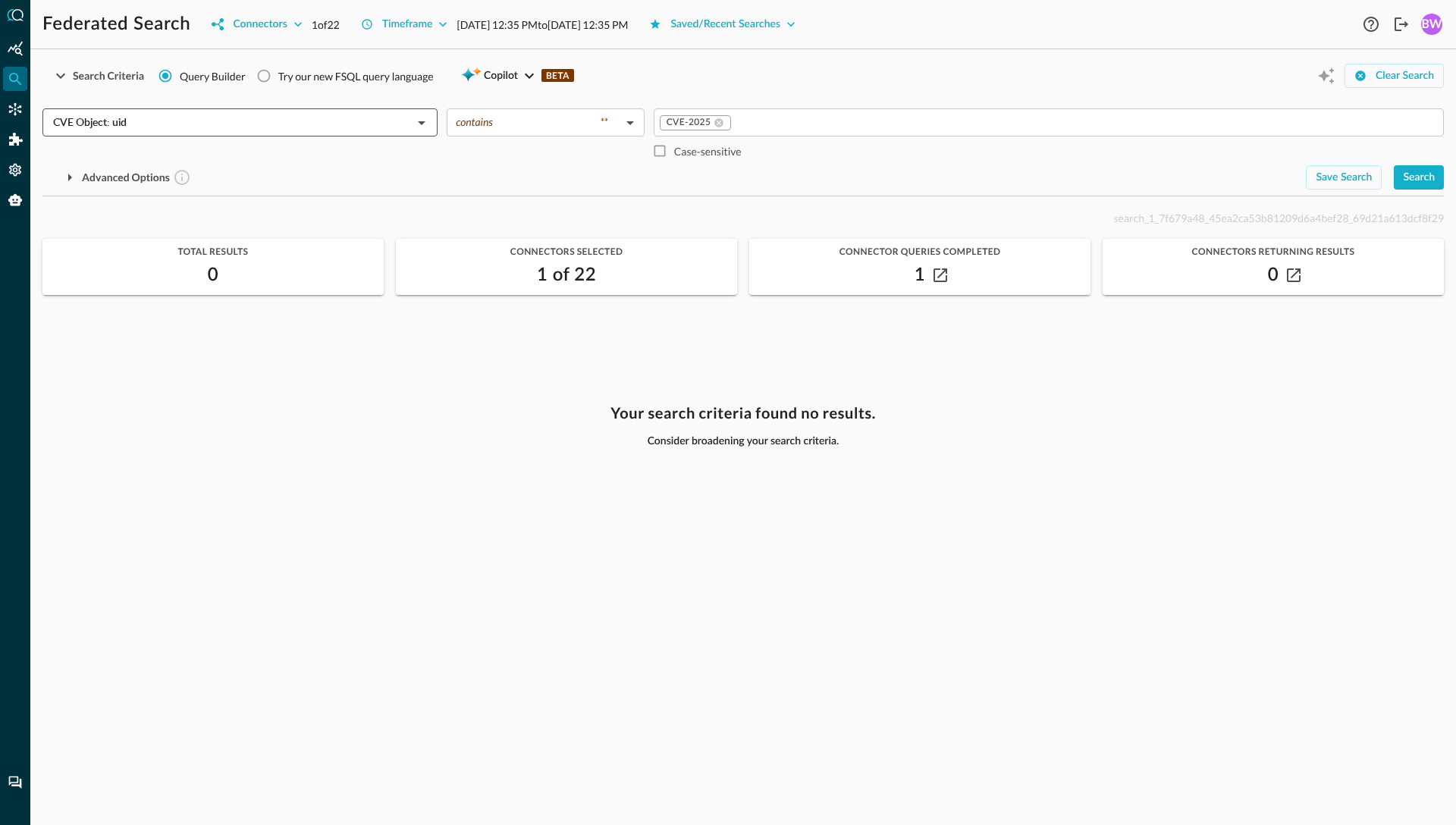
click at [125, 128] on input "CVE Object: uid" at bounding box center [227, 122] width 360 height 19
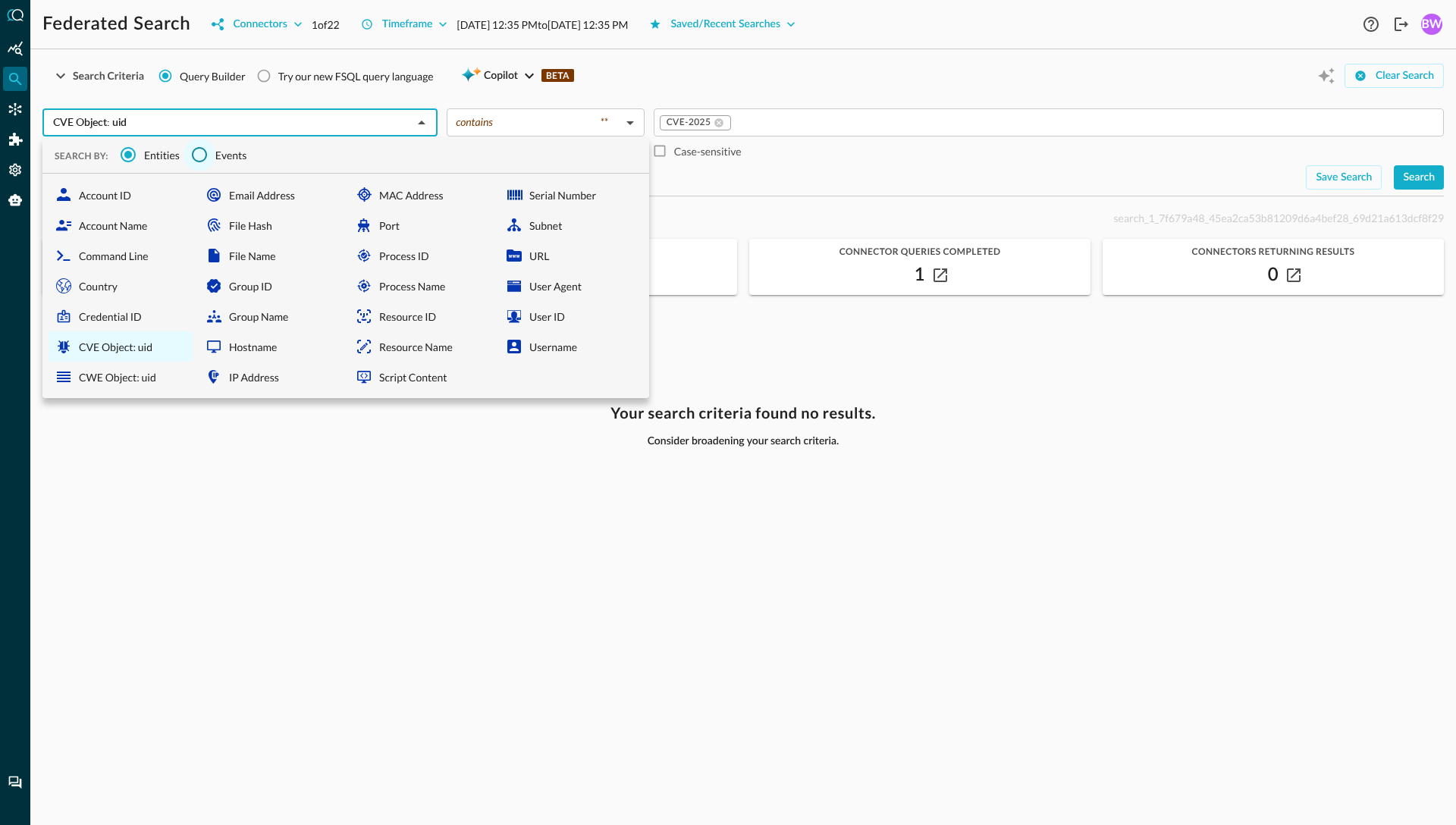
click at [194, 160] on input "Events" at bounding box center [200, 155] width 32 height 32
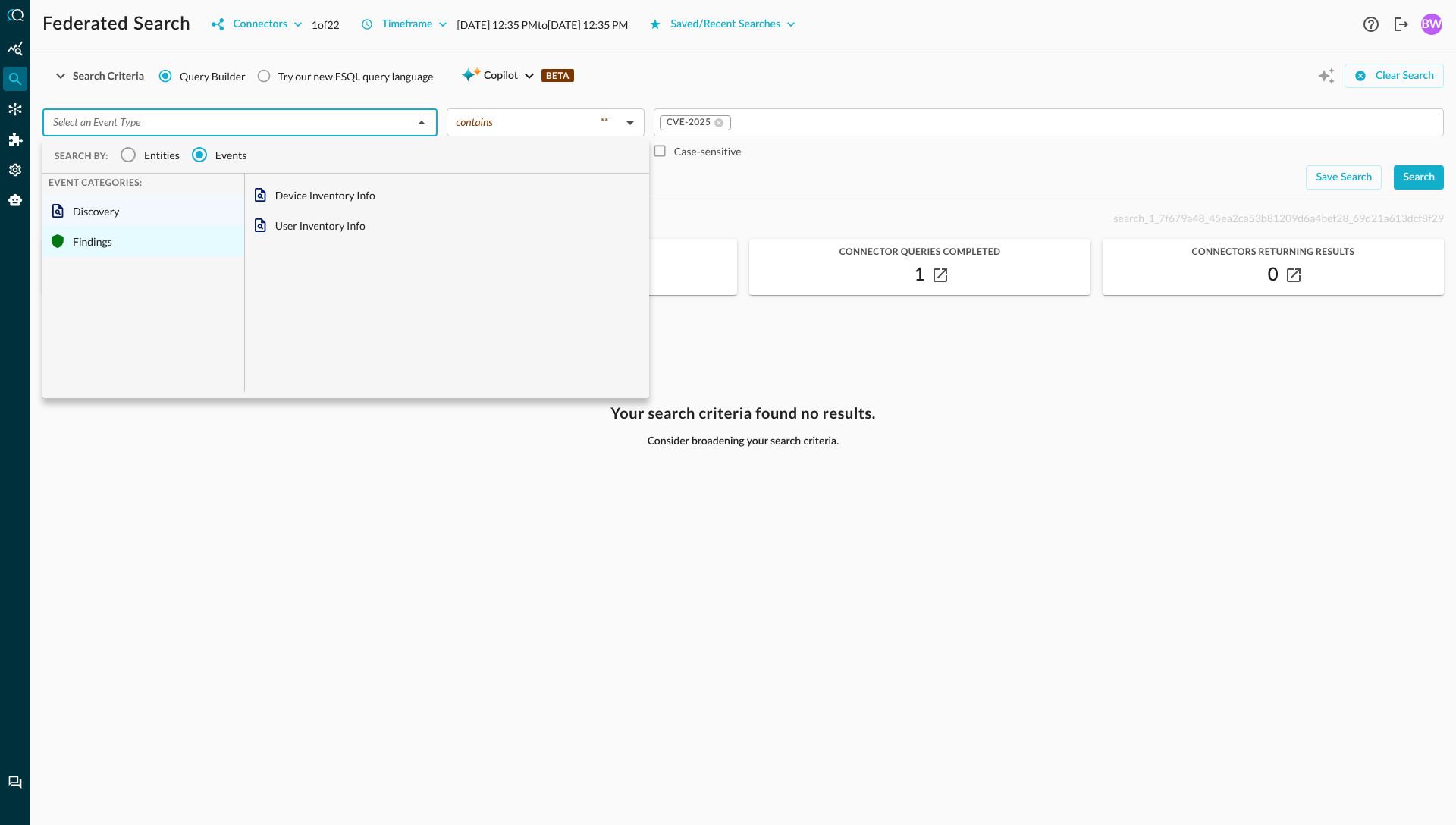
click at [67, 248] on div "Findings" at bounding box center [143, 241] width 202 height 30
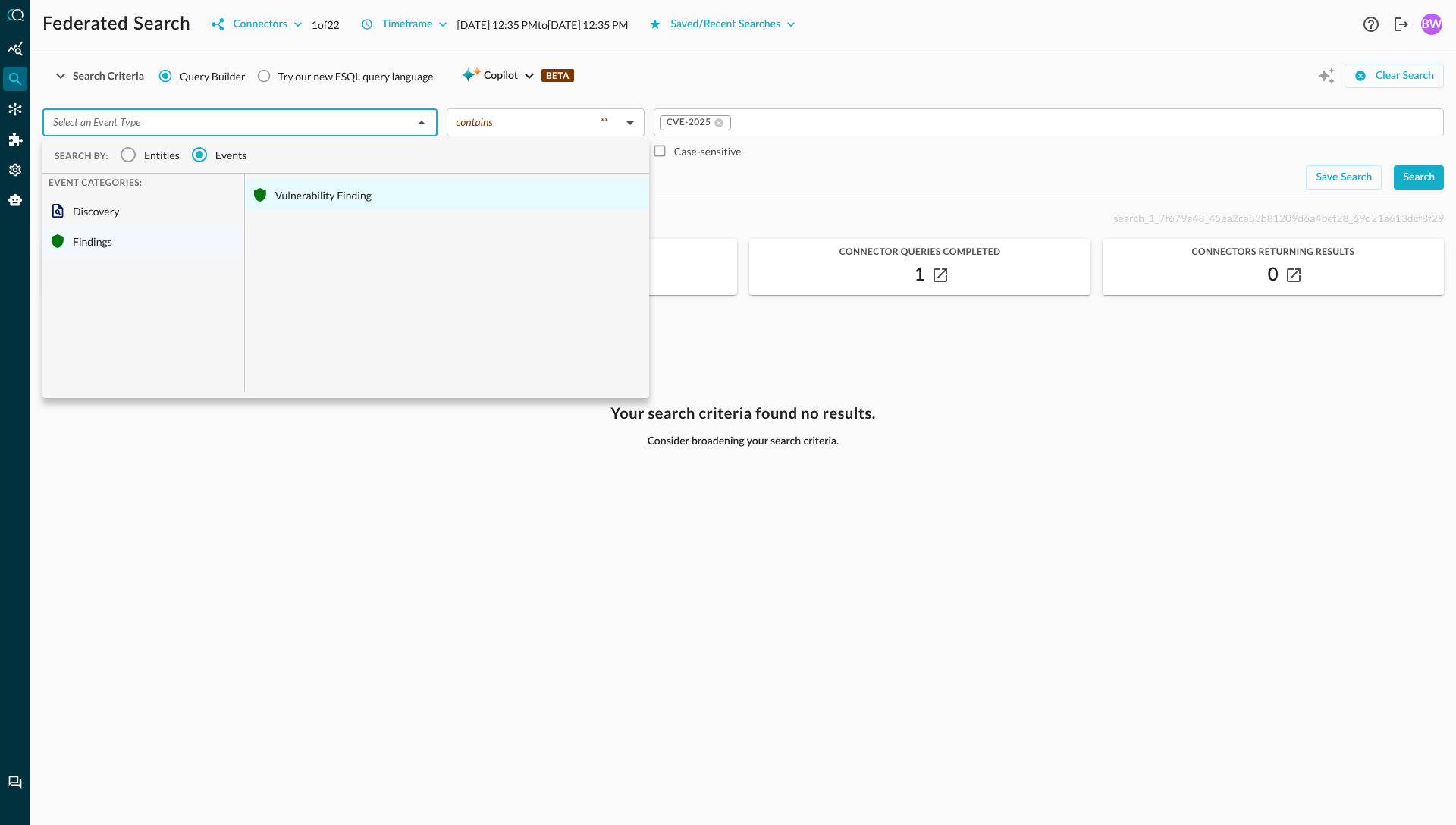
click at [318, 197] on div "Vulnerability Finding" at bounding box center [447, 195] width 404 height 30
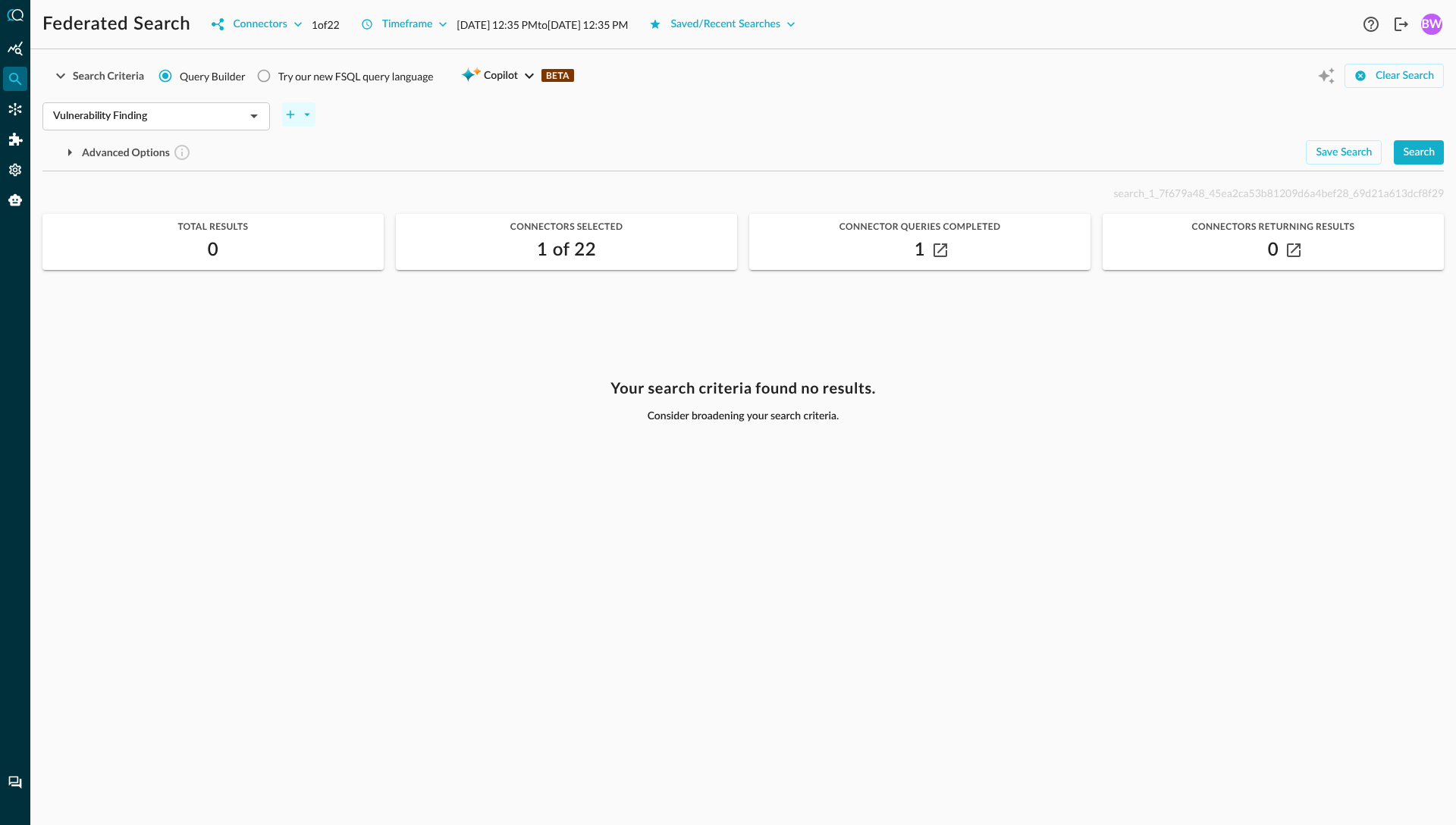
click at [293, 111] on icon "plus-arrow-button" at bounding box center [290, 114] width 13 height 13
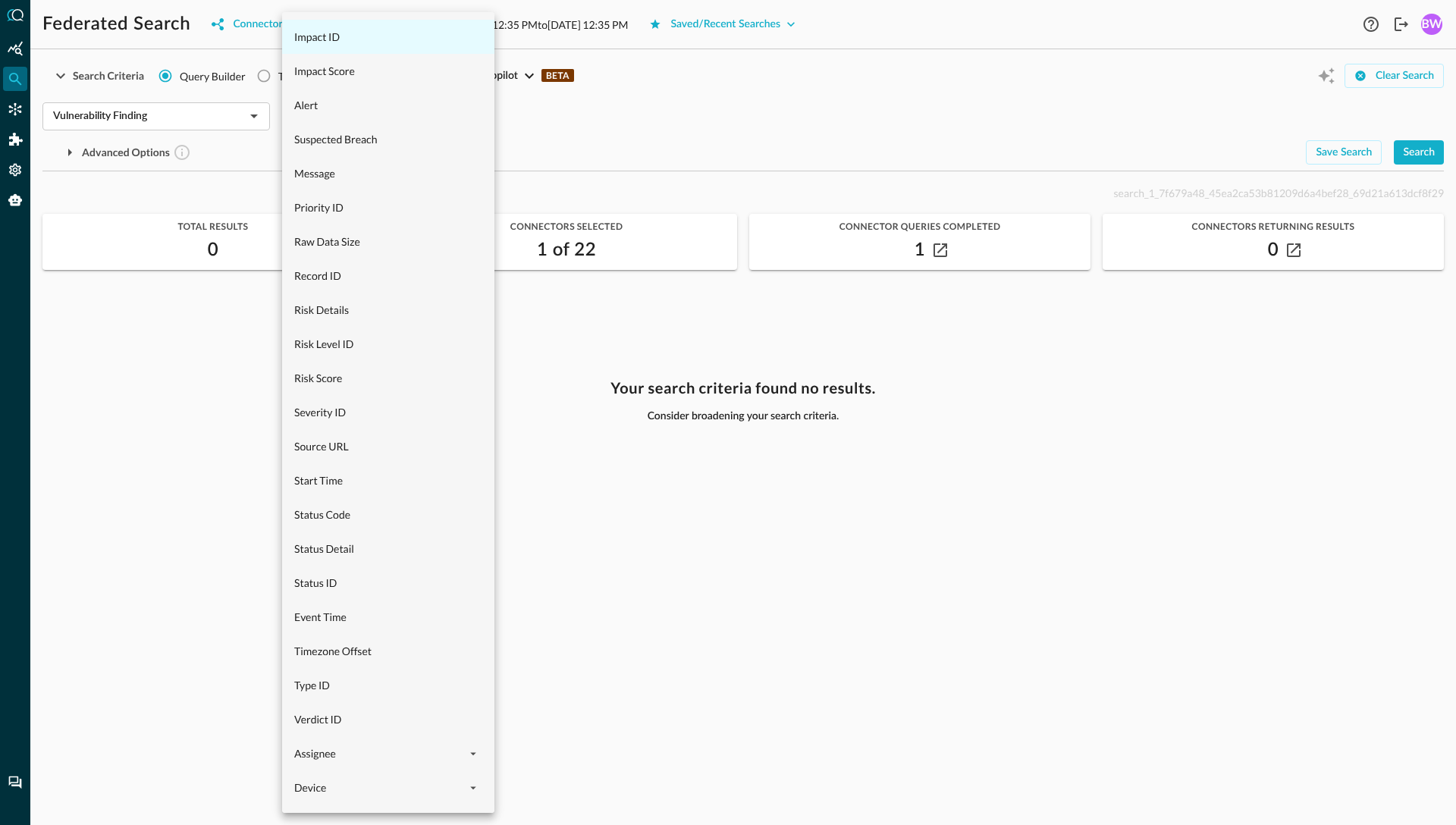
scroll to position [751, 0]
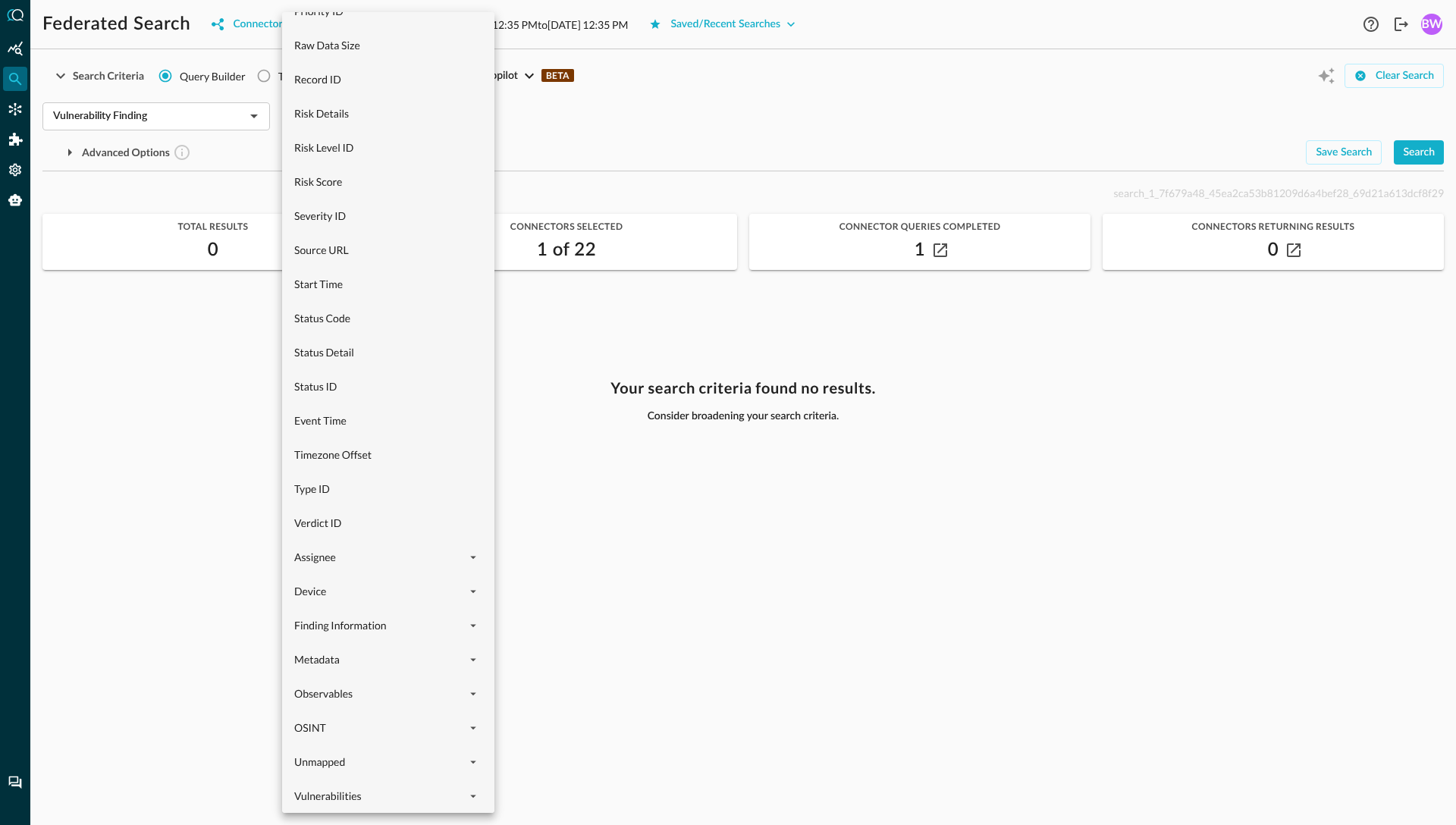
click at [572, 112] on div at bounding box center [728, 412] width 1456 height 825
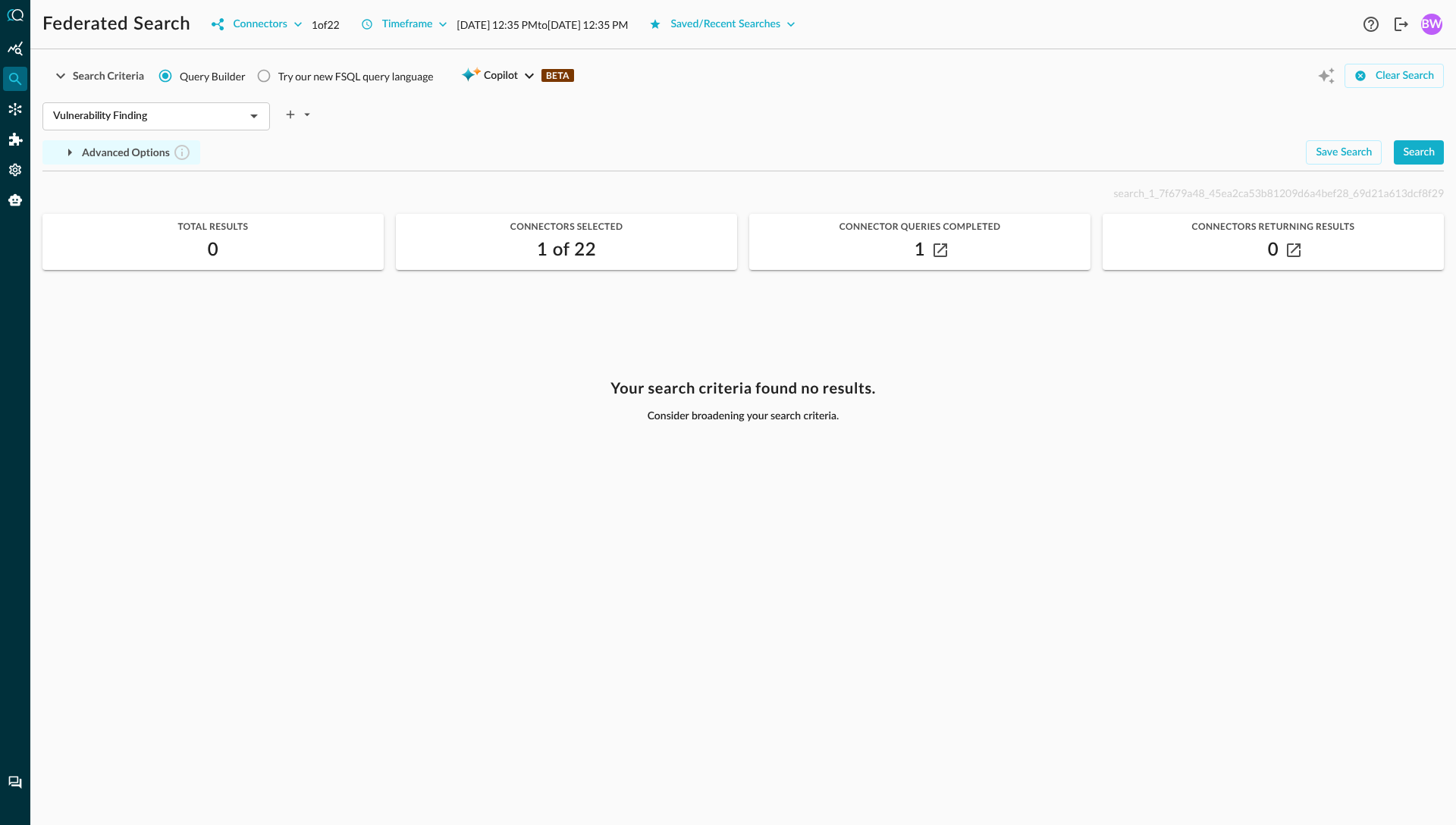
click at [67, 151] on icon "button" at bounding box center [69, 151] width 18 height 18
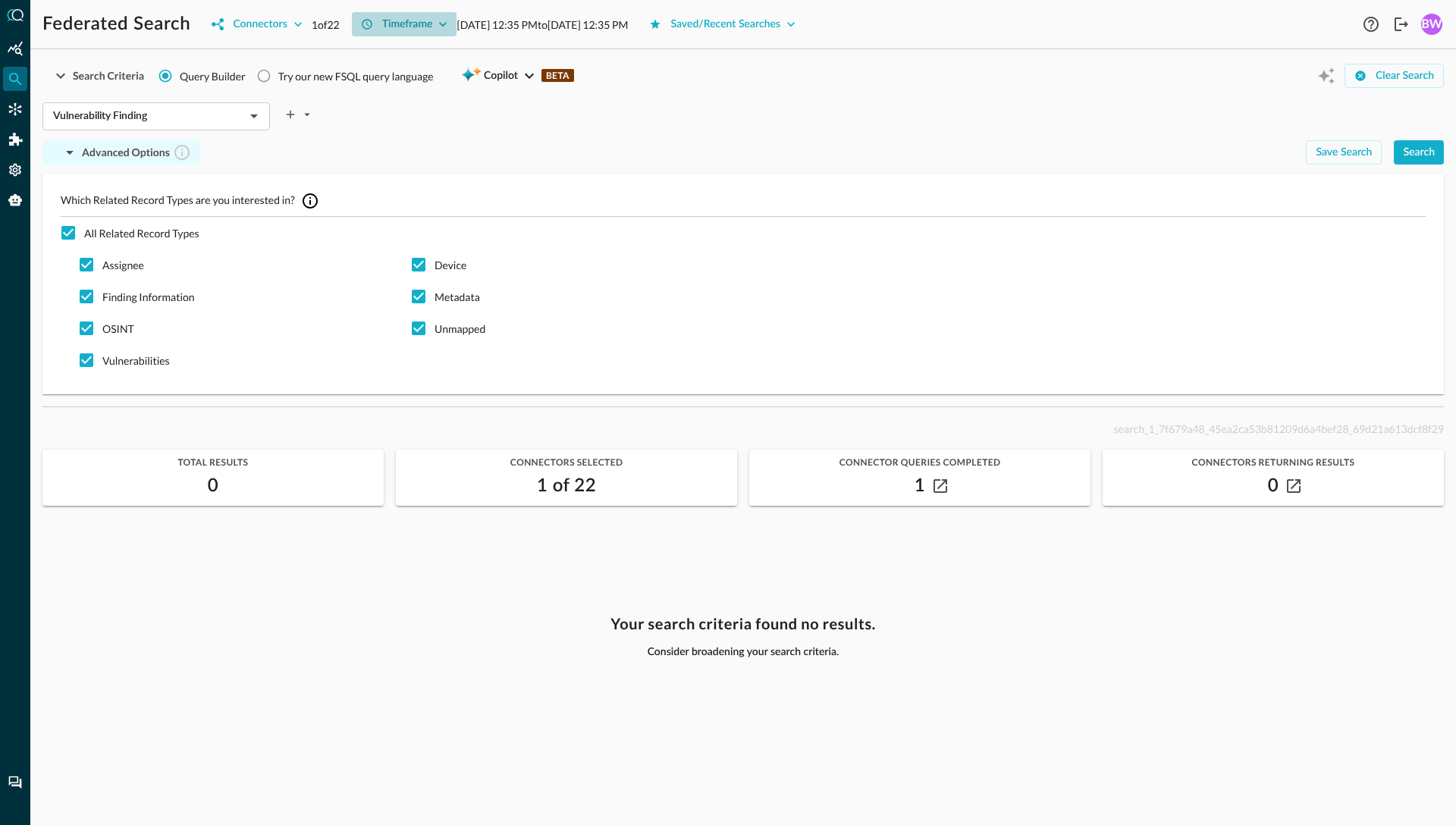
click at [421, 22] on div "Timeframe" at bounding box center [408, 25] width 51 height 19
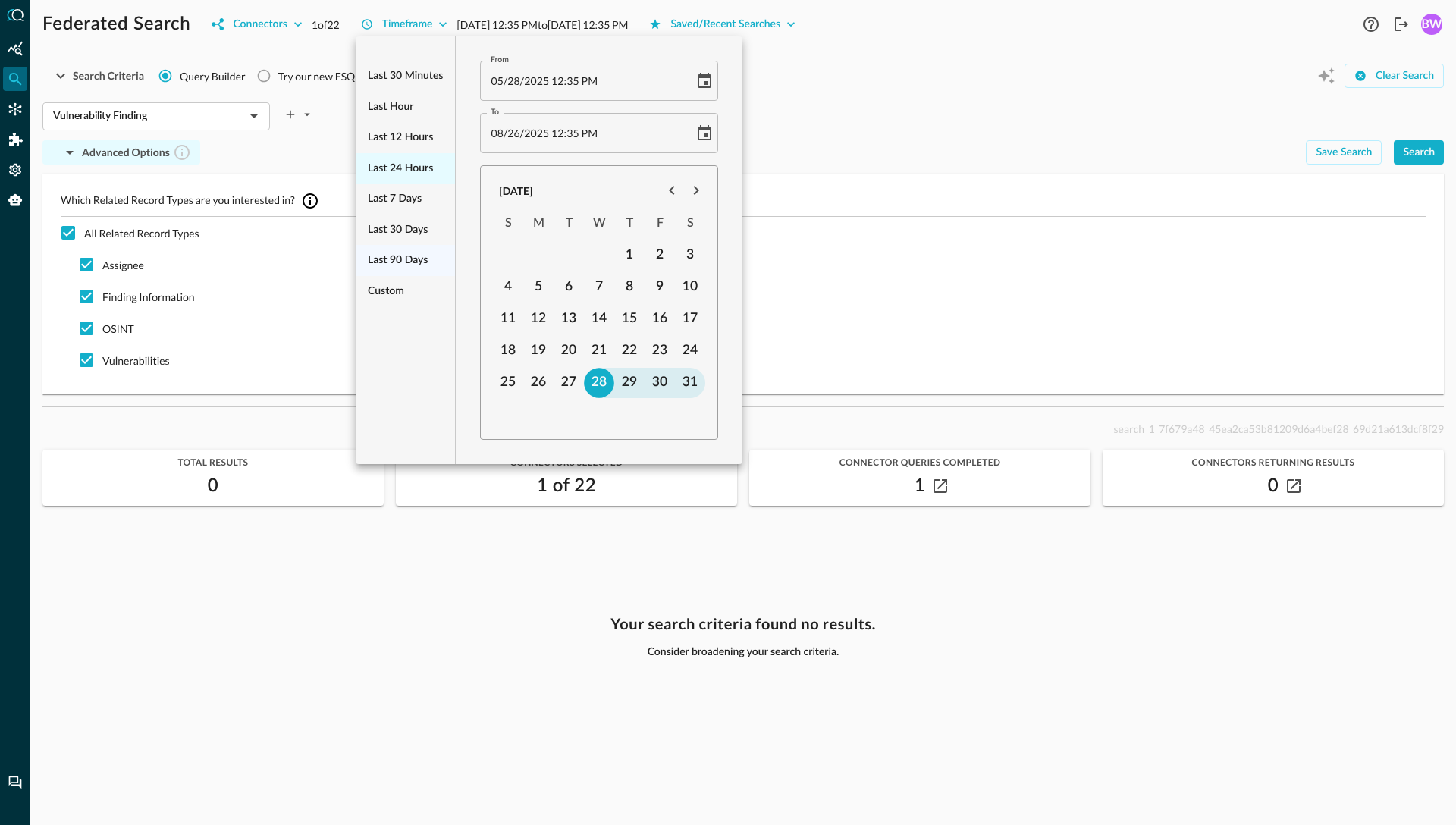
click at [399, 167] on span "Last 24 hours" at bounding box center [400, 168] width 65 height 19
type input "08/25/2025 12:36 PM"
type input "08/26/2025 12:36 PM"
click at [842, 132] on div at bounding box center [728, 412] width 1456 height 825
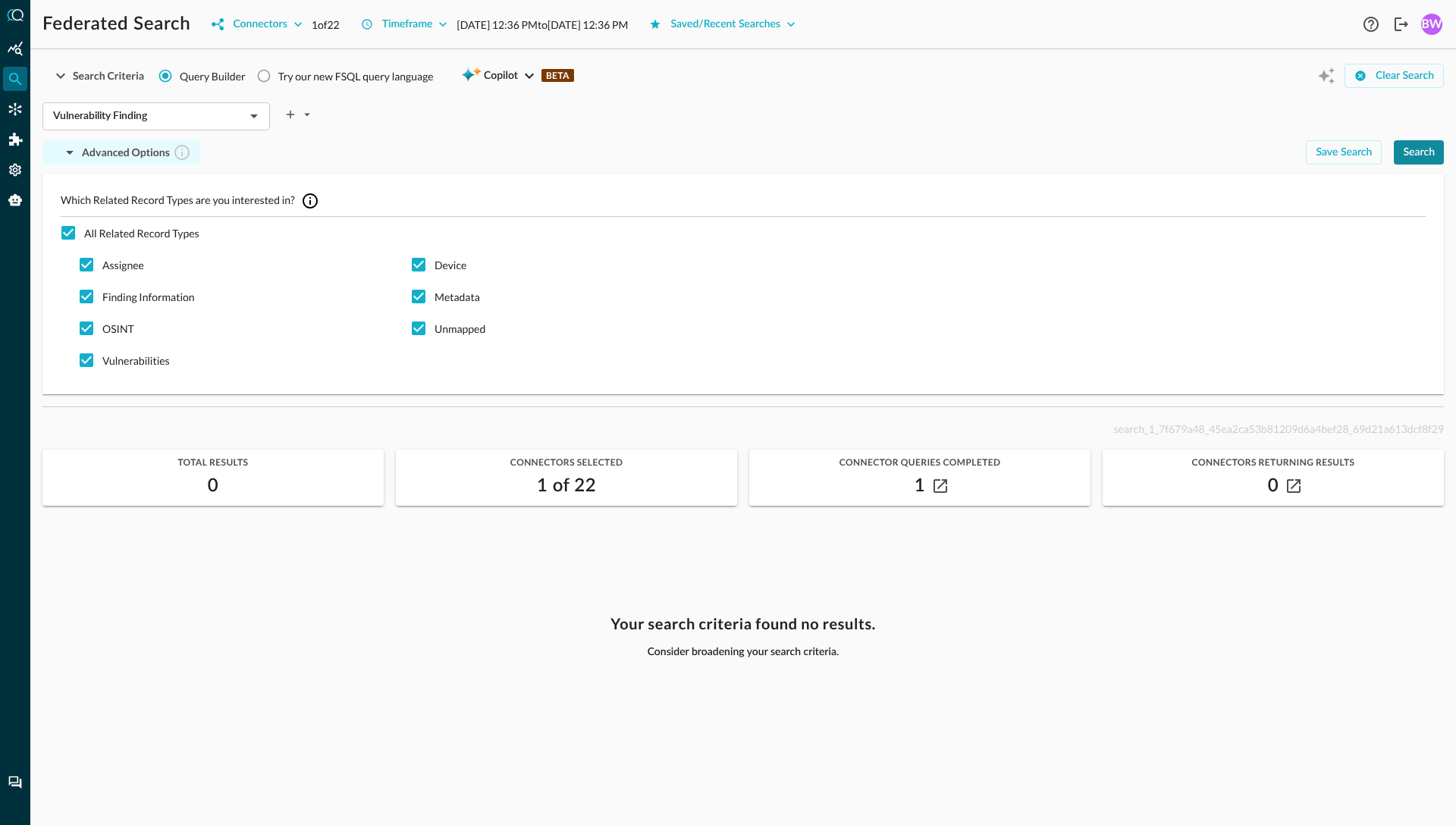
click at [1433, 148] on div "Search" at bounding box center [1419, 152] width 32 height 19
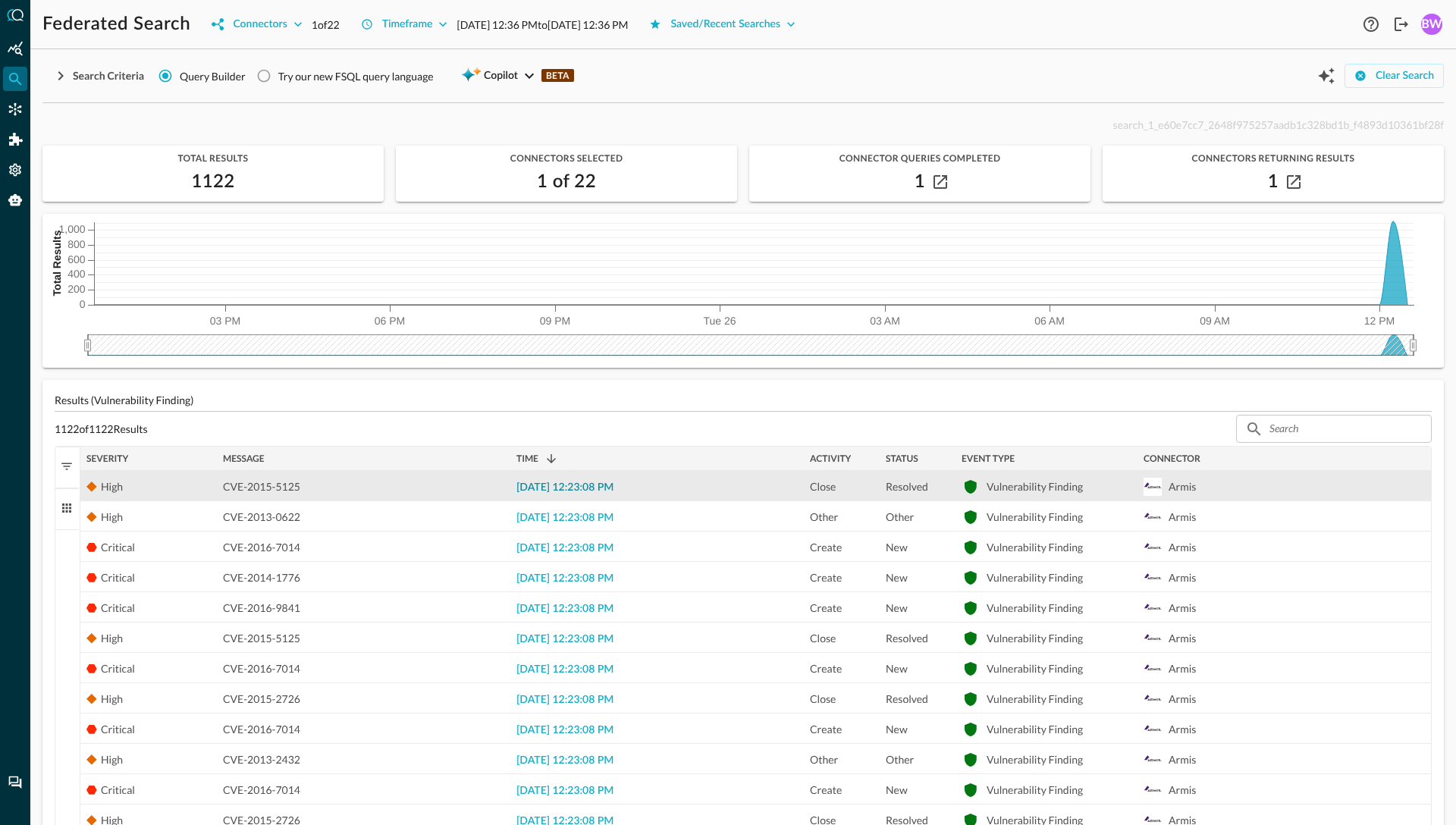
click at [558, 483] on span "2025-08-26 12:23:08 PM" at bounding box center [565, 487] width 97 height 10
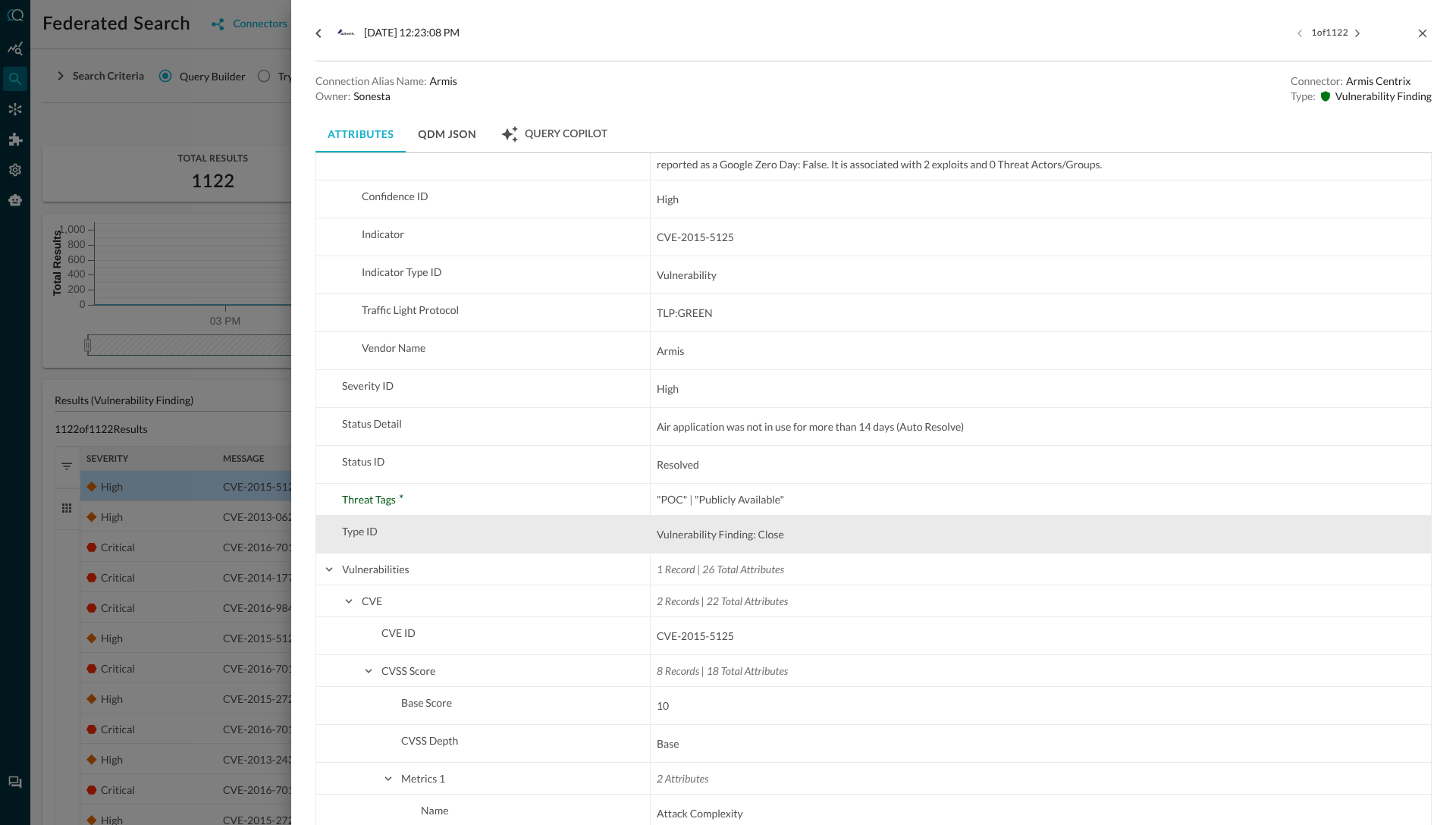
scroll to position [2508, 0]
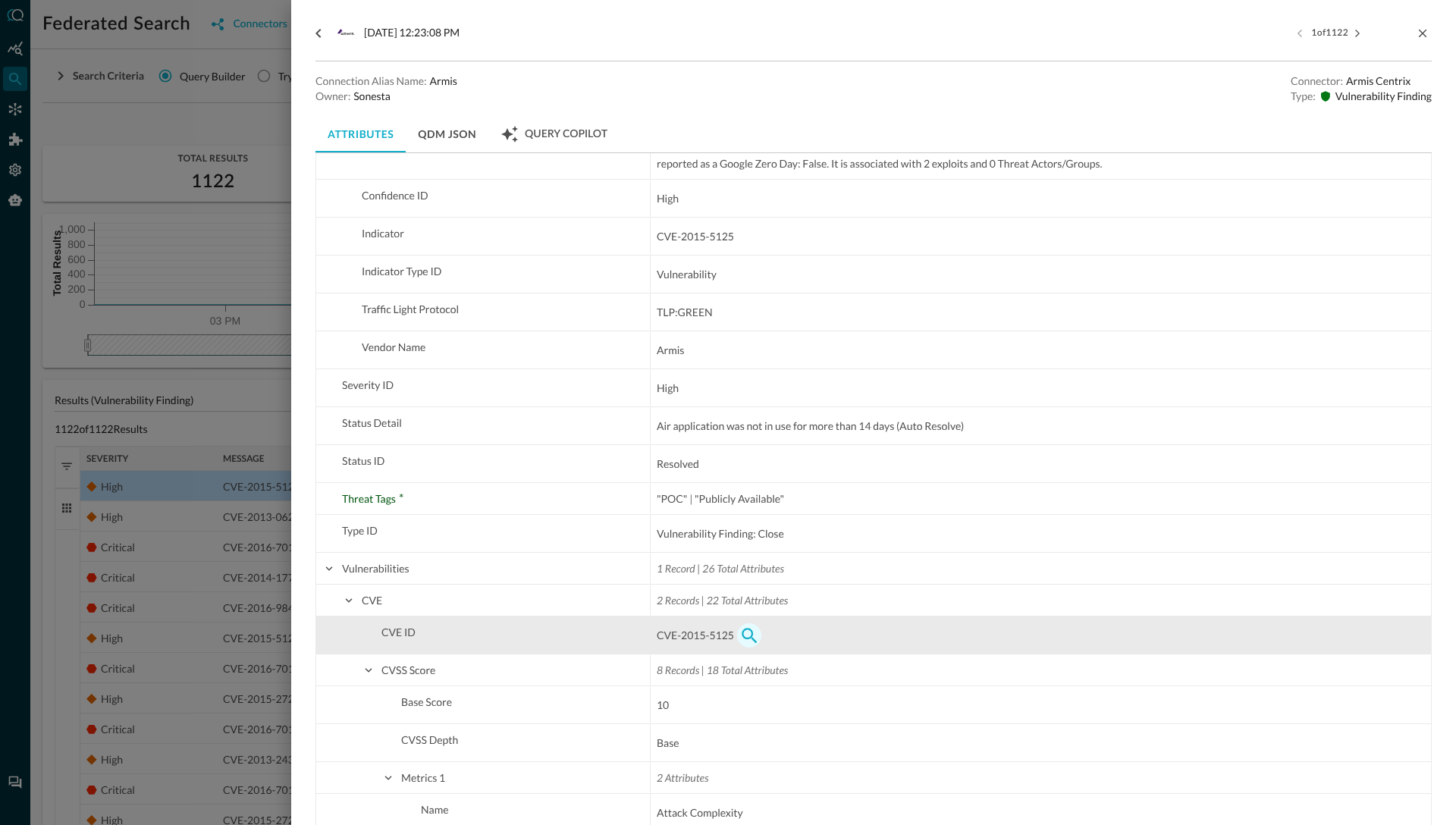
click at [750, 633] on icon "button" at bounding box center [748, 635] width 18 height 18
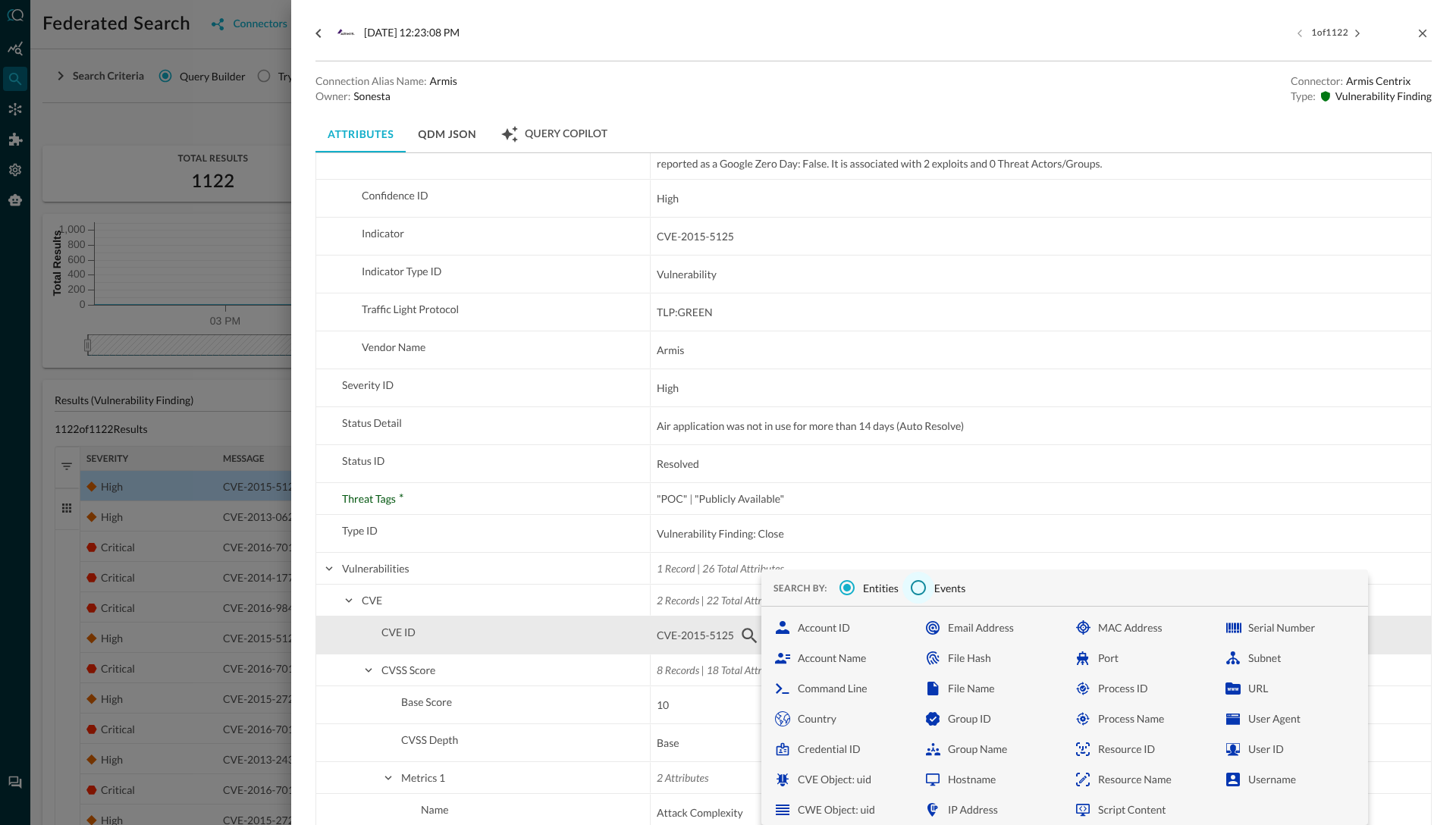
click at [921, 587] on input "Events" at bounding box center [919, 588] width 32 height 32
radio input "false"
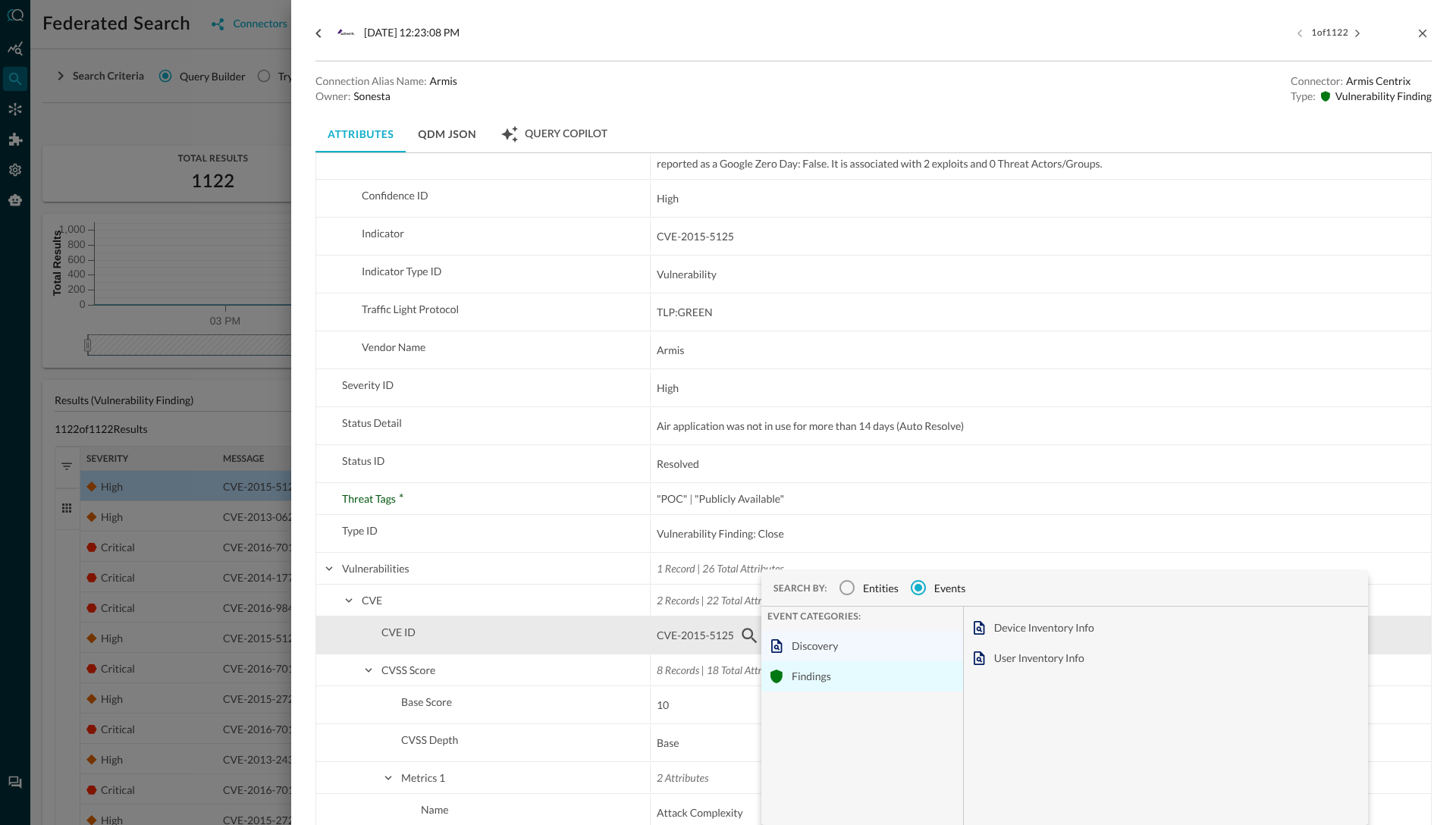
click at [816, 678] on div "Findings" at bounding box center [862, 676] width 202 height 30
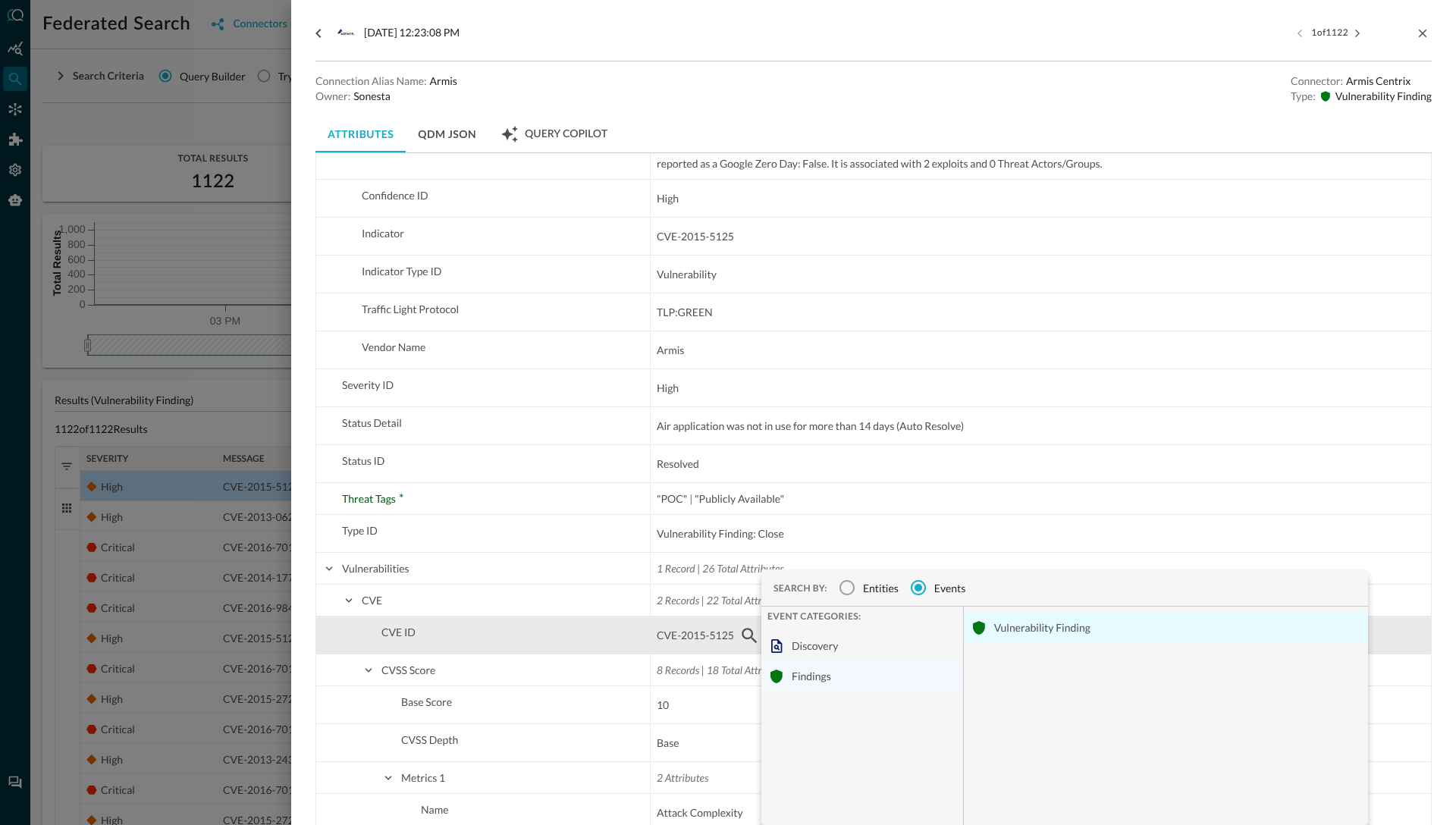
click at [1015, 630] on div "Vulnerability Finding" at bounding box center [1166, 628] width 404 height 30
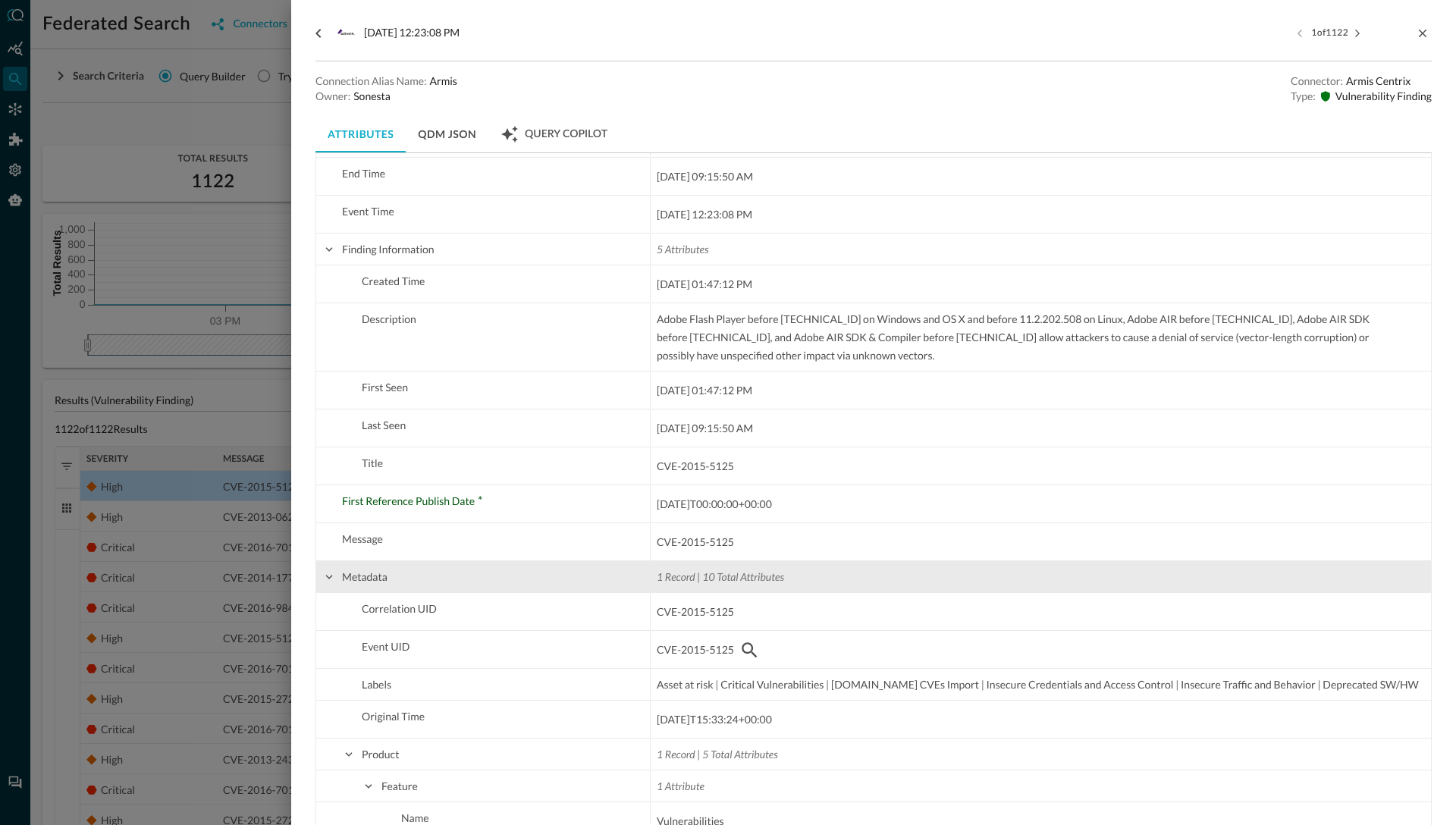
scroll to position [1570, 0]
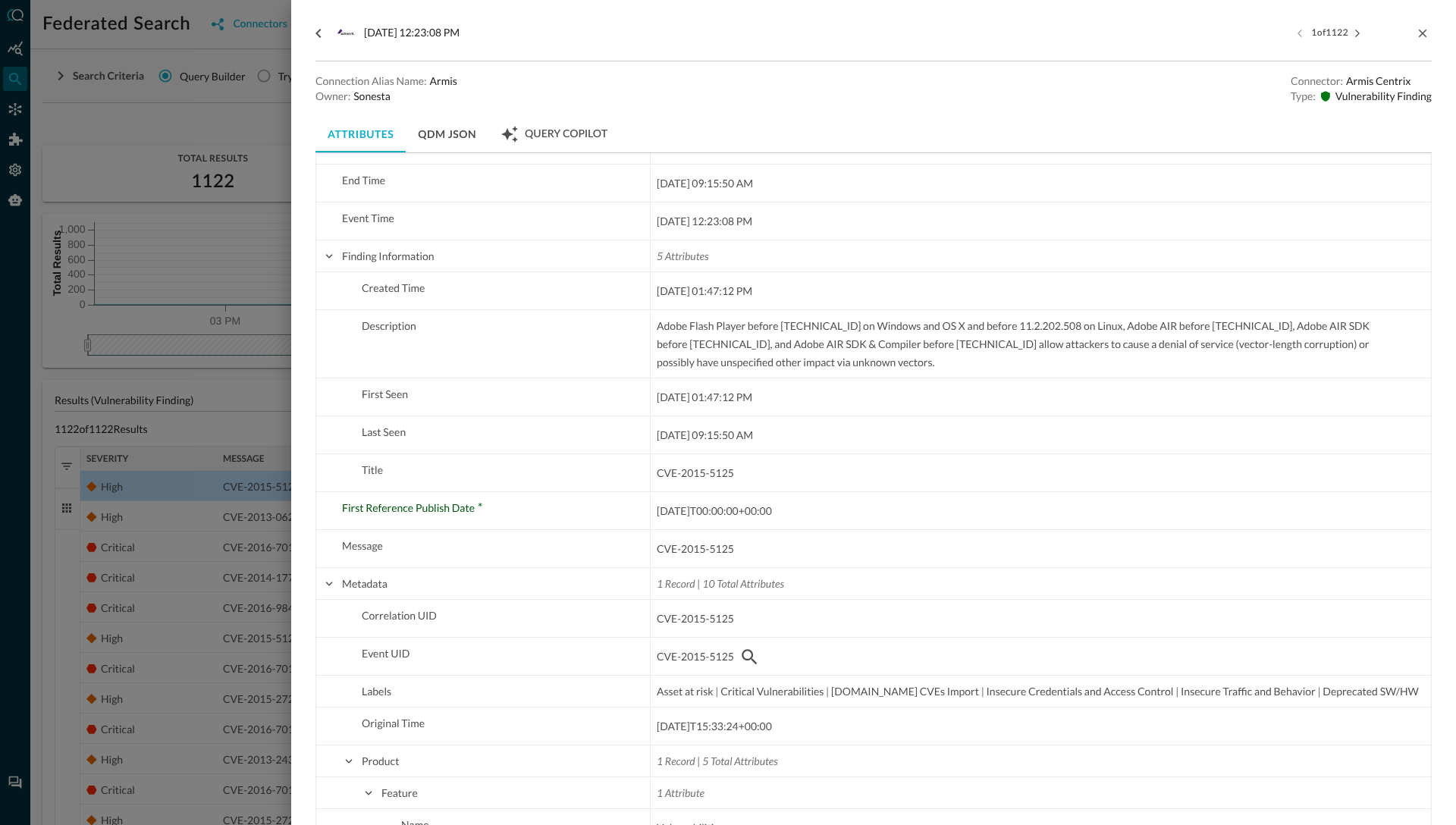
click at [166, 121] on div at bounding box center [728, 412] width 1456 height 825
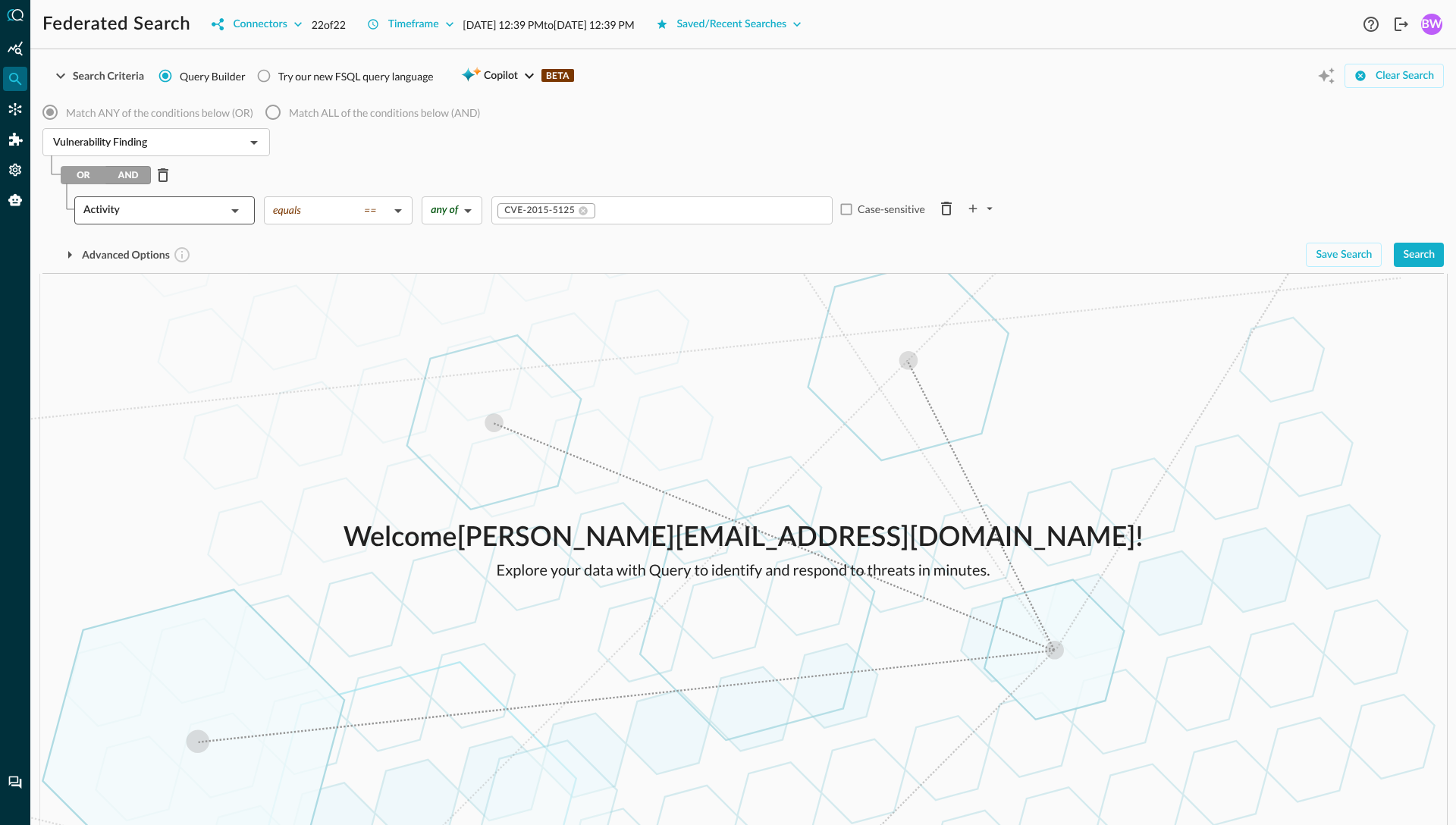
click at [209, 205] on div "Activity" at bounding box center [154, 211] width 143 height 28
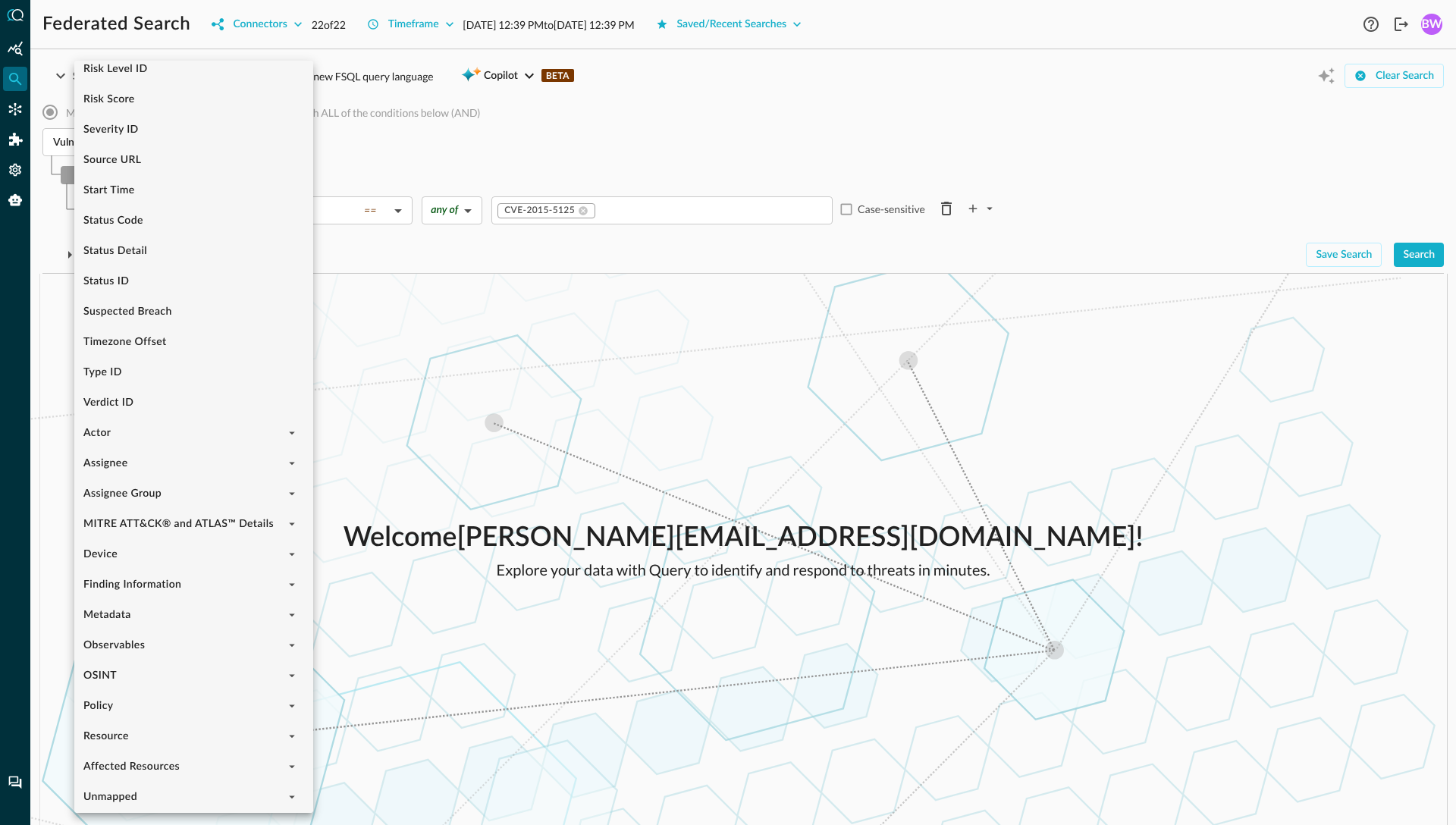
scroll to position [746, 0]
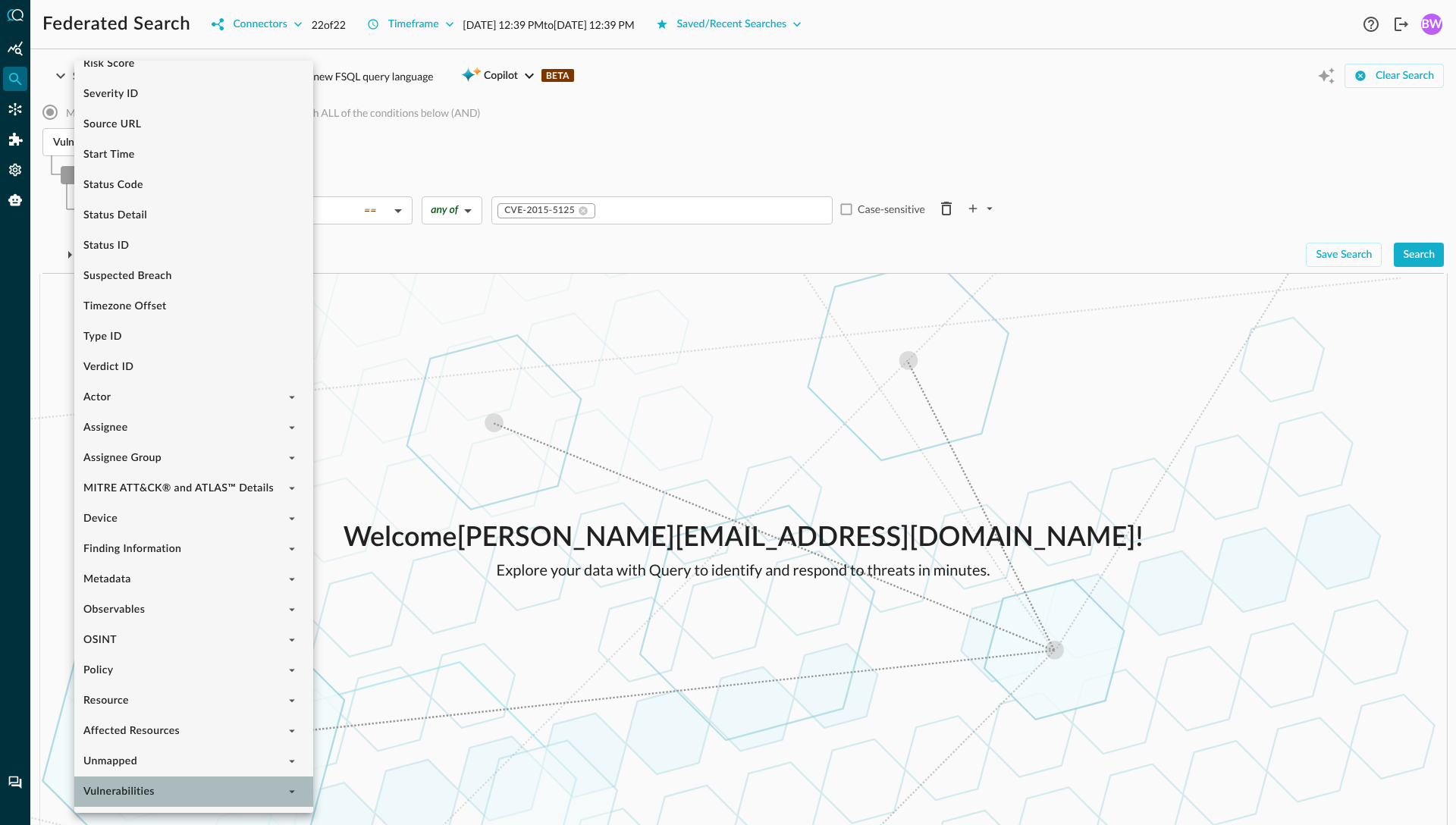
click at [147, 793] on li "Vulnerabilities" at bounding box center [194, 792] width 238 height 30
click at [296, 794] on icon "expand" at bounding box center [291, 791] width 13 height 13
click at [296, 794] on icon "collapse" at bounding box center [291, 791] width 13 height 13
click at [294, 792] on icon "expand" at bounding box center [291, 791] width 13 height 13
click at [294, 792] on icon "collapse" at bounding box center [291, 791] width 13 height 13
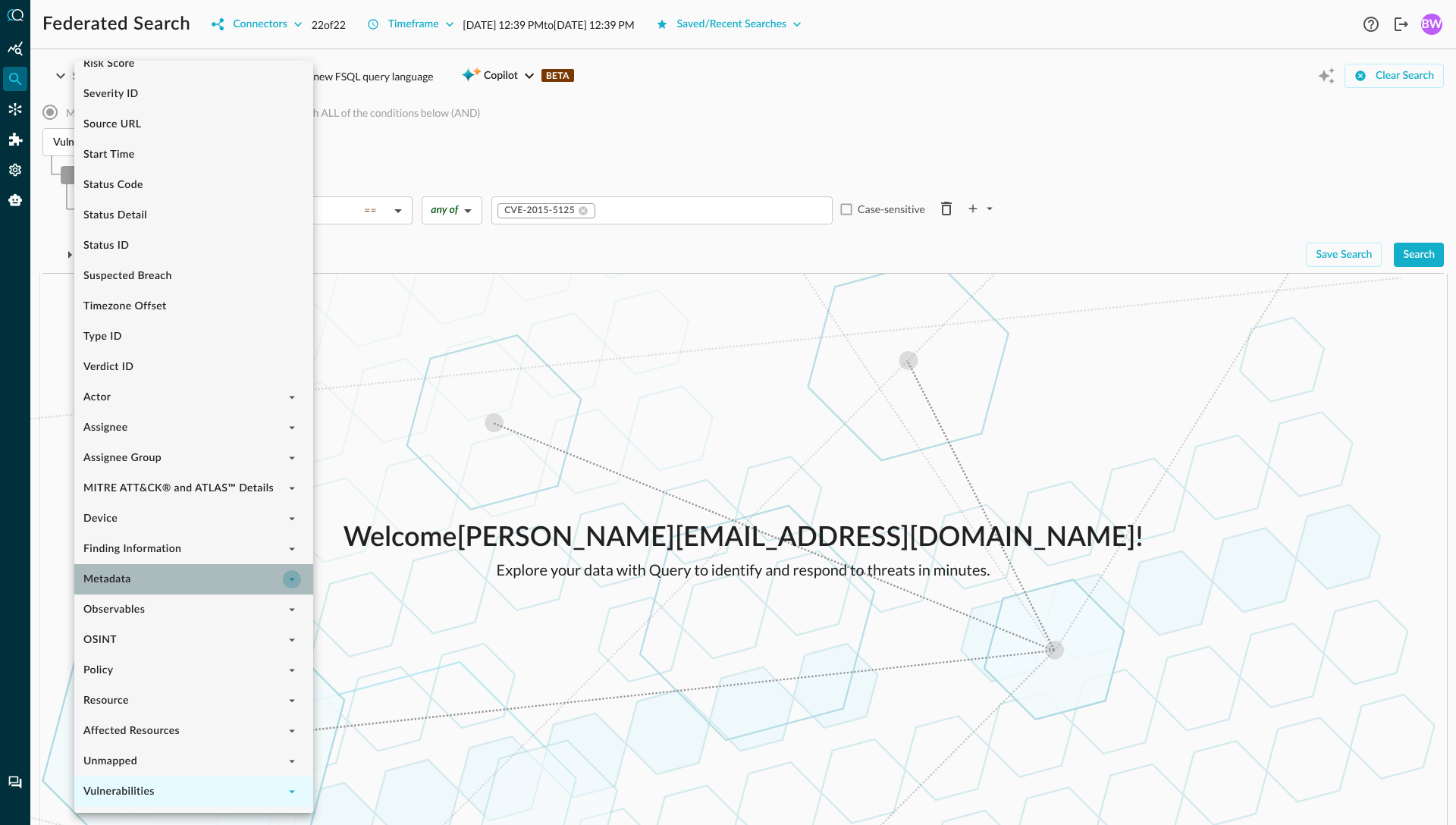
click at [295, 579] on icon "expand" at bounding box center [291, 579] width 13 height 13
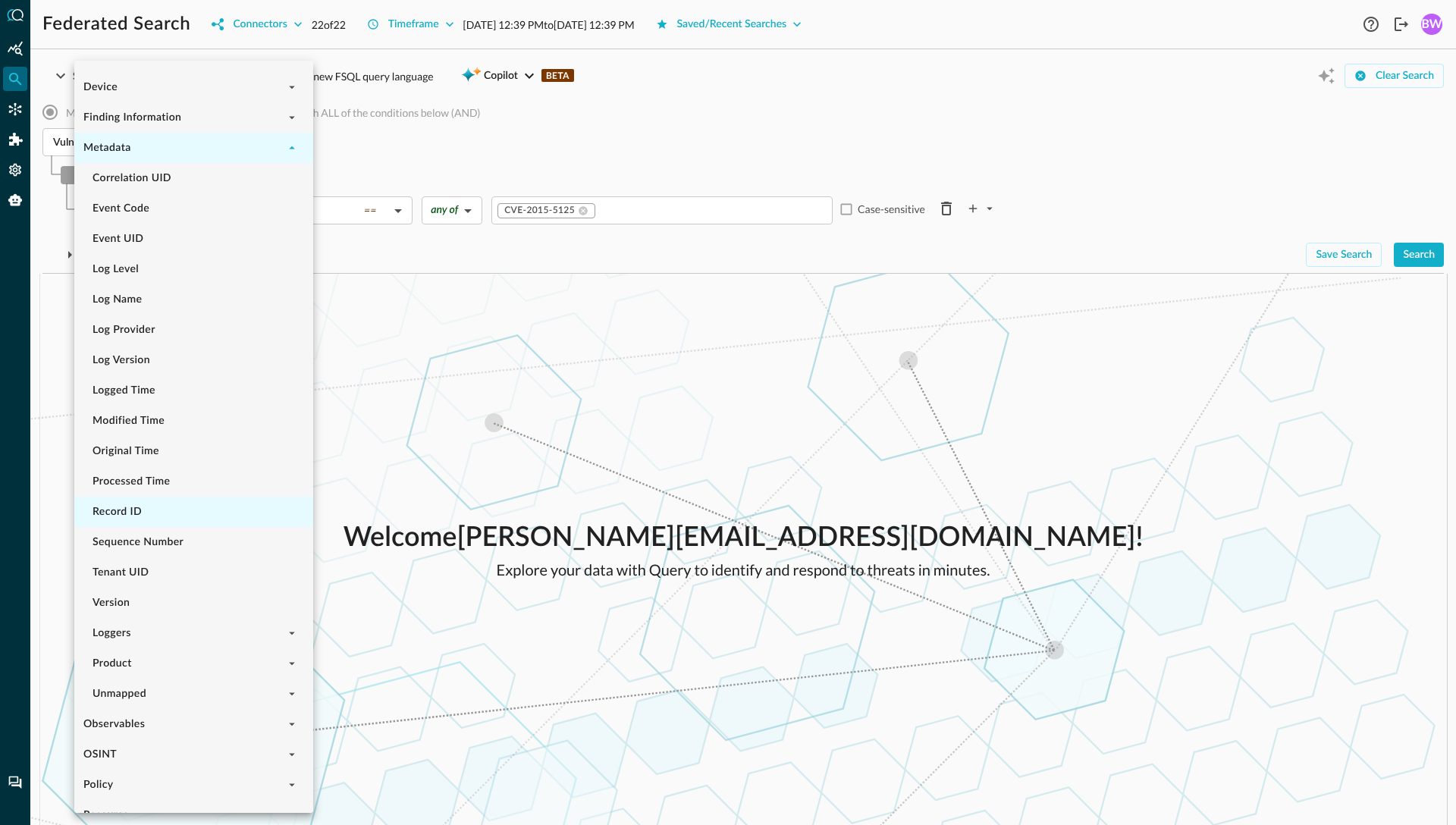
scroll to position [1177, 0]
click at [126, 242] on li "Event UID" at bounding box center [194, 239] width 238 height 30
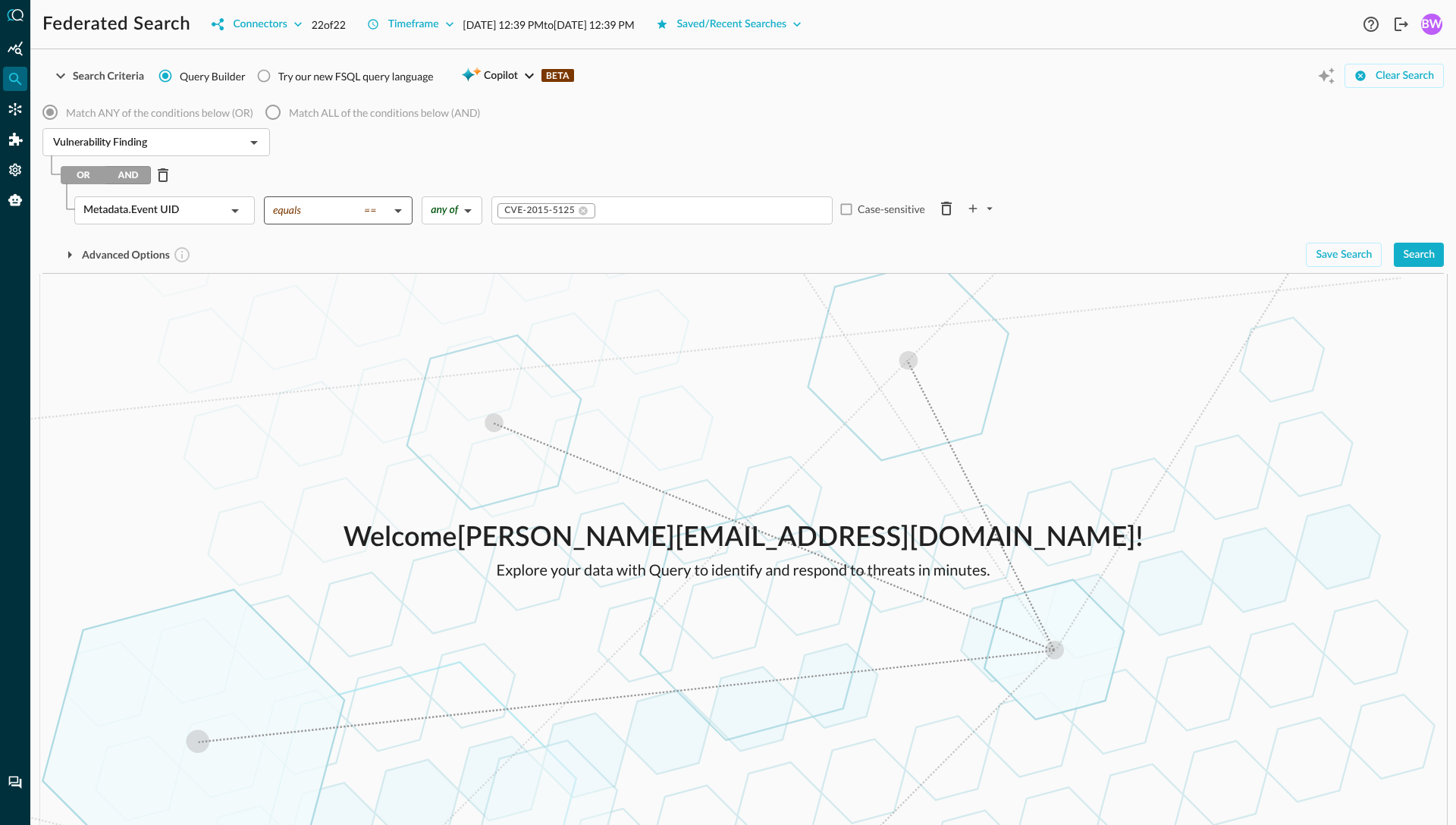
click at [353, 222] on body "Federated Search Connectors 22 of 22 Timeframe Aug 25, 2025 12:39 PM to Aug 26,…" at bounding box center [728, 412] width 1456 height 825
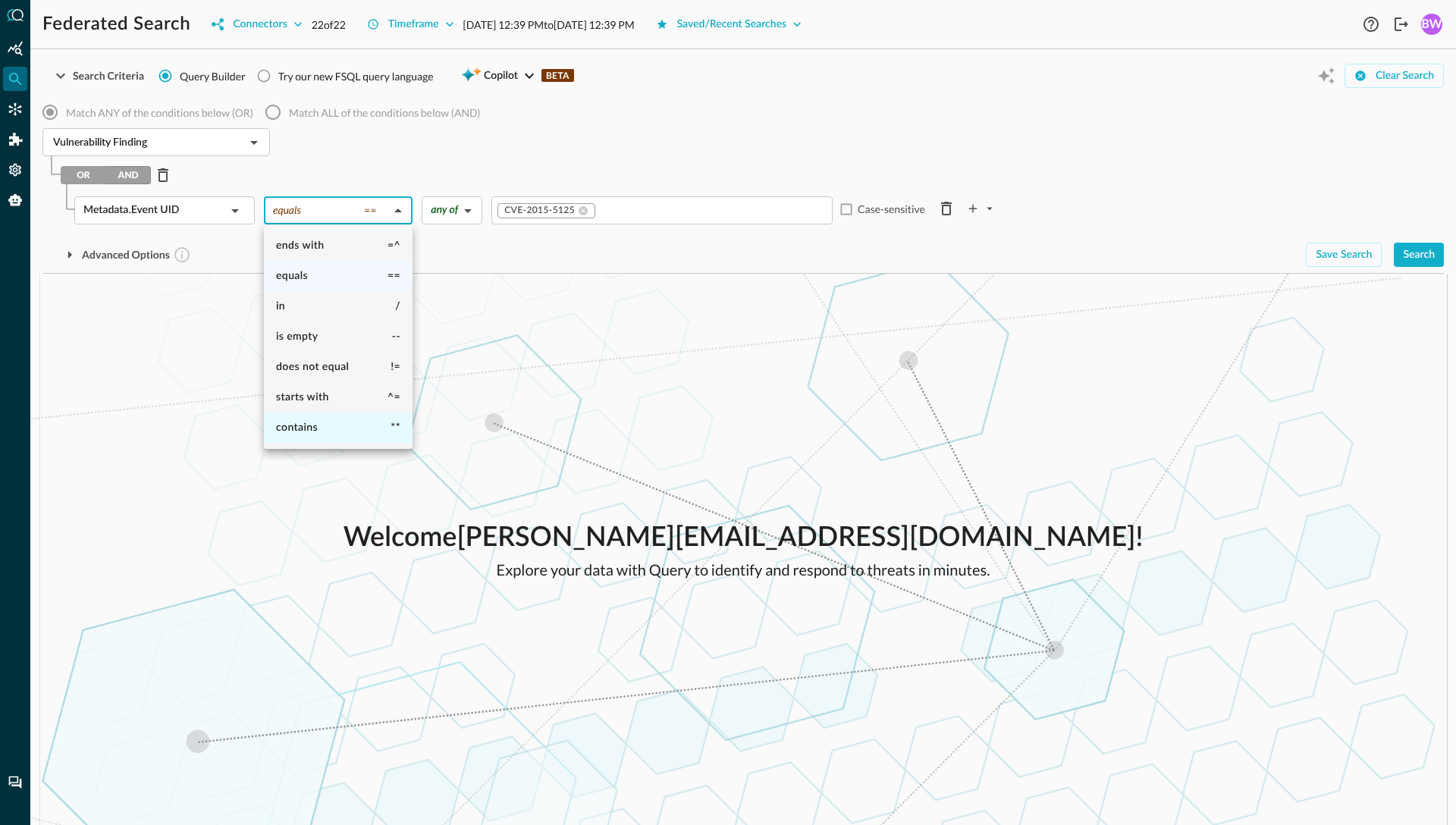
click at [329, 429] on li "contains **" at bounding box center [338, 428] width 149 height 30
type input "contains"
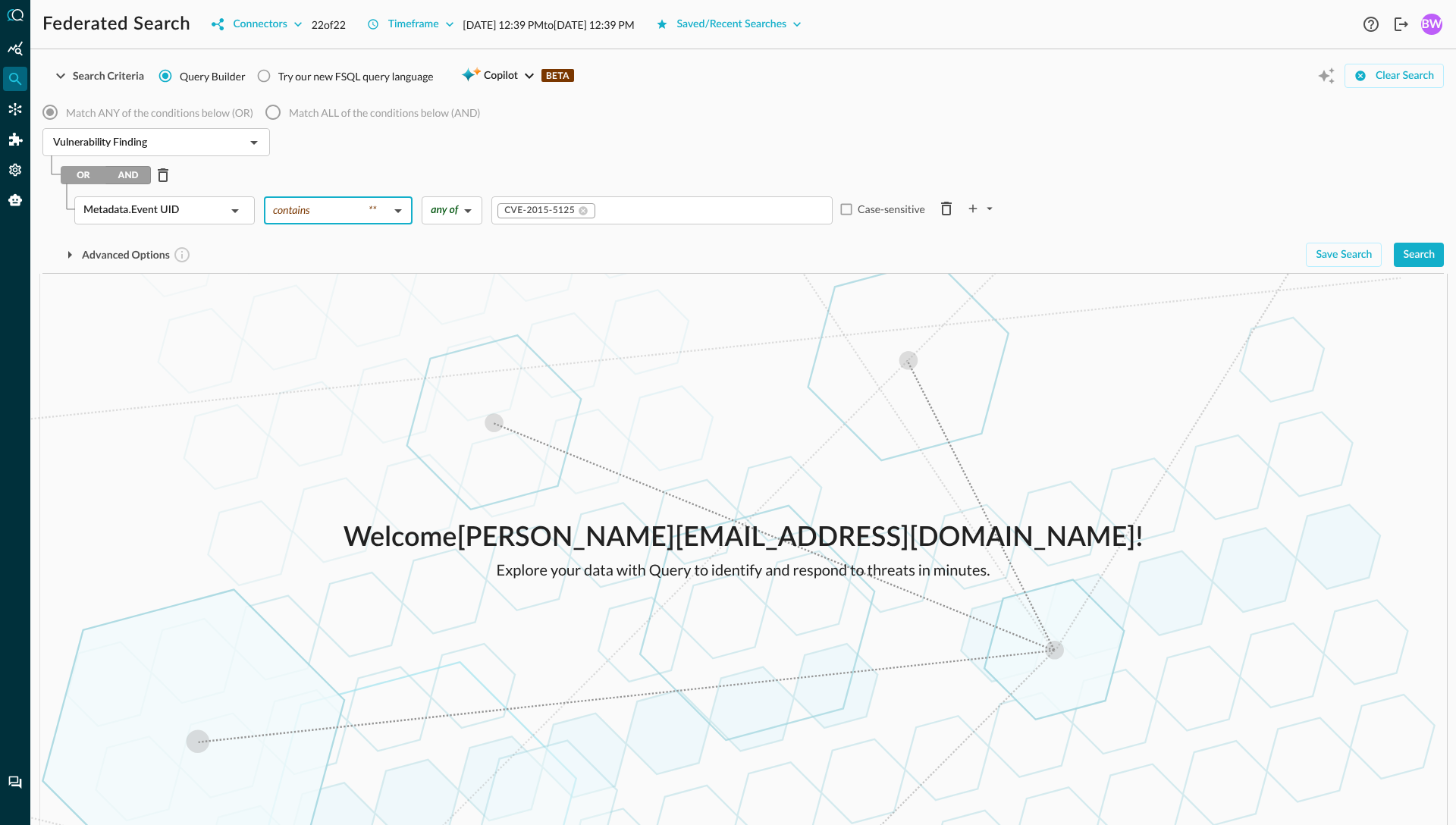
click at [366, 209] on body "Federated Search Connectors 22 of 22 Timeframe Aug 25, 2025 12:39 PM to Aug 26,…" at bounding box center [728, 412] width 1456 height 825
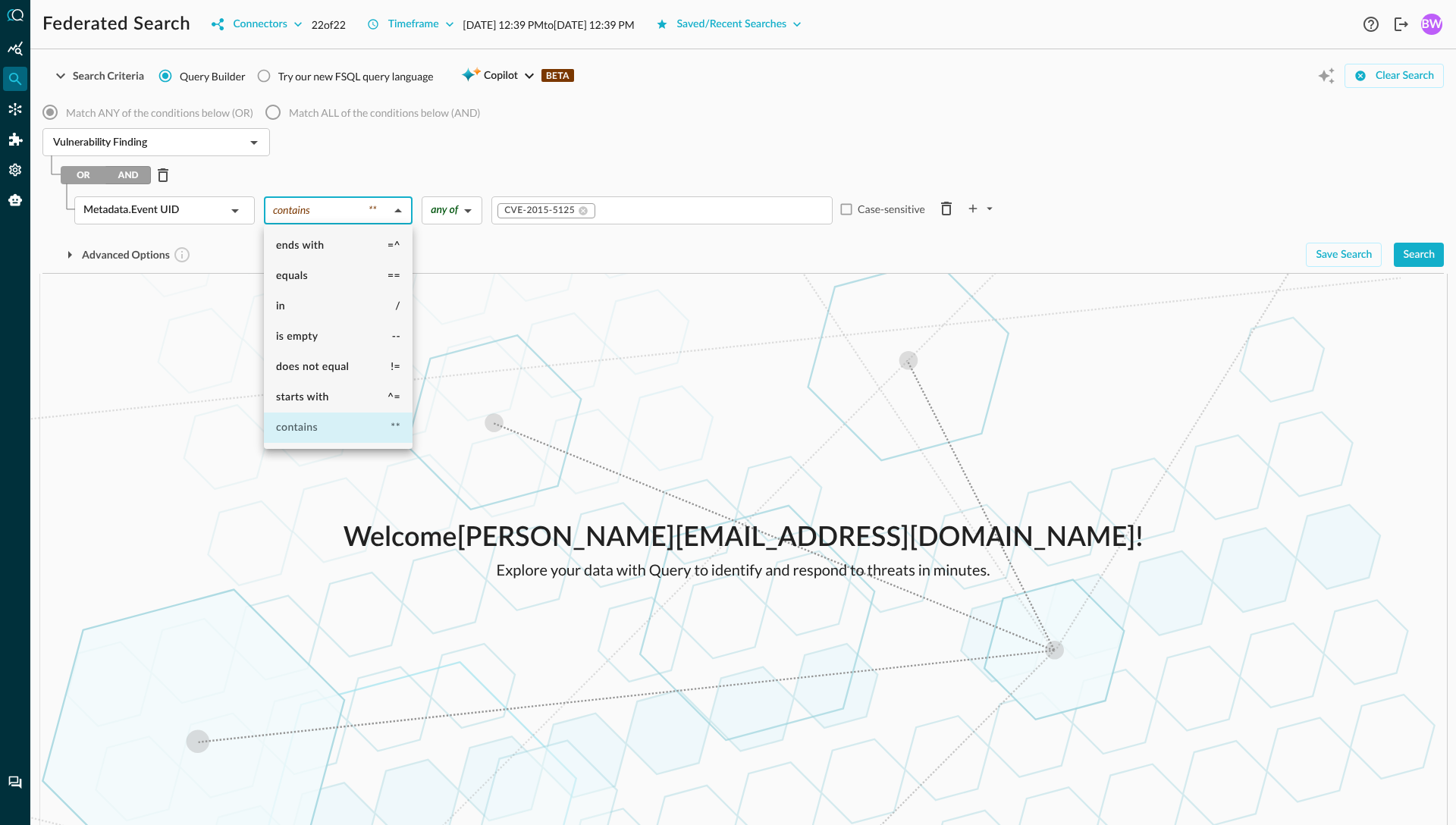
click at [392, 432] on span "**" at bounding box center [395, 427] width 9 height 10
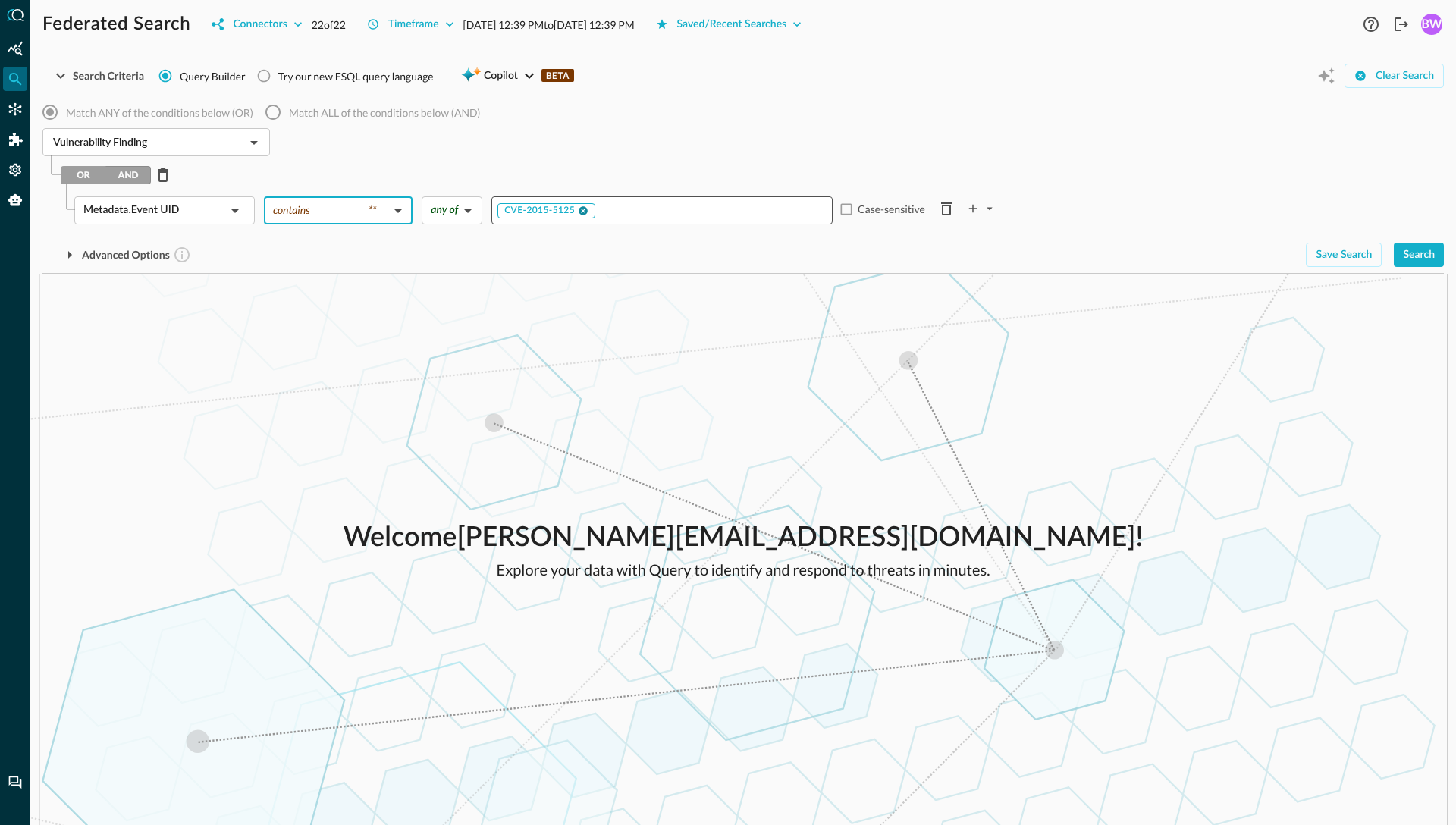
click at [586, 213] on icon at bounding box center [583, 211] width 9 height 9
click at [574, 206] on input "Value" at bounding box center [660, 210] width 330 height 19
type input "CVE-2025"
click at [614, 242] on div "Advanced Options" at bounding box center [668, 255] width 1251 height 25
click at [1413, 254] on div "Search" at bounding box center [1419, 255] width 32 height 19
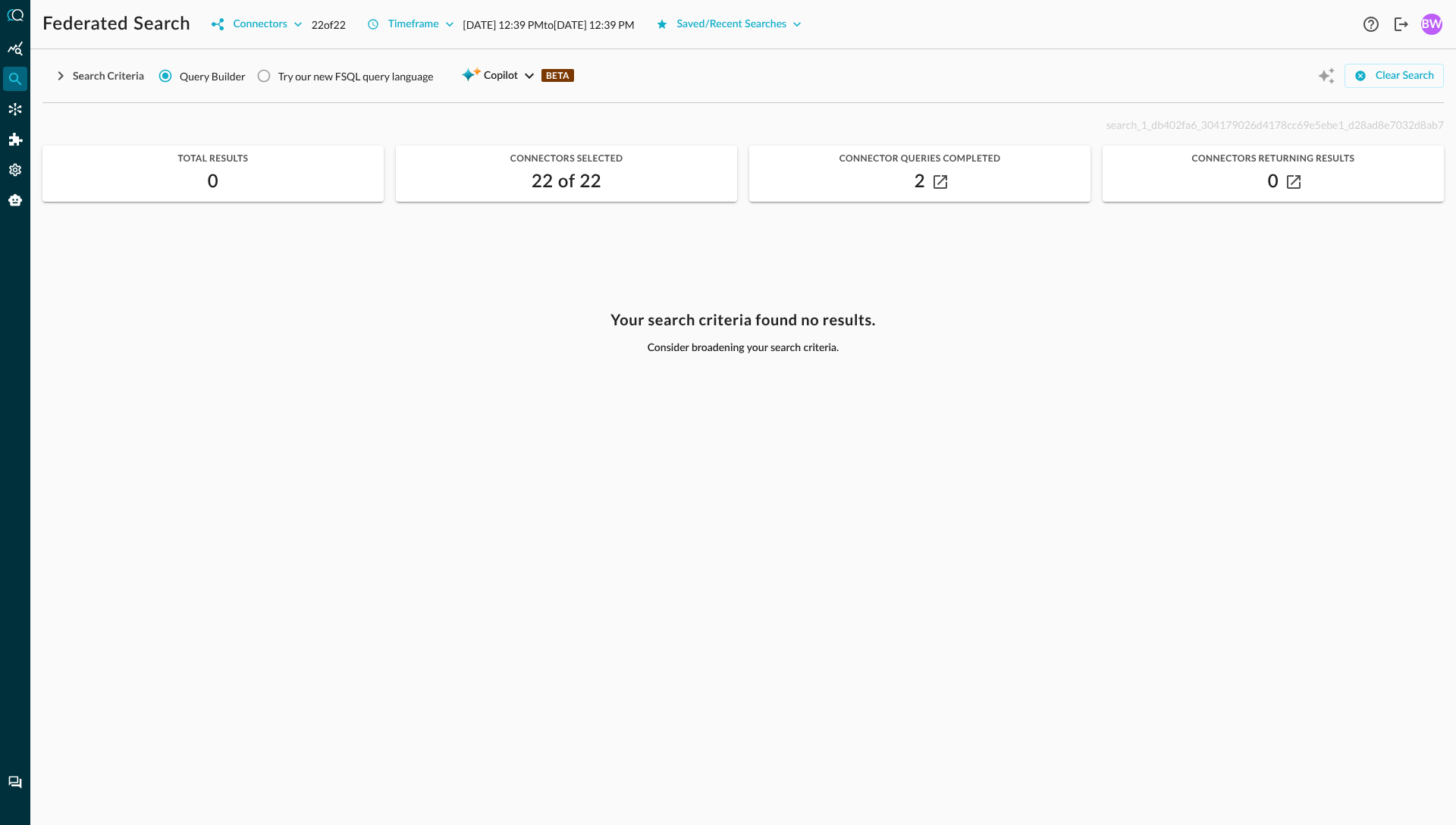
click at [393, 107] on div "Search Criteria Query Builder Try our new FSQL query language Copilot BETA Clea…" at bounding box center [743, 443] width 1401 height 764
click at [208, 118] on div "search_1_db402fa6_304179026d4178cc69e5ebe1_d28ad8e7032d8ab7" at bounding box center [743, 124] width 1401 height 18
click at [59, 77] on icon "button" at bounding box center [60, 76] width 18 height 18
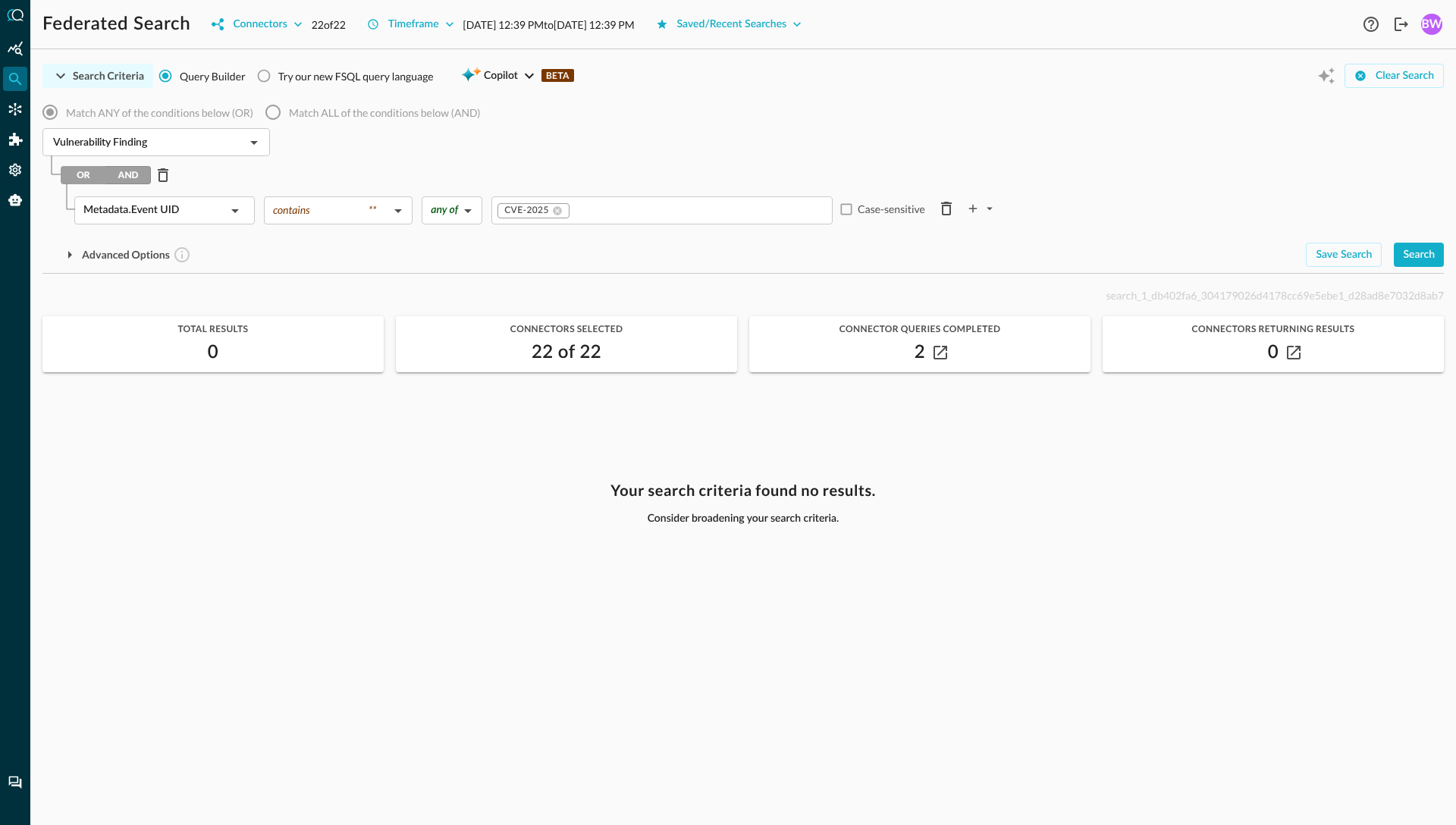
click at [519, 146] on div "Vulnerability Finding ​" at bounding box center [743, 144] width 1401 height 32
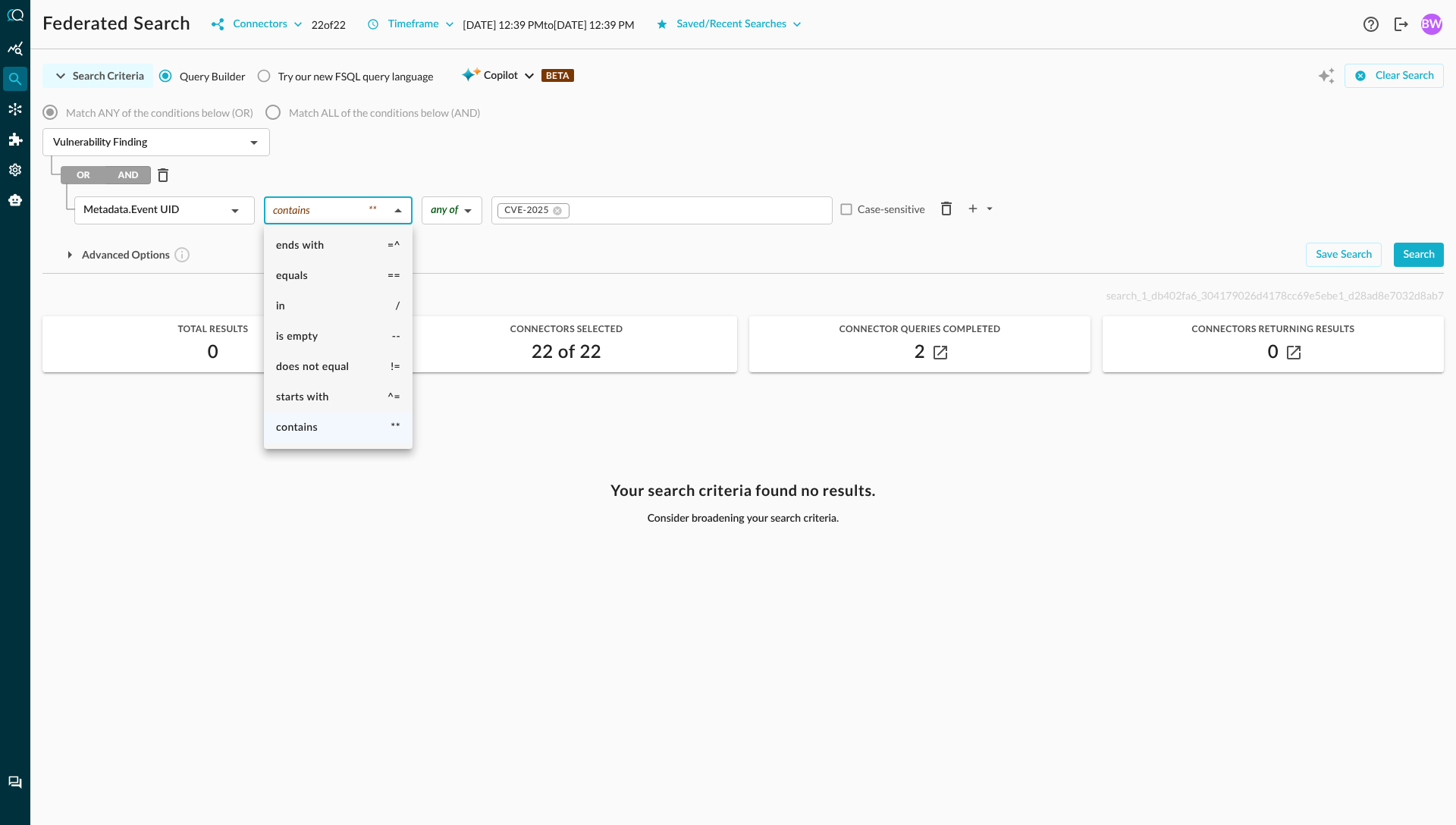
click at [346, 210] on body "Federated Search Connectors 22 of 22 Timeframe Aug 25, 2025 12:39 PM to Aug 26,…" at bounding box center [728, 412] width 1456 height 825
click at [327, 395] on span "starts with" at bounding box center [303, 396] width 53 height 10
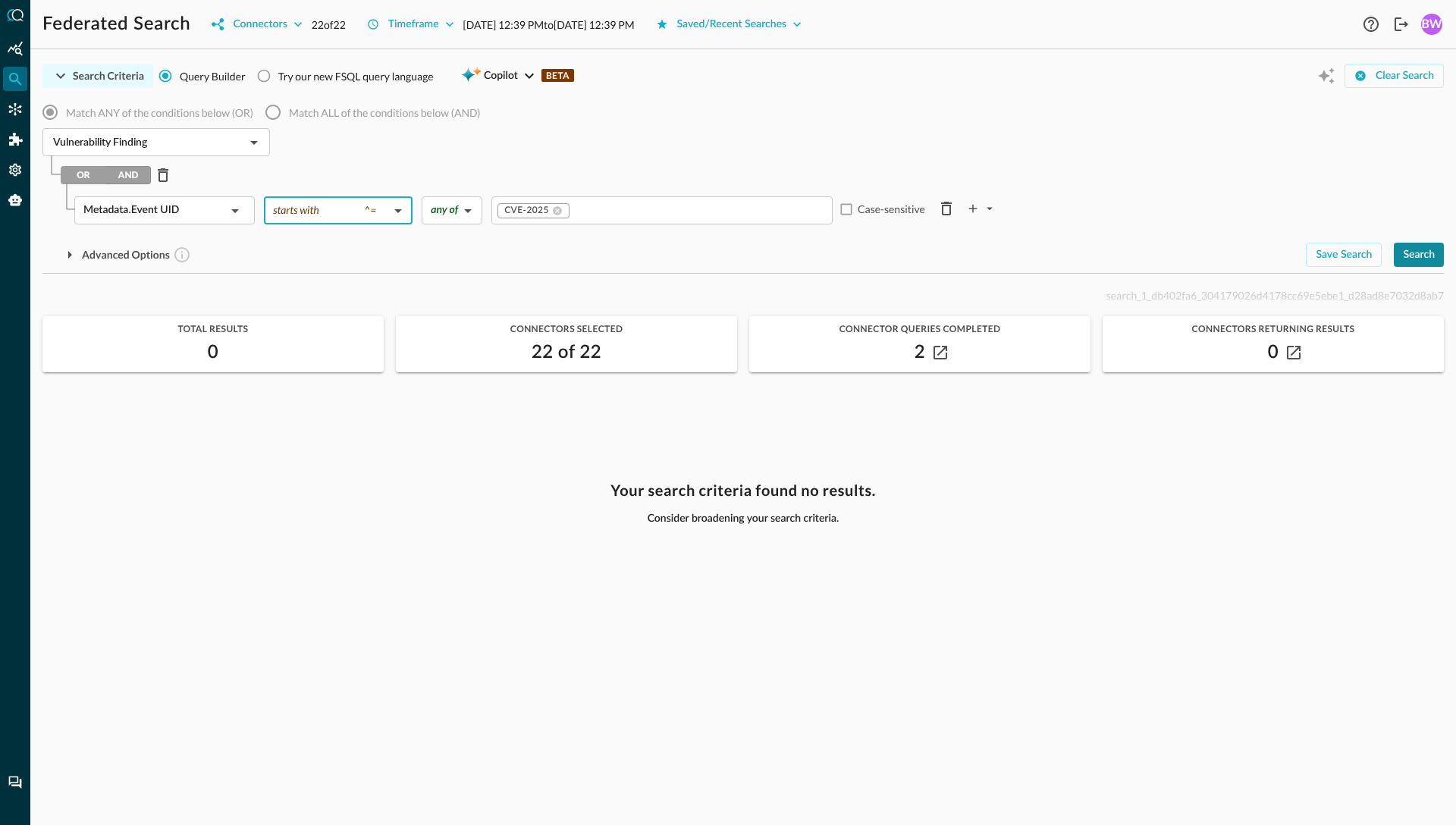
click at [1422, 255] on div "Search" at bounding box center [1419, 255] width 32 height 19
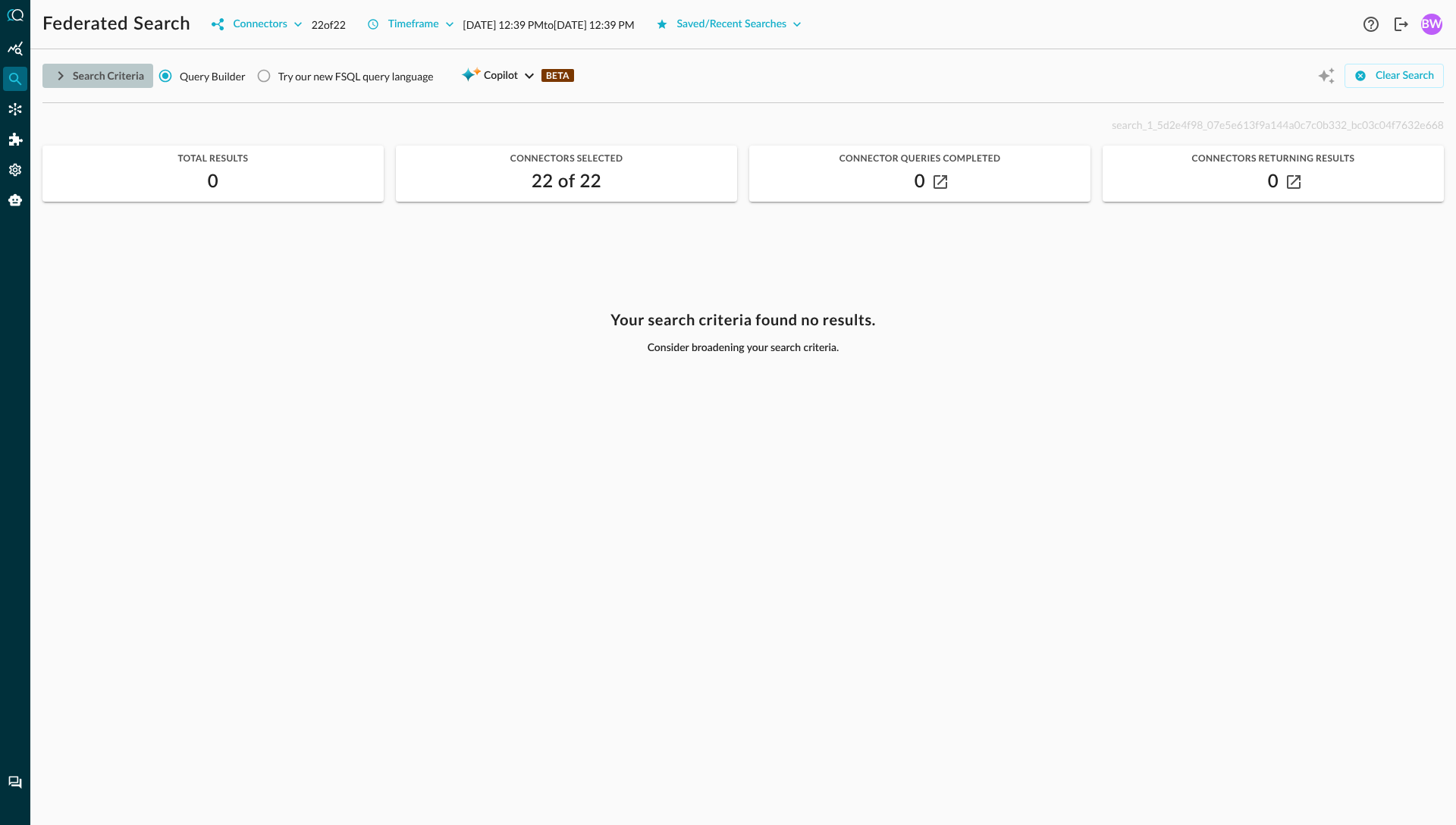
click at [58, 77] on icon "button" at bounding box center [60, 76] width 18 height 18
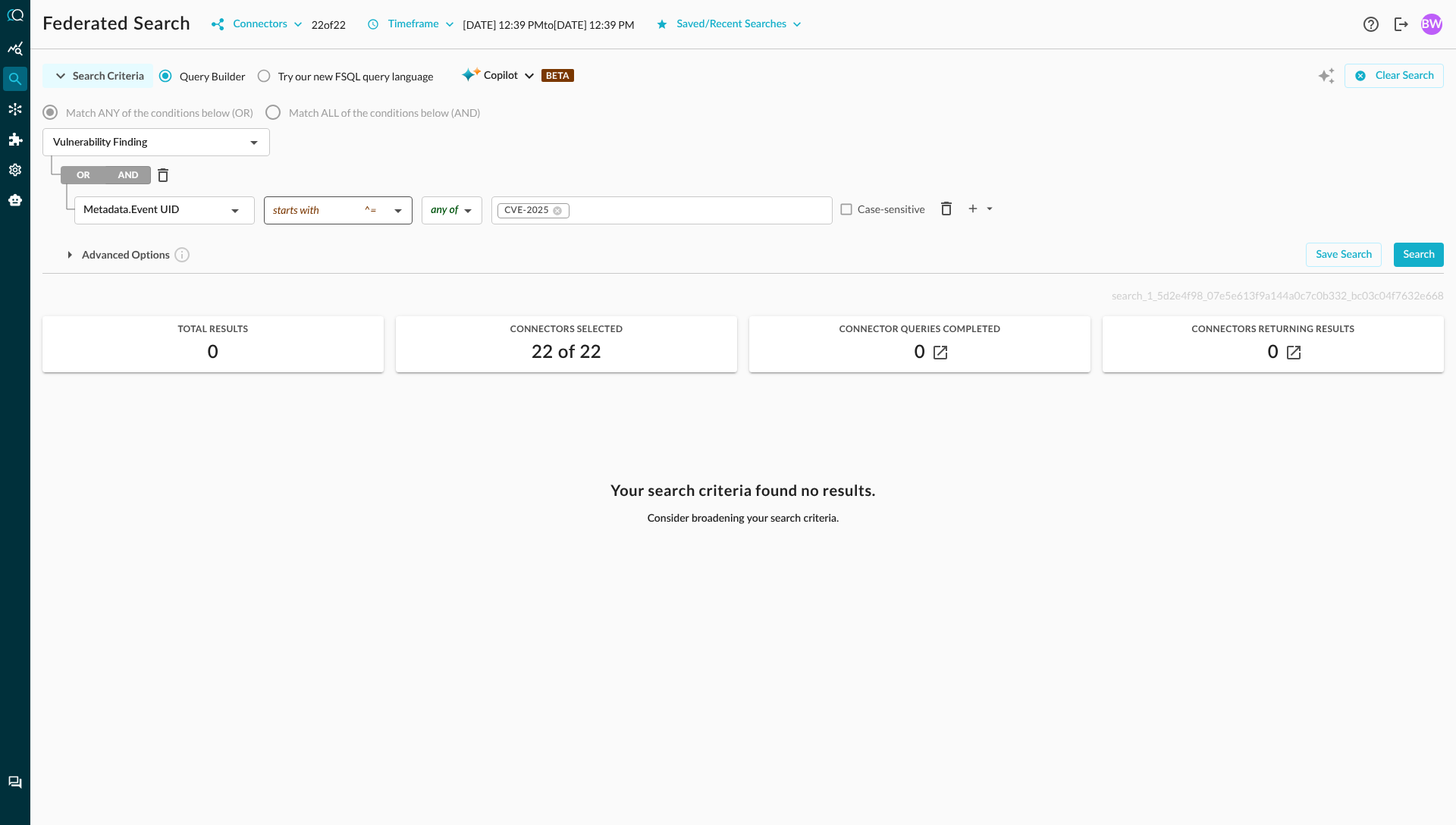
click at [393, 215] on body "Federated Search Connectors 22 of 22 Timeframe Aug 25, 2025 12:39 PM to Aug 26,…" at bounding box center [728, 412] width 1456 height 825
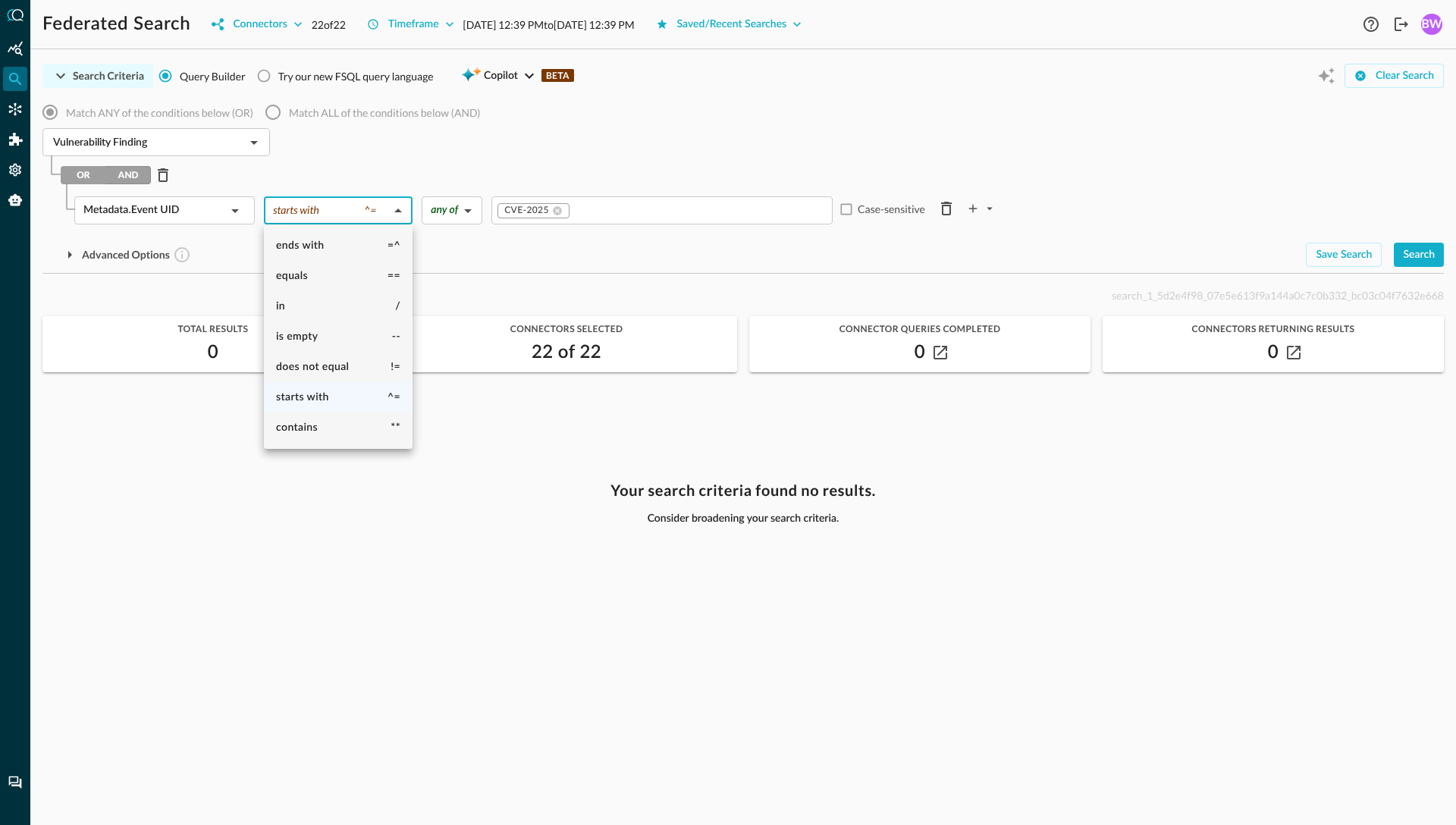
click at [423, 164] on div at bounding box center [728, 412] width 1456 height 825
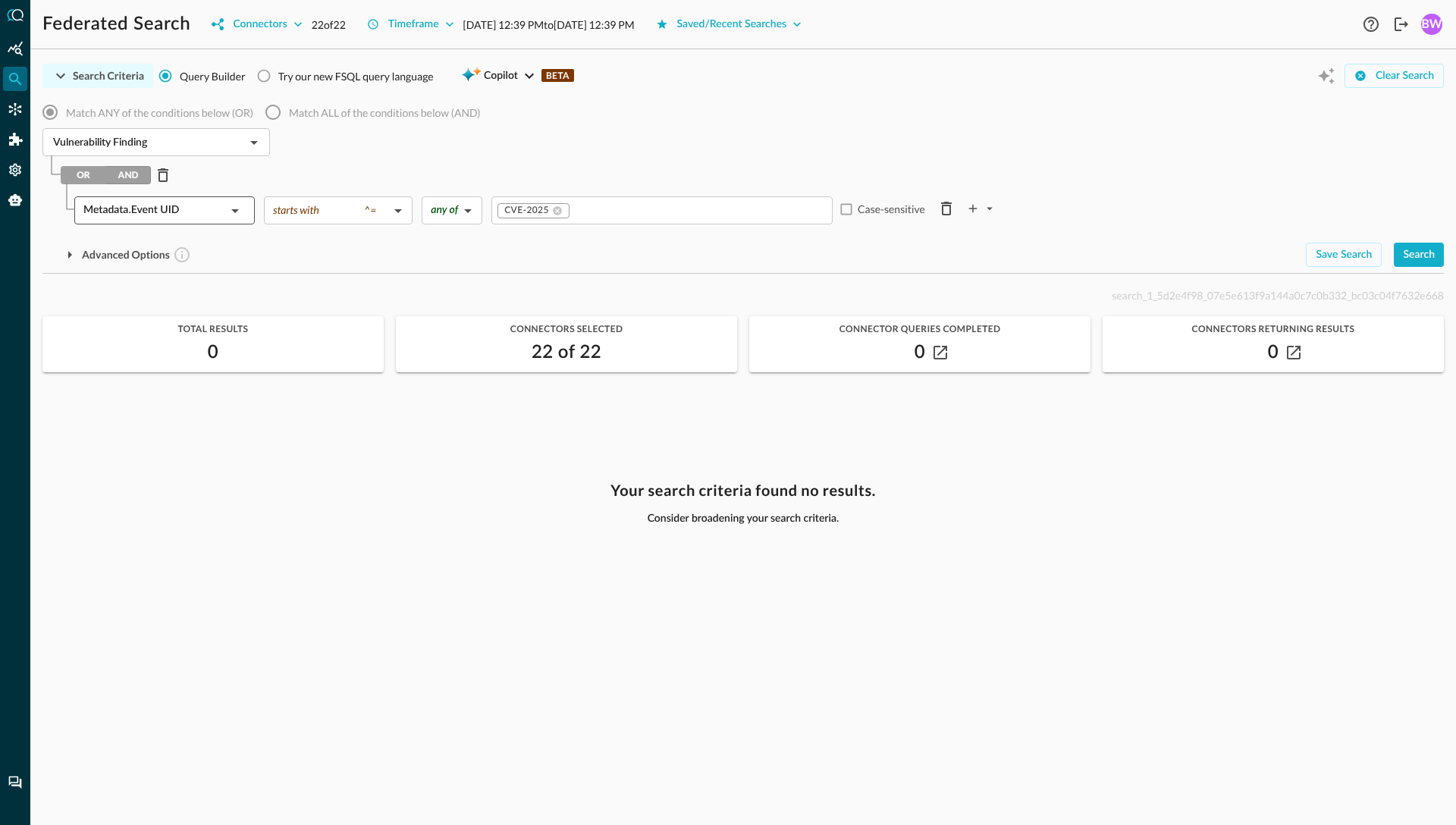
click at [226, 209] on icon at bounding box center [235, 210] width 18 height 18
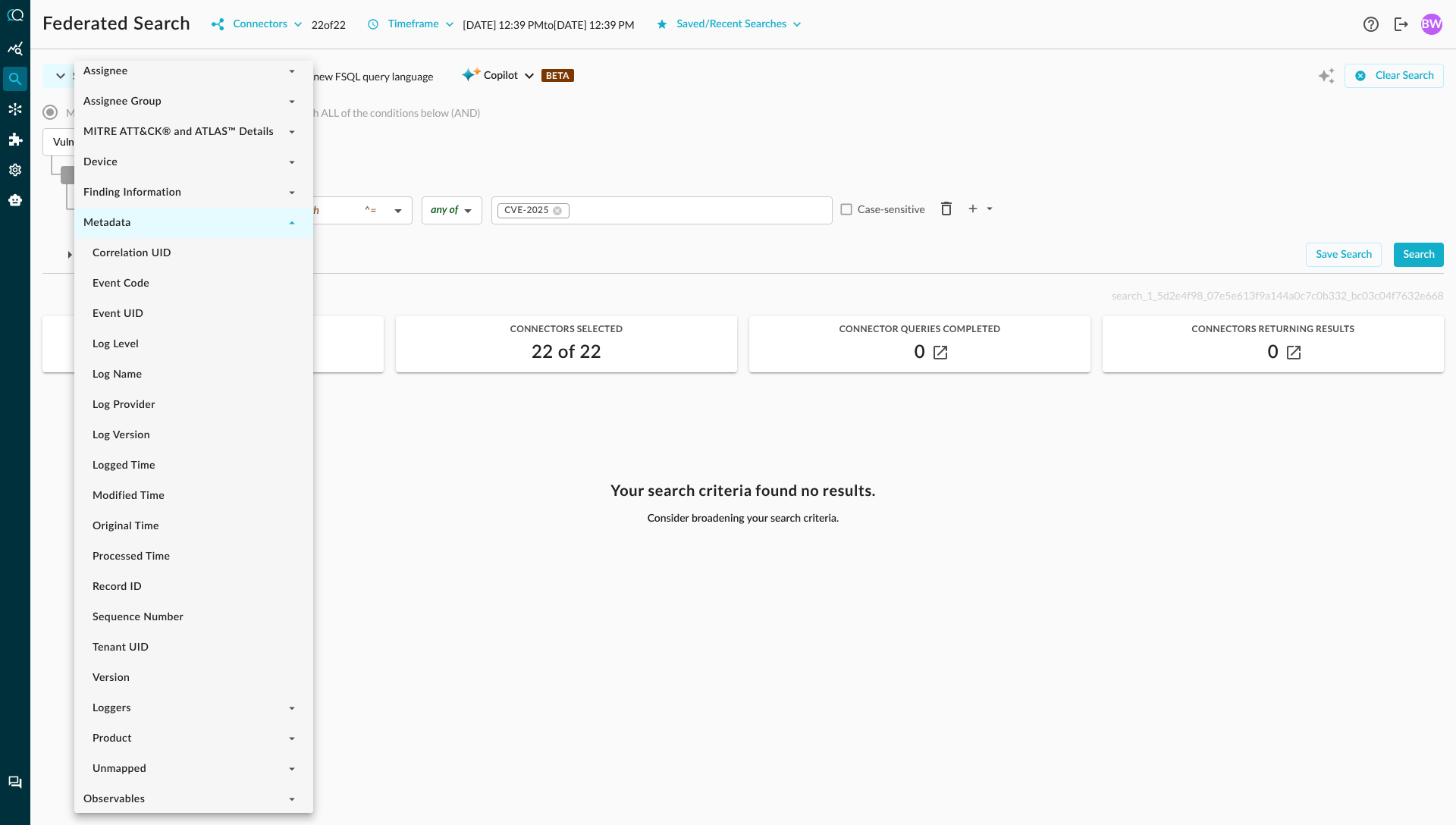
scroll to position [1292, 0]
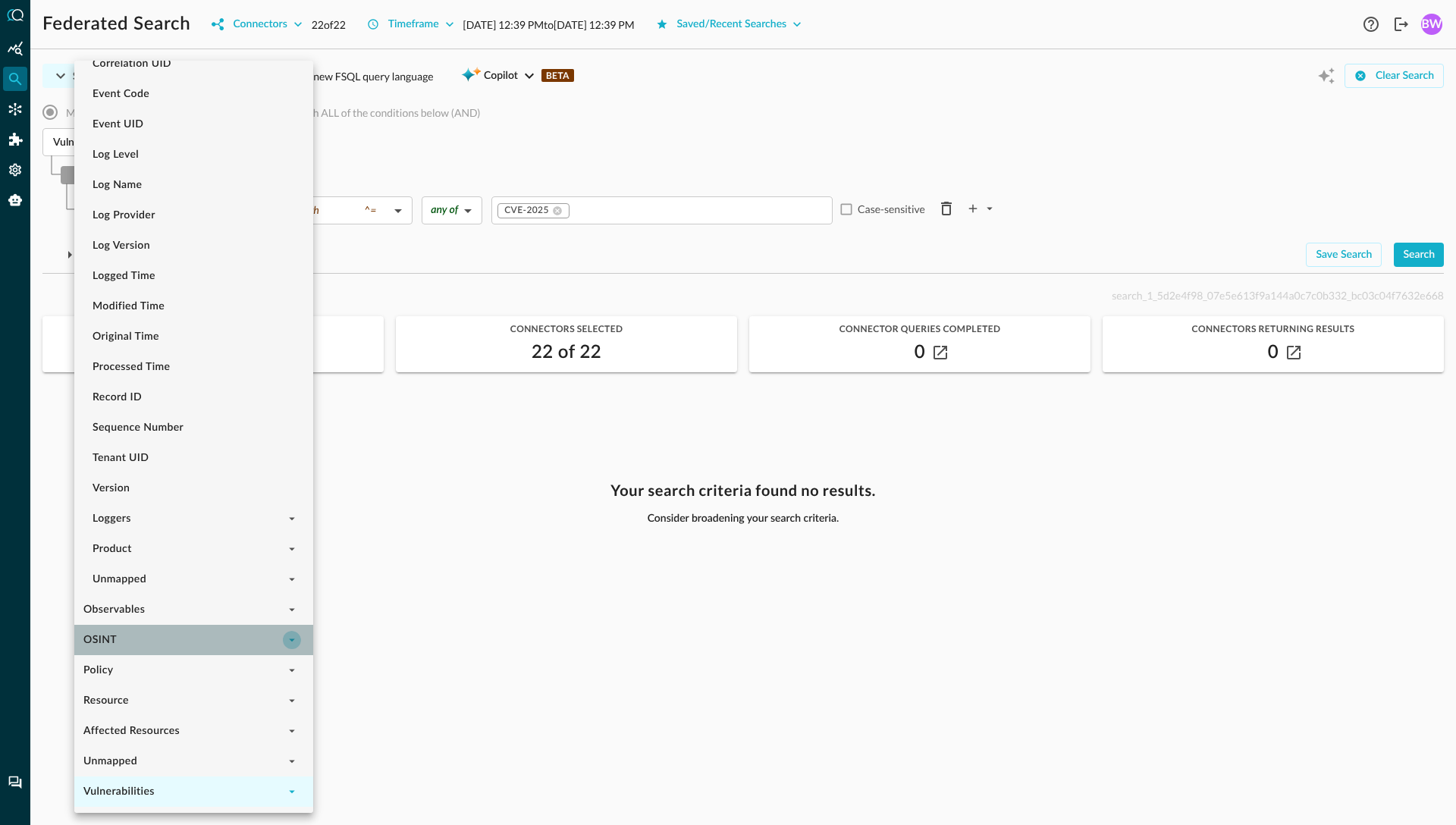
click at [297, 637] on icon "expand" at bounding box center [291, 640] width 13 height 13
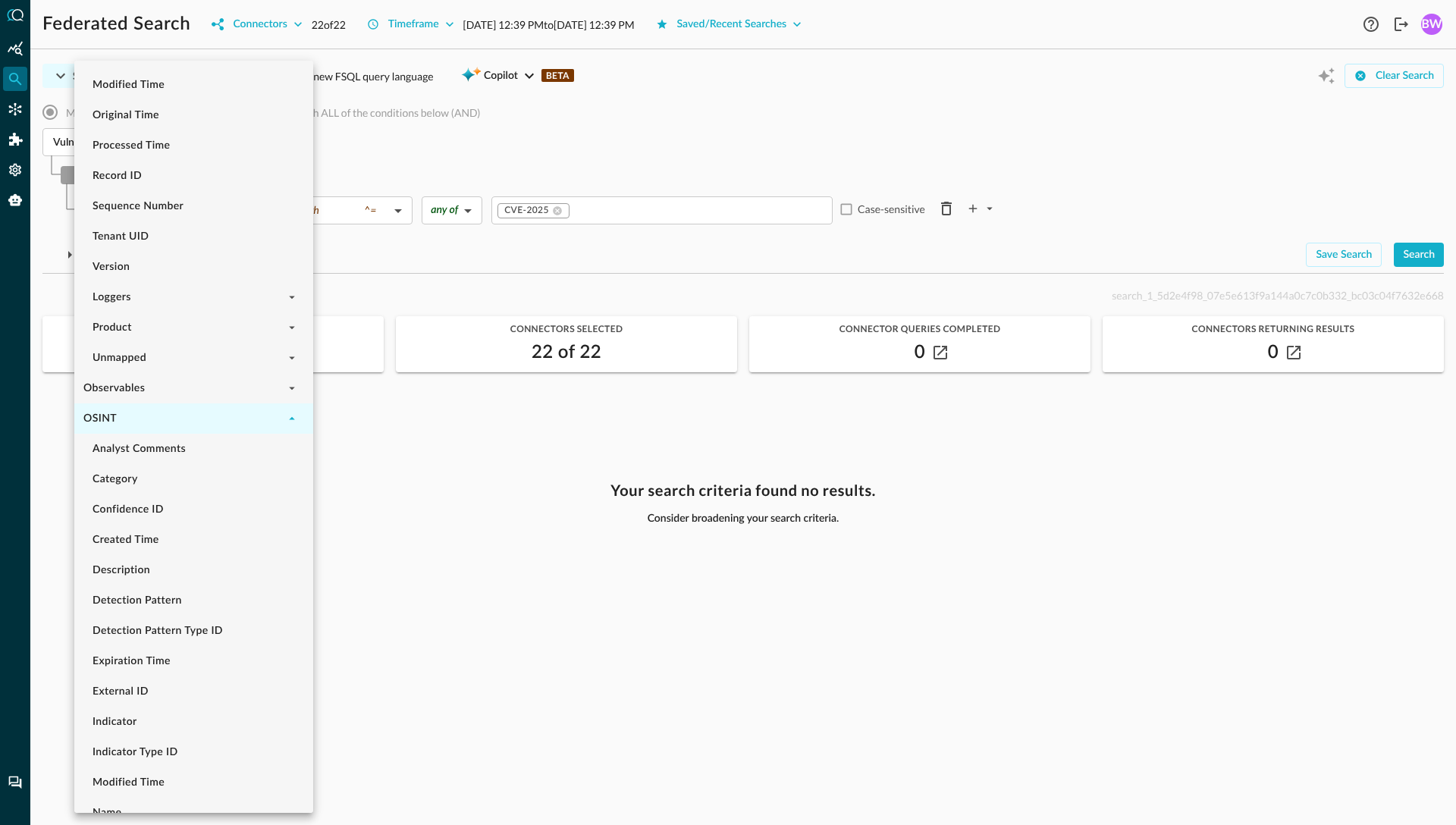
scroll to position [1601, 0]
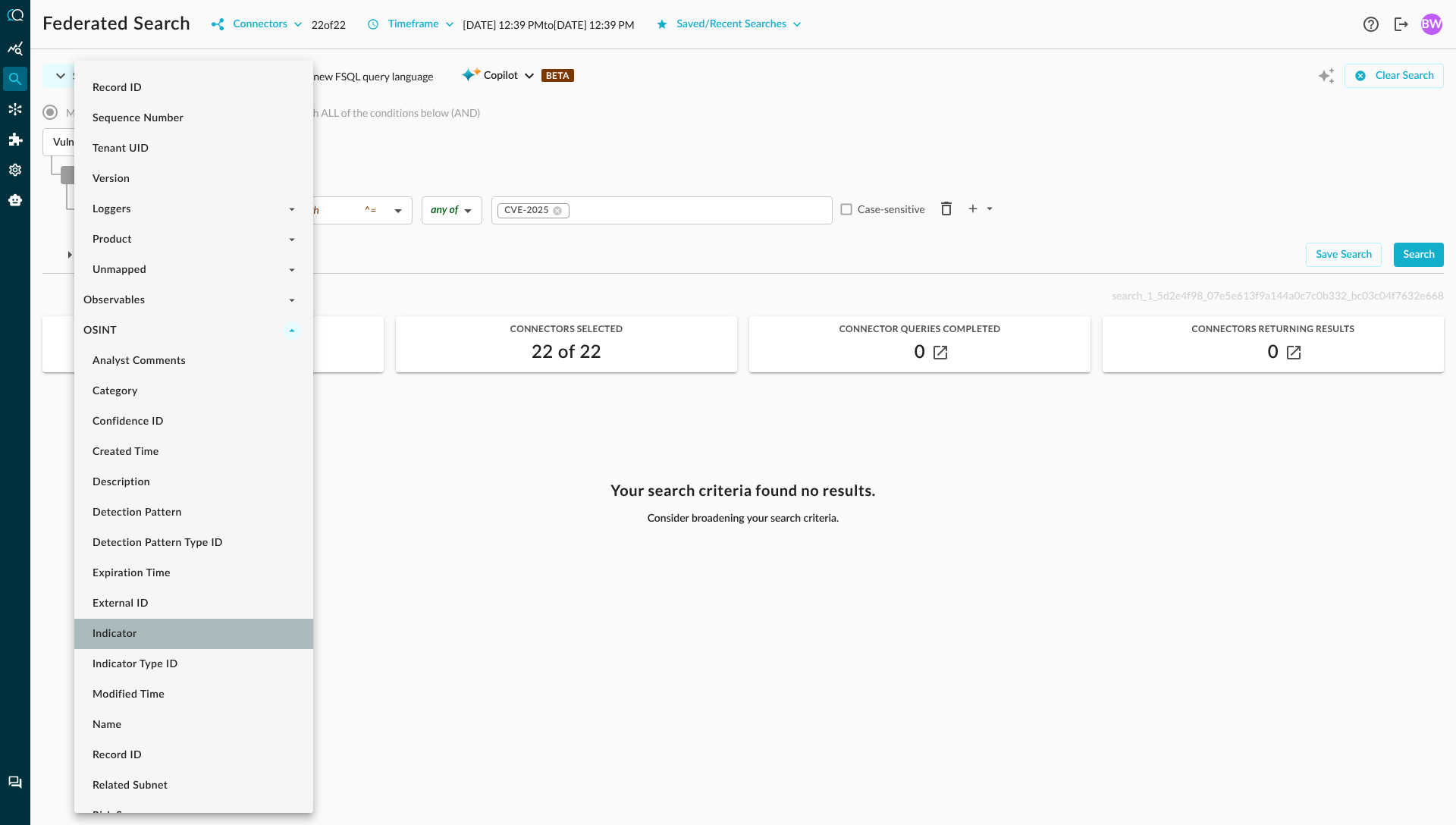
click at [136, 628] on li "Indicator" at bounding box center [194, 634] width 238 height 30
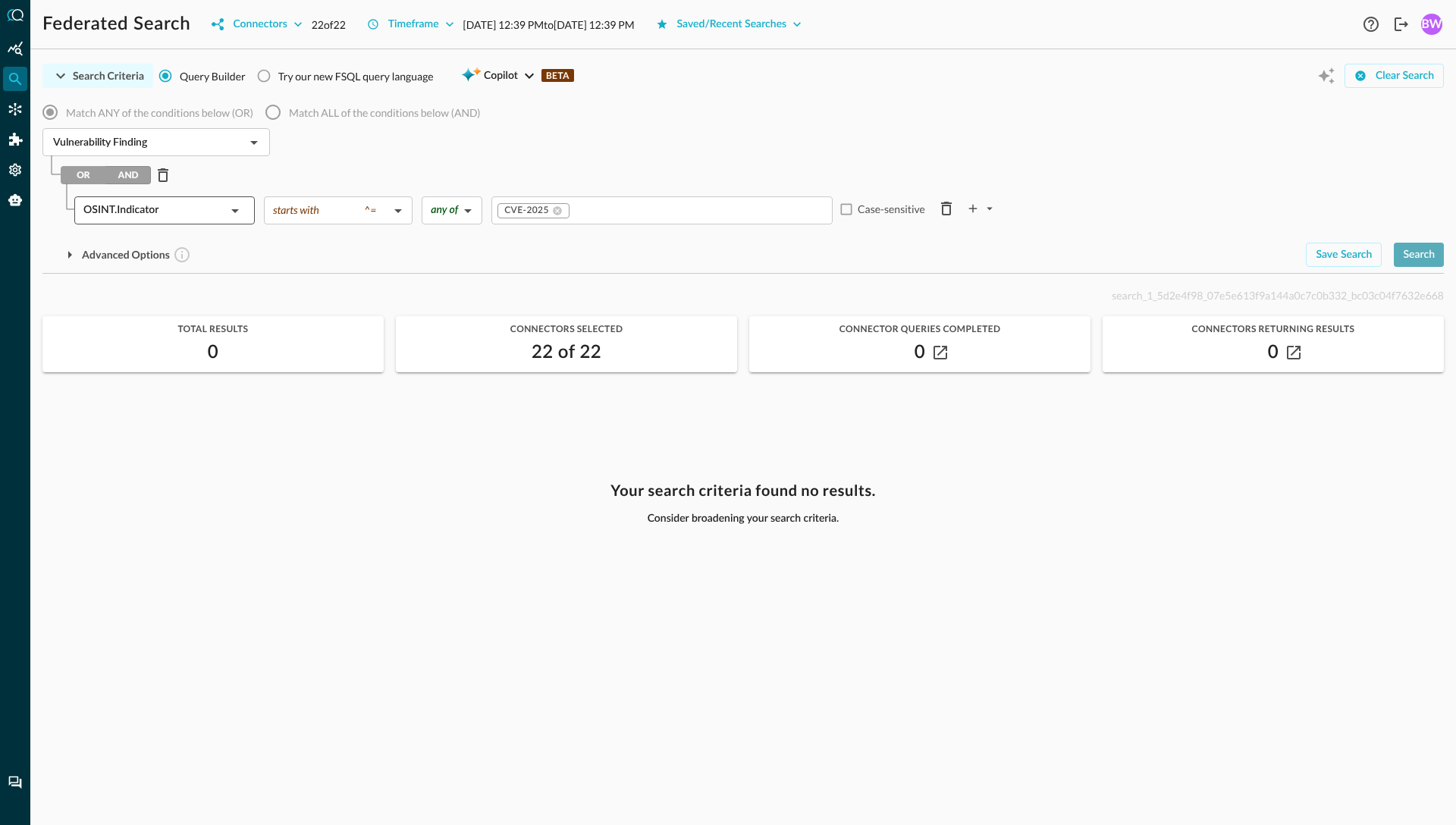
click at [1433, 254] on div "Search" at bounding box center [1419, 255] width 32 height 19
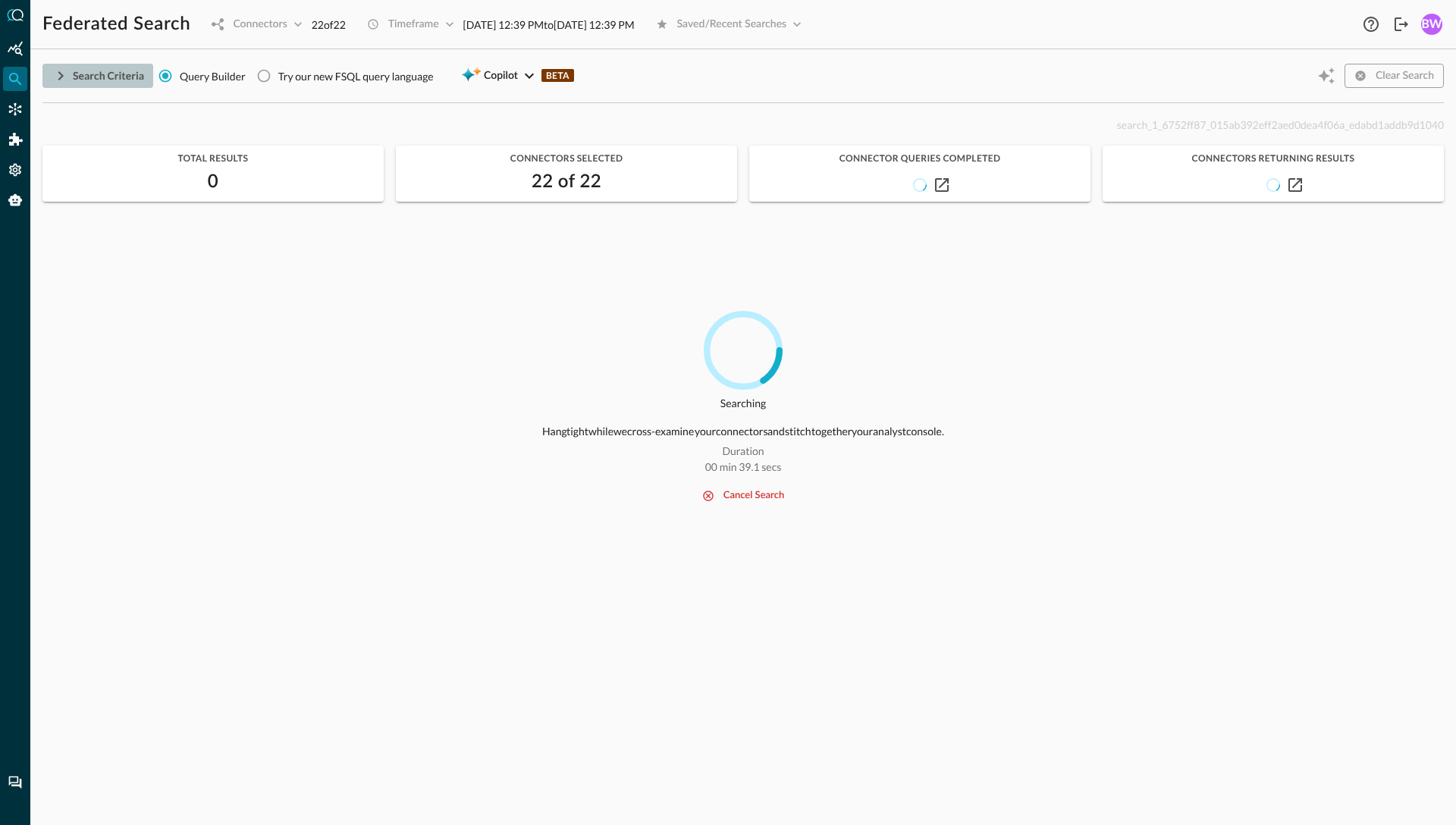
click at [60, 79] on icon "button" at bounding box center [61, 76] width 6 height 9
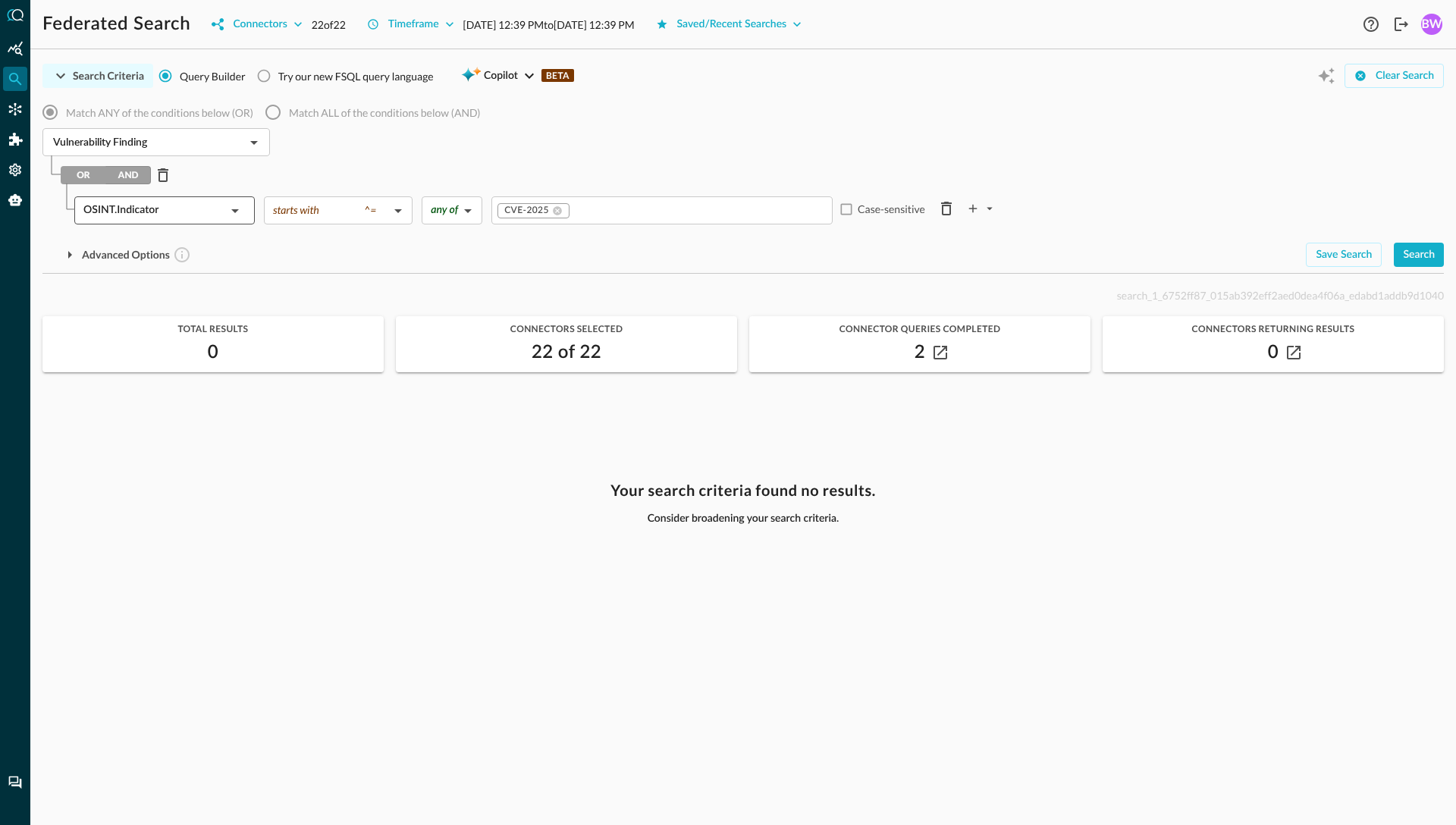
click at [216, 218] on div "OSINT.Indicator" at bounding box center [154, 211] width 143 height 28
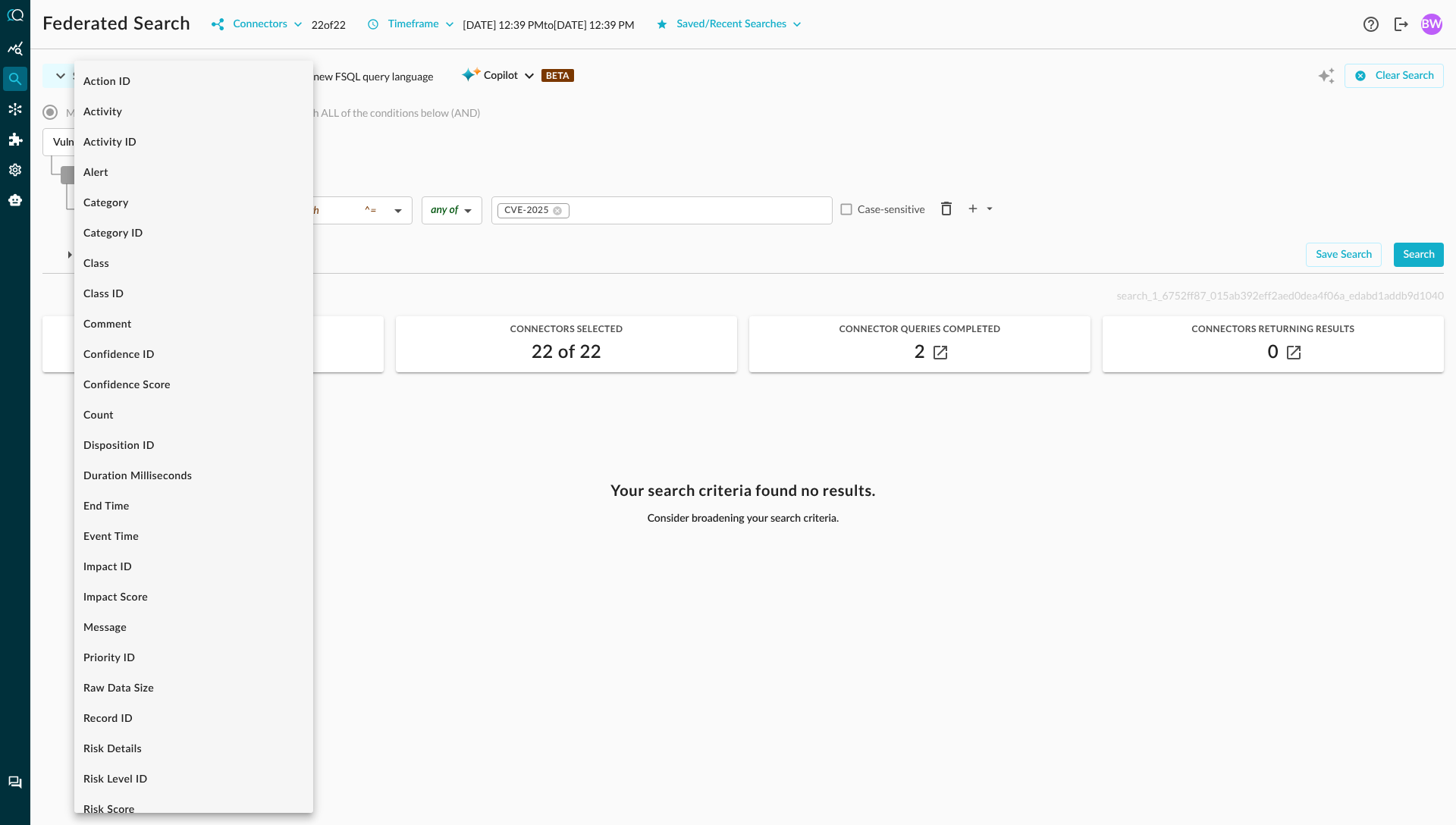
click at [407, 167] on div at bounding box center [728, 412] width 1456 height 825
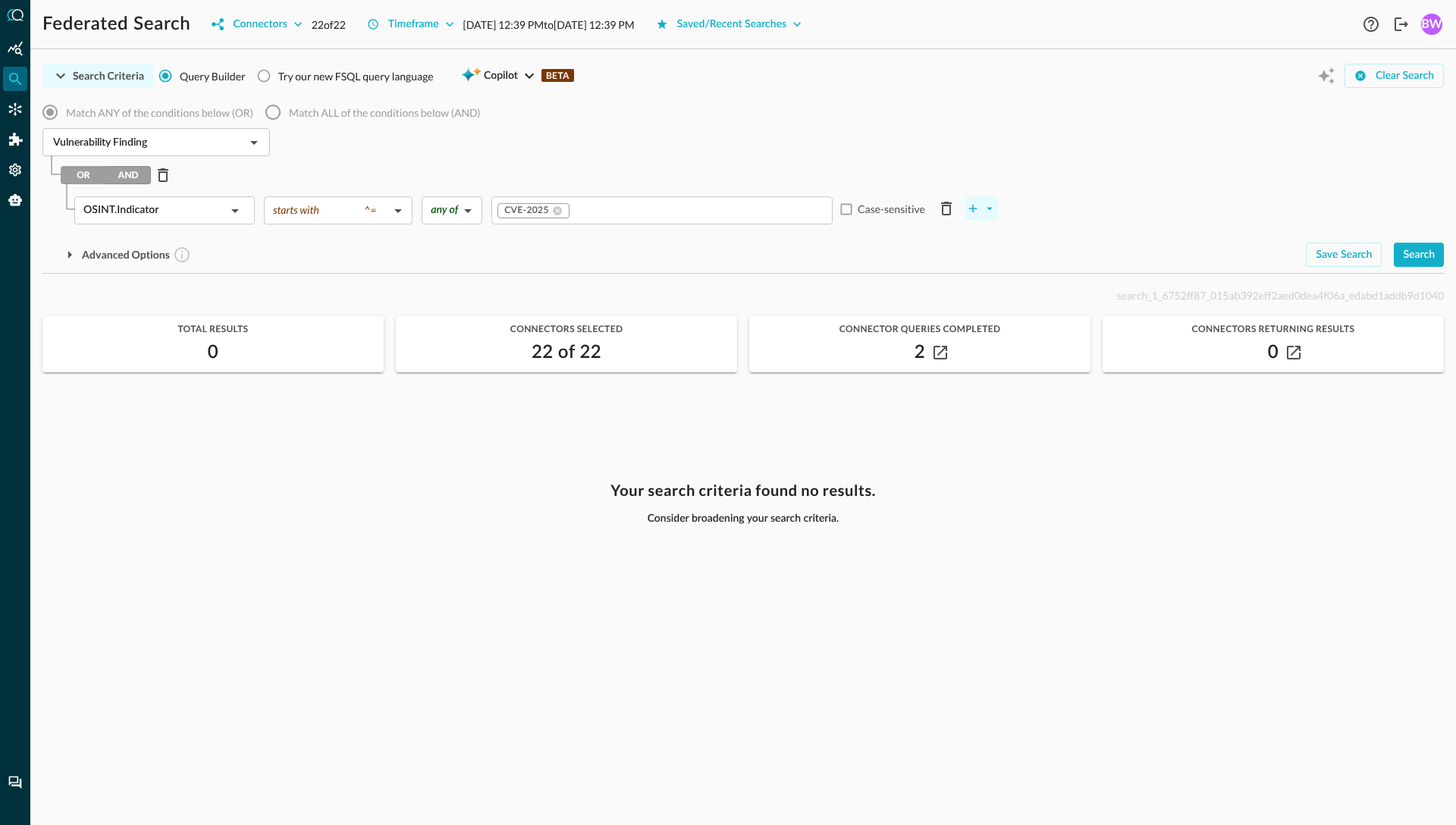
click at [987, 210] on icon "plus-arrow-button" at bounding box center [990, 208] width 13 height 13
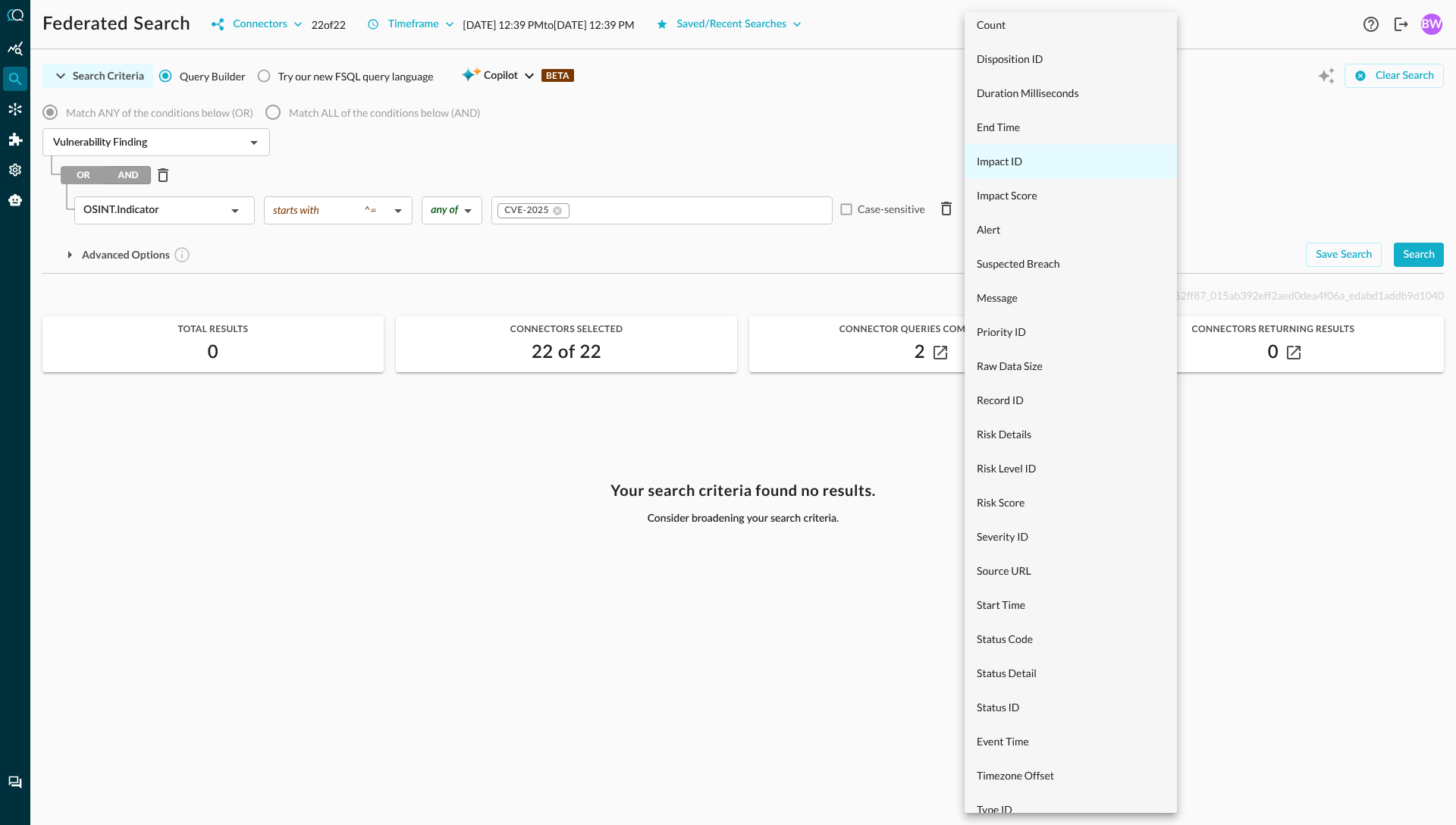
scroll to position [972, 0]
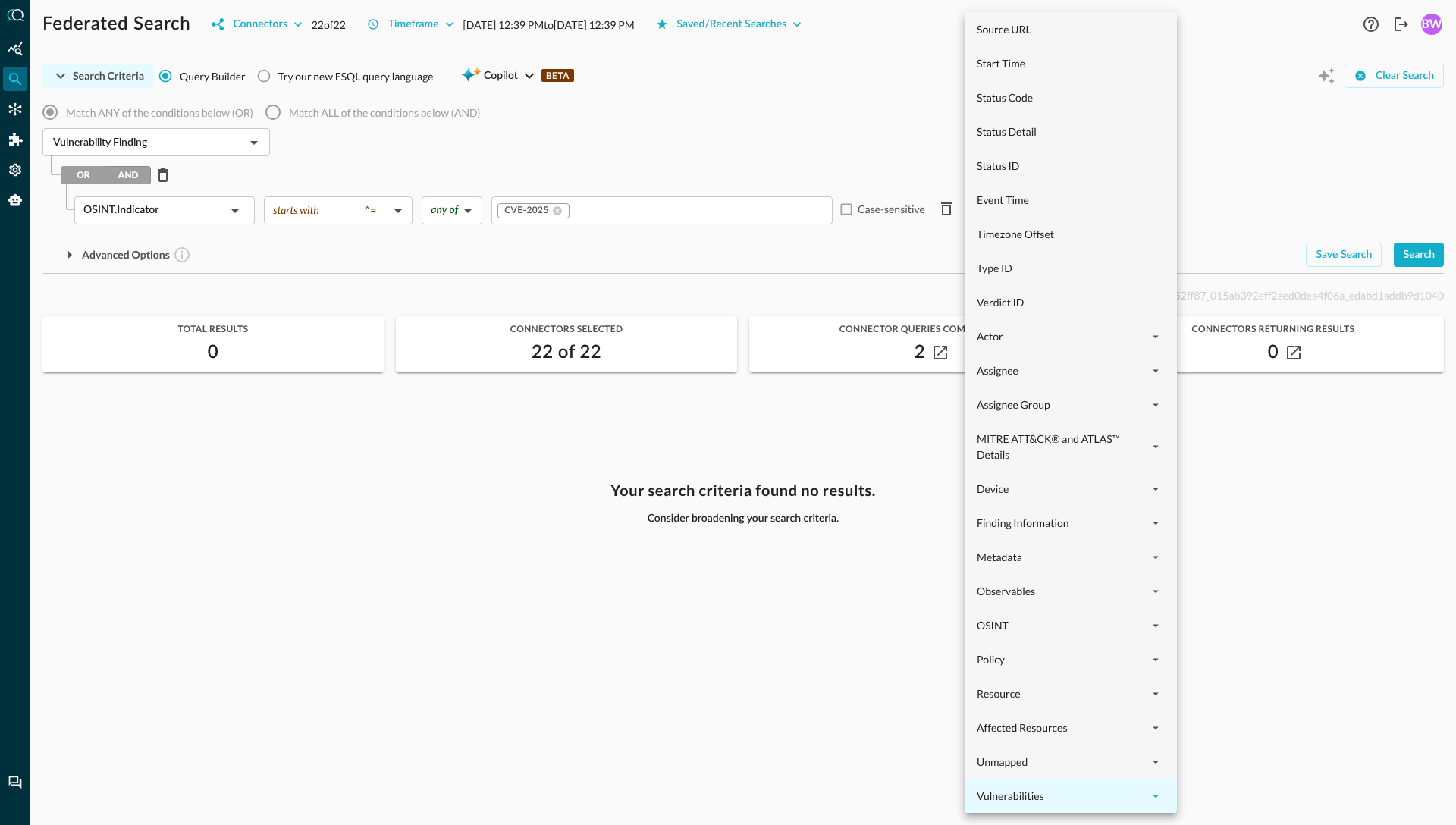
click at [1161, 796] on icon "expand" at bounding box center [1155, 796] width 13 height 13
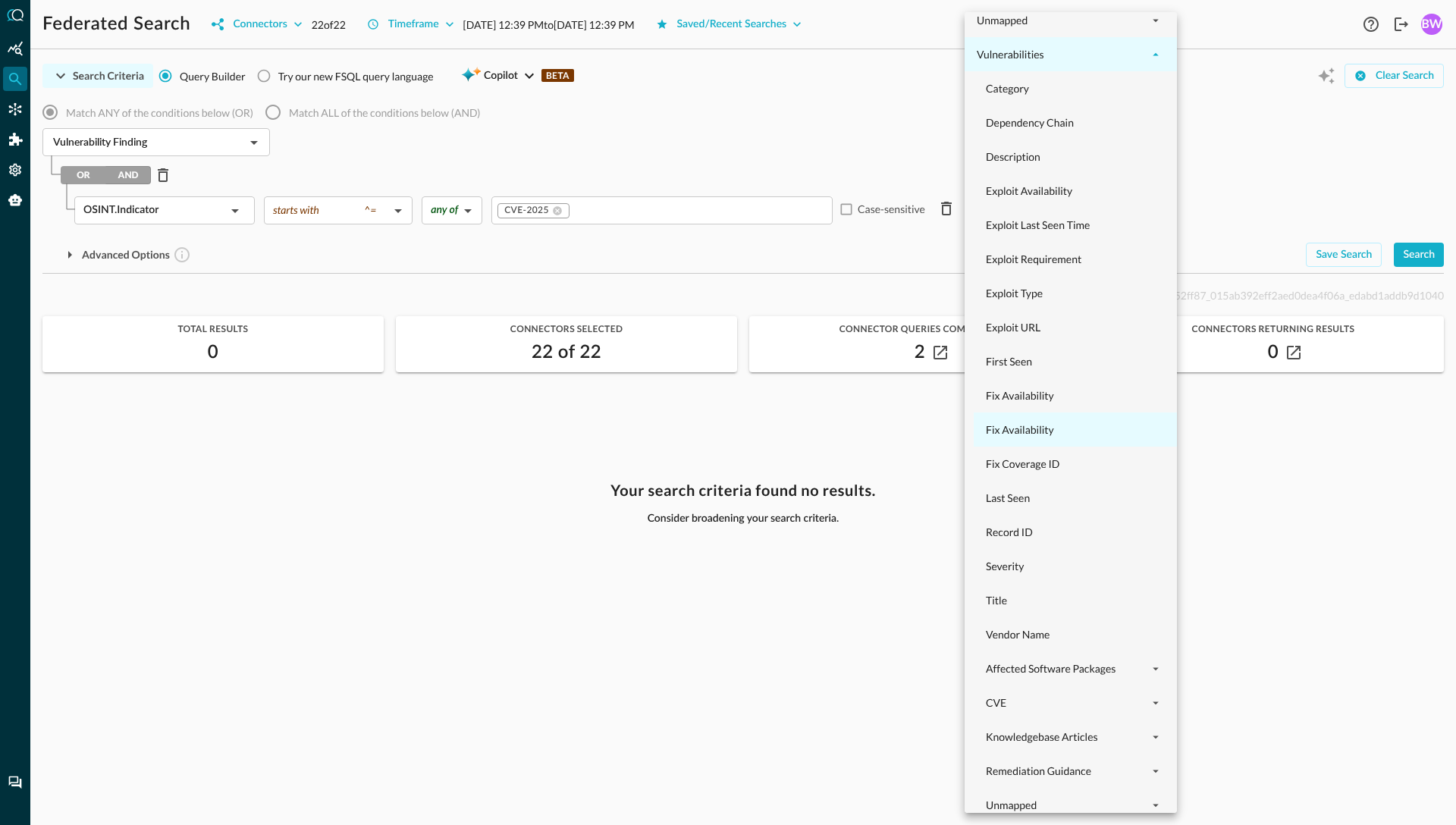
scroll to position [1723, 0]
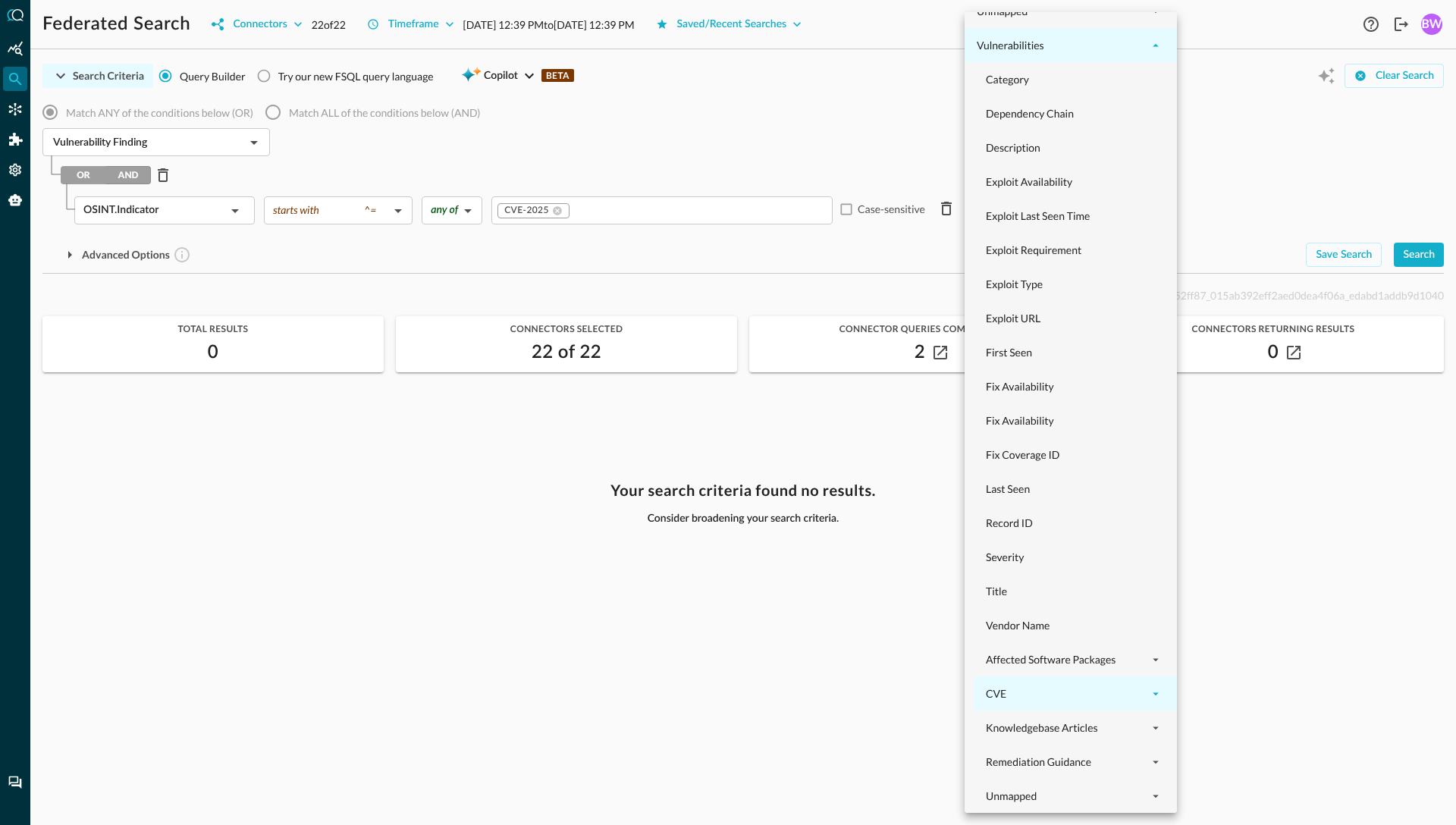
click at [1152, 696] on icon "expand" at bounding box center [1155, 693] width 13 height 13
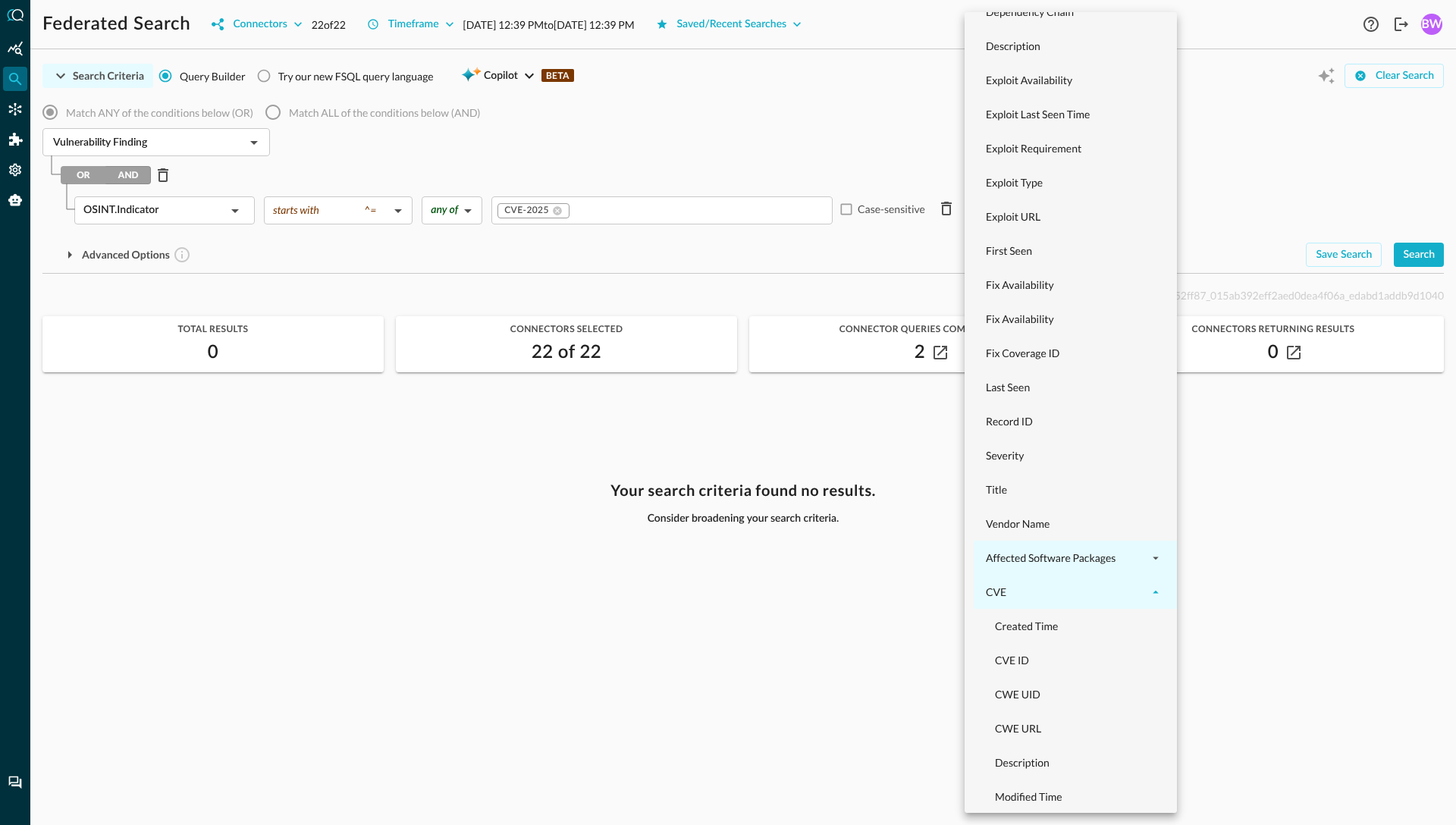
scroll to position [1880, 0]
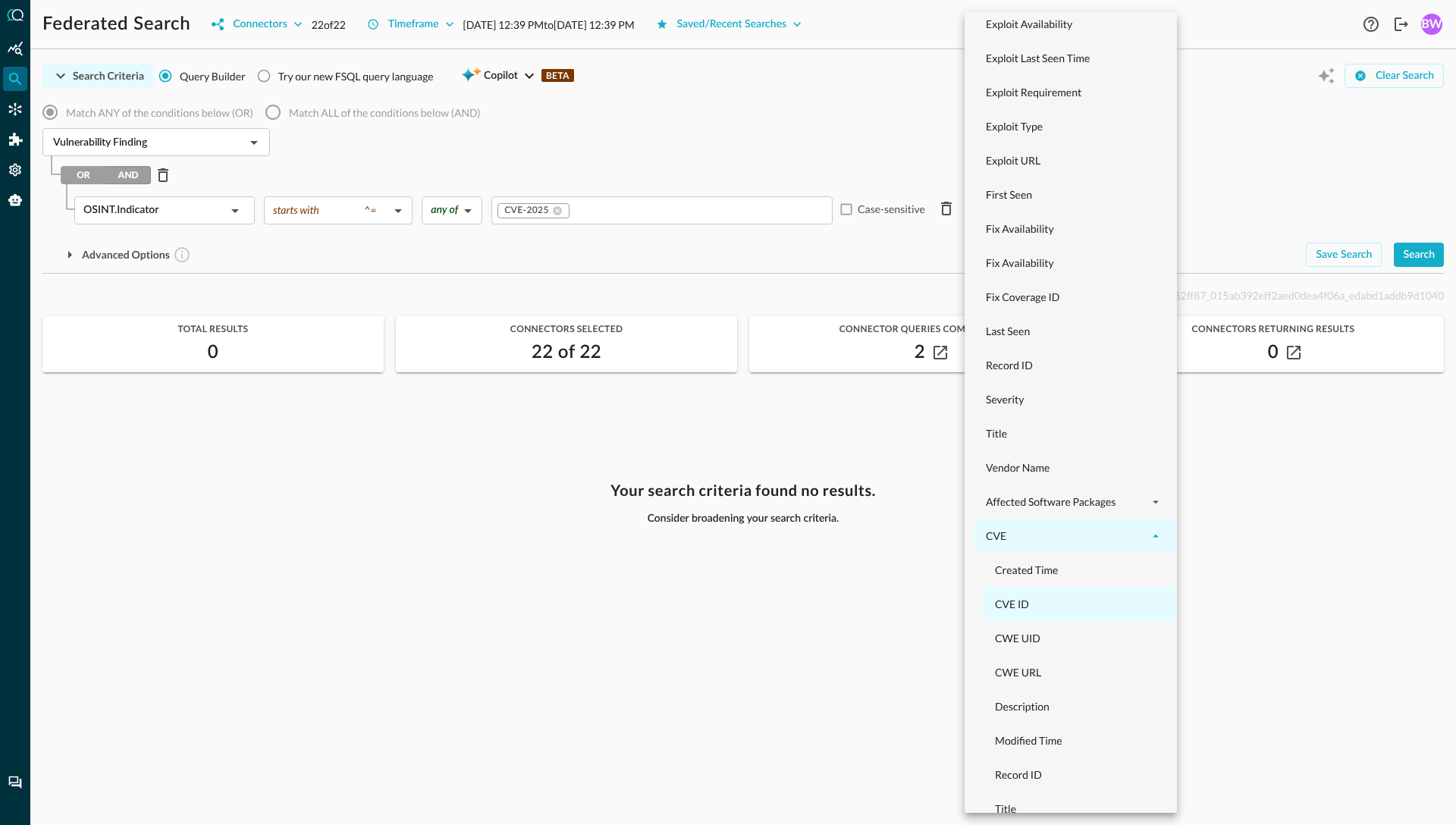
click at [1023, 602] on span "CVE ID" at bounding box center [1088, 604] width 188 height 16
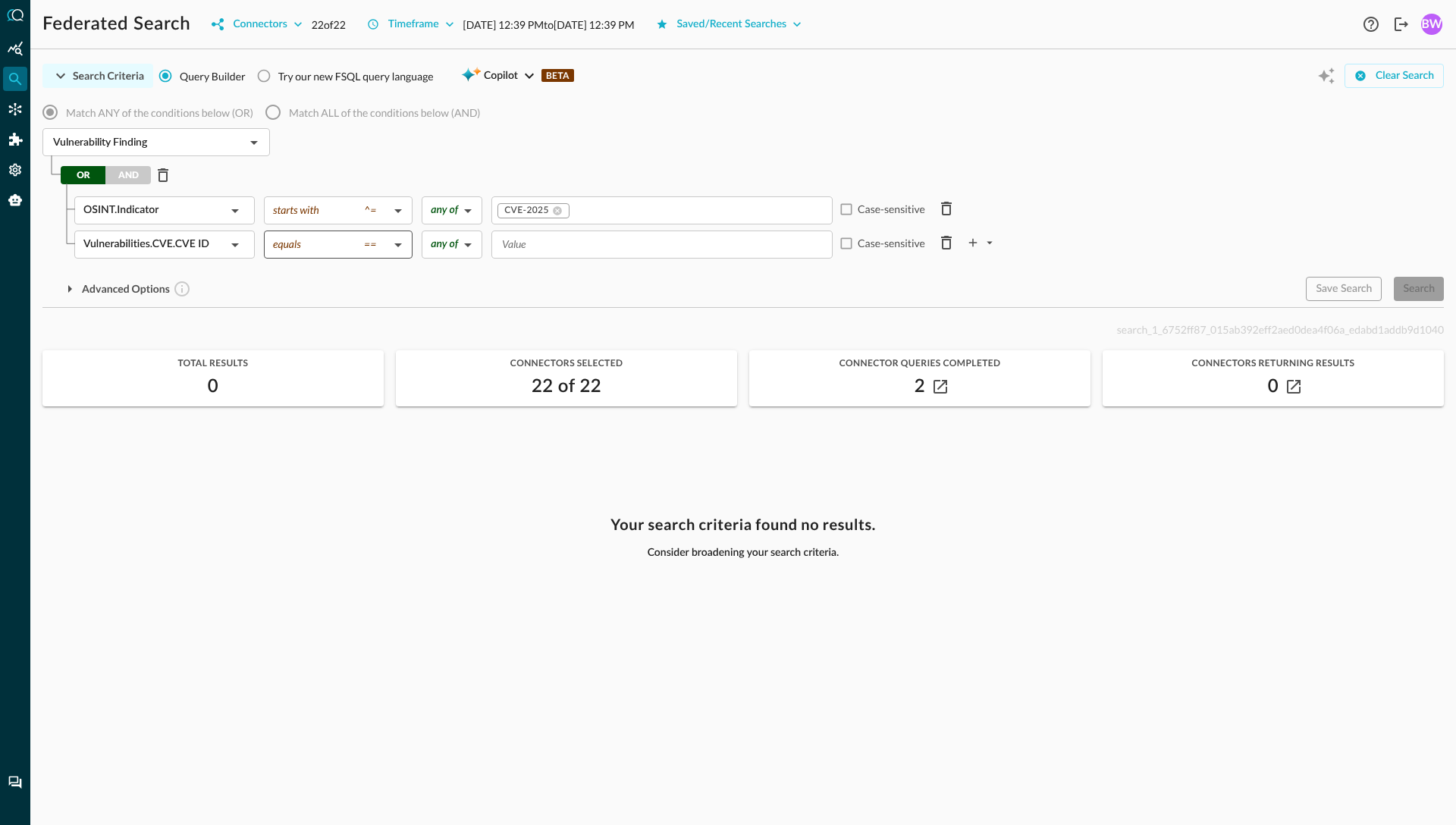
click at [359, 246] on body "Federated Search Connectors 22 of 22 Timeframe Aug 25, 2025 12:39 PM to Aug 26,…" at bounding box center [728, 412] width 1456 height 825
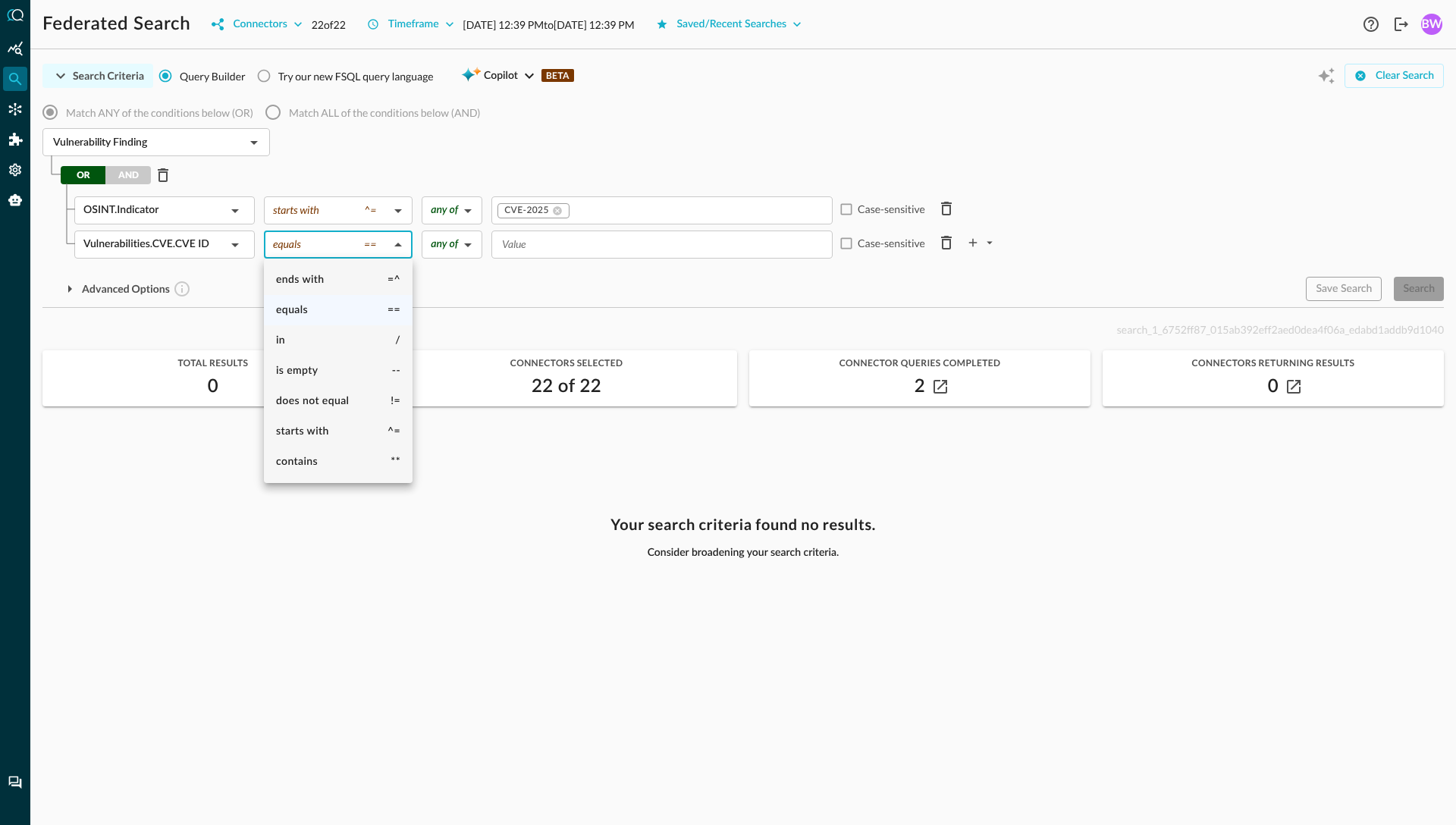
click at [336, 172] on div at bounding box center [728, 412] width 1456 height 825
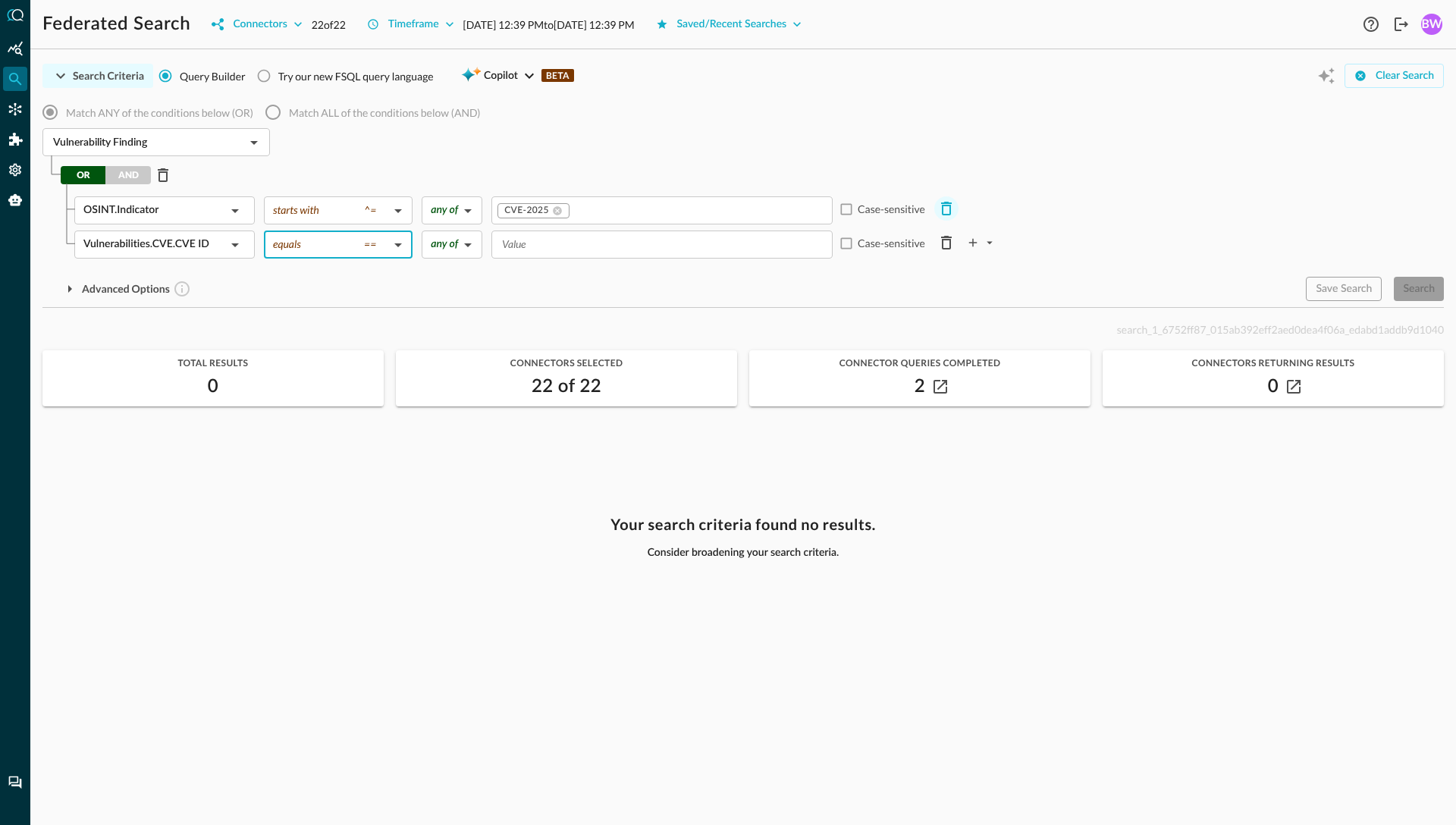
click at [946, 207] on icon "Delete Row" at bounding box center [945, 208] width 18 height 18
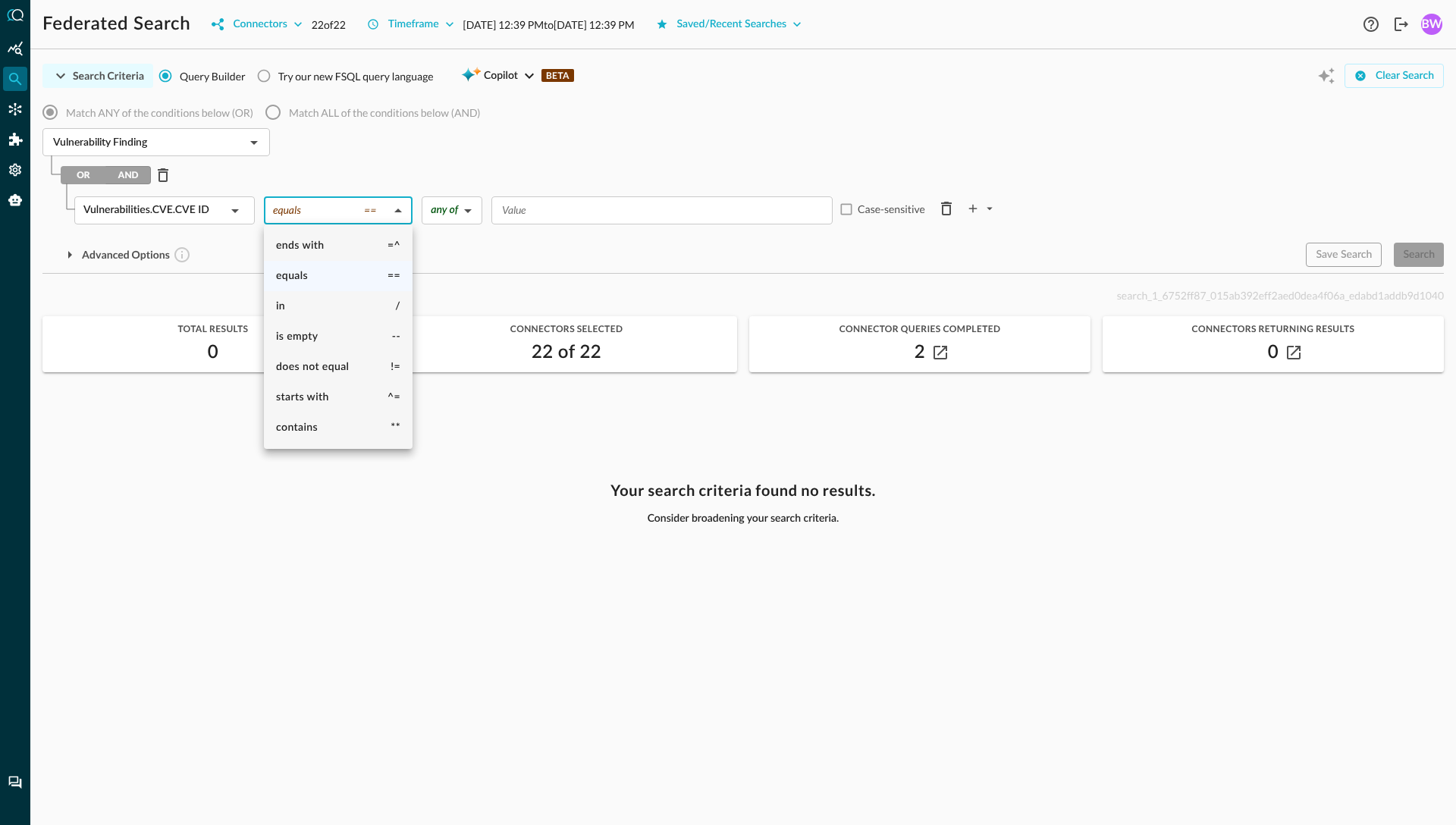
click at [344, 212] on body "Federated Search Connectors 22 of 22 Timeframe Aug 25, 2025 12:39 PM to Aug 26,…" at bounding box center [728, 412] width 1456 height 825
click at [332, 395] on li "starts with ^=" at bounding box center [338, 397] width 149 height 30
type input "starts with"
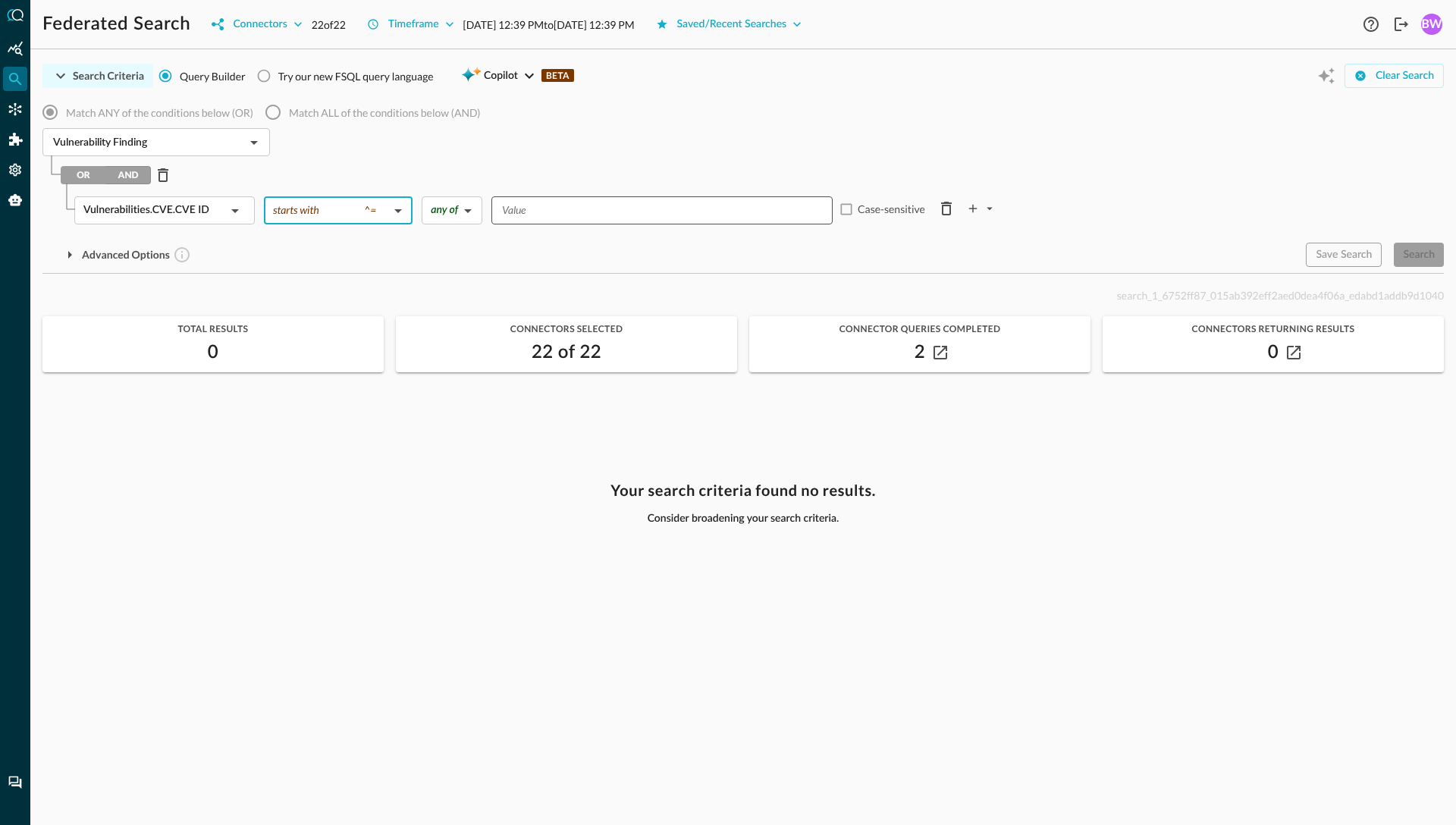
click at [521, 208] on input "Value" at bounding box center [660, 210] width 330 height 19
type input "CVE-2025"
click at [619, 250] on div "Advanced Options" at bounding box center [668, 255] width 1251 height 25
click at [1420, 255] on div "Search" at bounding box center [1419, 255] width 32 height 19
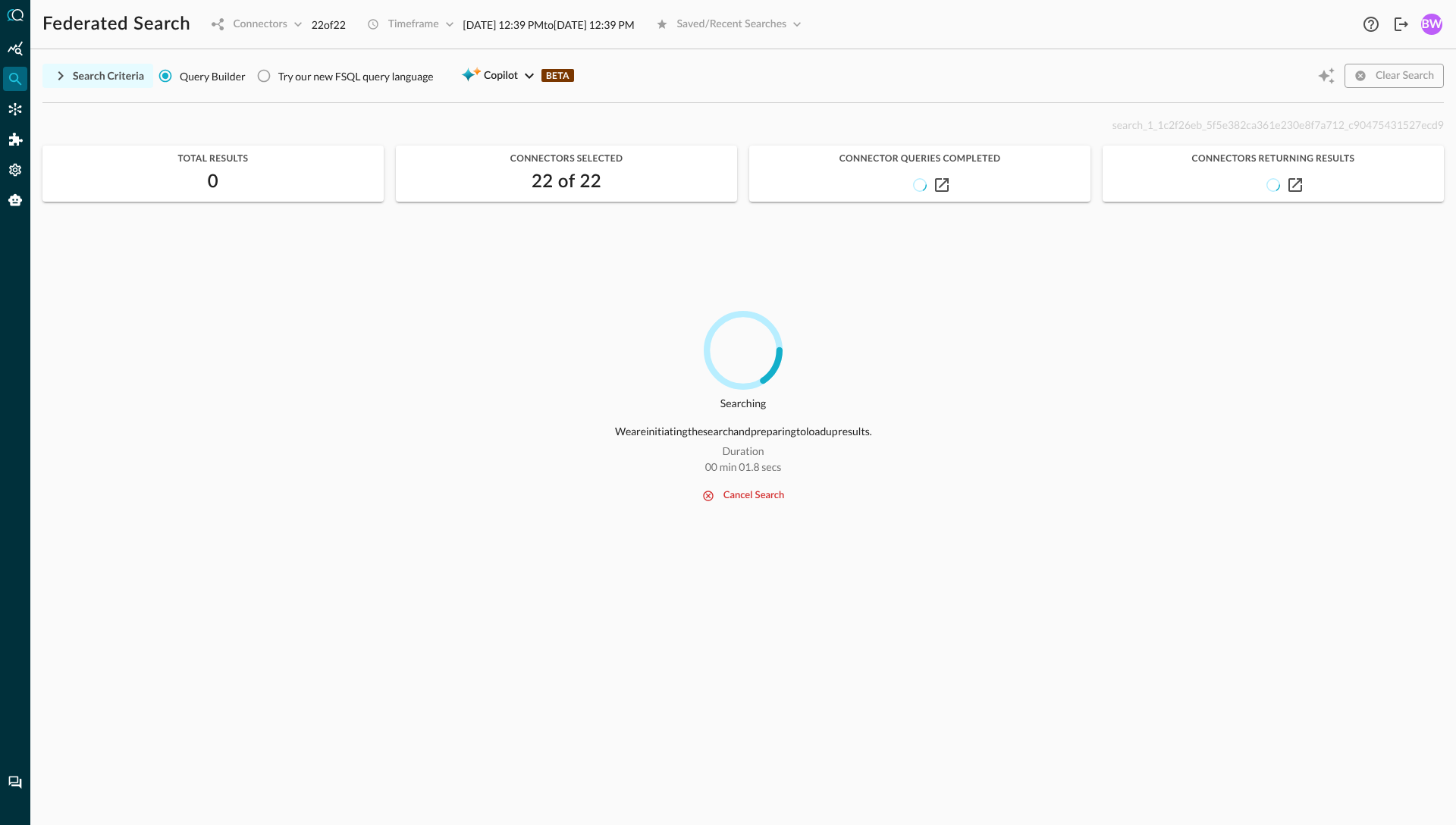
click at [52, 75] on icon "button" at bounding box center [60, 76] width 18 height 18
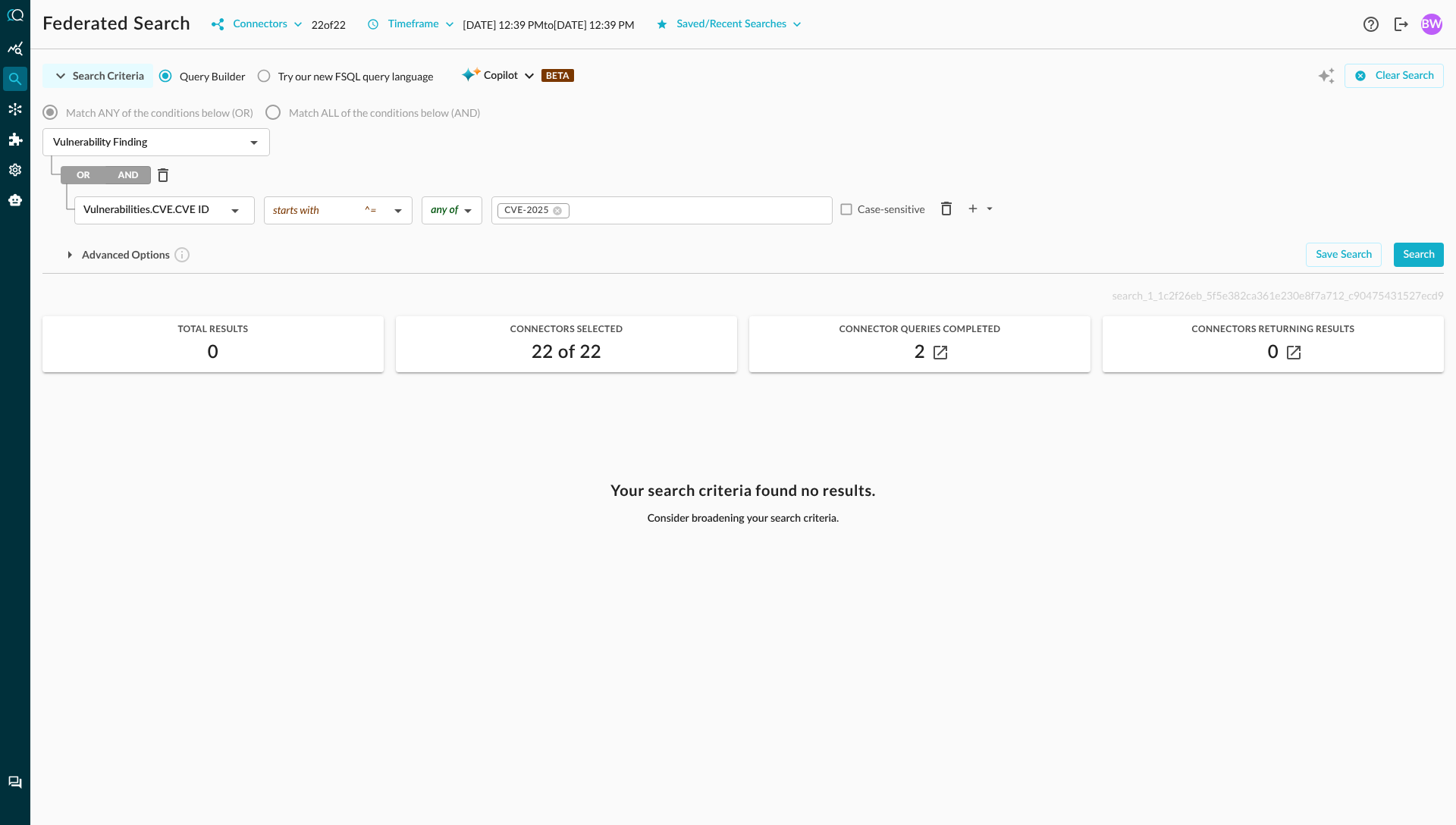
click at [731, 144] on div "Vulnerability Finding ​" at bounding box center [743, 144] width 1401 height 32
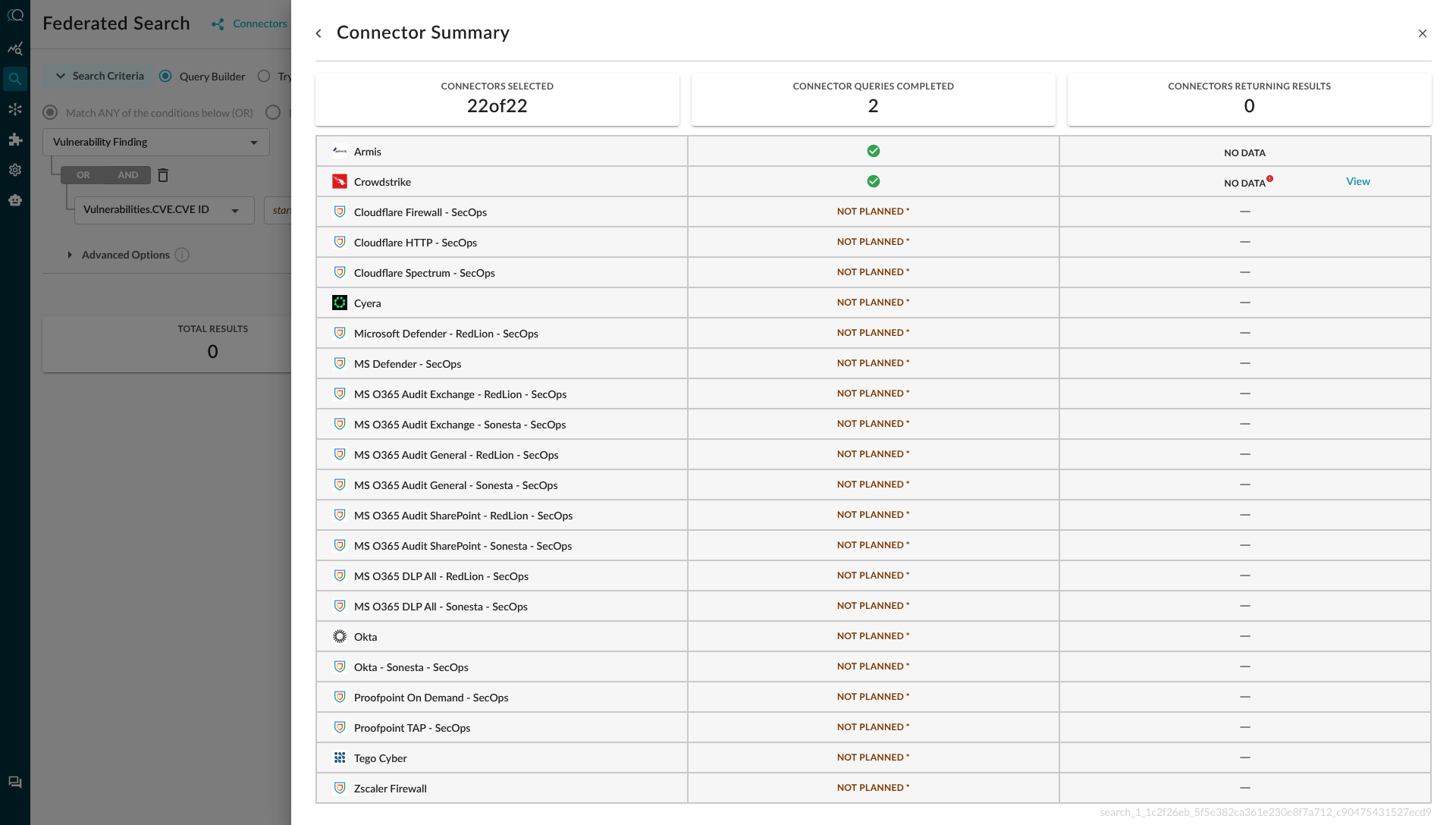
click at [1356, 184] on link "View" at bounding box center [1359, 182] width 25 height 10
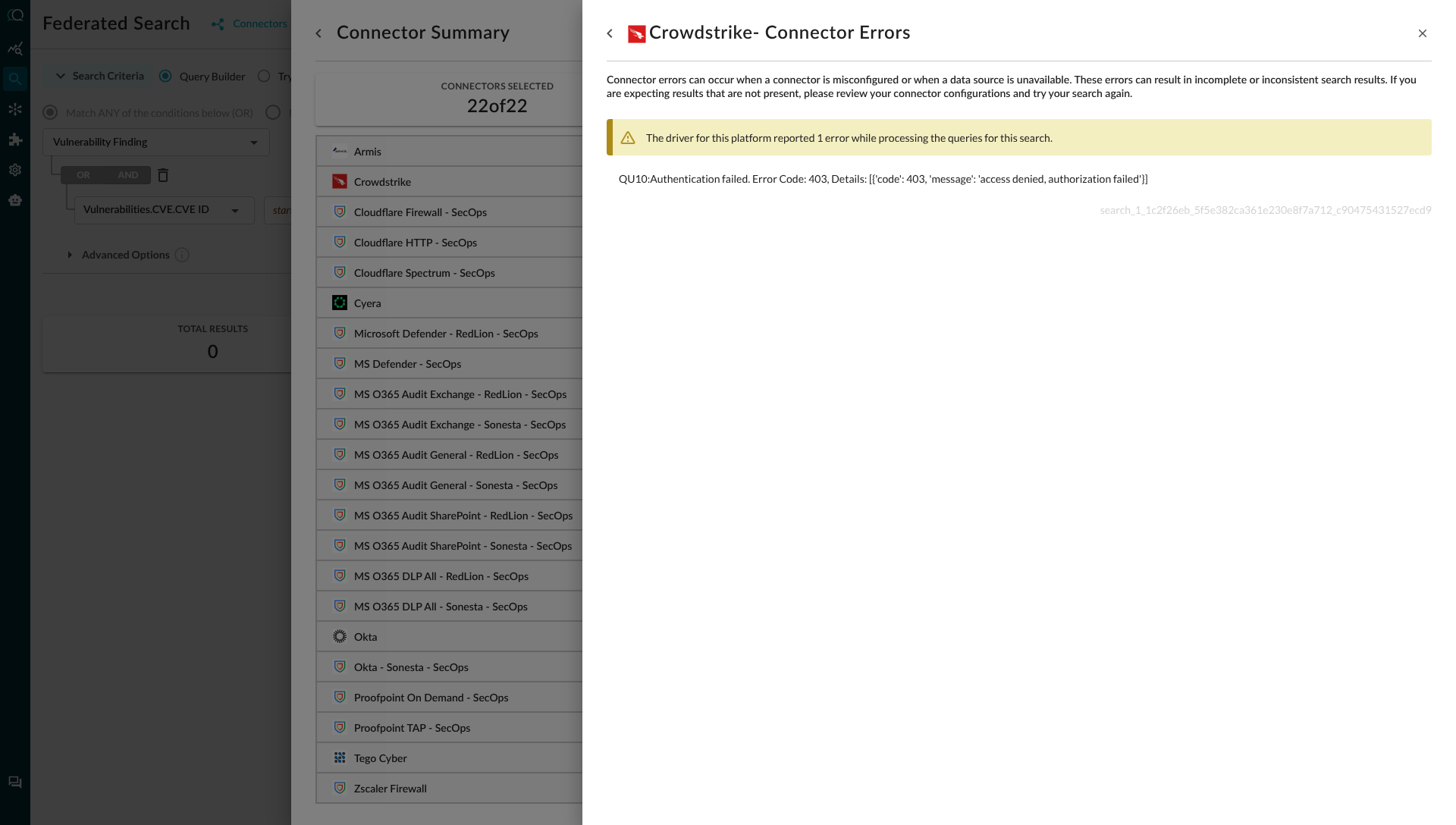
click at [471, 202] on div at bounding box center [728, 412] width 1456 height 825
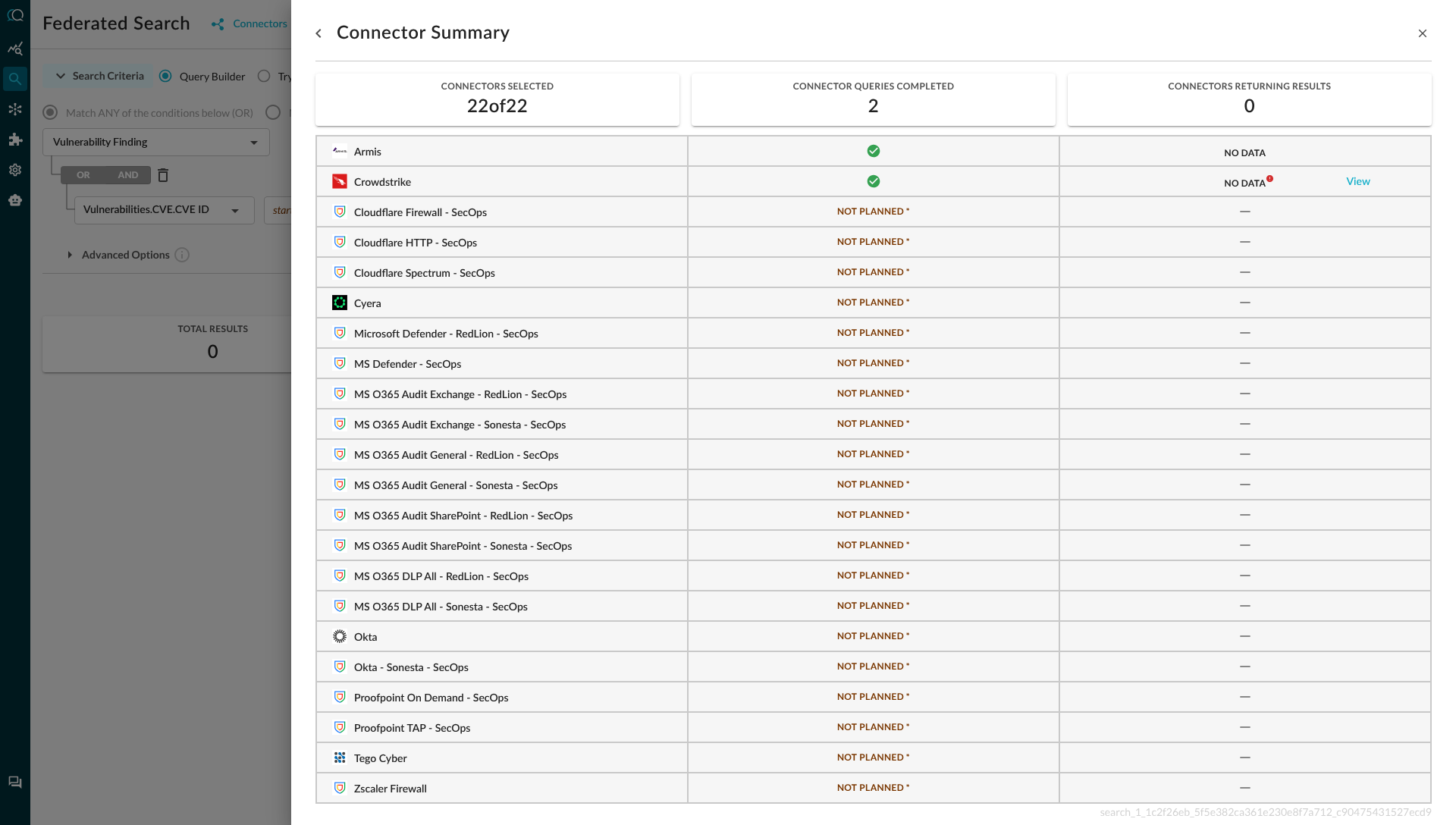
click at [123, 445] on div at bounding box center [728, 412] width 1456 height 825
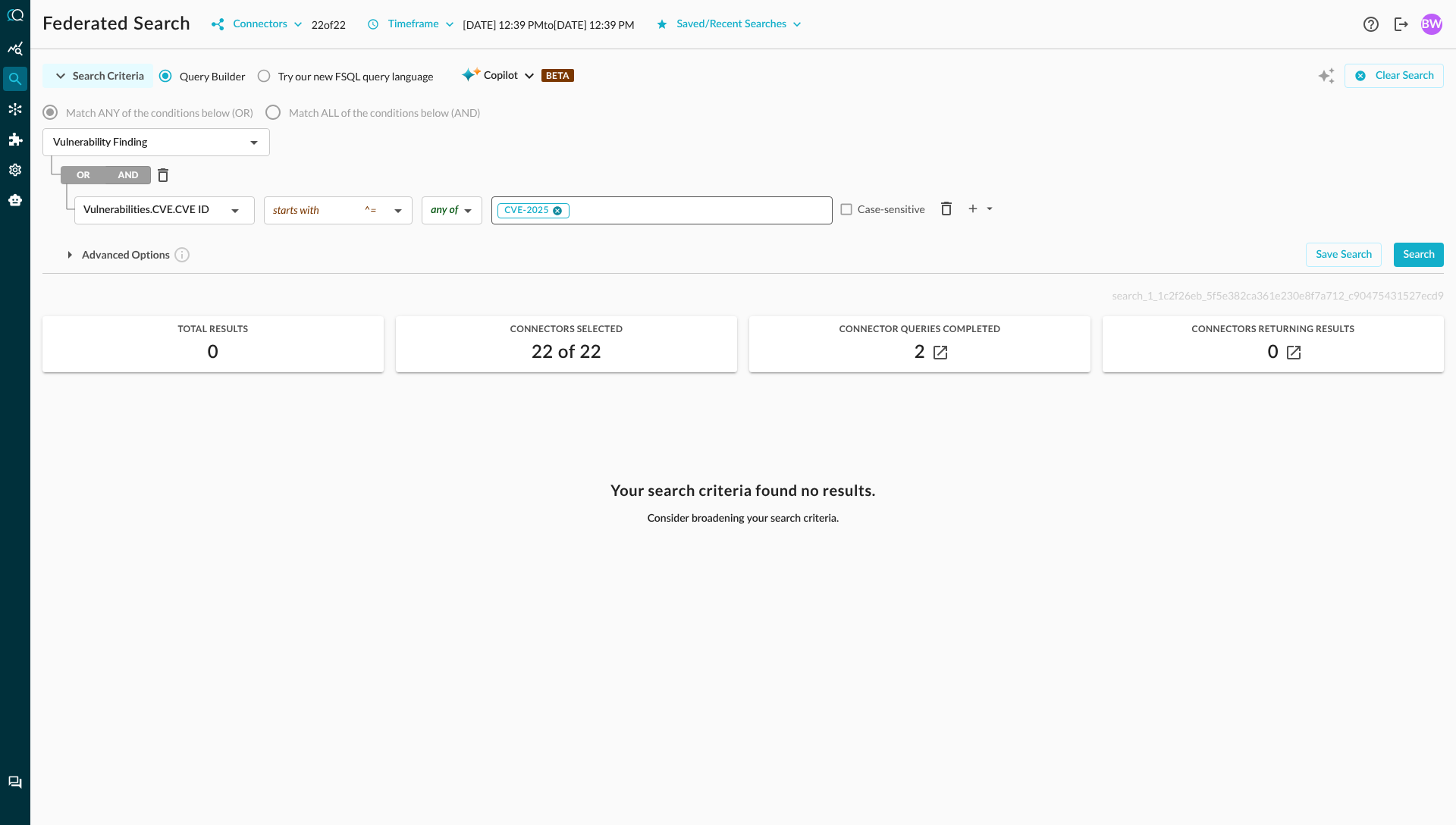
click at [559, 208] on icon at bounding box center [557, 211] width 9 height 9
click at [540, 208] on input "Value" at bounding box center [660, 210] width 330 height 19
type input "CVE-2016"
click at [545, 265] on div "Advanced Options" at bounding box center [668, 255] width 1251 height 25
click at [1416, 252] on div "Search" at bounding box center [1419, 255] width 32 height 19
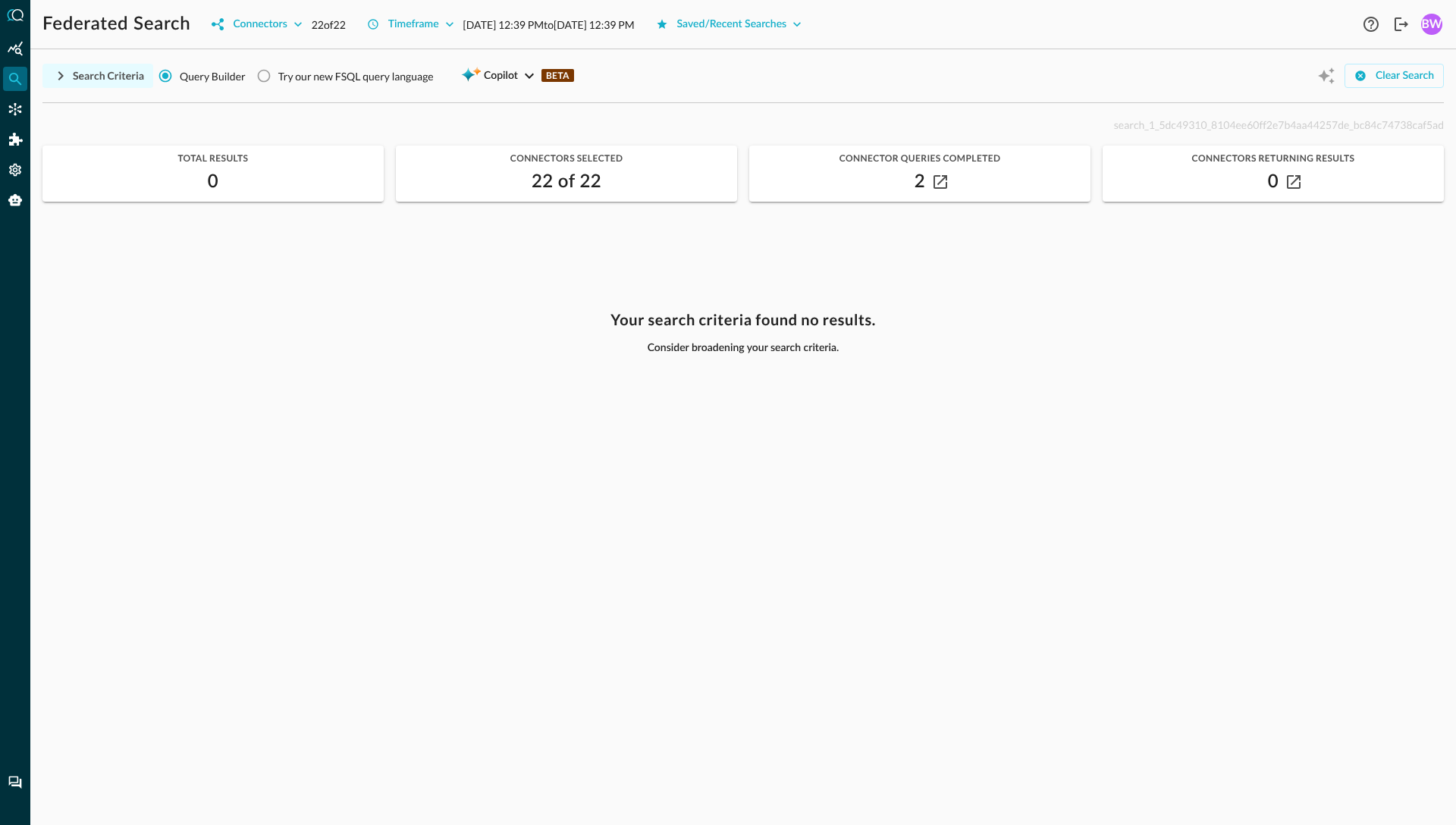
click at [147, 113] on div "Search Criteria Query Builder Try our new FSQL query language Copilot BETA Clea…" at bounding box center [743, 443] width 1401 height 764
click at [63, 75] on icon "button" at bounding box center [60, 76] width 18 height 18
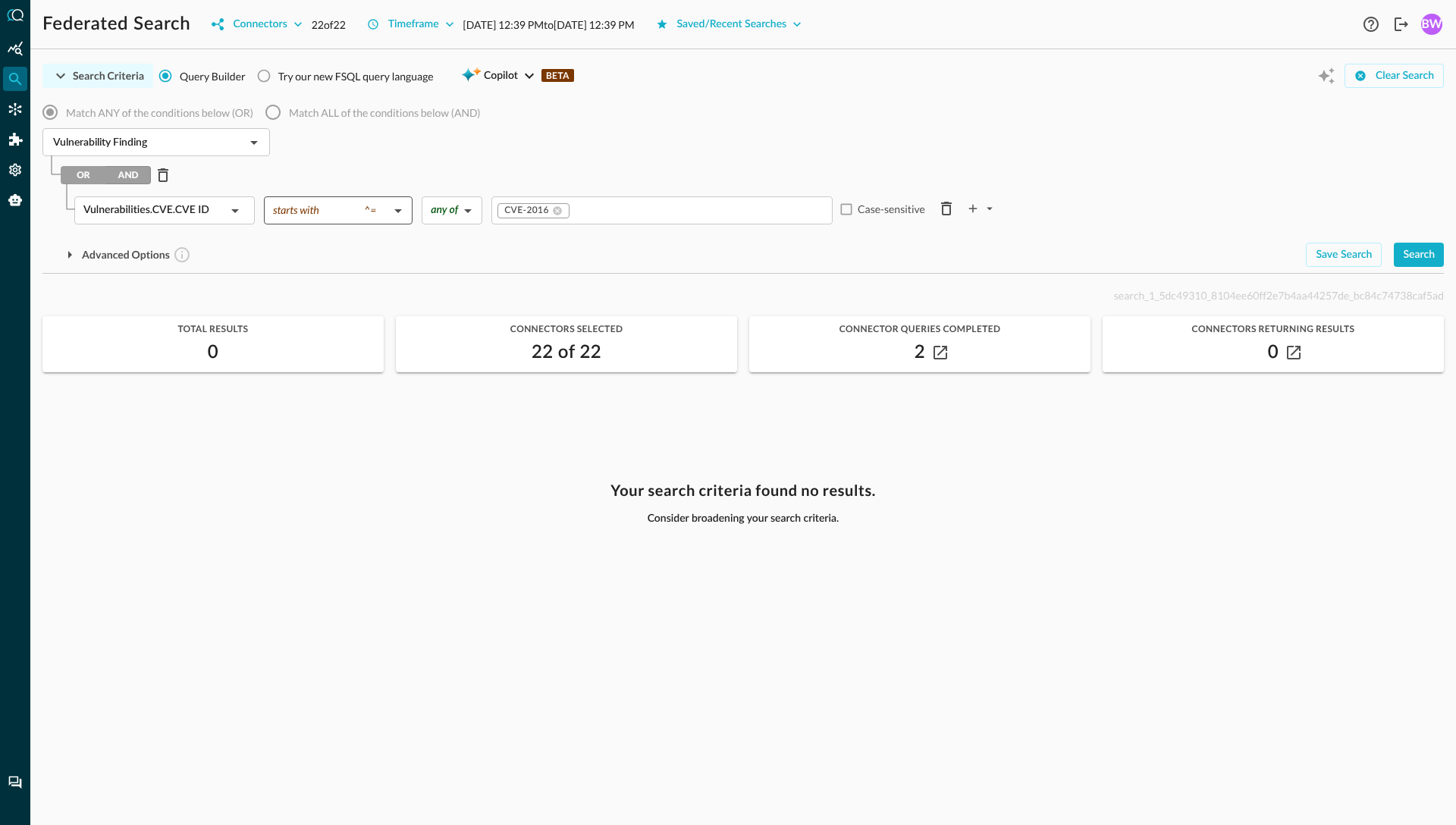
click at [313, 214] on body "Federated Search Connectors 22 of 22 Timeframe Aug 25, 2025 12:39 PM to Aug 26,…" at bounding box center [728, 412] width 1456 height 825
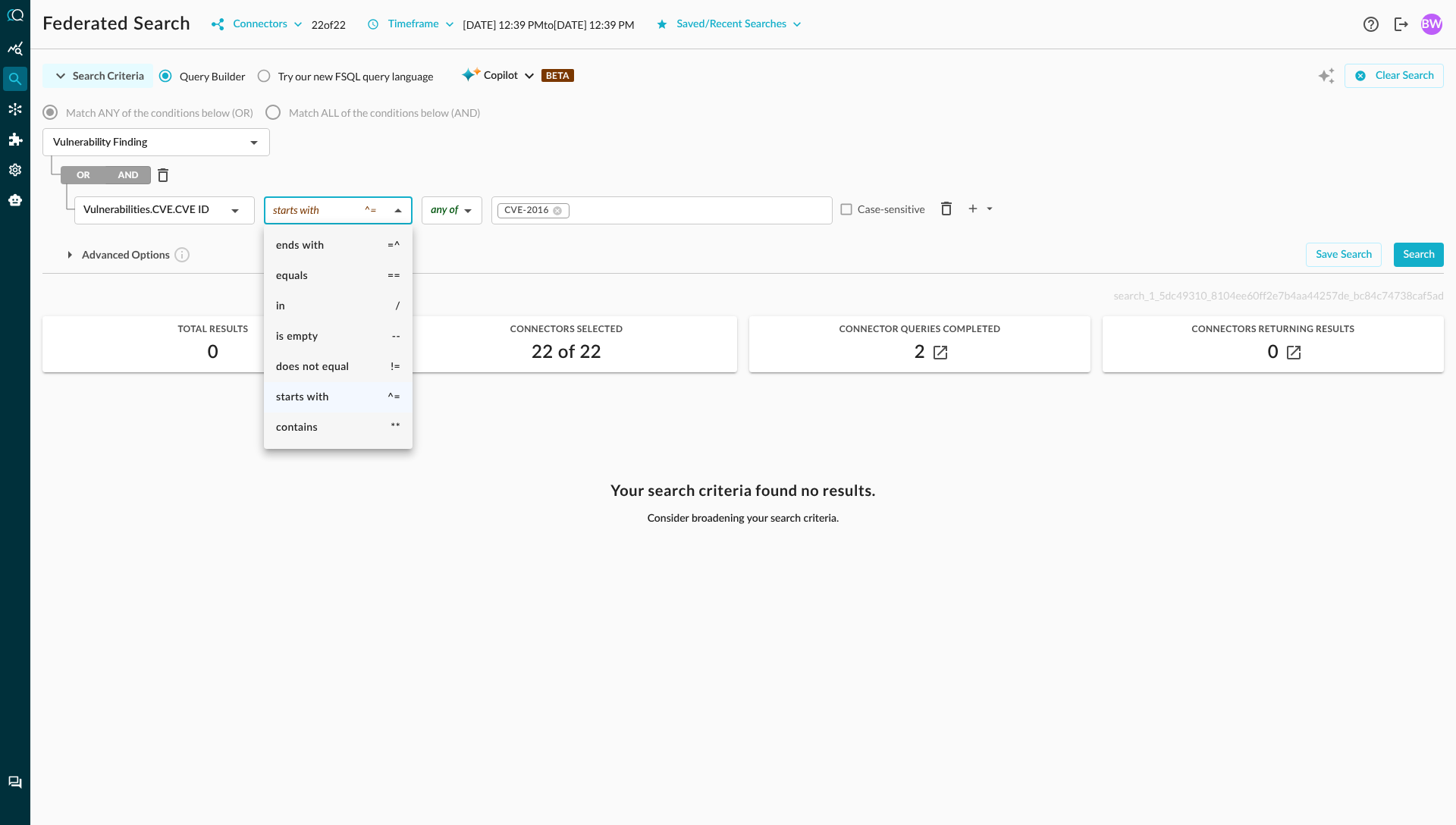
click at [1018, 132] on div at bounding box center [728, 412] width 1456 height 825
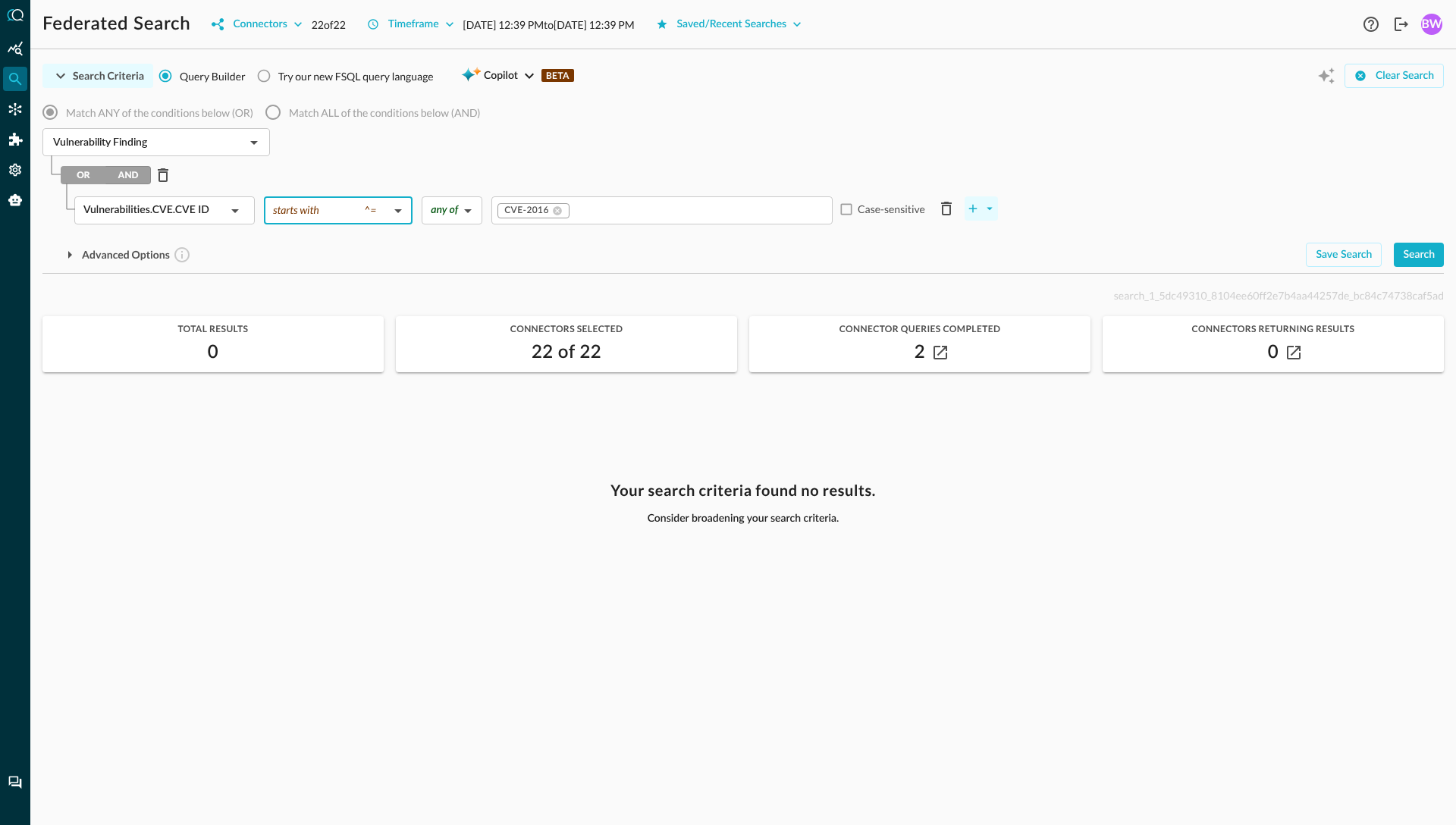
click at [991, 208] on icon "plus-arrow-button" at bounding box center [990, 209] width 6 height 3
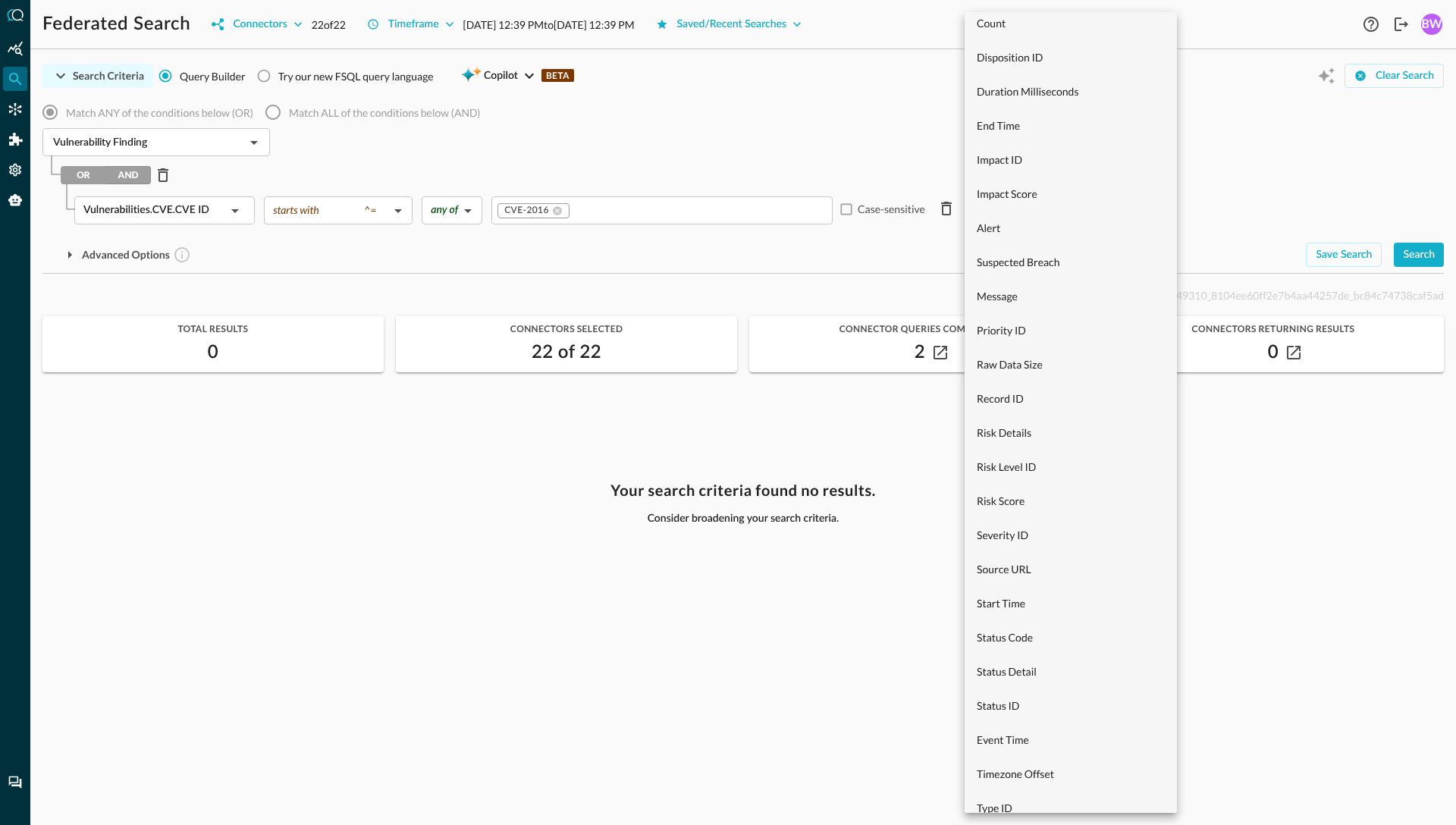
scroll to position [972, 0]
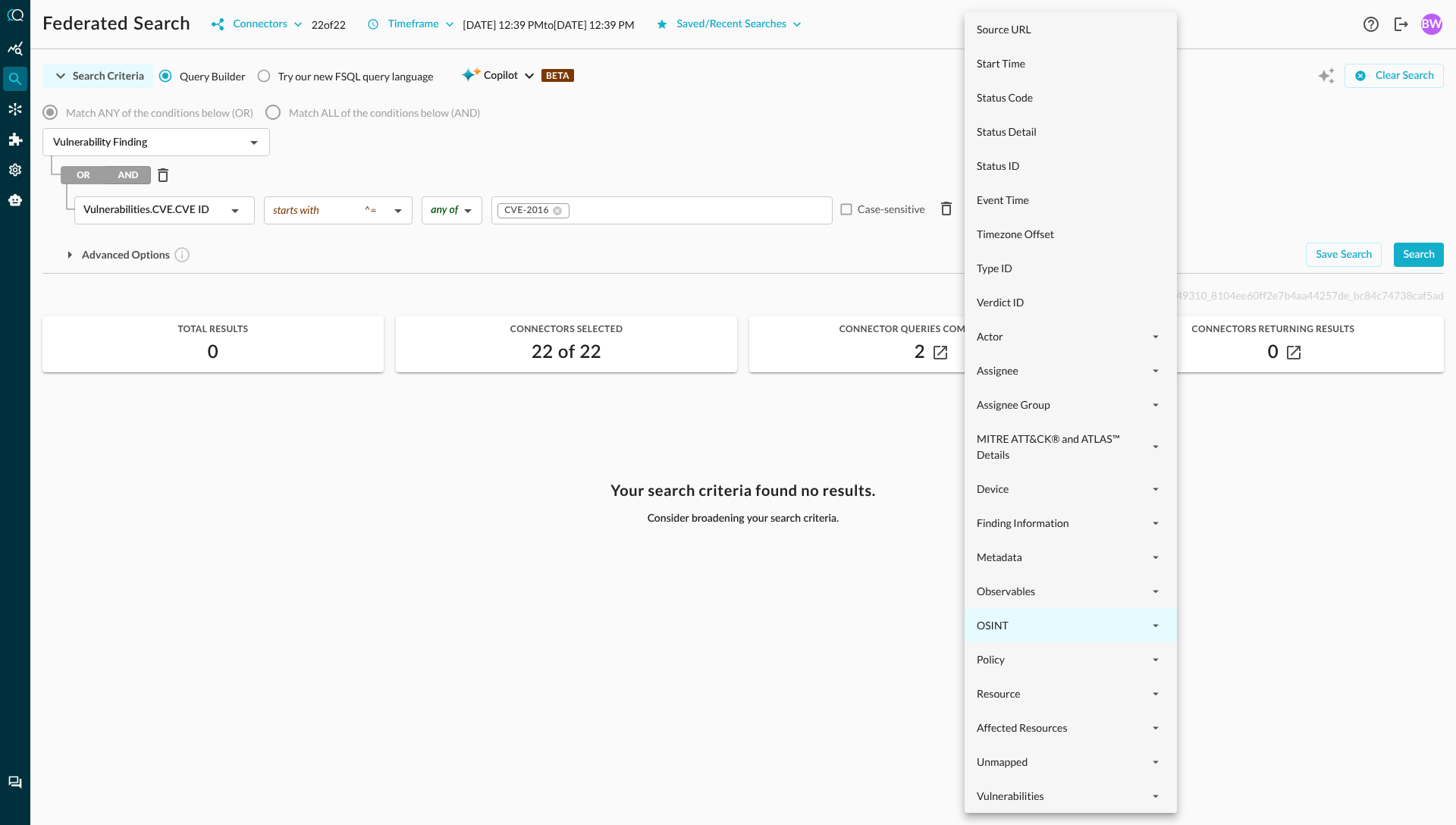
click at [1030, 621] on span "OSINT" at bounding box center [1061, 624] width 170 height 16
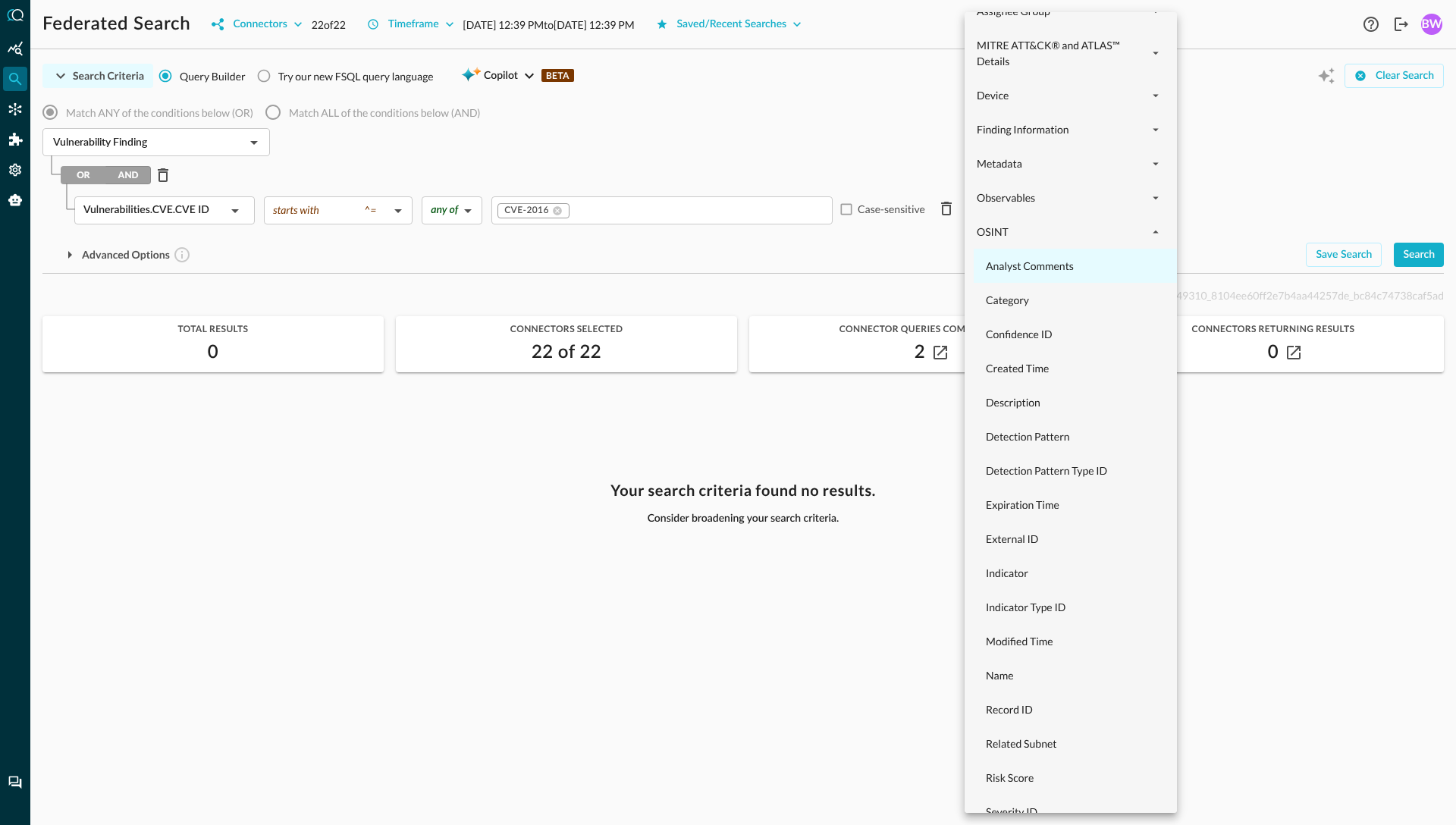
scroll to position [1368, 0]
click at [1019, 570] on span "Indicator" at bounding box center [1079, 570] width 188 height 16
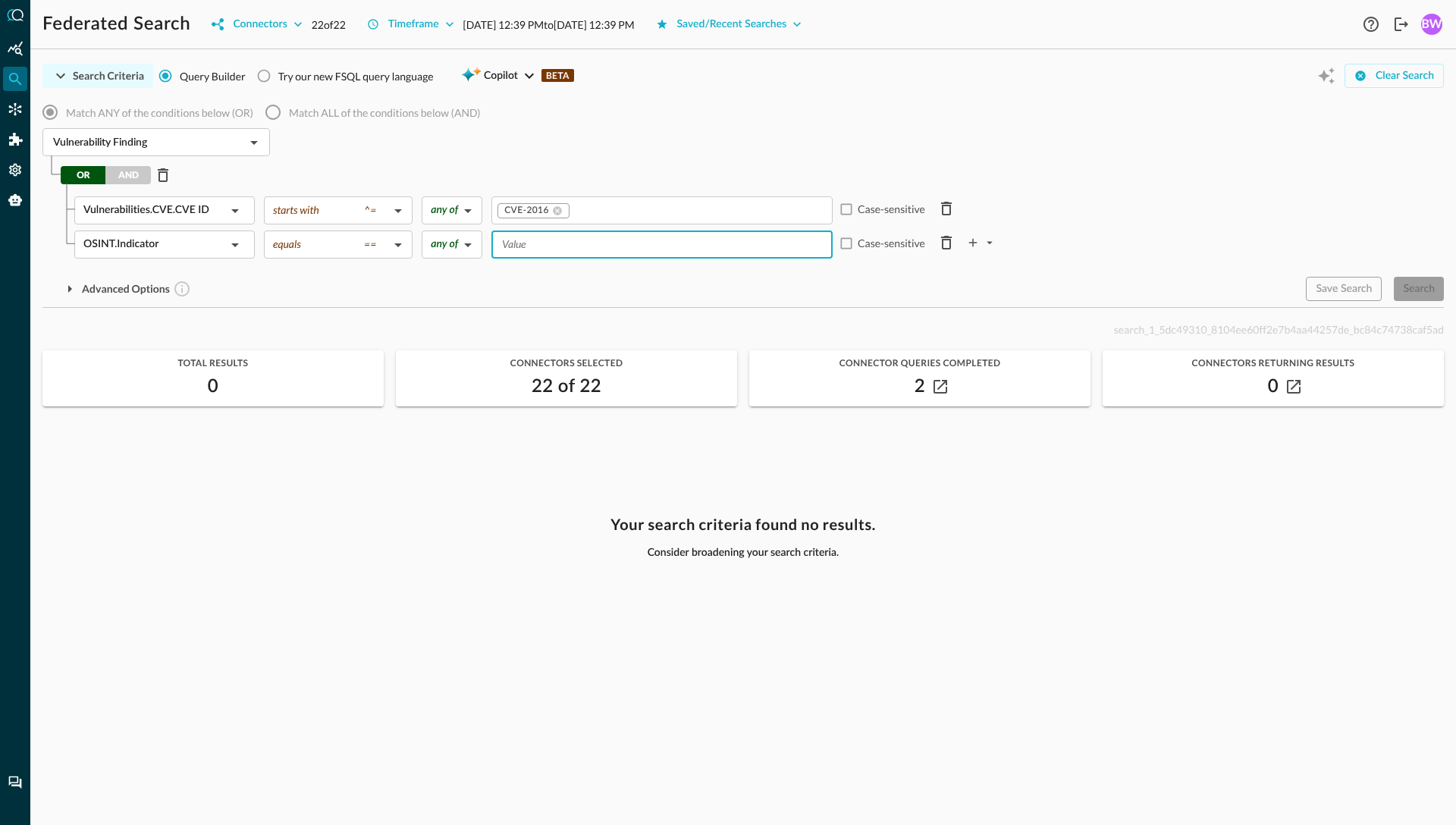
click at [536, 244] on input "Value" at bounding box center [660, 244] width 330 height 19
type input "CVE-2016"
click at [645, 278] on div "Advanced Options" at bounding box center [668, 290] width 1251 height 25
click at [991, 238] on icon "plus-arrow-button" at bounding box center [990, 242] width 13 height 13
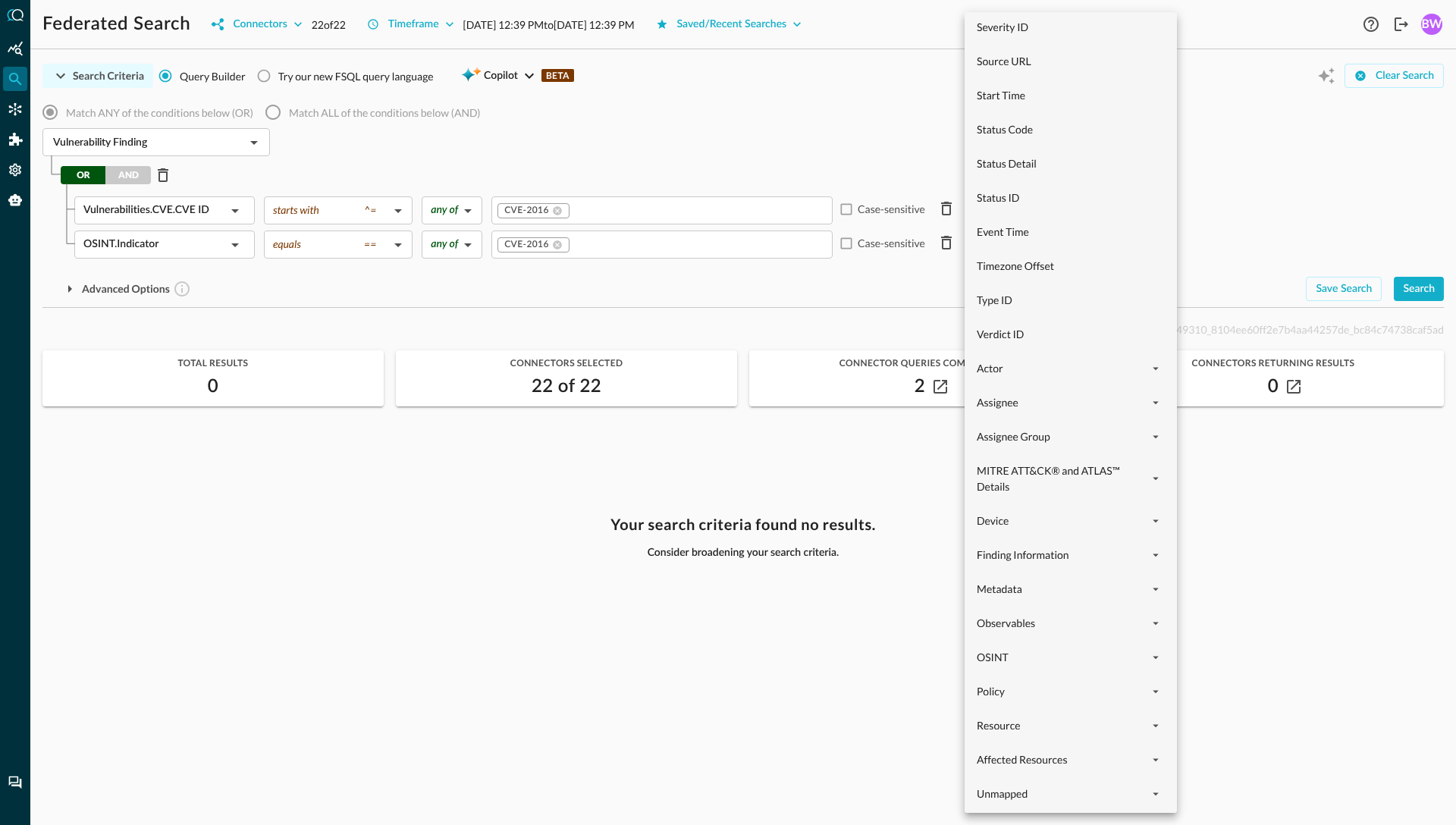
scroll to position [972, 0]
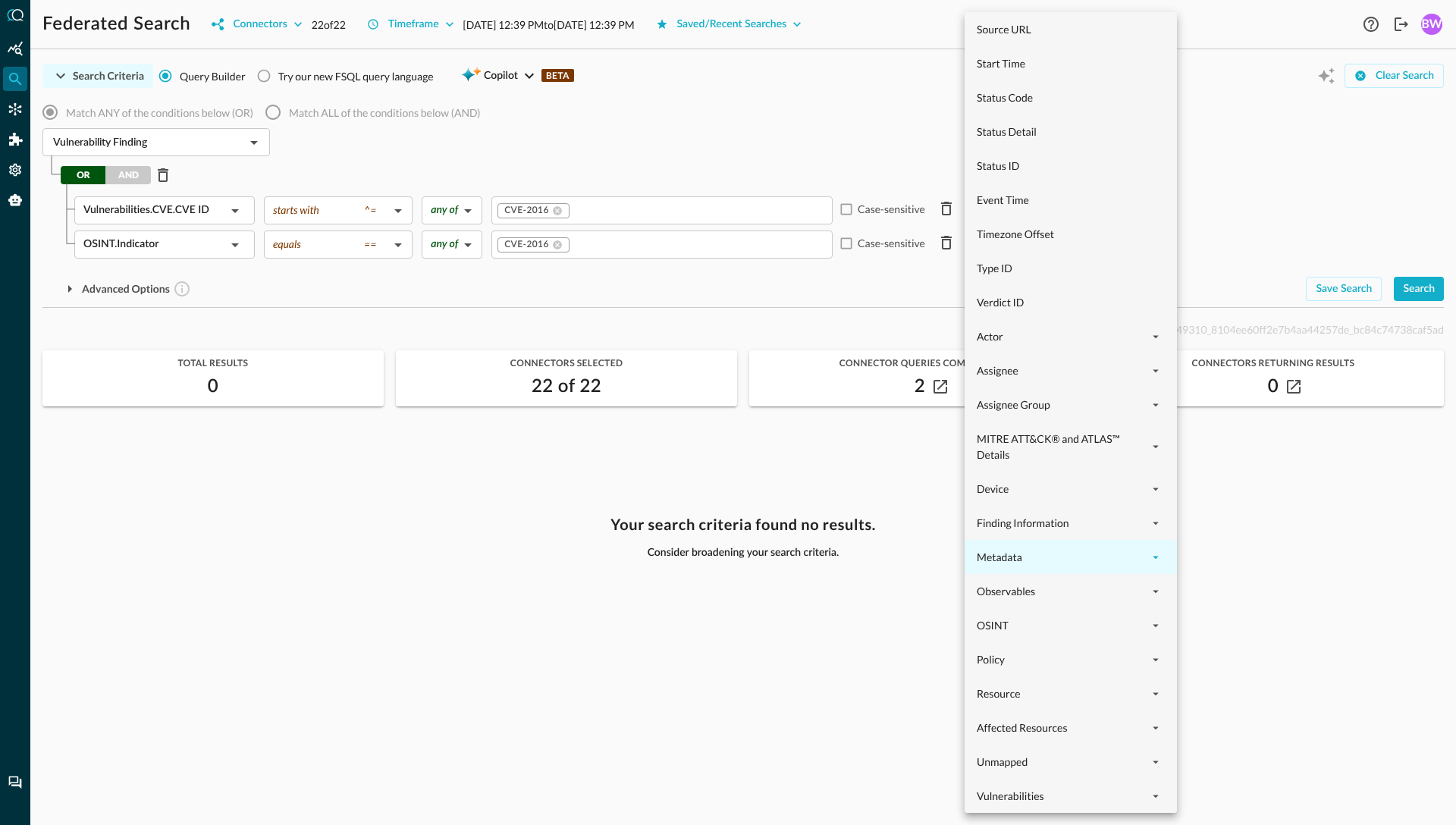
click at [1160, 558] on icon "expand" at bounding box center [1155, 557] width 13 height 13
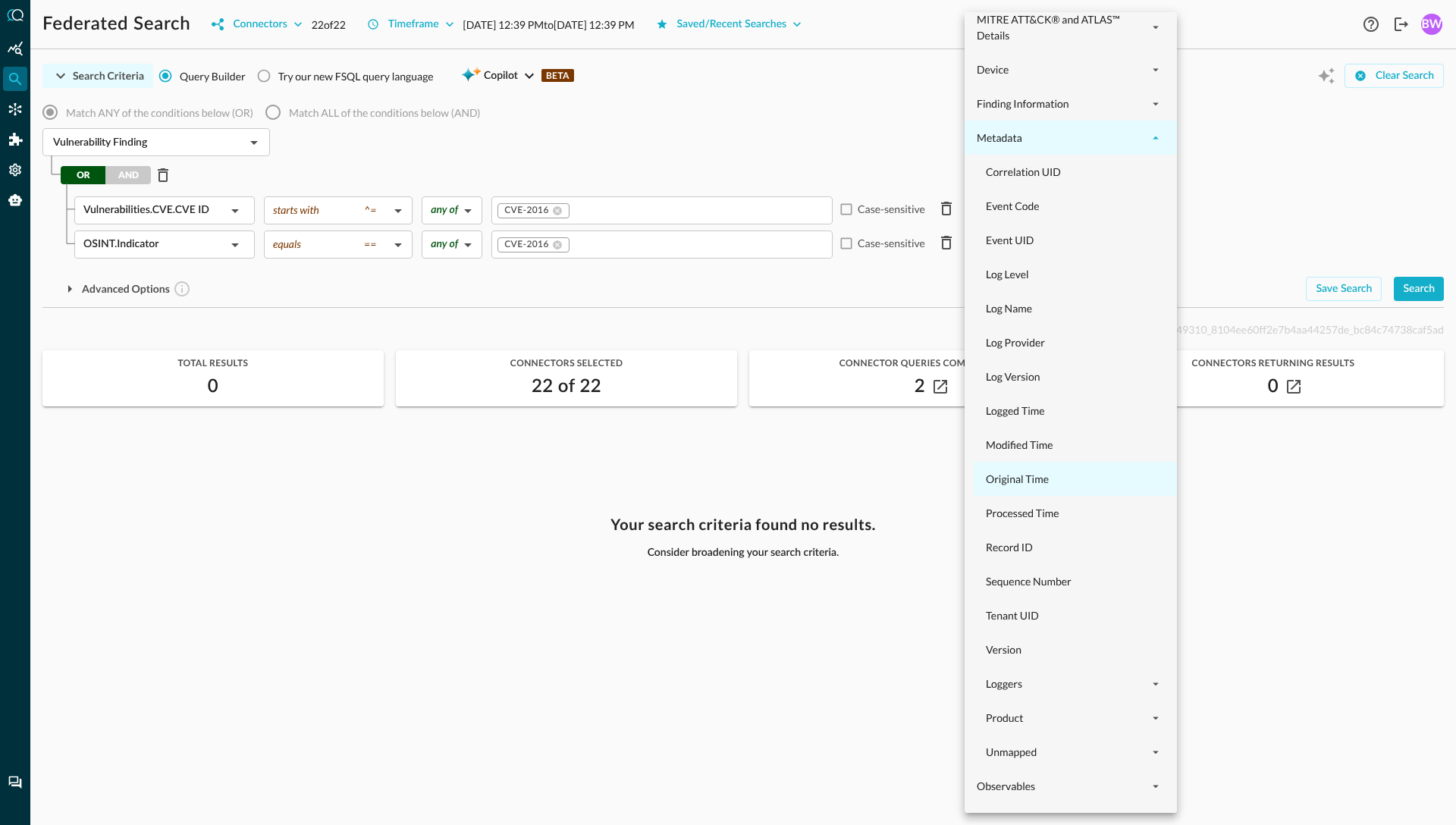
scroll to position [1395, 0]
click at [1020, 237] on span "Event UID" at bounding box center [1079, 237] width 188 height 16
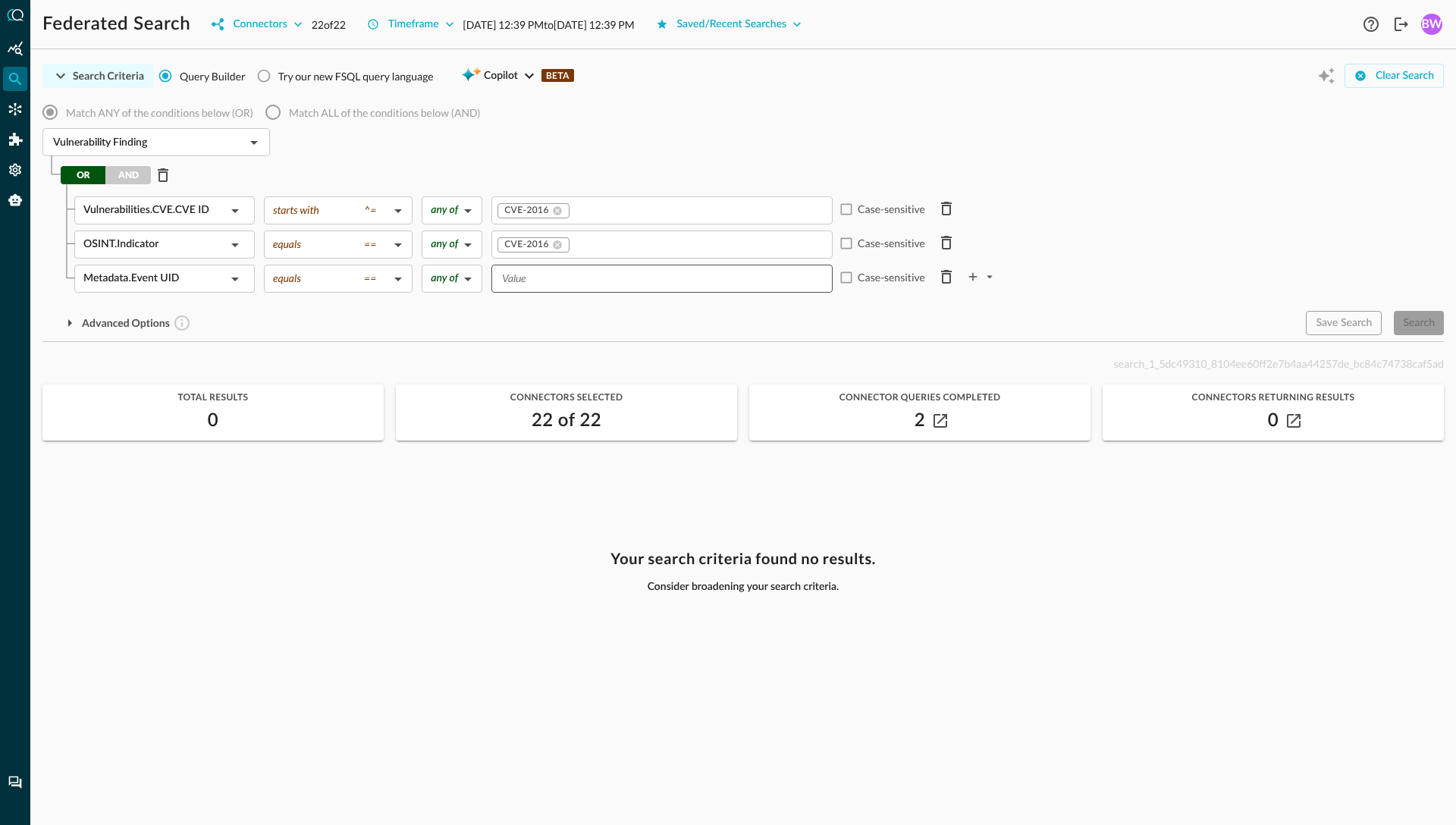
click at [570, 278] on input "Value" at bounding box center [660, 278] width 330 height 19
type input "CVE-2016"
click at [344, 281] on body "Federated Search Connectors 22 of 22 Timeframe Aug 25, 2025 12:39 PM to Aug 26,…" at bounding box center [728, 412] width 1456 height 825
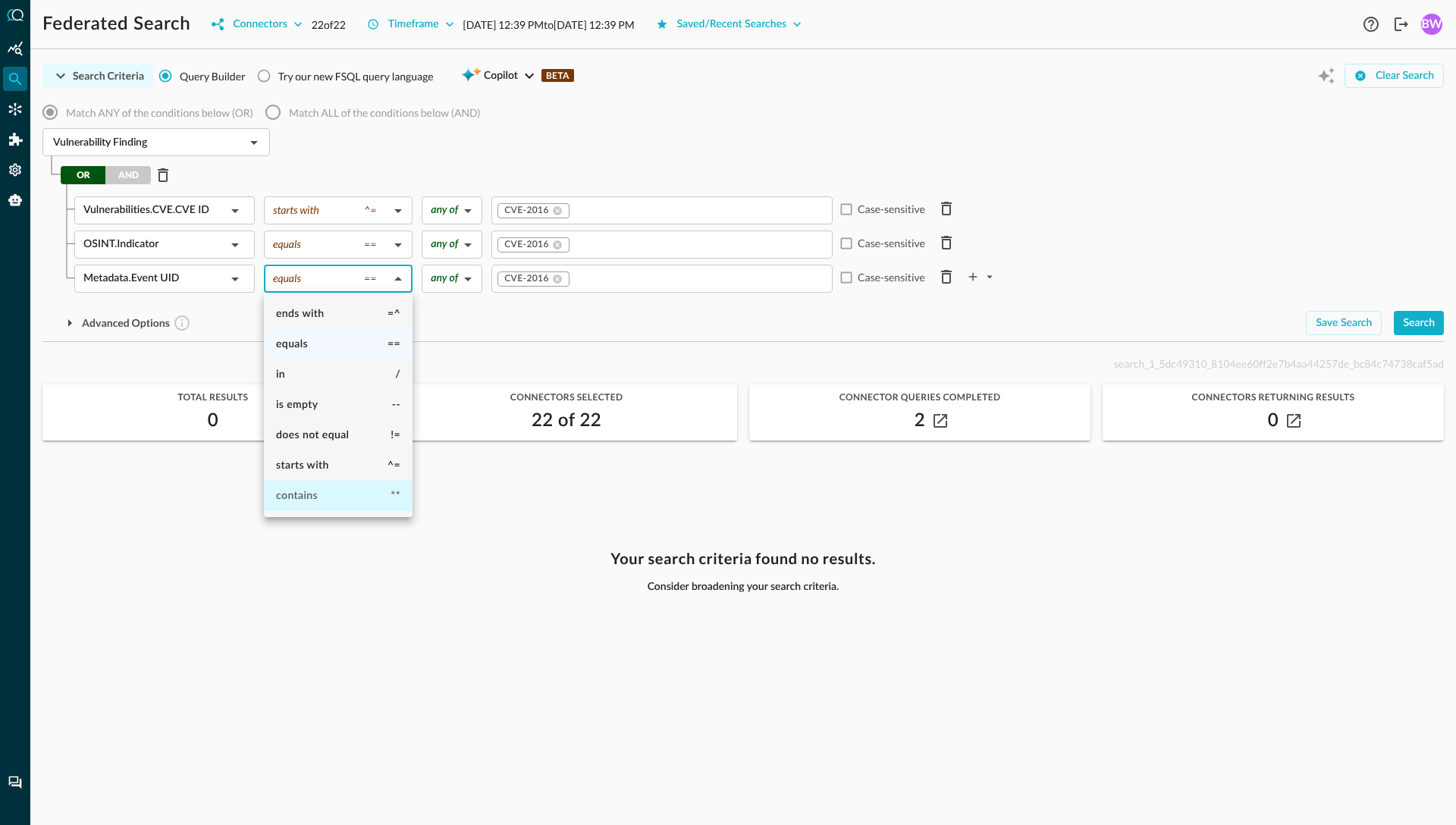
click at [316, 504] on li "contains **" at bounding box center [338, 496] width 149 height 30
type input "contains"
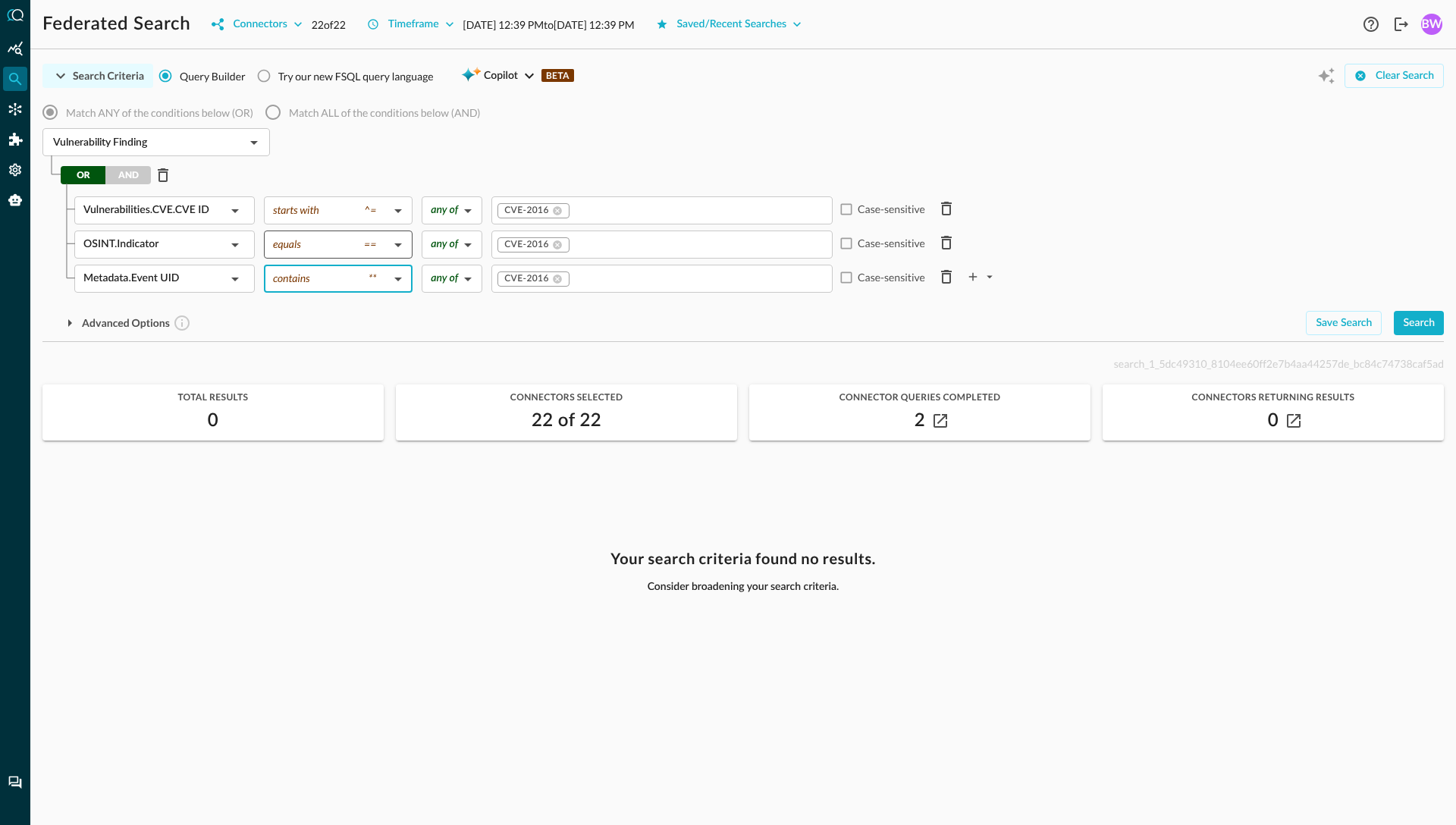
click at [327, 247] on body "Federated Search Connectors 22 of 22 Timeframe Aug 25, 2025 12:39 PM to Aug 26,…" at bounding box center [728, 412] width 1456 height 825
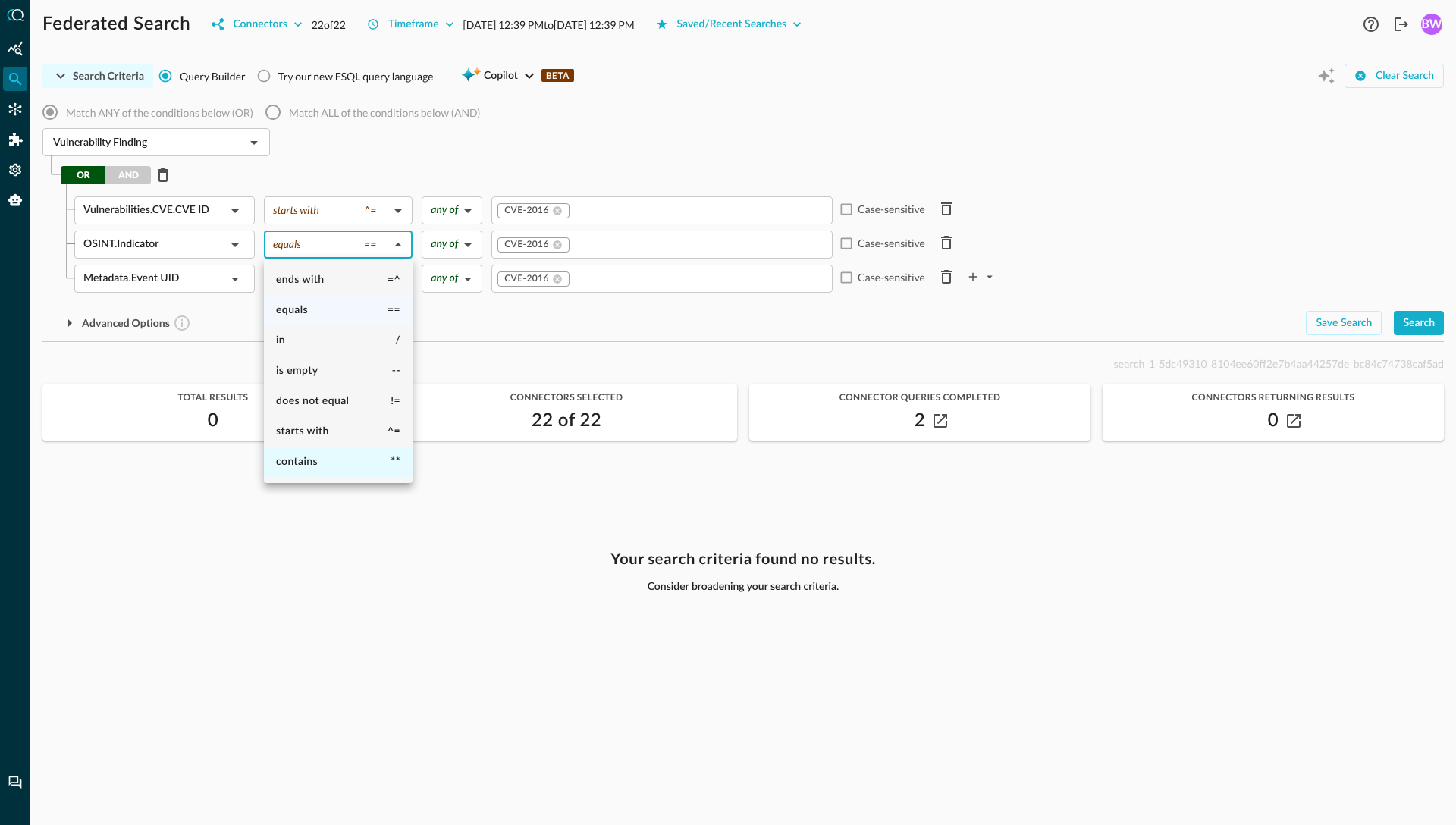
click at [307, 467] on span "contains" at bounding box center [297, 461] width 42 height 10
type input "contains"
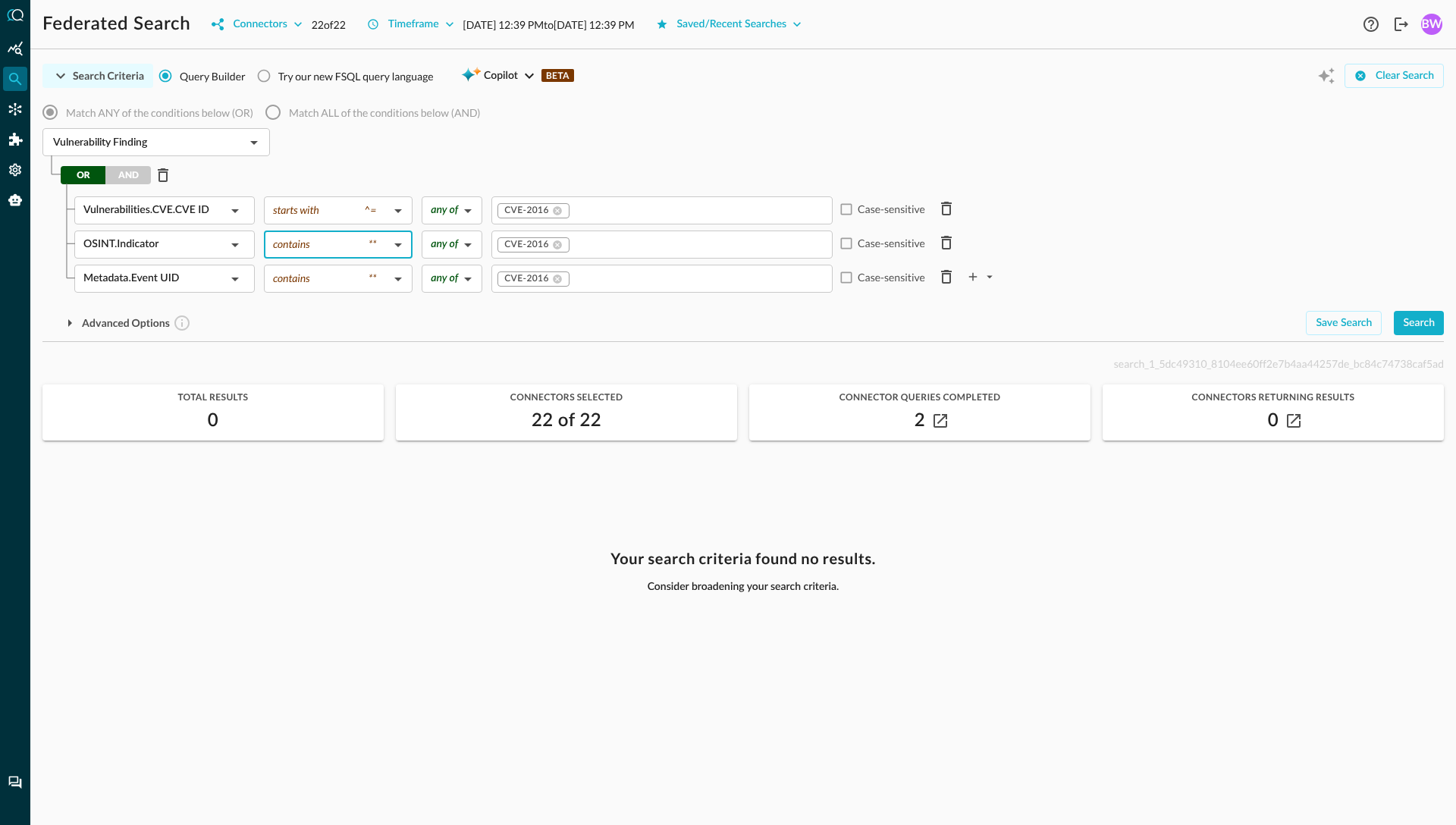
click at [572, 315] on div "Advanced Options" at bounding box center [668, 324] width 1251 height 25
click at [990, 274] on icon "plus-arrow-button" at bounding box center [990, 276] width 13 height 13
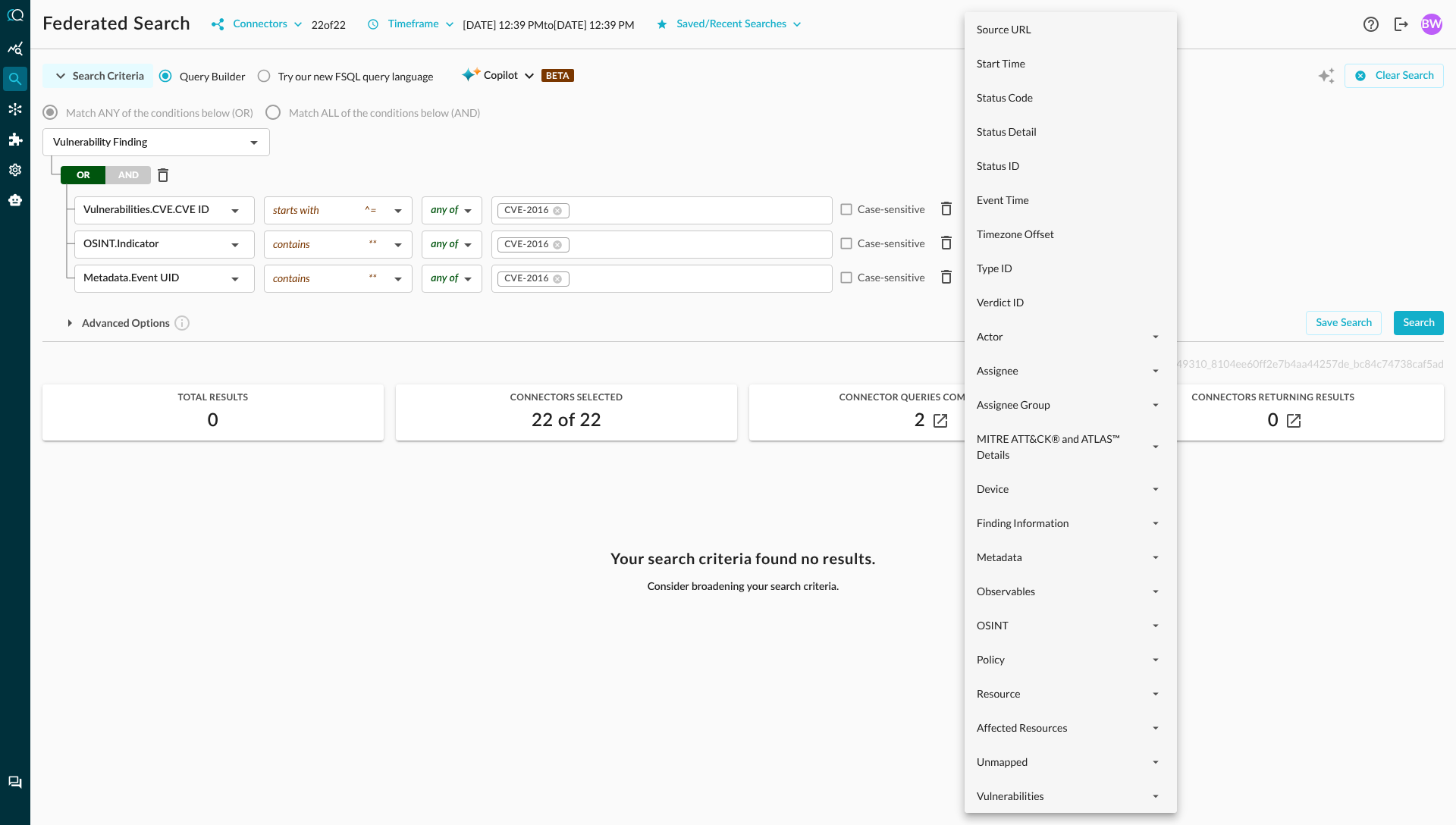
scroll to position [972, 0]
click at [1154, 552] on icon "expand" at bounding box center [1155, 558] width 13 height 13
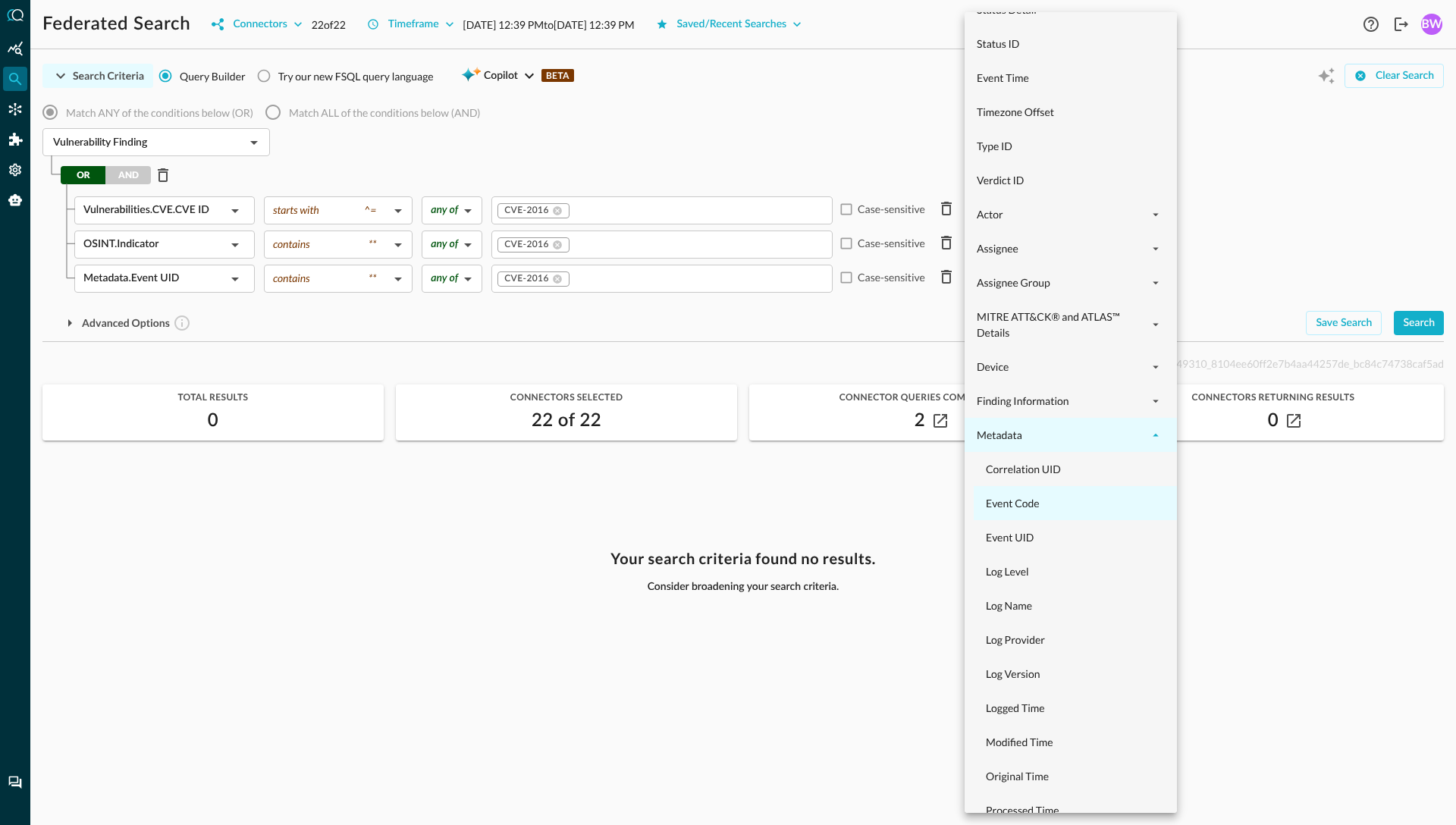
scroll to position [1059, 0]
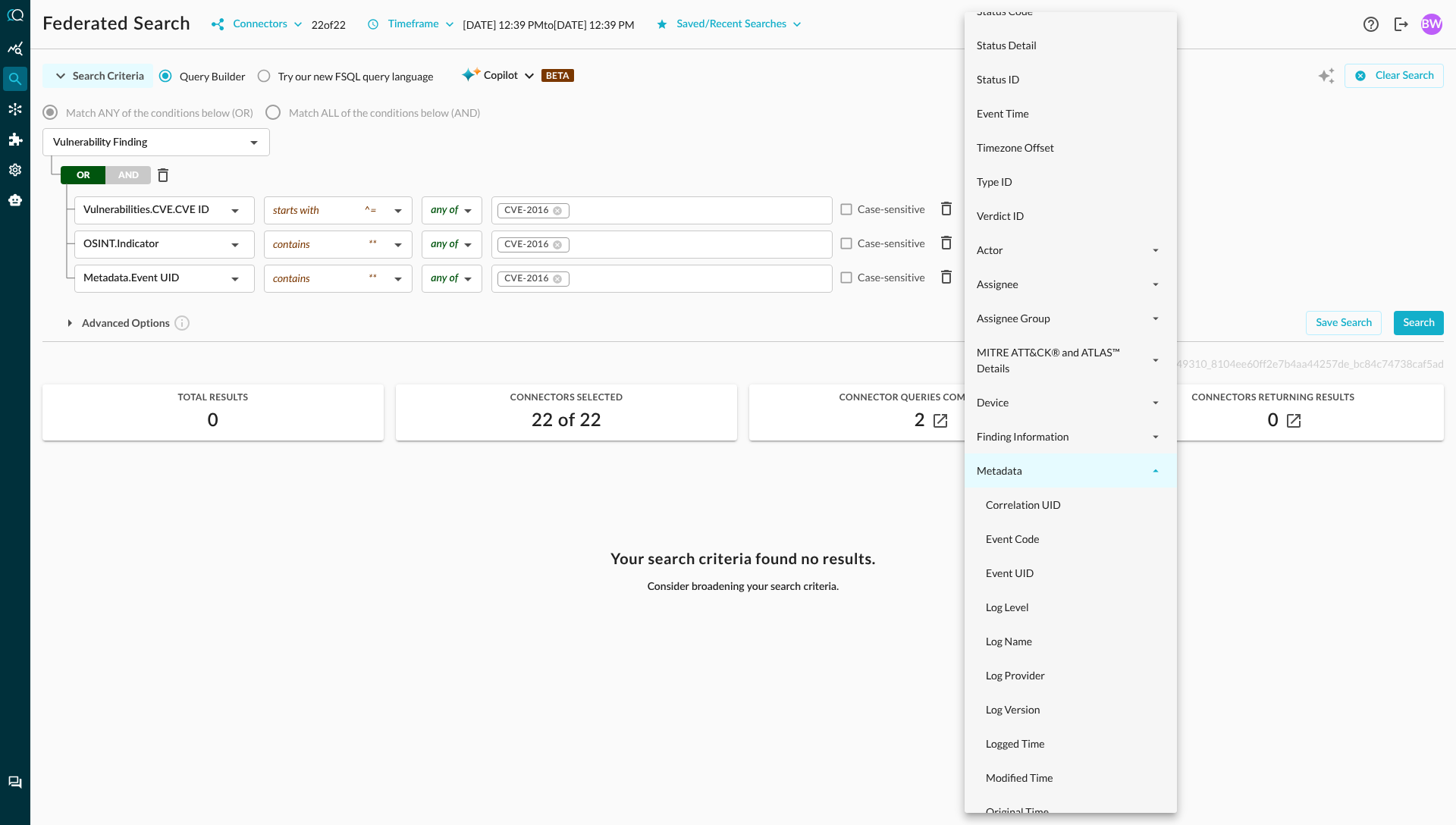
click at [1117, 471] on span "Metadata" at bounding box center [1061, 470] width 170 height 16
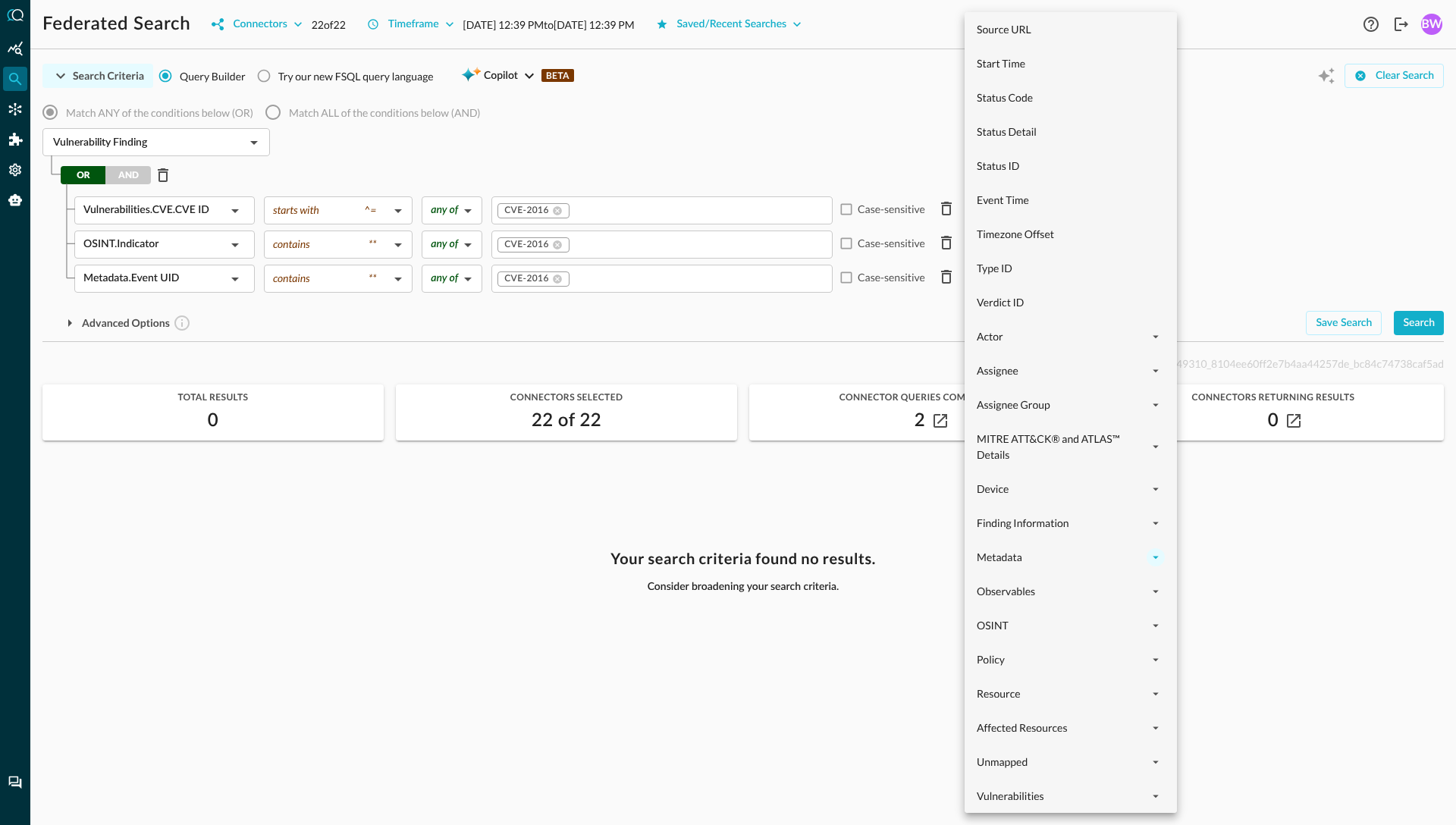
scroll to position [972, 0]
click at [1153, 521] on icon "expand" at bounding box center [1155, 523] width 13 height 13
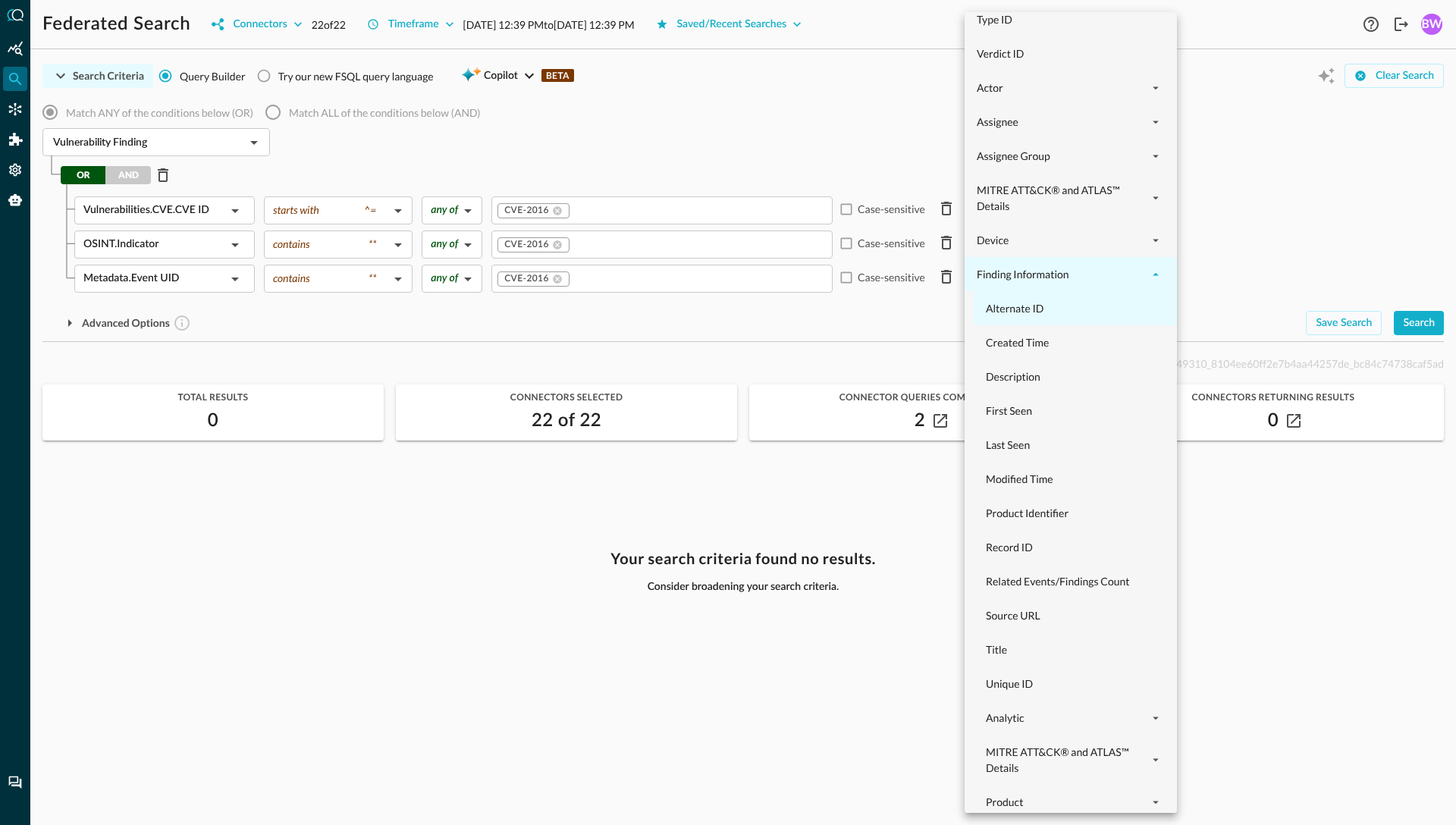
scroll to position [1290, 0]
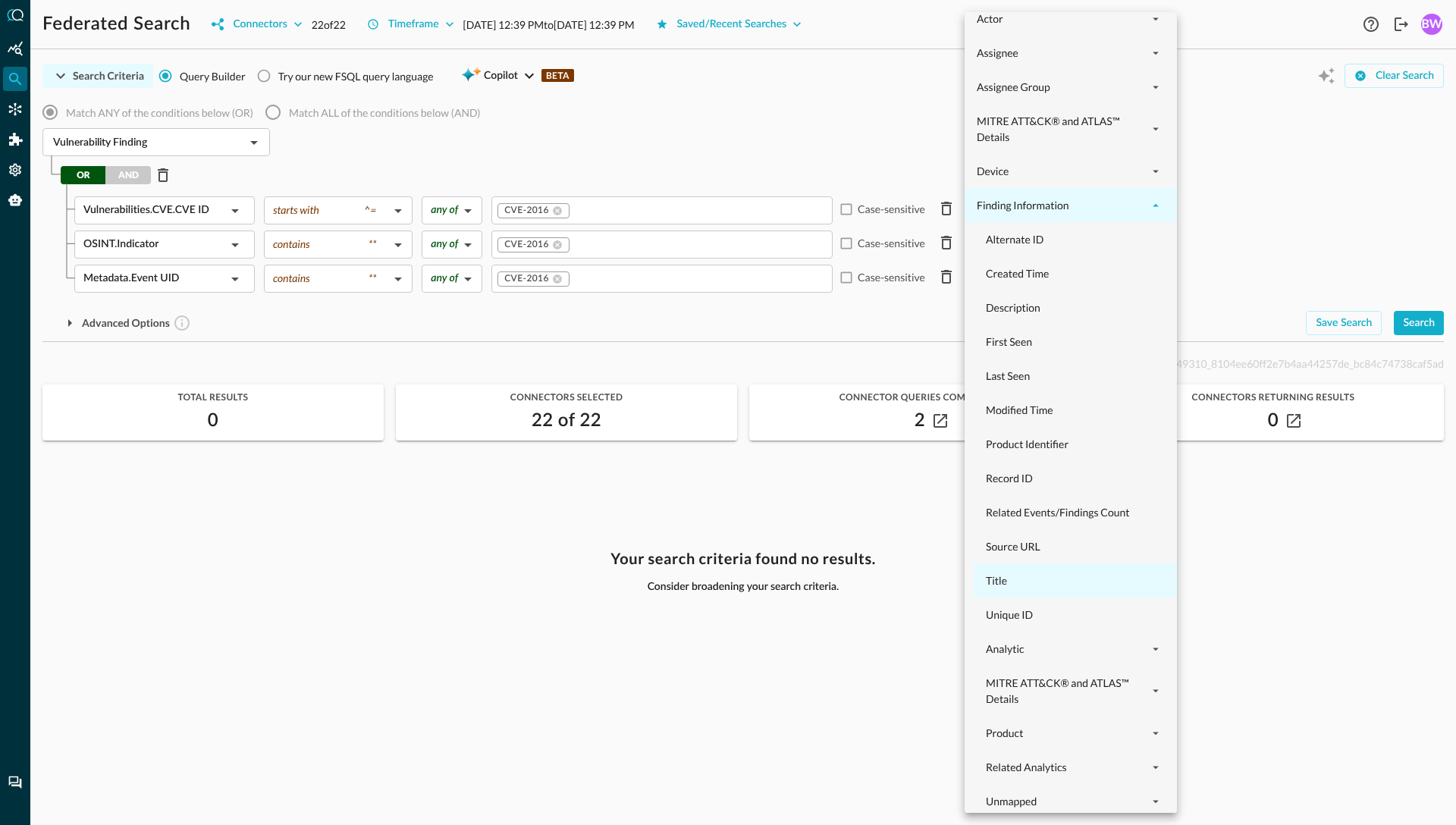
click at [1027, 584] on span "Title" at bounding box center [1079, 580] width 188 height 16
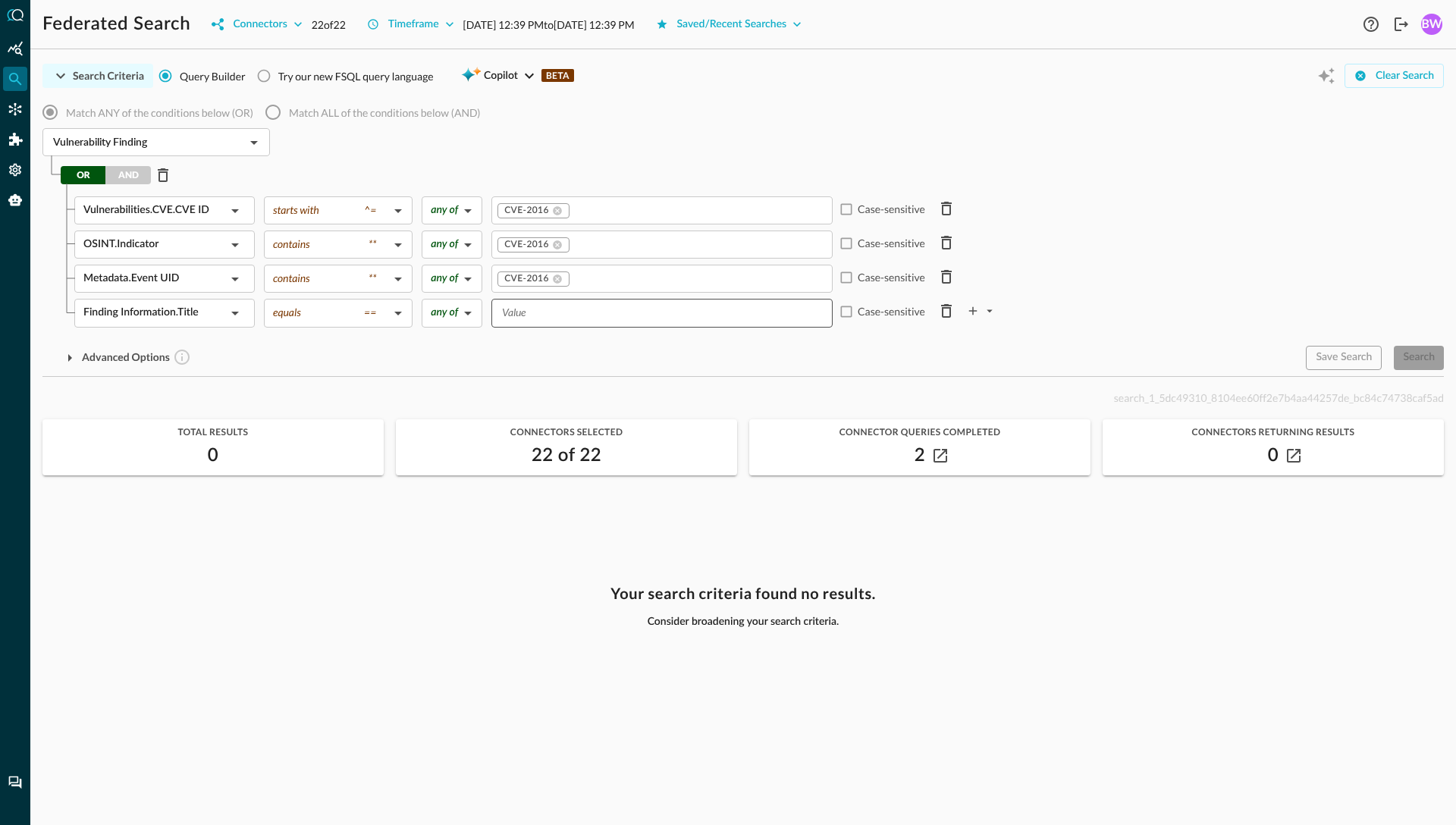
click at [555, 312] on input "Value" at bounding box center [660, 313] width 330 height 19
type input "CVE-2016"
click at [625, 341] on div "Match ANY of the conditions below (OR) Match ALL of the conditions below (AND) …" at bounding box center [743, 233] width 1401 height 273
click at [330, 310] on body "Federated Search Connectors 22 of 22 Timeframe Aug 25, 2025 12:39 PM to Aug 26,…" at bounding box center [728, 412] width 1456 height 825
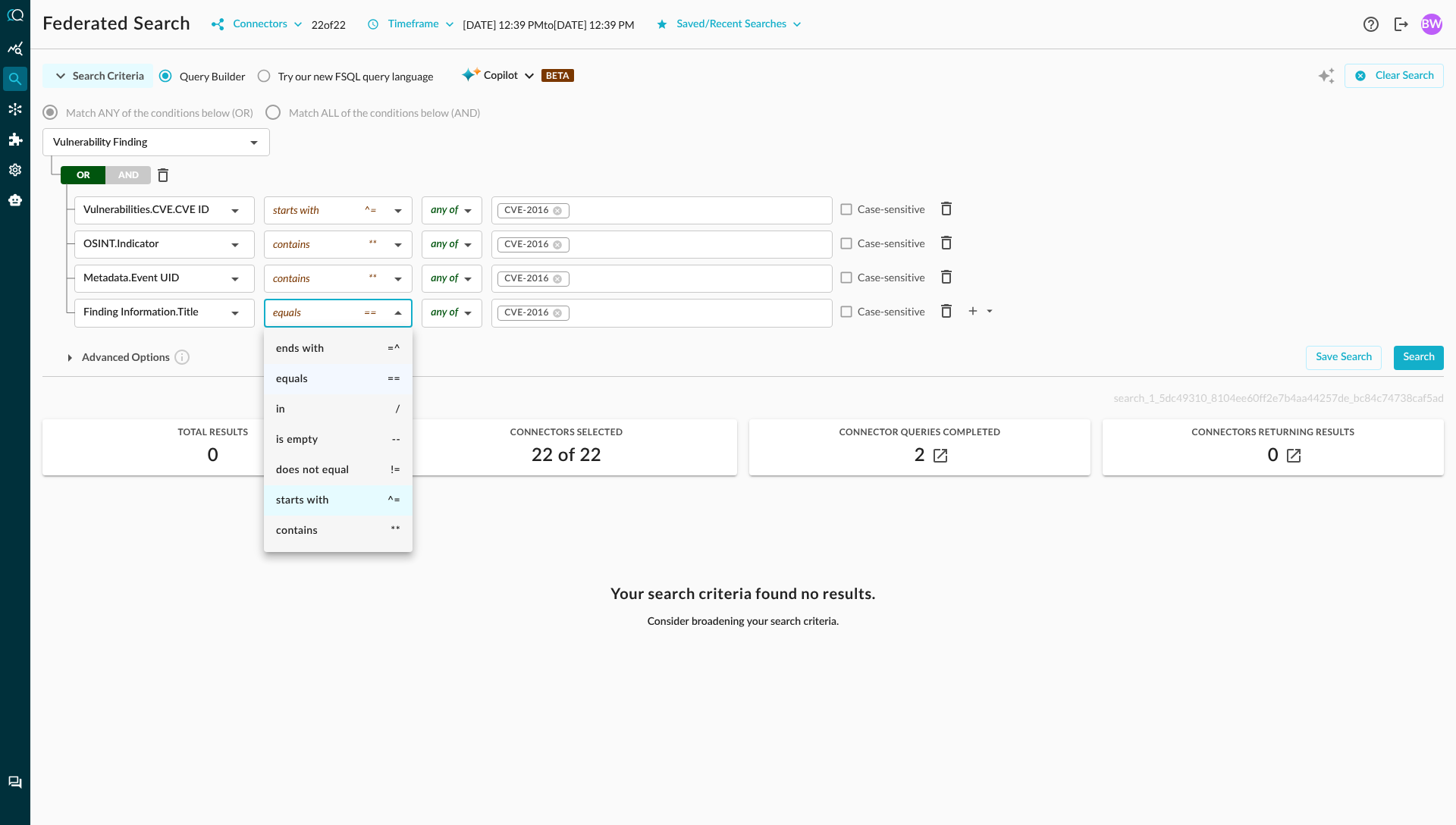
click at [300, 502] on span "starts with" at bounding box center [303, 500] width 53 height 10
type input "starts with"
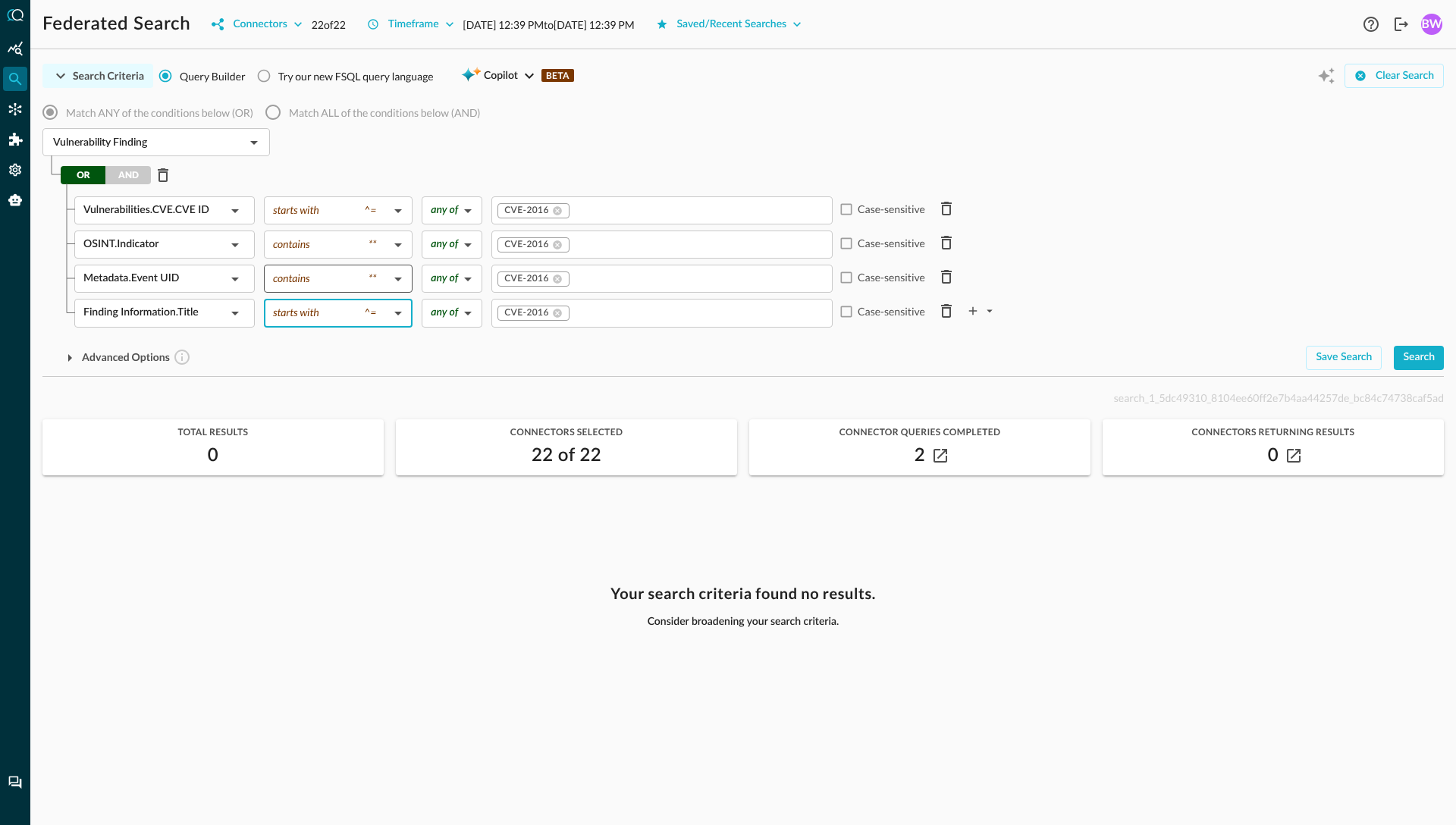
click at [307, 278] on body "Federated Search Connectors 22 of 22 Timeframe Aug 25, 2025 12:39 PM to Aug 26,…" at bounding box center [728, 412] width 1456 height 825
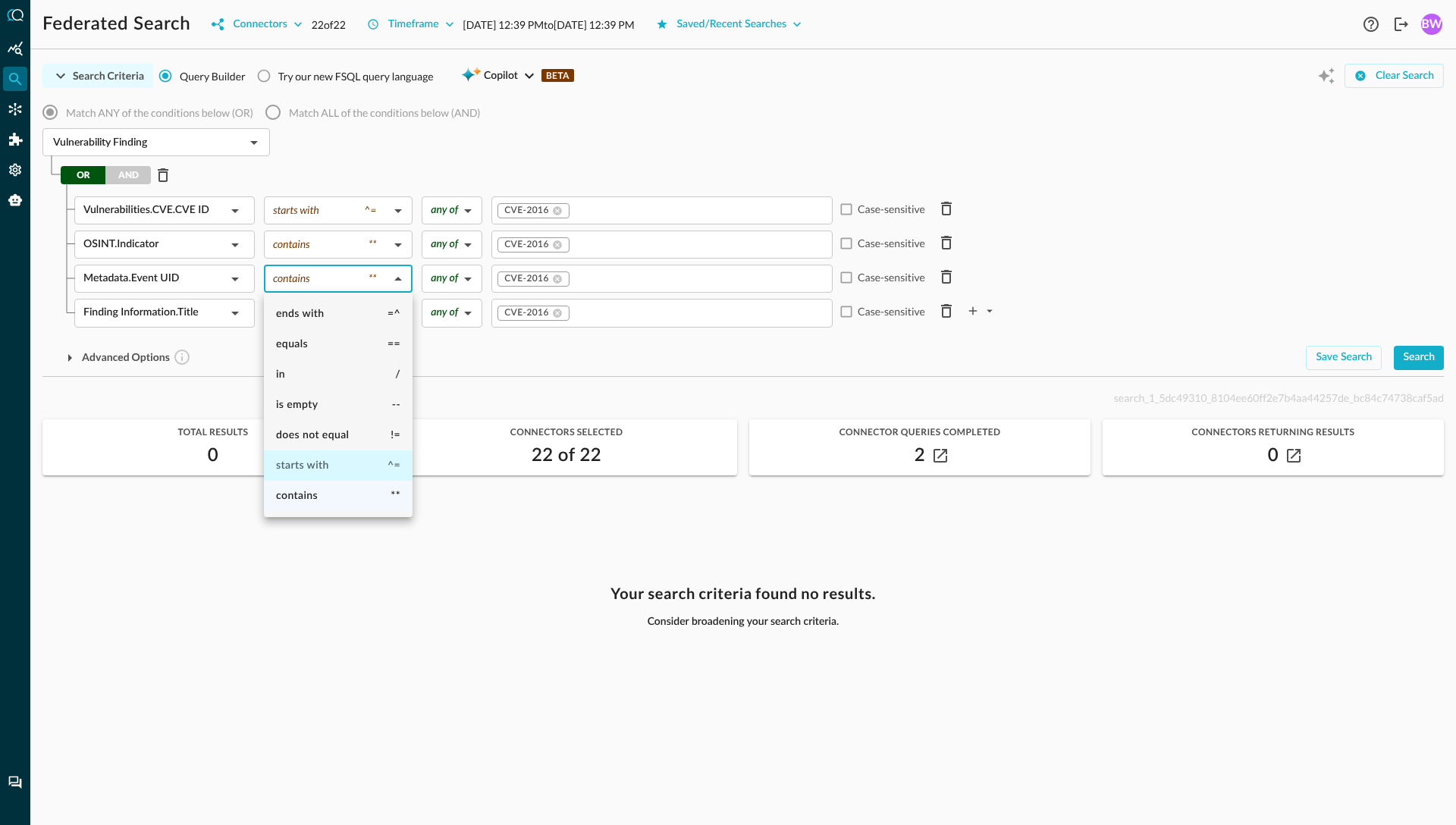
click at [329, 464] on li "starts with ^=" at bounding box center [338, 465] width 149 height 30
type input "starts with"
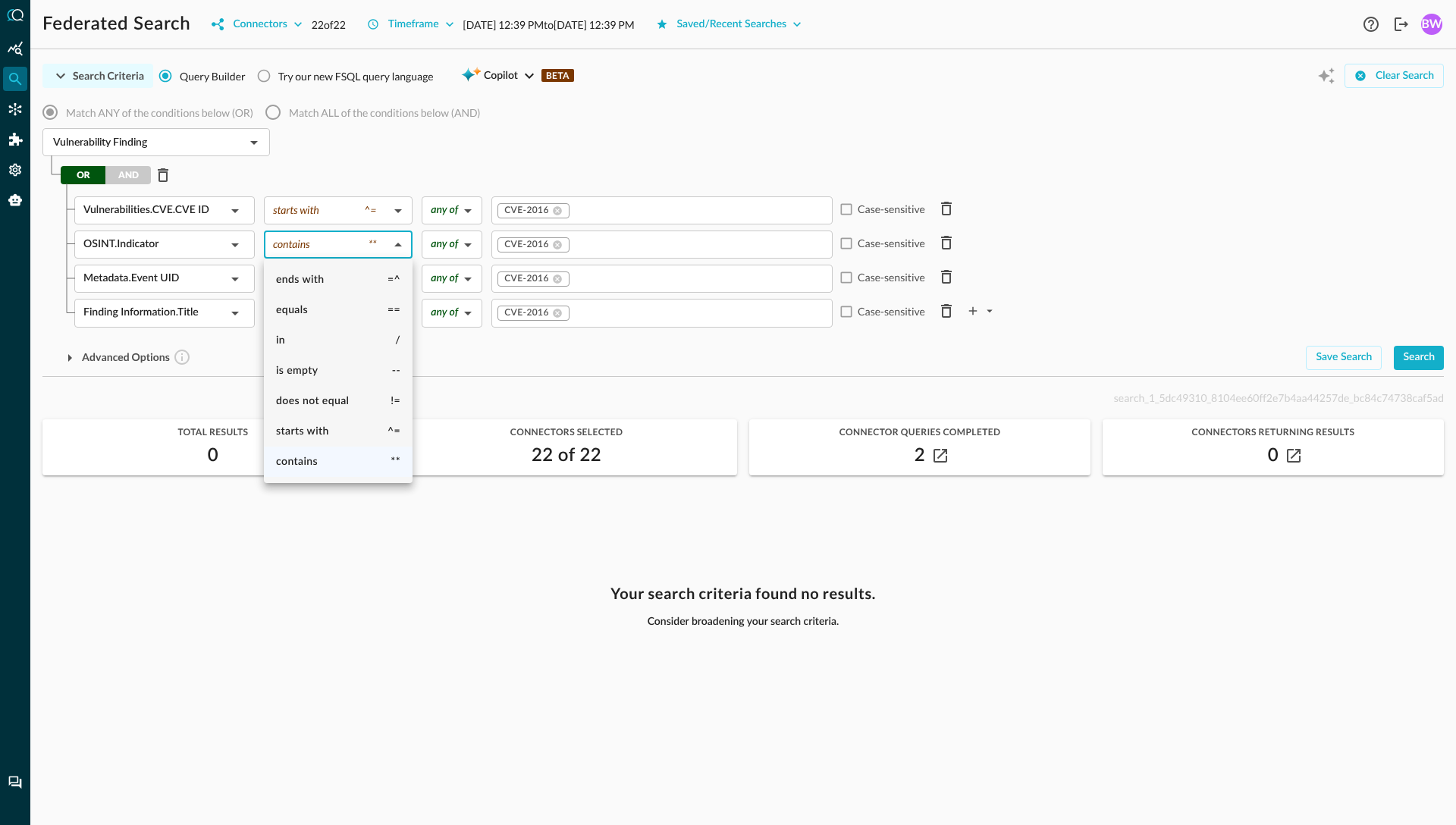
click at [309, 238] on body "Federated Search Connectors 22 of 22 Timeframe Aug 25, 2025 12:39 PM to Aug 26,…" at bounding box center [728, 412] width 1456 height 825
click at [338, 427] on li "starts with ^=" at bounding box center [338, 431] width 149 height 30
type input "starts with"
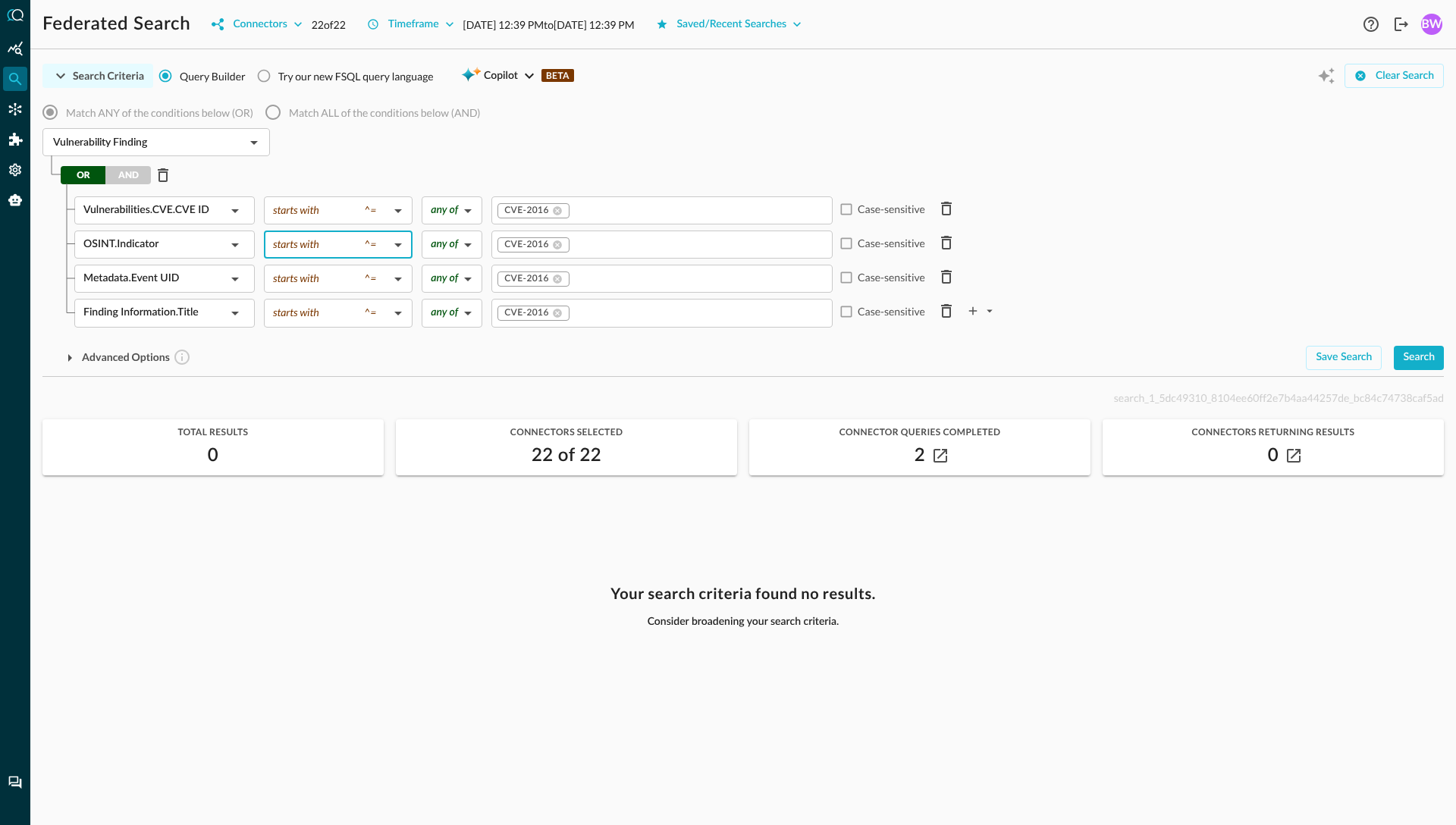
click at [1154, 246] on div "OSINT.Indicator ​ starts with ^= starts with ​ any of ANY ​ CVE-2016 ​ Case-sen…" at bounding box center [756, 245] width 1363 height 28
click at [1426, 361] on div "Search" at bounding box center [1419, 358] width 32 height 19
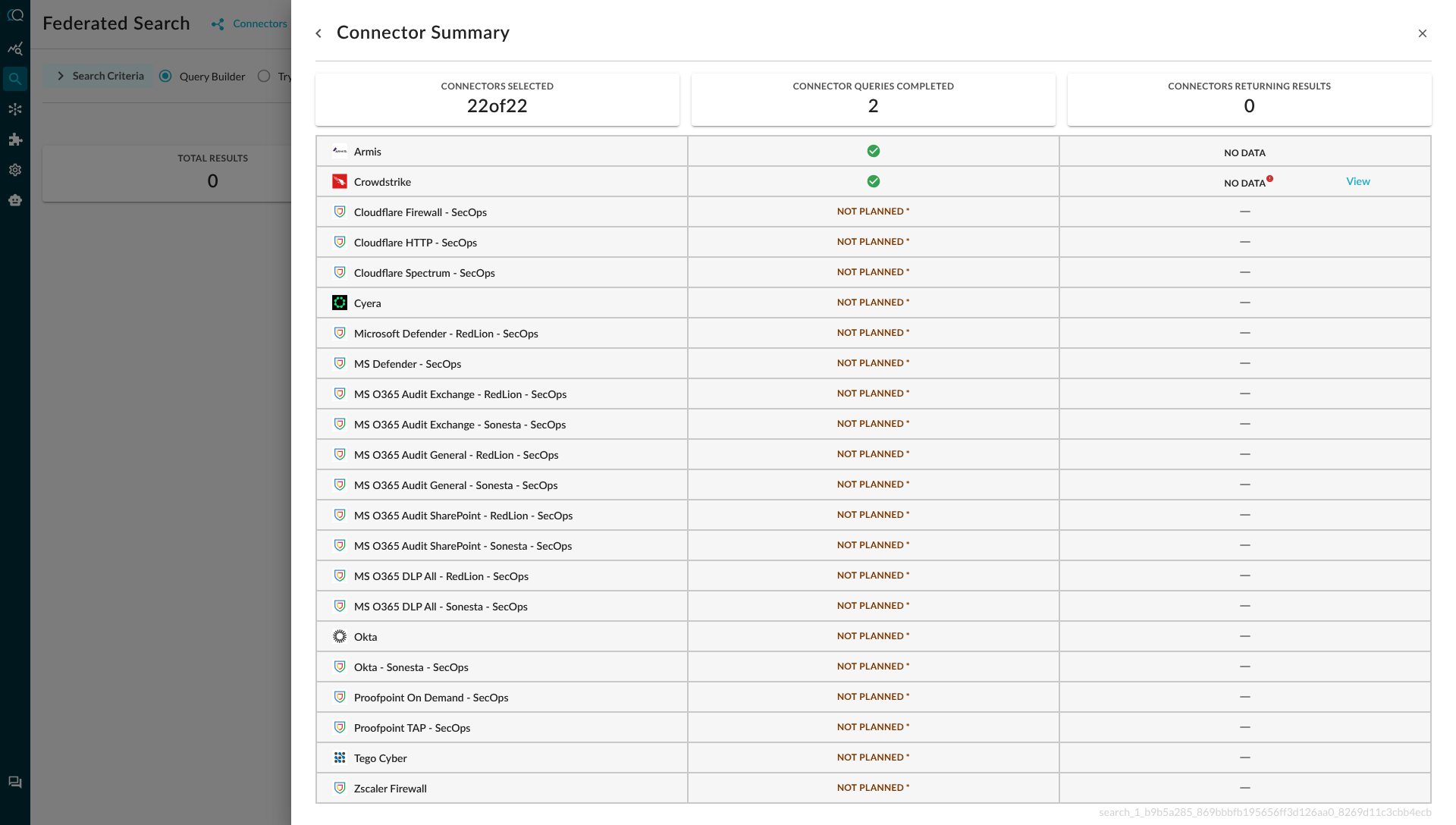
click at [212, 296] on div at bounding box center [728, 412] width 1456 height 825
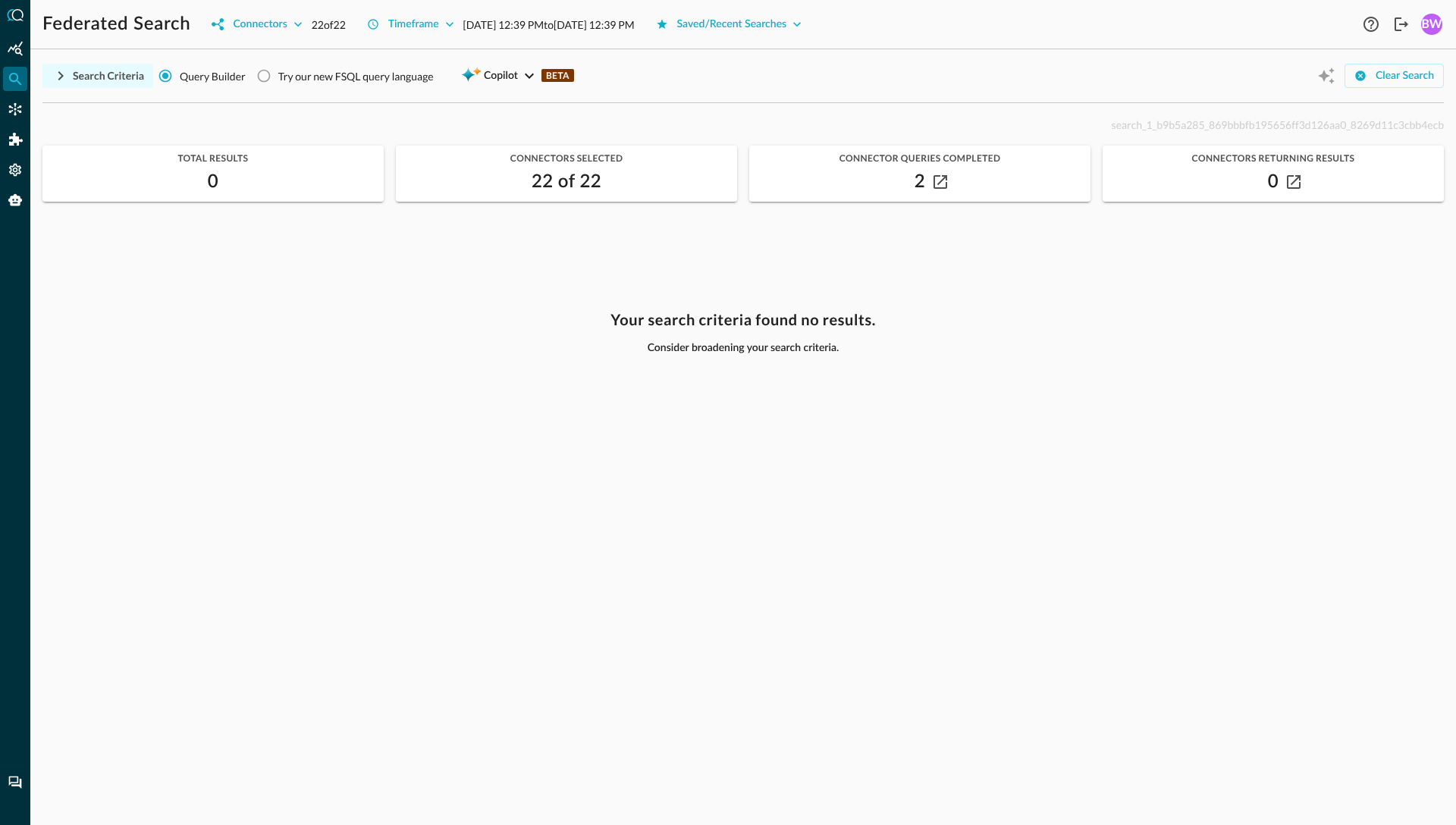
click at [1214, 120] on span "search_1_b9b5a285_869bbbfb195656ff3d126aa0_8269d11c3cbb4ecb" at bounding box center [1277, 125] width 332 height 13
copy span "search_1_b9b5a285_869bbbfb195656ff3d126aa0_8269d11c3cbb4ecb"
click at [1208, 119] on span "search_1_b9b5a285_869bbbfb195656ff3d126aa0_8269d11c3cbb4ecb" at bounding box center [1277, 125] width 332 height 13
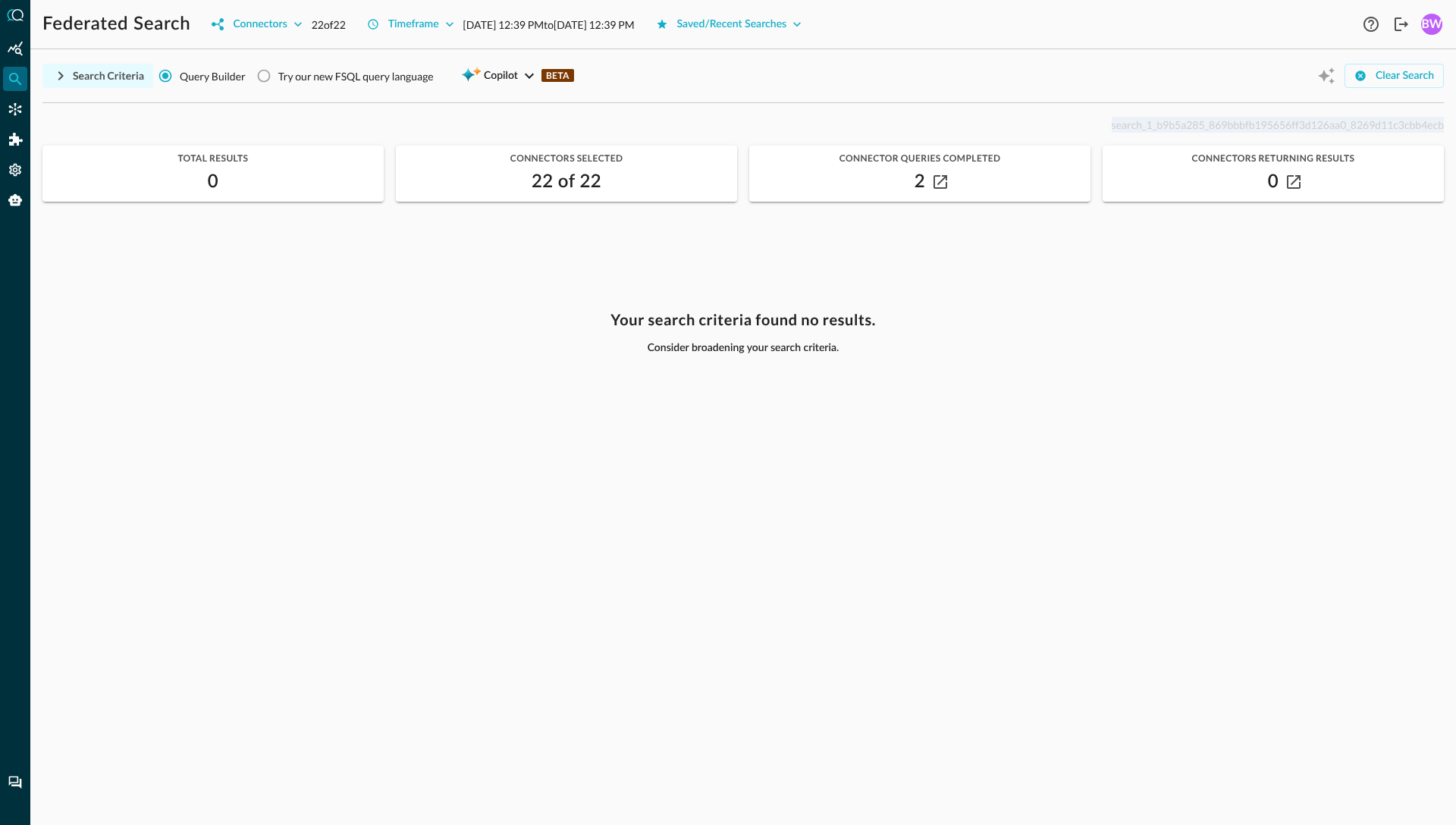
click at [1208, 119] on span "search_1_b9b5a285_869bbbfb195656ff3d126aa0_8269d11c3cbb4ecb" at bounding box center [1277, 125] width 332 height 13
click at [1189, 126] on span "search_1_b9b5a285_869bbbfb195656ff3d126aa0_8269d11c3cbb4ecb" at bounding box center [1277, 125] width 332 height 13
click at [61, 75] on icon "button" at bounding box center [61, 76] width 6 height 9
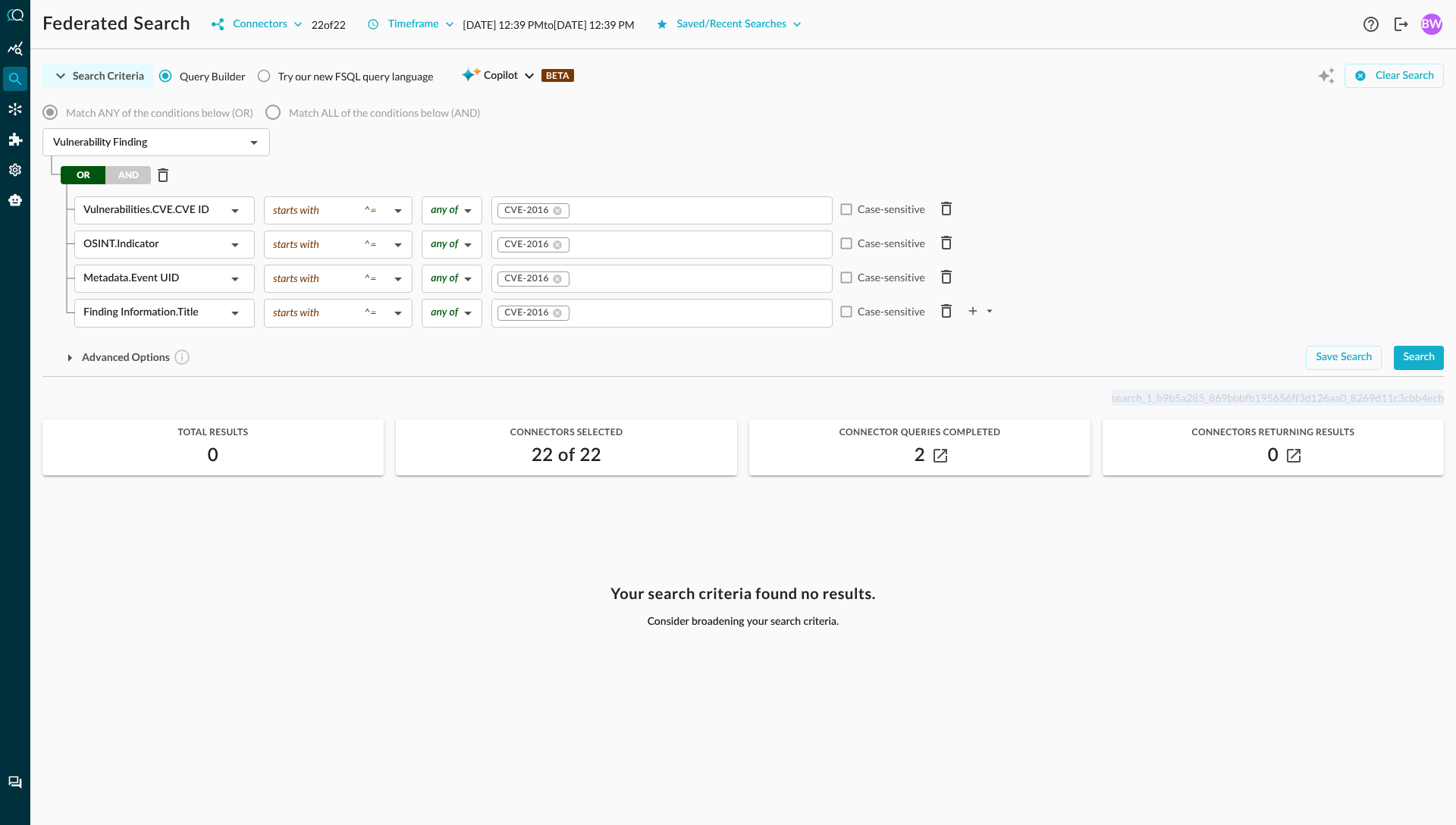
click at [338, 155] on div "Vulnerability Finding ​" at bounding box center [743, 144] width 1401 height 32
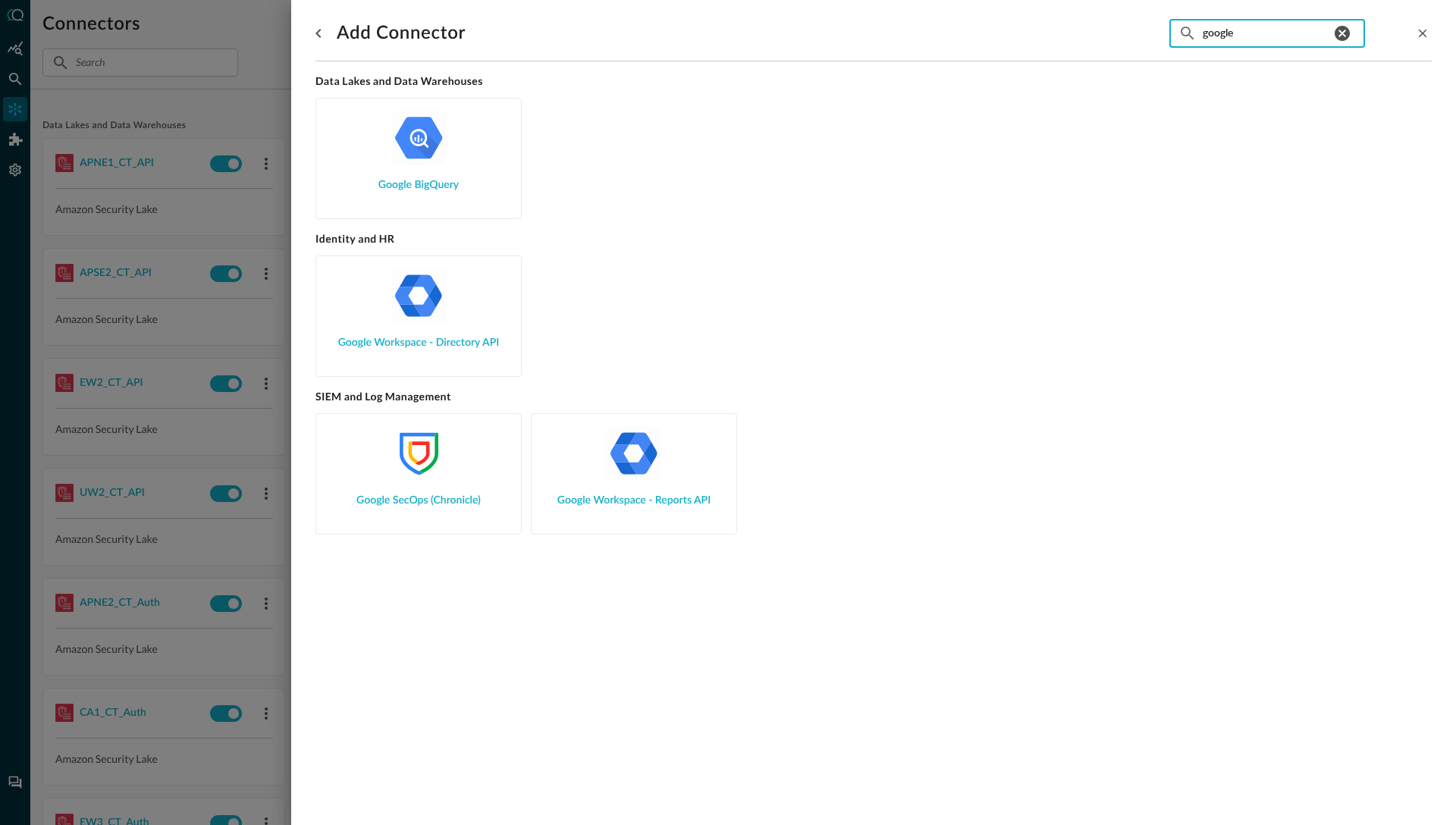
click at [1432, 32] on div "Add Connector ​ google ​ Data Lakes and Data Warehouses Google BigQuery Identit…" at bounding box center [873, 412] width 1165 height 825
click at [1421, 30] on icon "close-drawer" at bounding box center [1422, 33] width 13 height 13
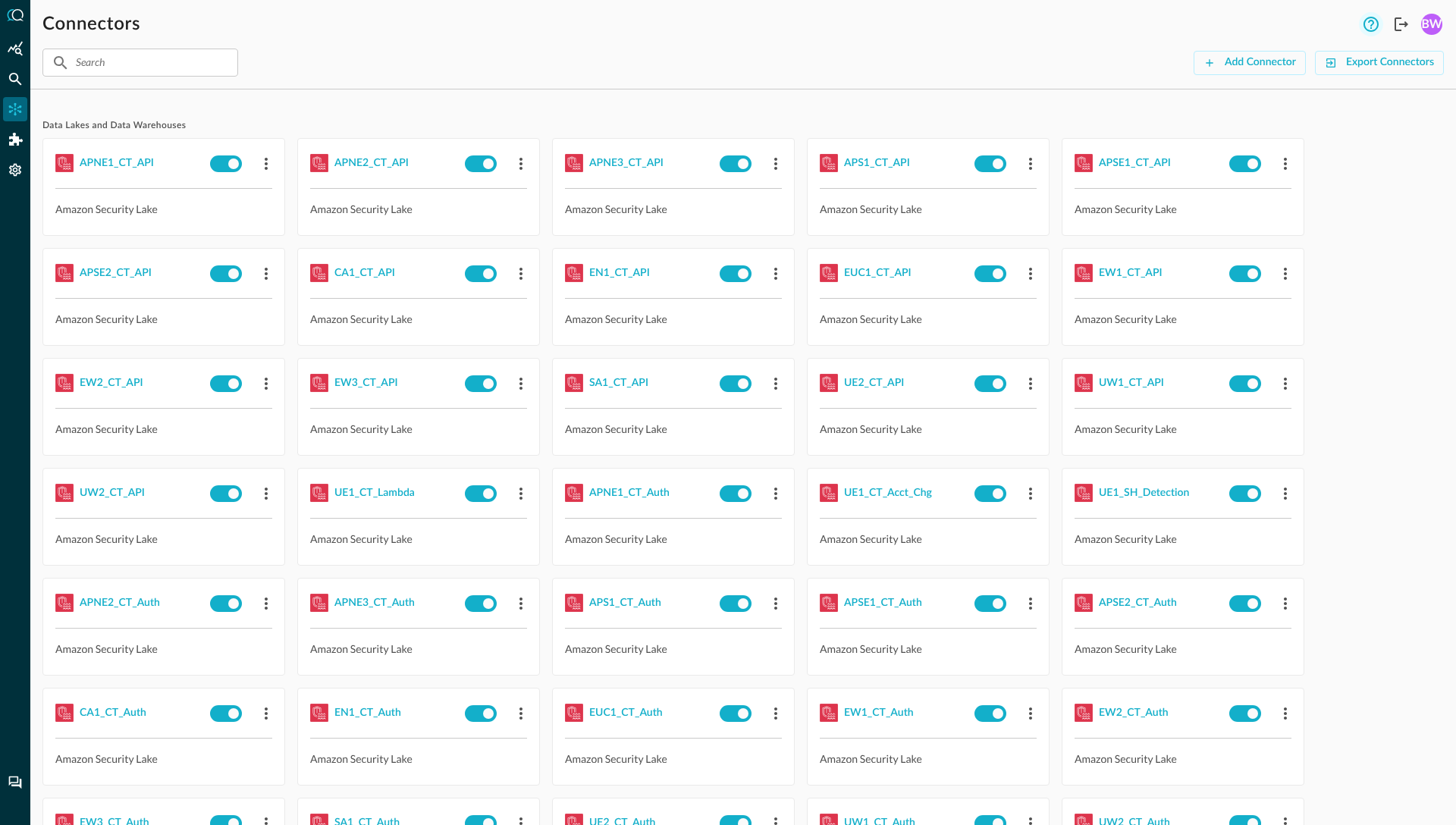
click at [1374, 26] on icon "Help" at bounding box center [1370, 24] width 18 height 18
